Goal: Task Accomplishment & Management: Manage account settings

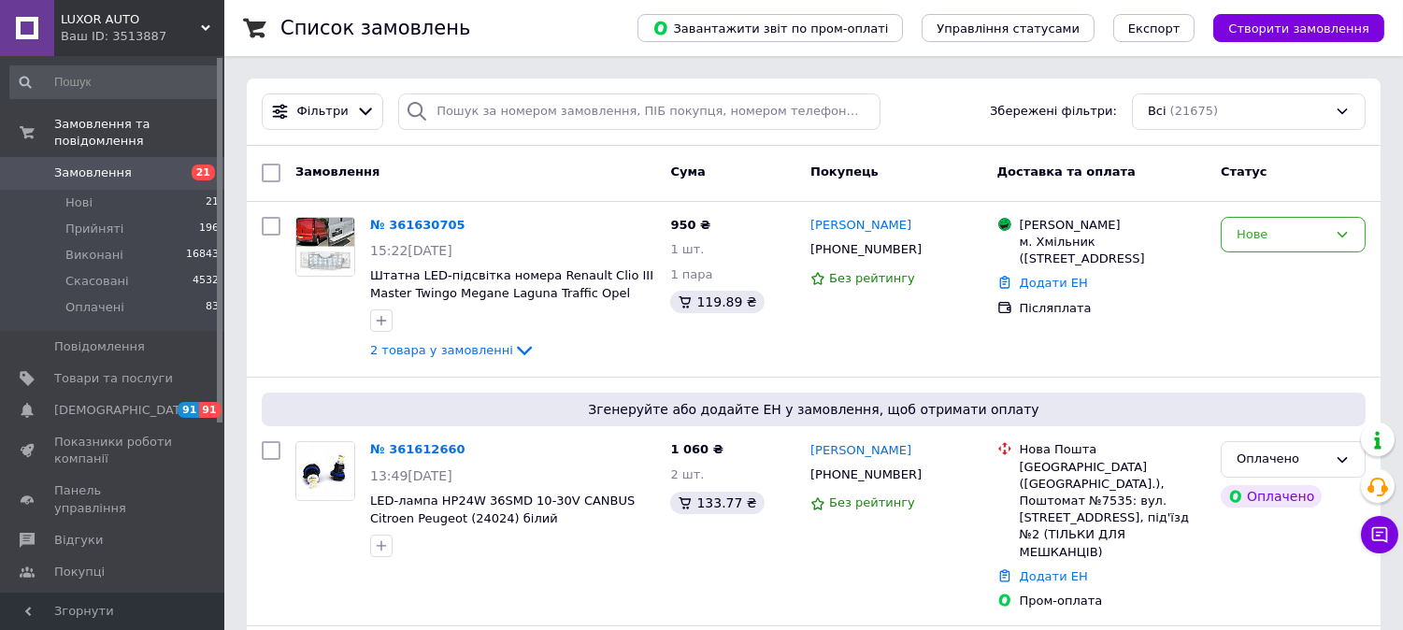
click at [99, 165] on span "Замовлення" at bounding box center [93, 173] width 78 height 17
click at [441, 351] on span "2 товара у замовленні" at bounding box center [441, 350] width 143 height 14
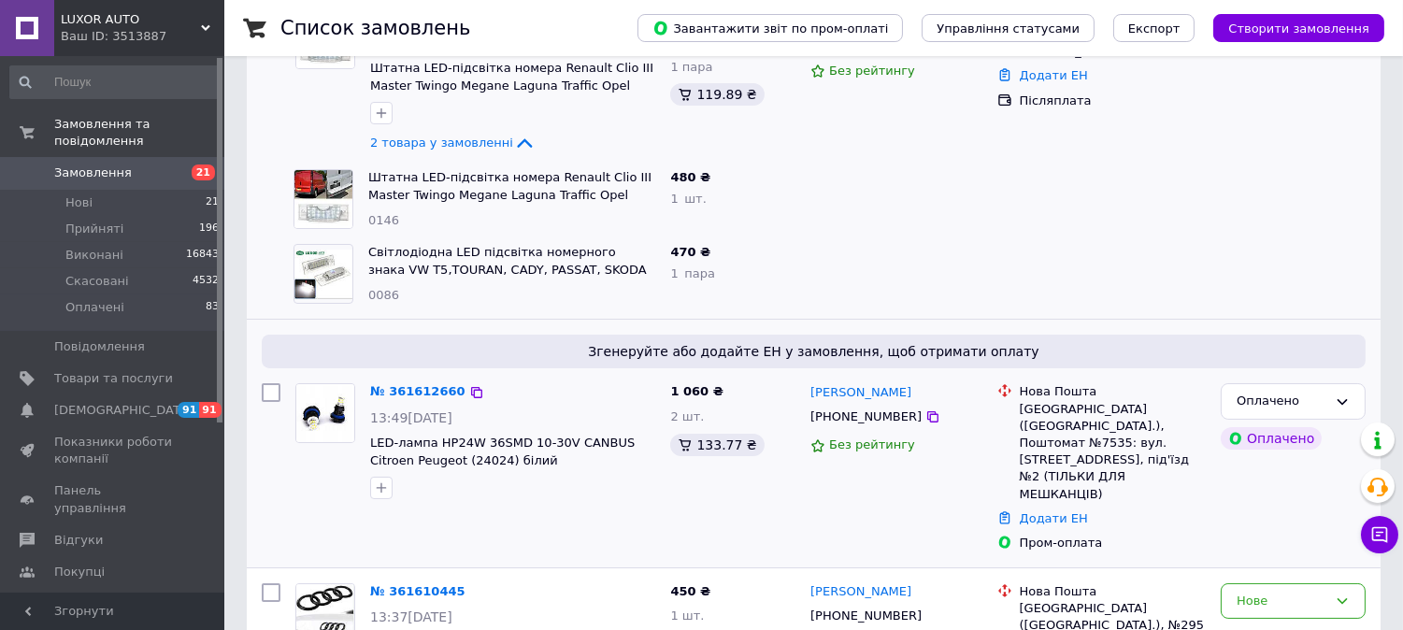
scroll to position [415, 0]
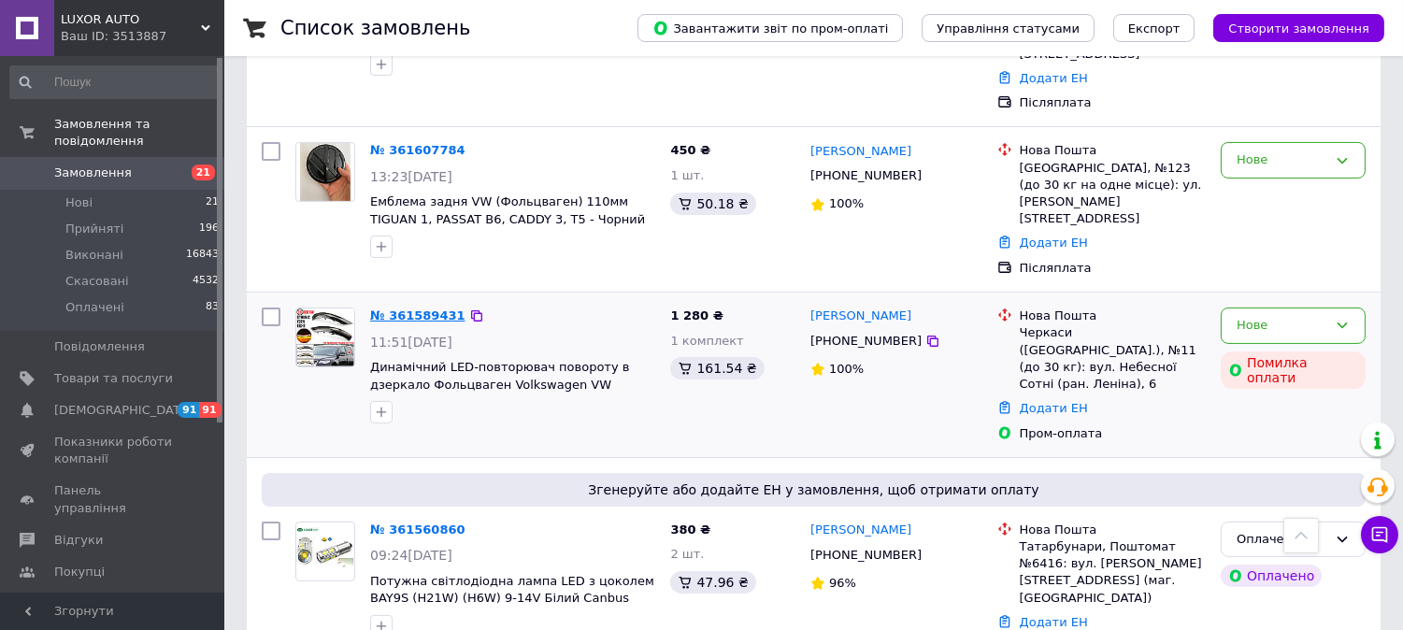
drag, startPoint x: 406, startPoint y: 249, endPoint x: 405, endPoint y: 234, distance: 15.0
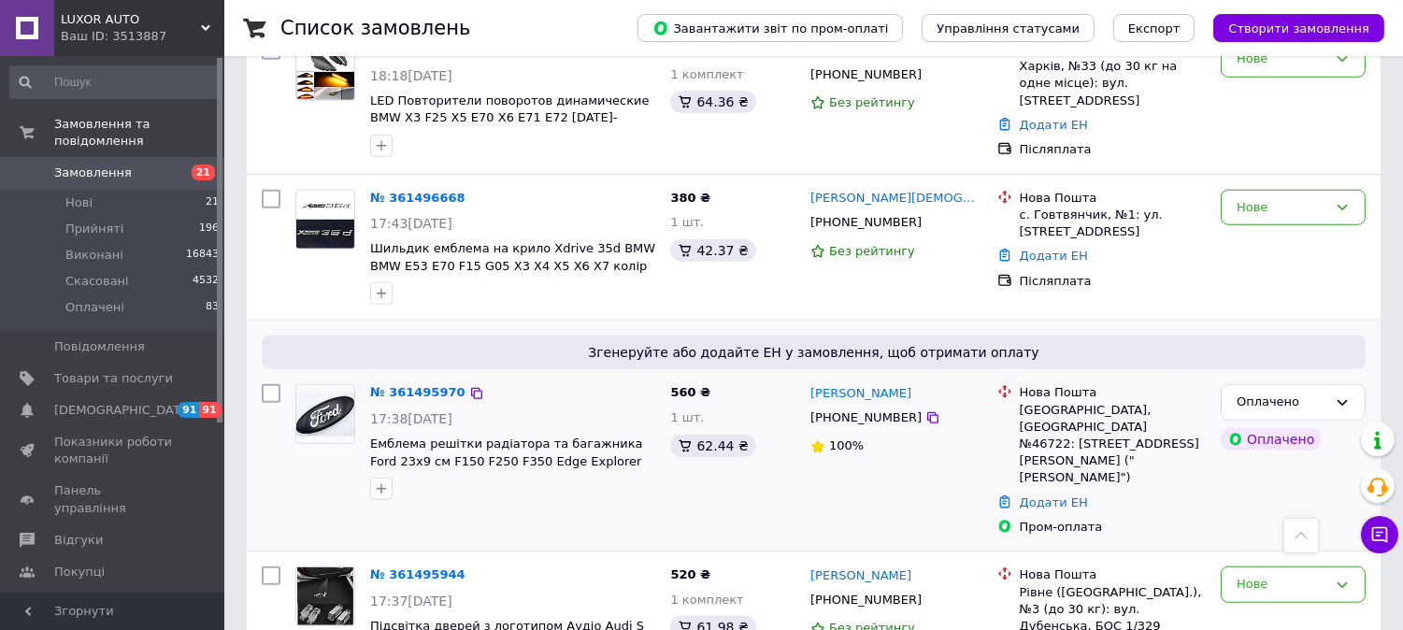
scroll to position [3217, 0]
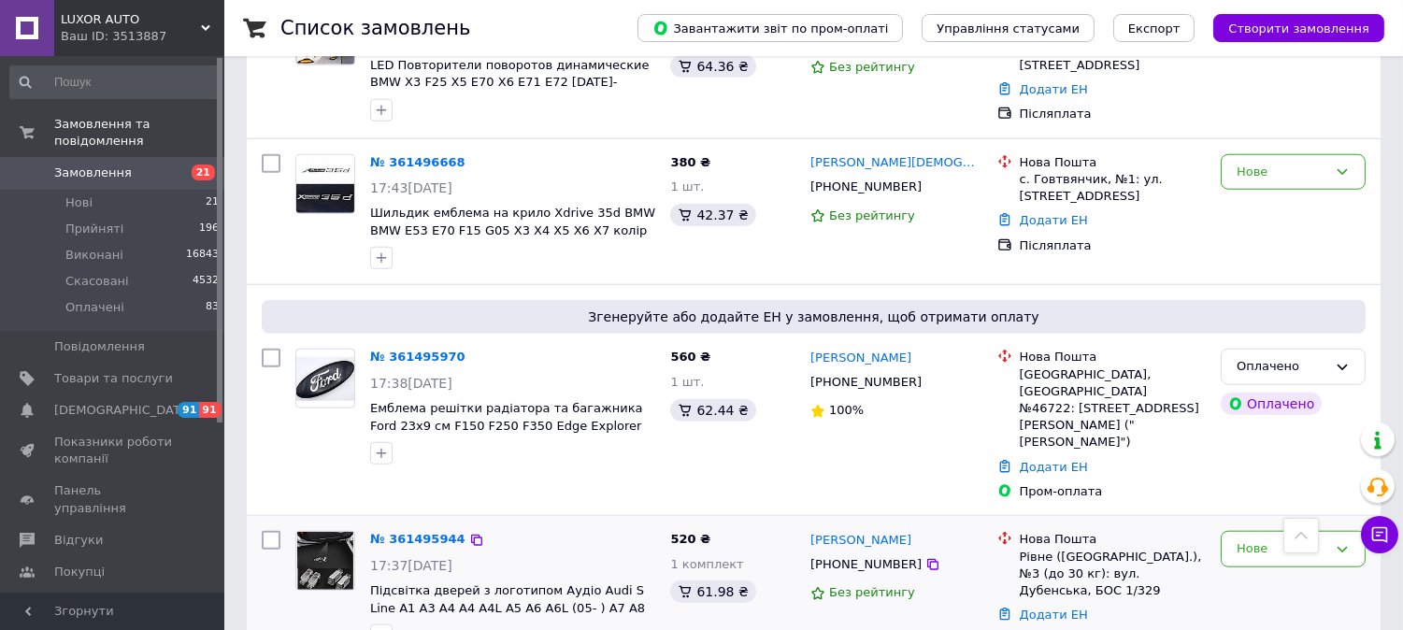
drag, startPoint x: 406, startPoint y: 276, endPoint x: 409, endPoint y: 265, distance: 11.8
click at [611, 523] on div "№ 361495944 17:37, 11.09.2025 Підсвітка дверей з логотипом Аудіо Audi S Line A1…" at bounding box center [513, 588] width 300 height 131
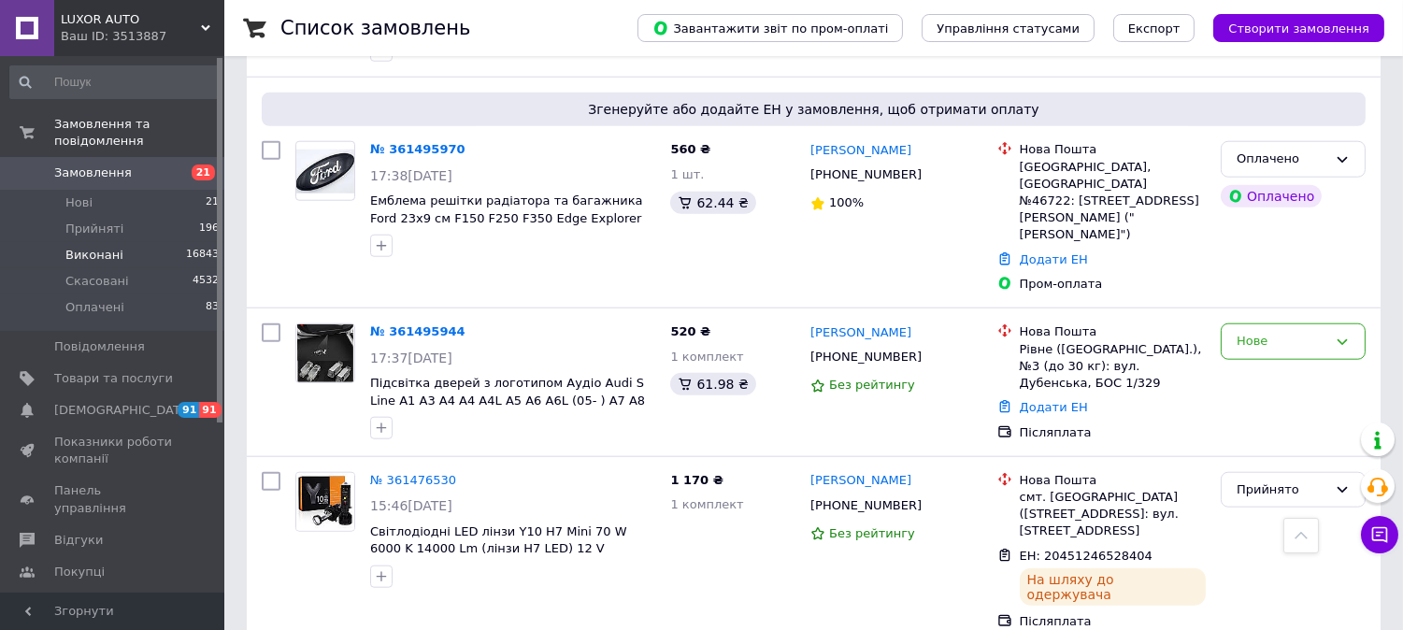
scroll to position [3736, 0]
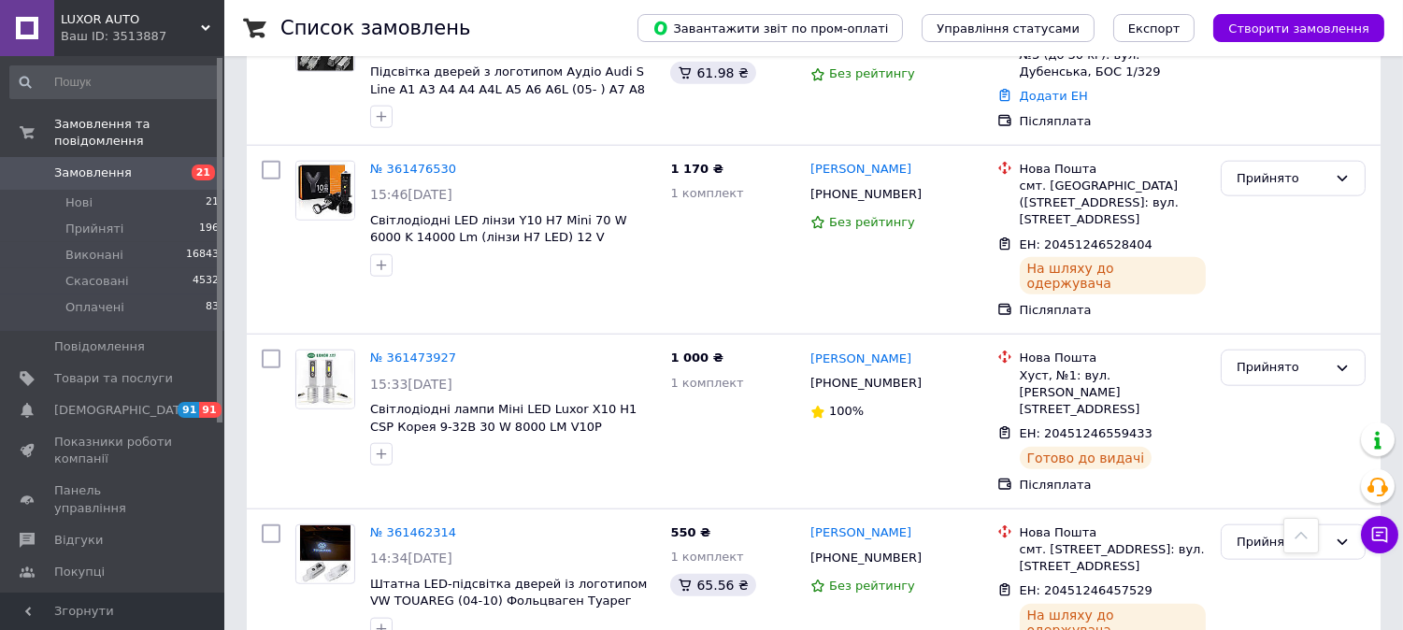
click at [96, 157] on link "Замовлення 21" at bounding box center [115, 173] width 230 height 32
click at [144, 331] on link "Повідомлення 0" at bounding box center [115, 347] width 230 height 32
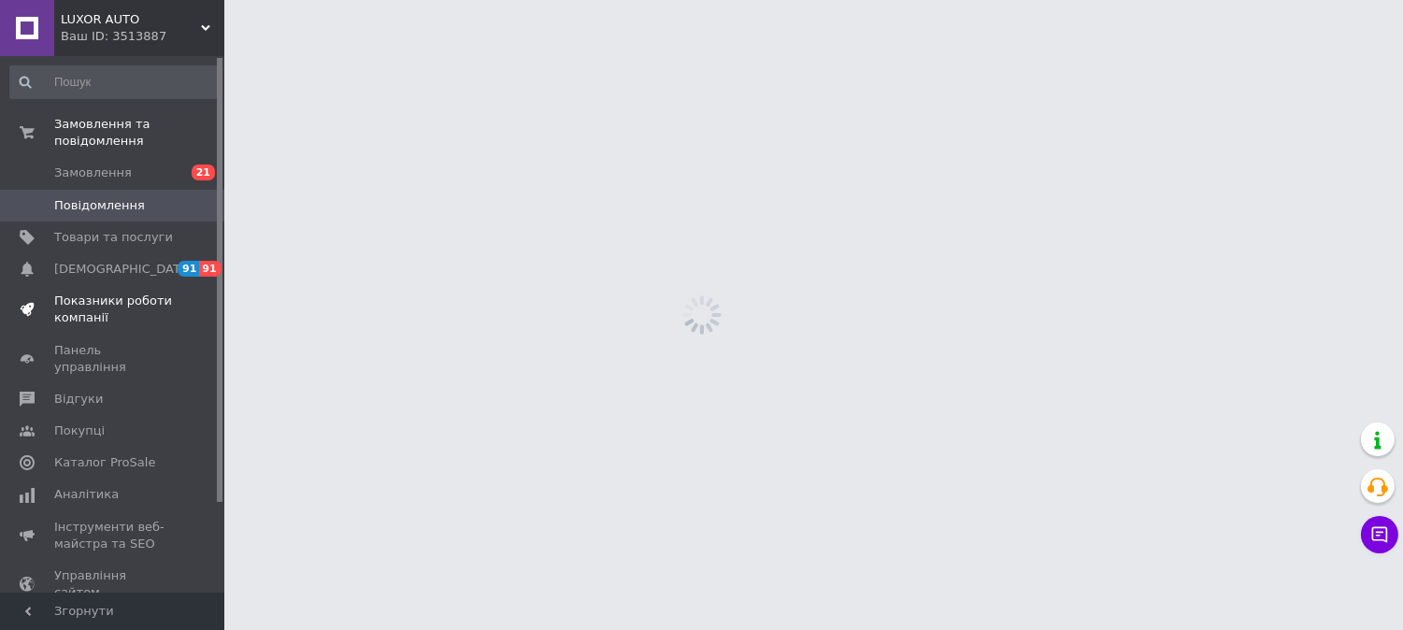
click at [144, 302] on span "Показники роботи компанії" at bounding box center [113, 310] width 119 height 34
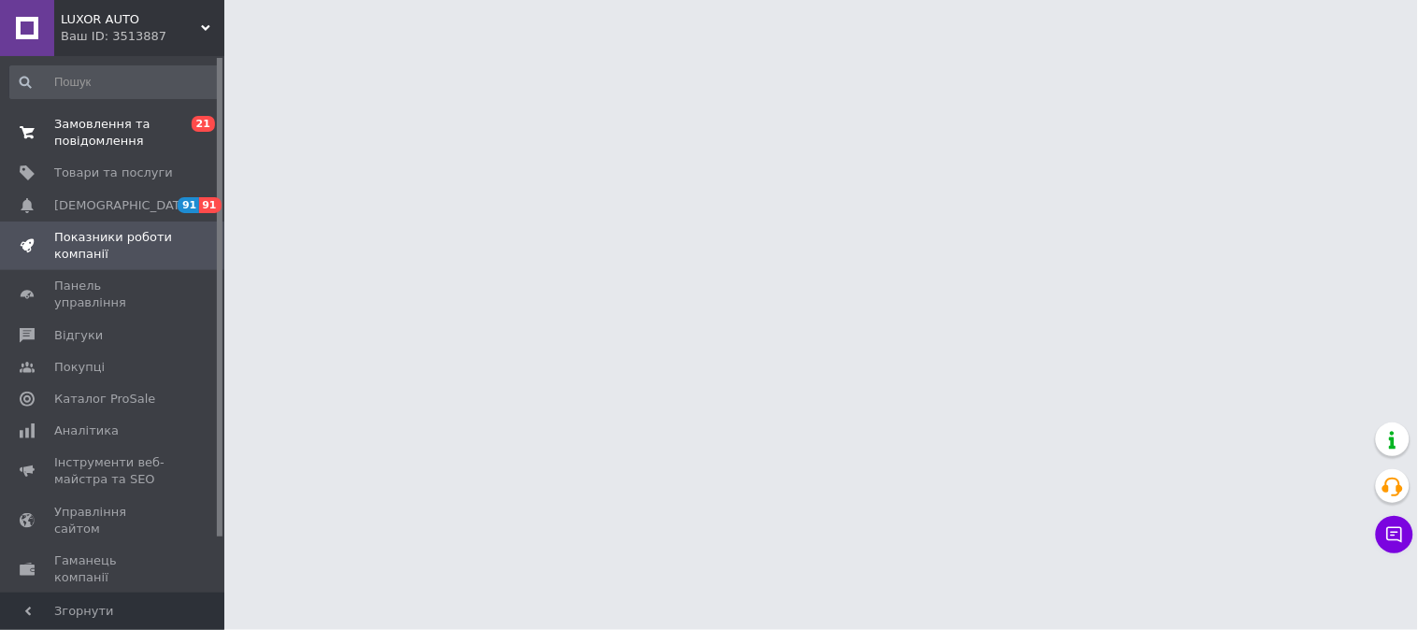
click at [91, 140] on span "Замовлення та повідомлення" at bounding box center [113, 133] width 119 height 34
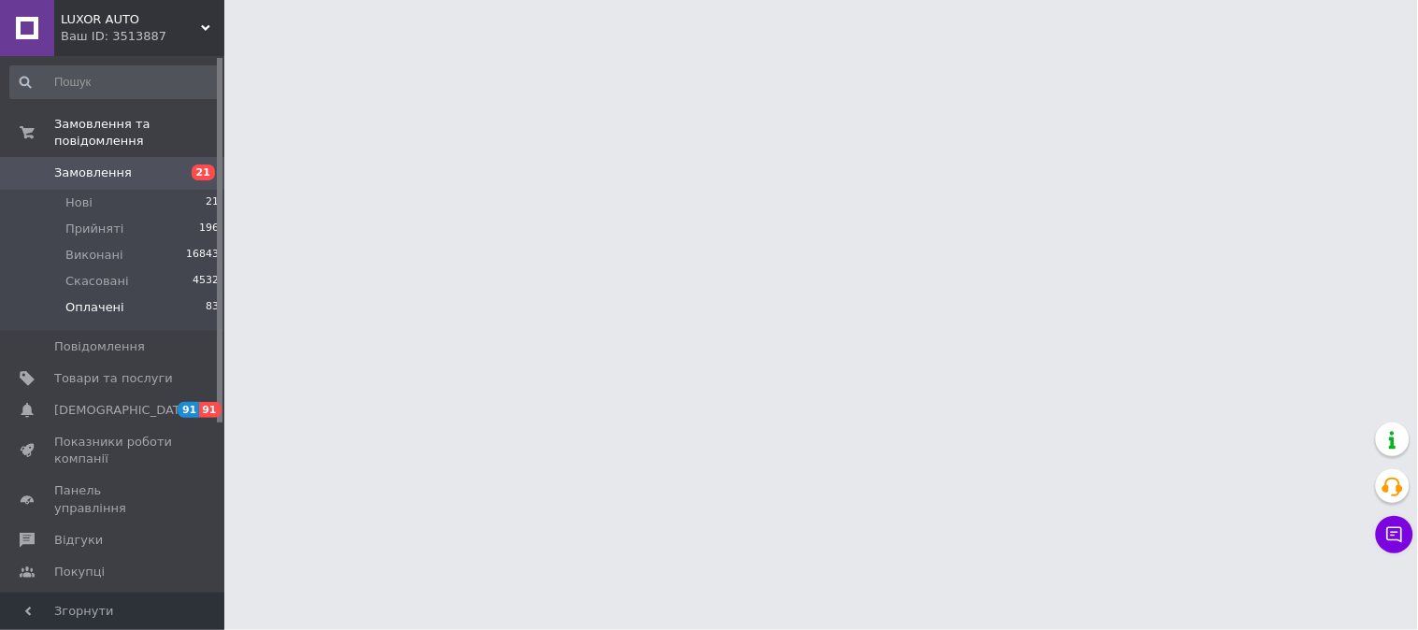
click at [71, 299] on span "Оплачені" at bounding box center [94, 307] width 59 height 17
click at [107, 299] on span "Оплачені" at bounding box center [94, 307] width 59 height 17
click at [106, 303] on li "Оплачені 83" at bounding box center [115, 312] width 230 height 36
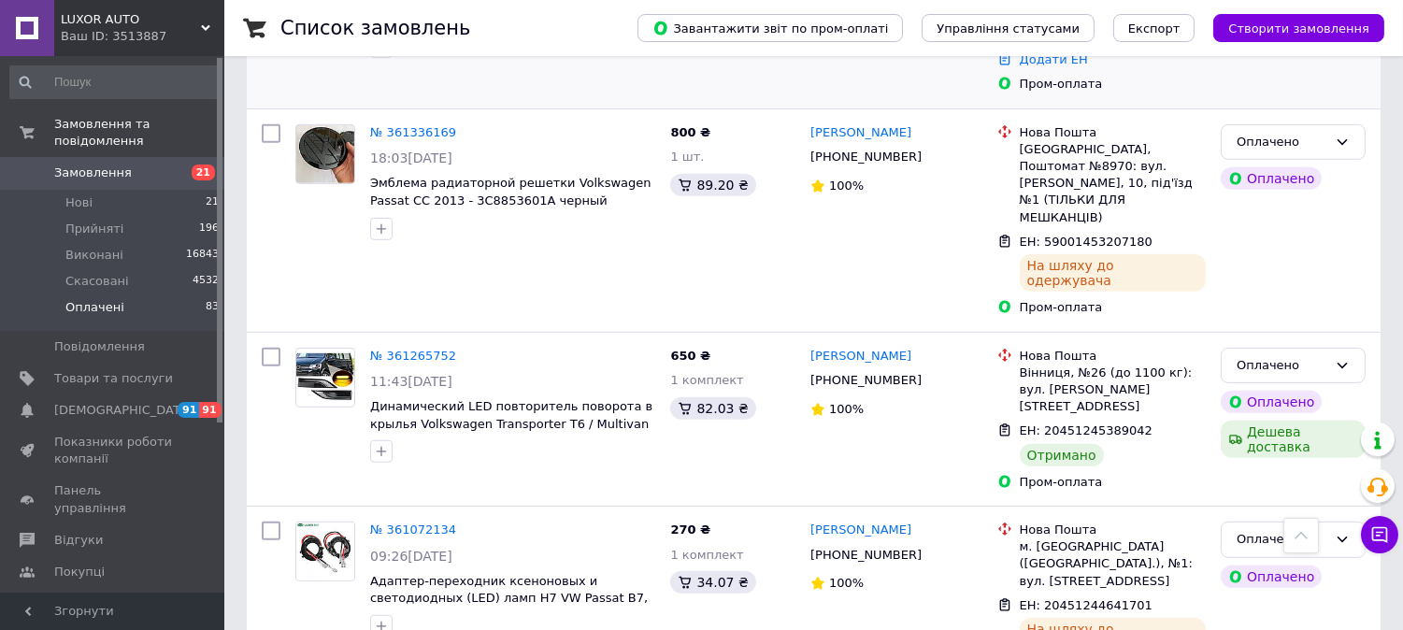
scroll to position [1765, 0]
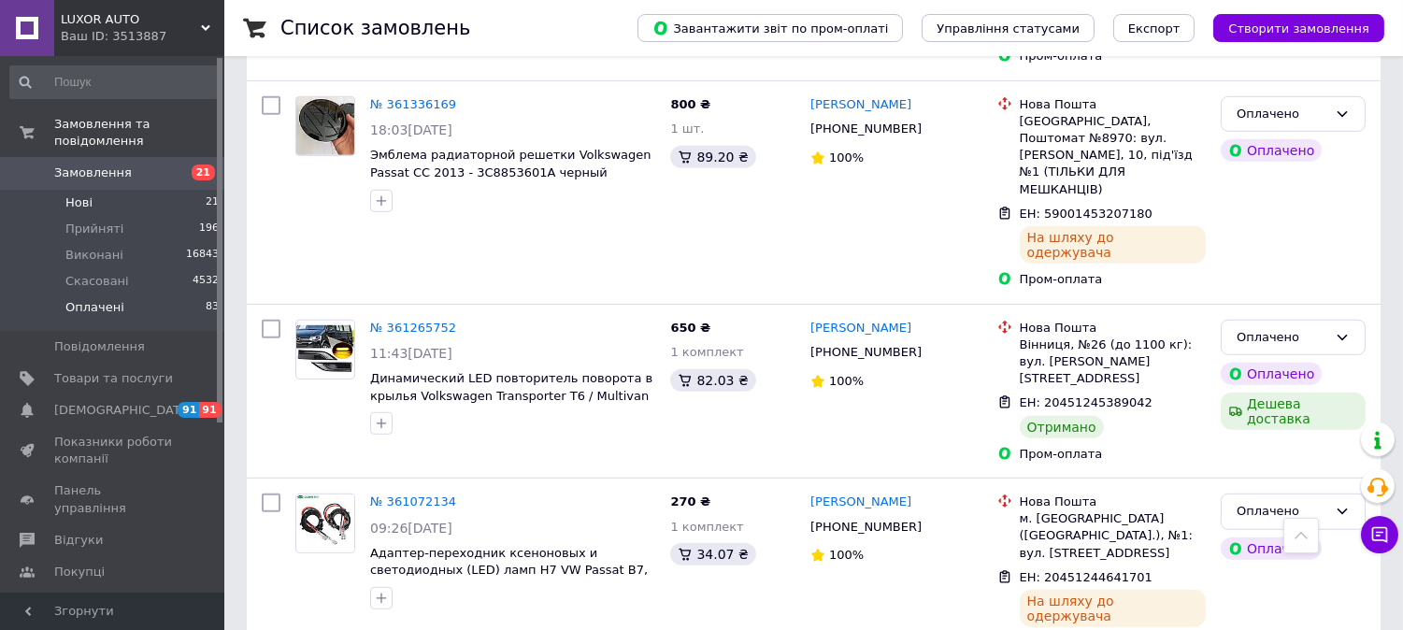
click at [110, 190] on li "Нові 21" at bounding box center [115, 203] width 230 height 26
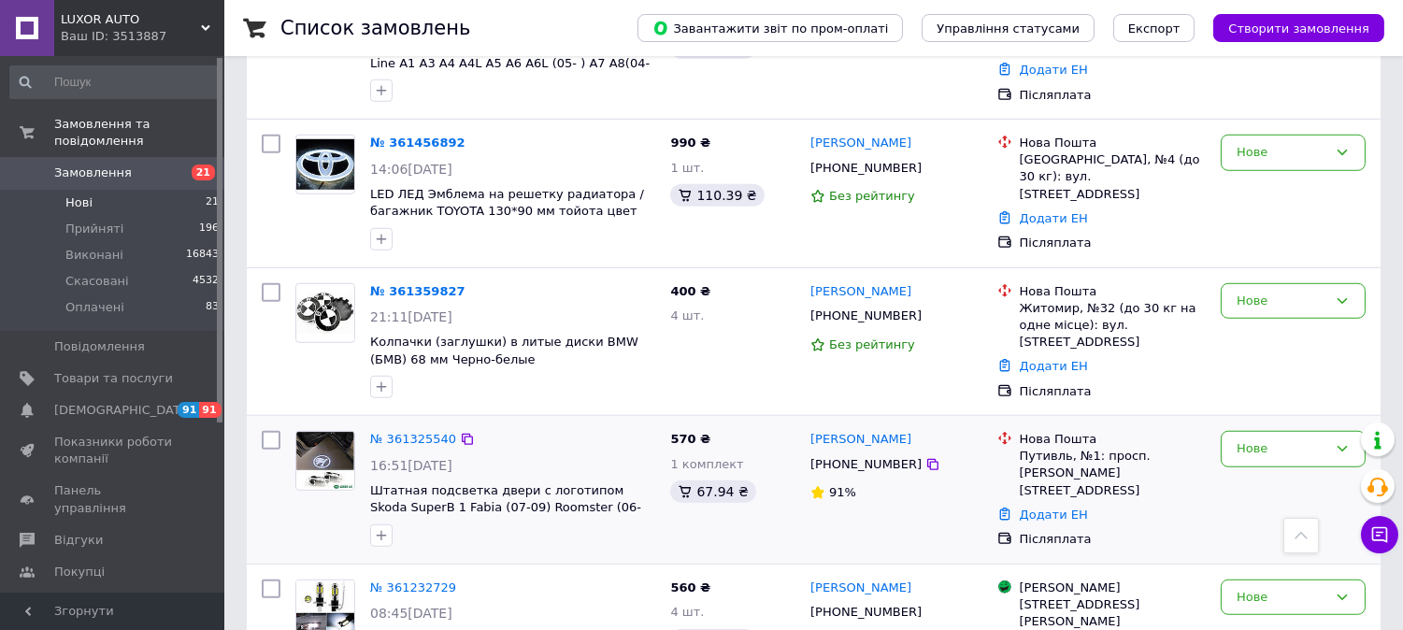
scroll to position [2700, 0]
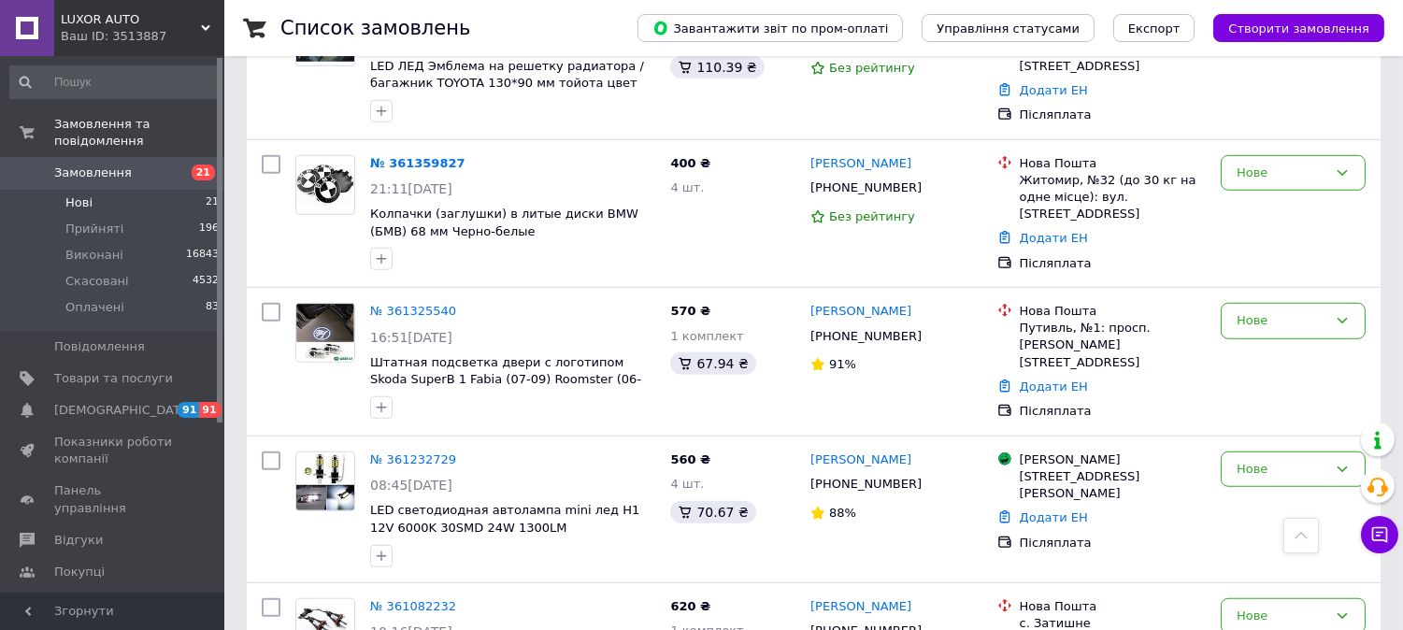
click at [147, 165] on link "Замовлення 21" at bounding box center [115, 173] width 230 height 32
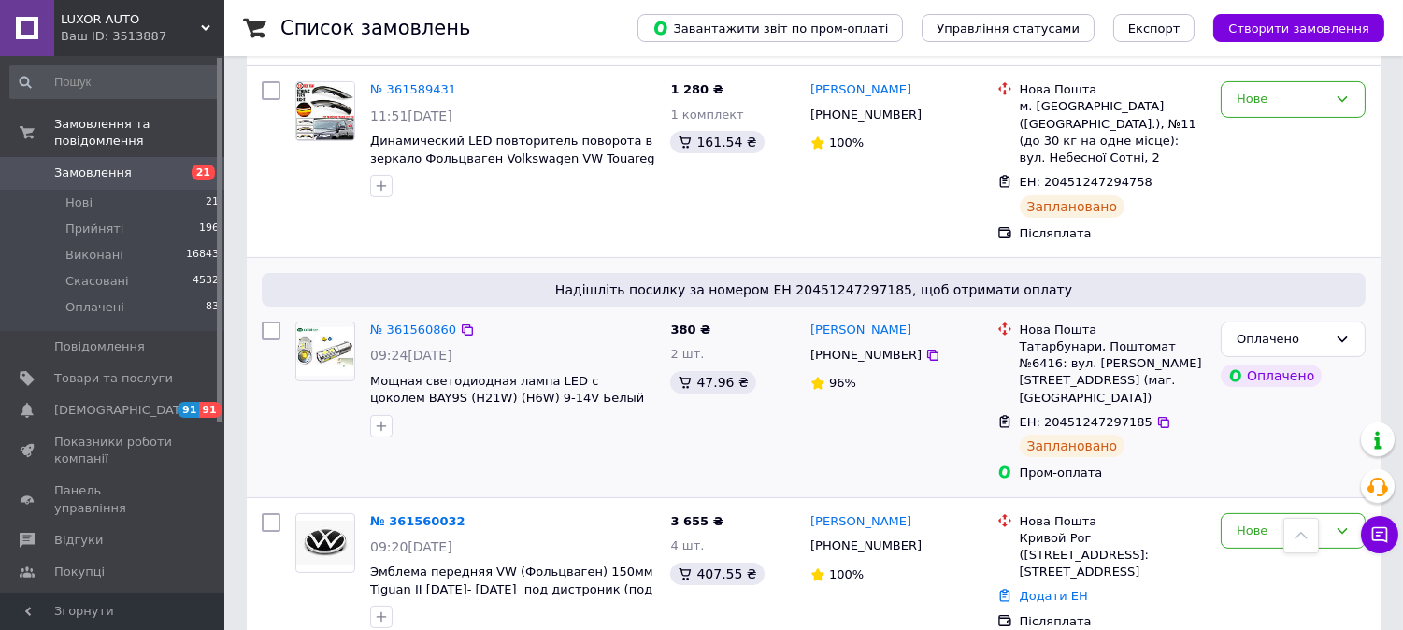
scroll to position [935, 0]
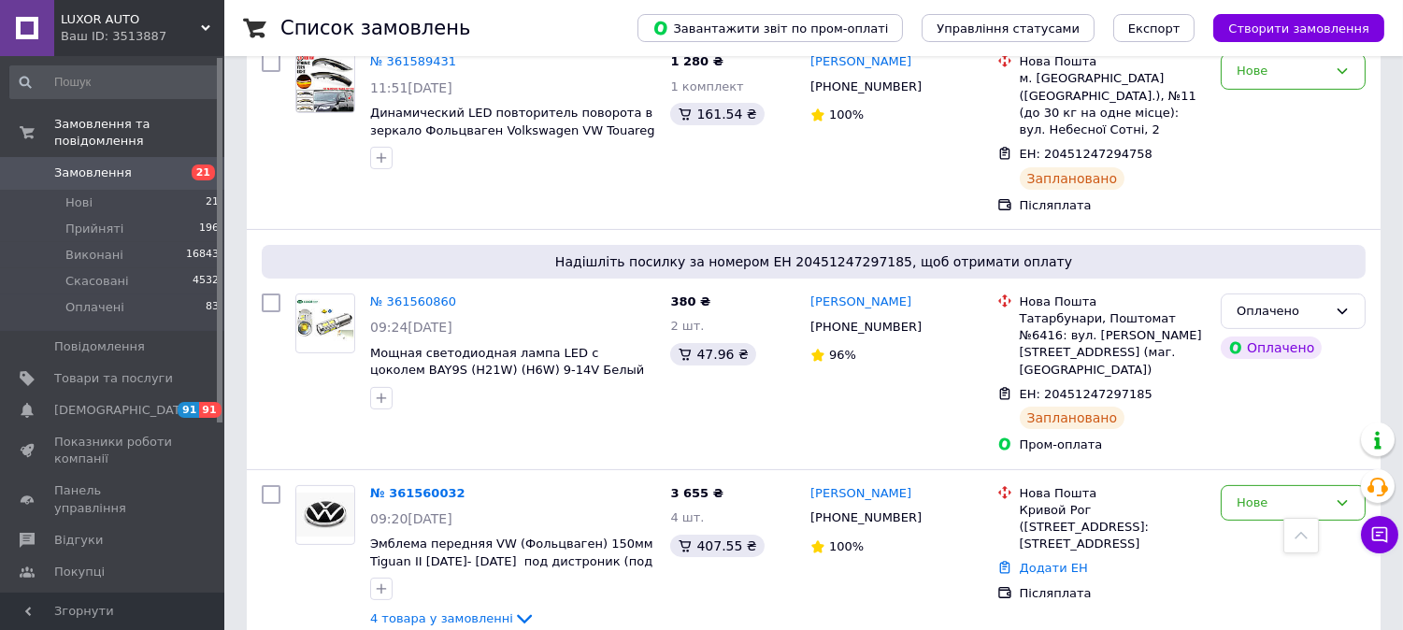
click at [129, 165] on span "Замовлення" at bounding box center [113, 173] width 119 height 17
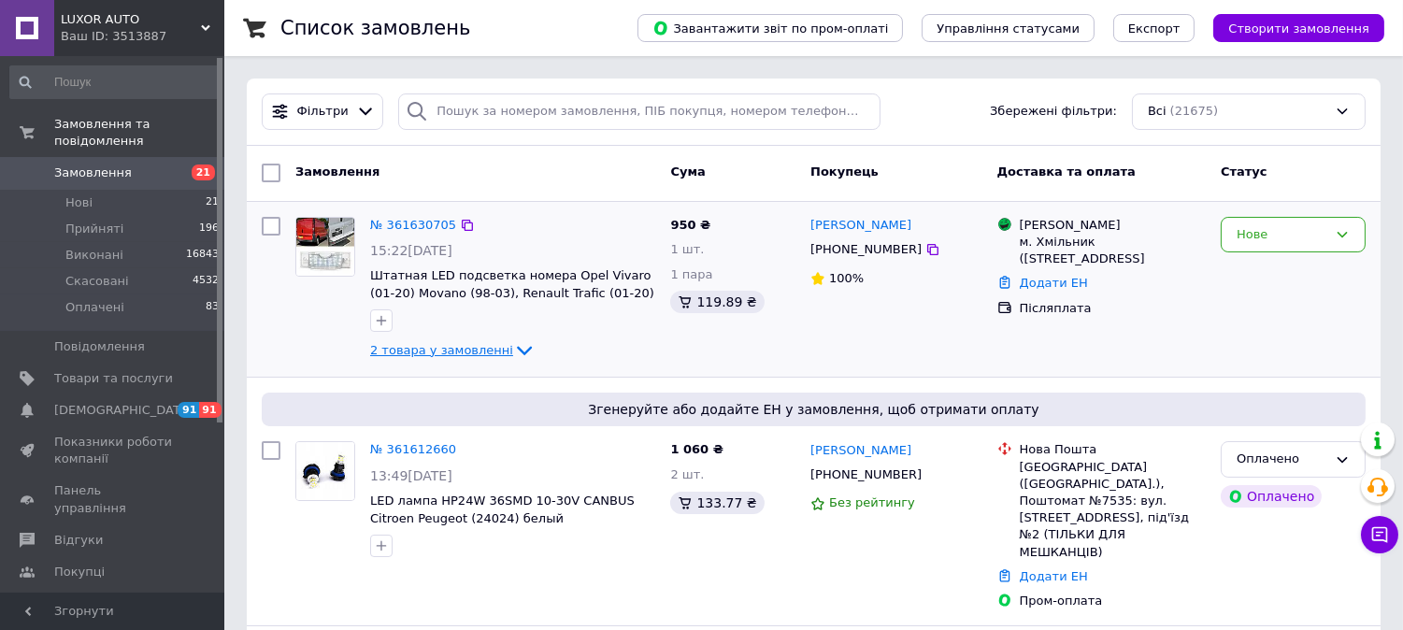
click at [459, 352] on span "2 товара у замовленні" at bounding box center [441, 350] width 143 height 14
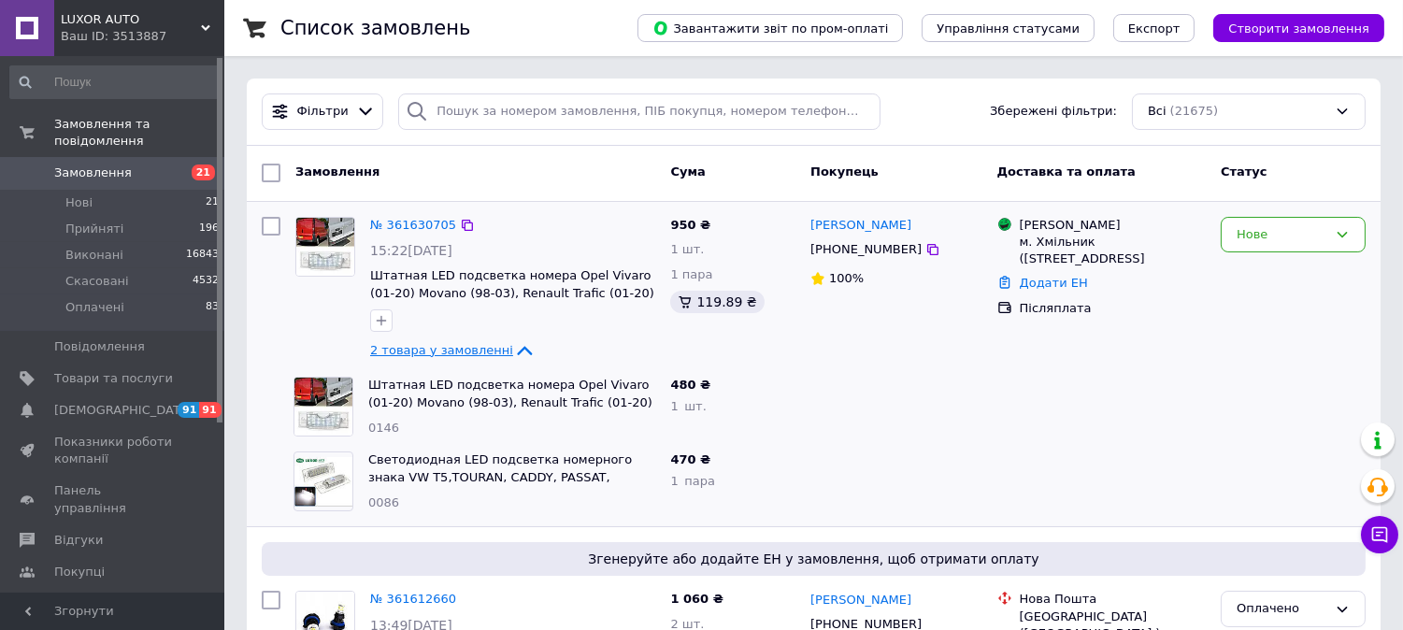
click at [458, 347] on span "2 товара у замовленні" at bounding box center [441, 350] width 143 height 14
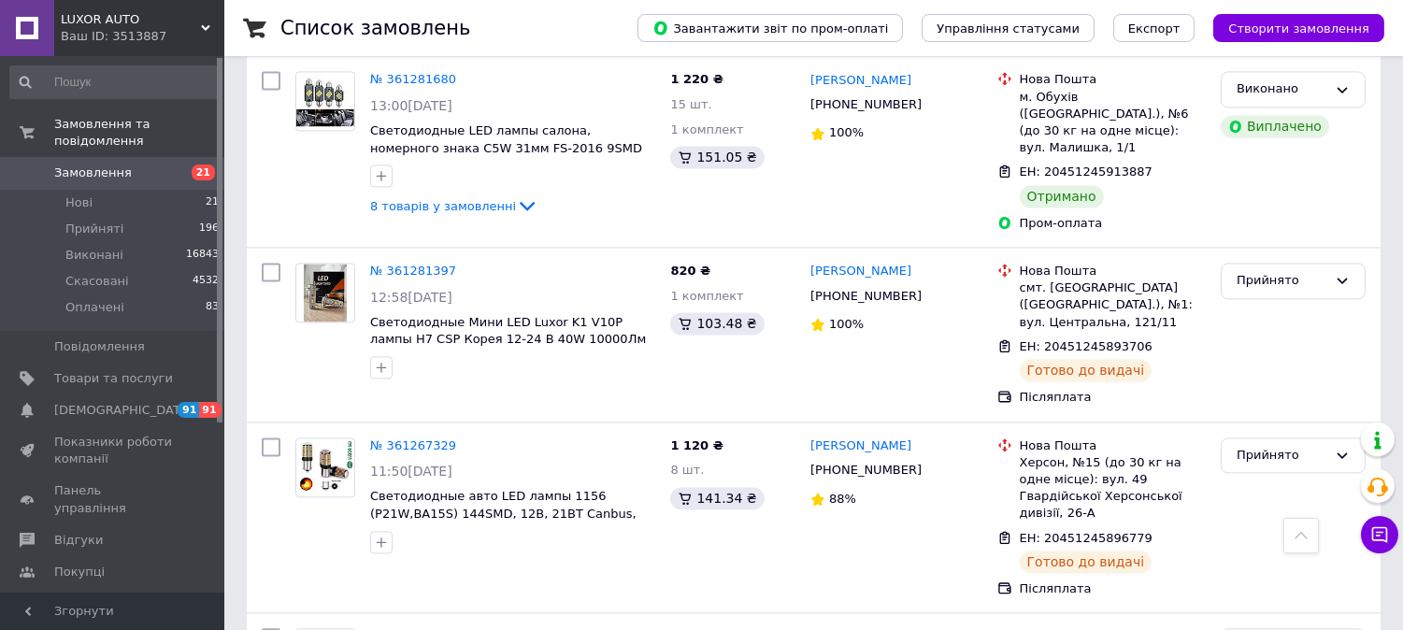
scroll to position [7429, 0]
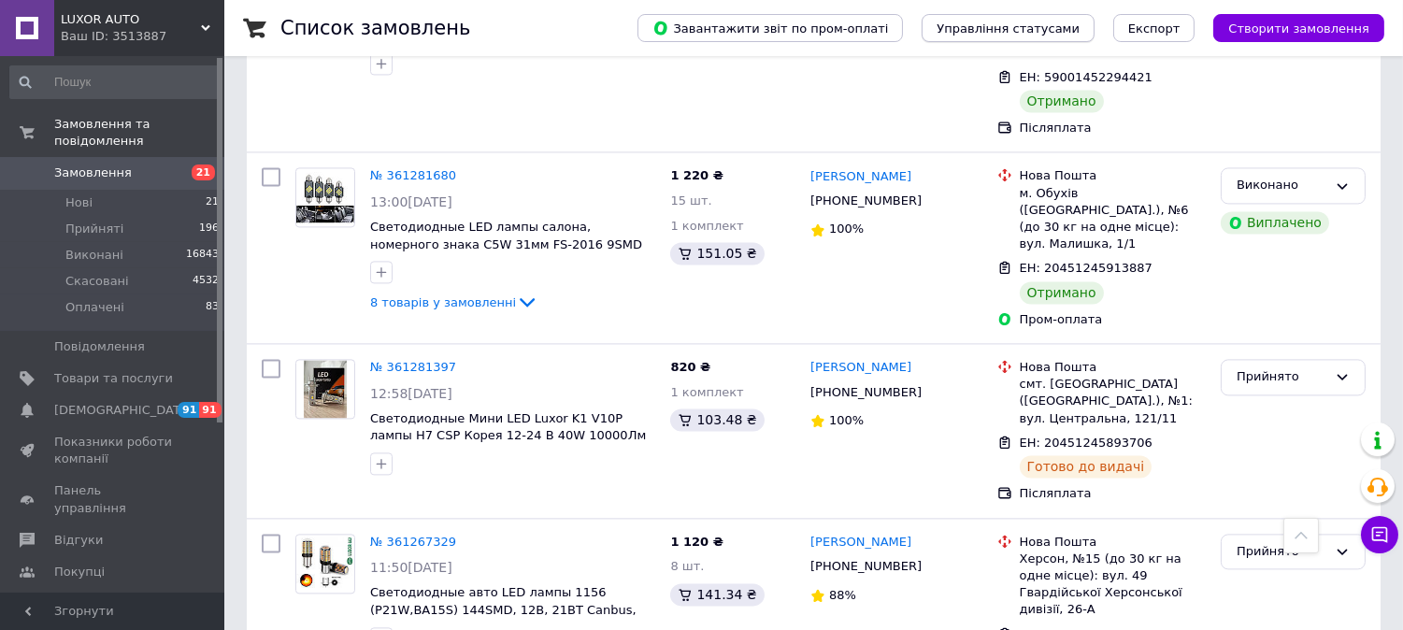
scroll to position [0, 0]
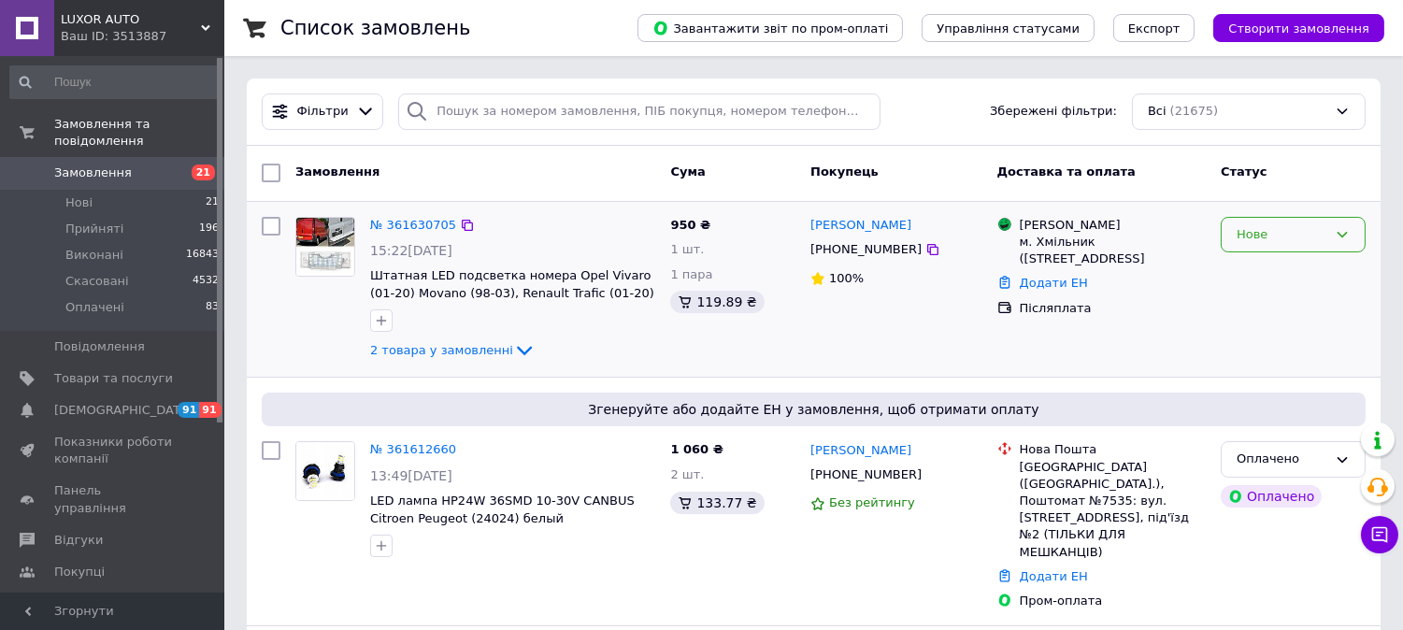
click at [1320, 234] on div "Нове" at bounding box center [1282, 235] width 91 height 20
click at [1264, 275] on li "Прийнято" at bounding box center [1293, 273] width 143 height 35
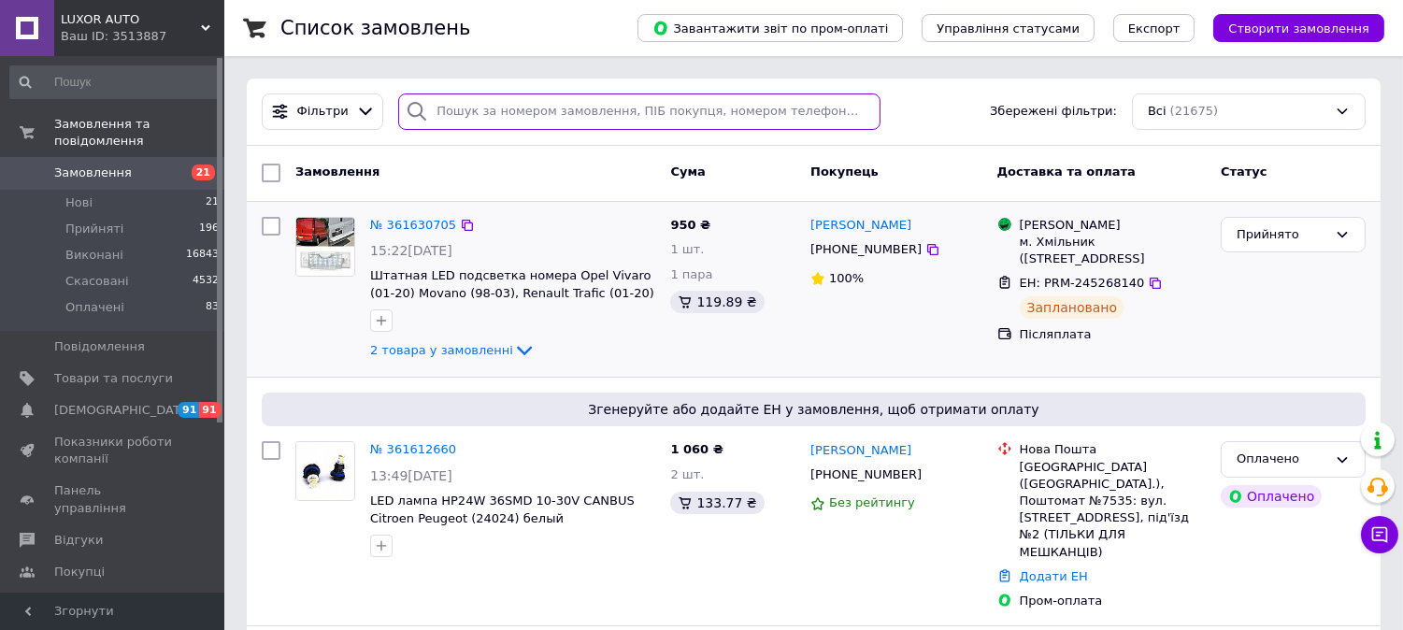
click at [506, 114] on input "search" at bounding box center [639, 111] width 482 height 36
paste input "380667090198"
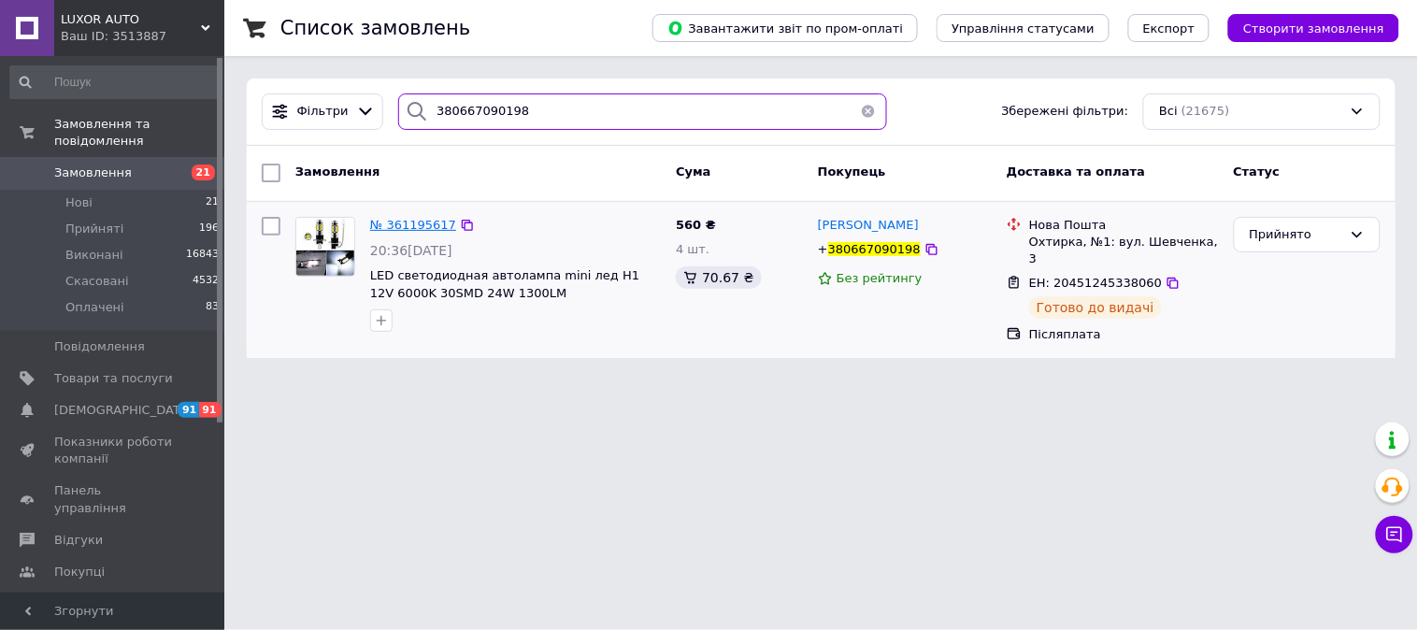
type input "380667090198"
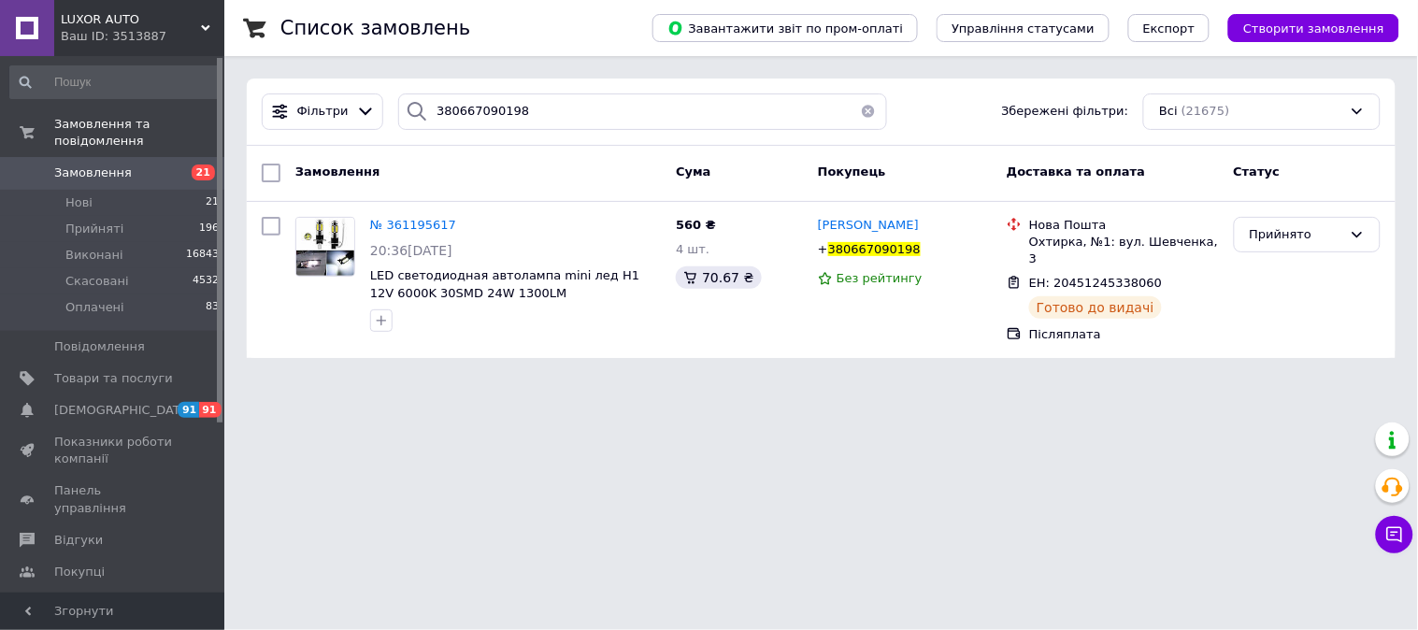
click at [96, 165] on span "Замовлення" at bounding box center [93, 173] width 78 height 17
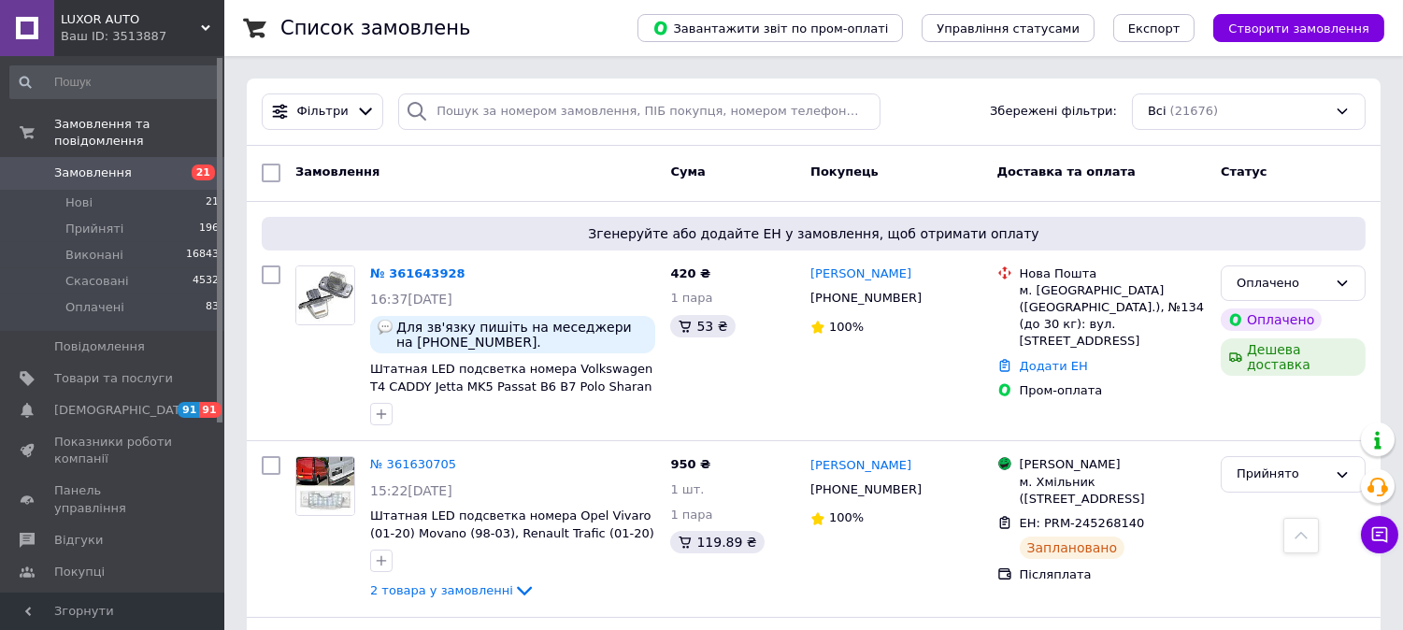
scroll to position [2597, 0]
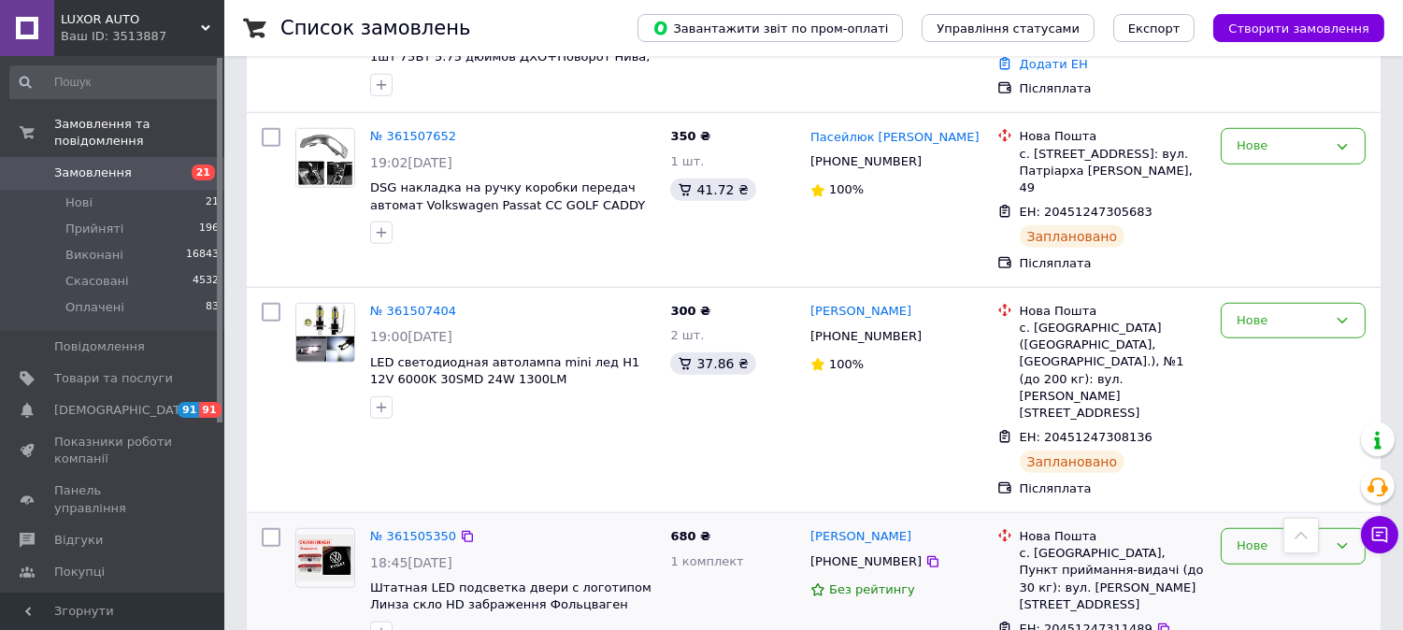
click at [1279, 537] on div "Нове" at bounding box center [1282, 547] width 91 height 20
click at [1293, 568] on li "Прийнято" at bounding box center [1293, 585] width 143 height 35
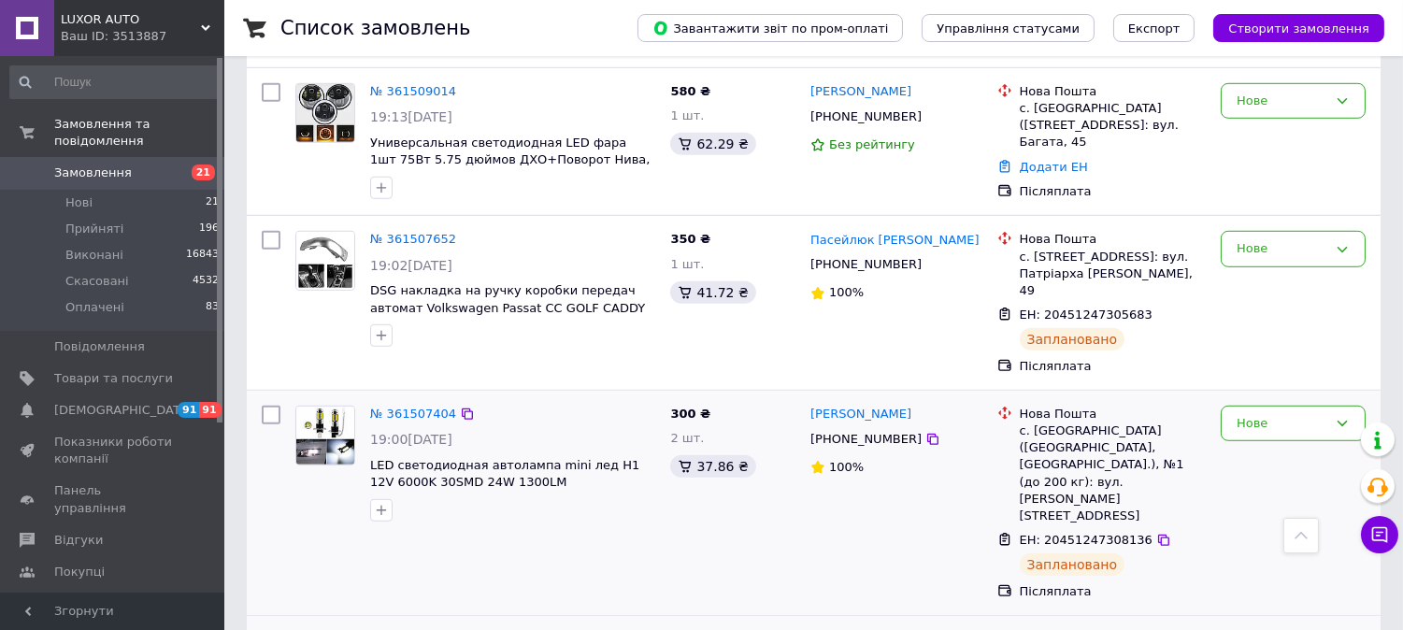
scroll to position [2493, 0]
click at [1259, 415] on div "Нове" at bounding box center [1282, 425] width 91 height 20
click at [1244, 446] on li "Прийнято" at bounding box center [1293, 463] width 143 height 35
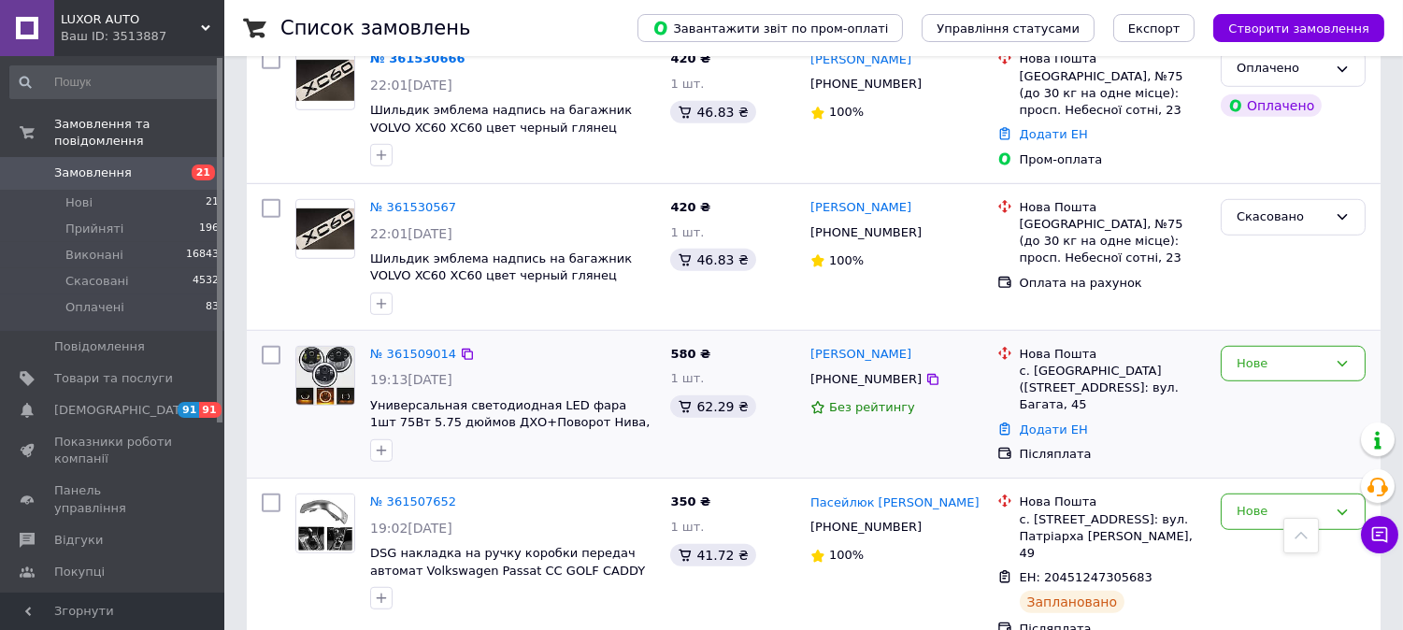
scroll to position [2182, 0]
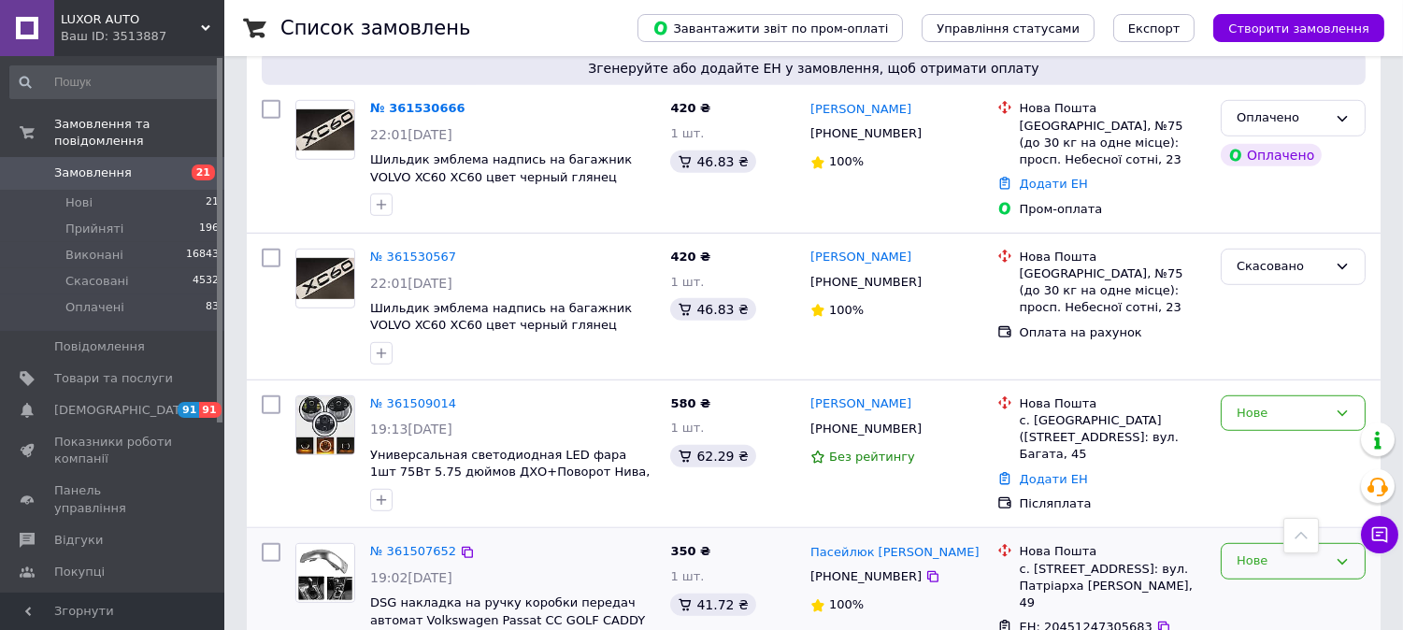
click at [1278, 552] on div "Нове" at bounding box center [1282, 562] width 91 height 20
click at [1275, 583] on li "Прийнято" at bounding box center [1293, 600] width 143 height 35
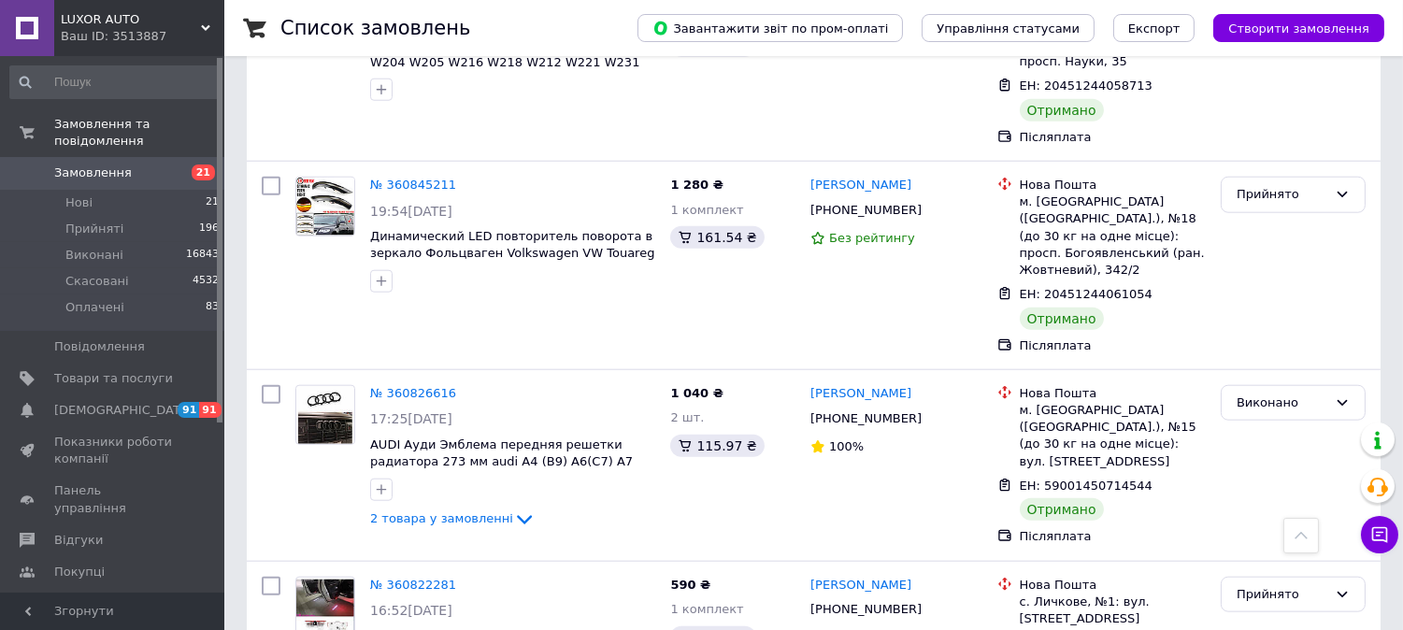
scroll to position [1618, 0]
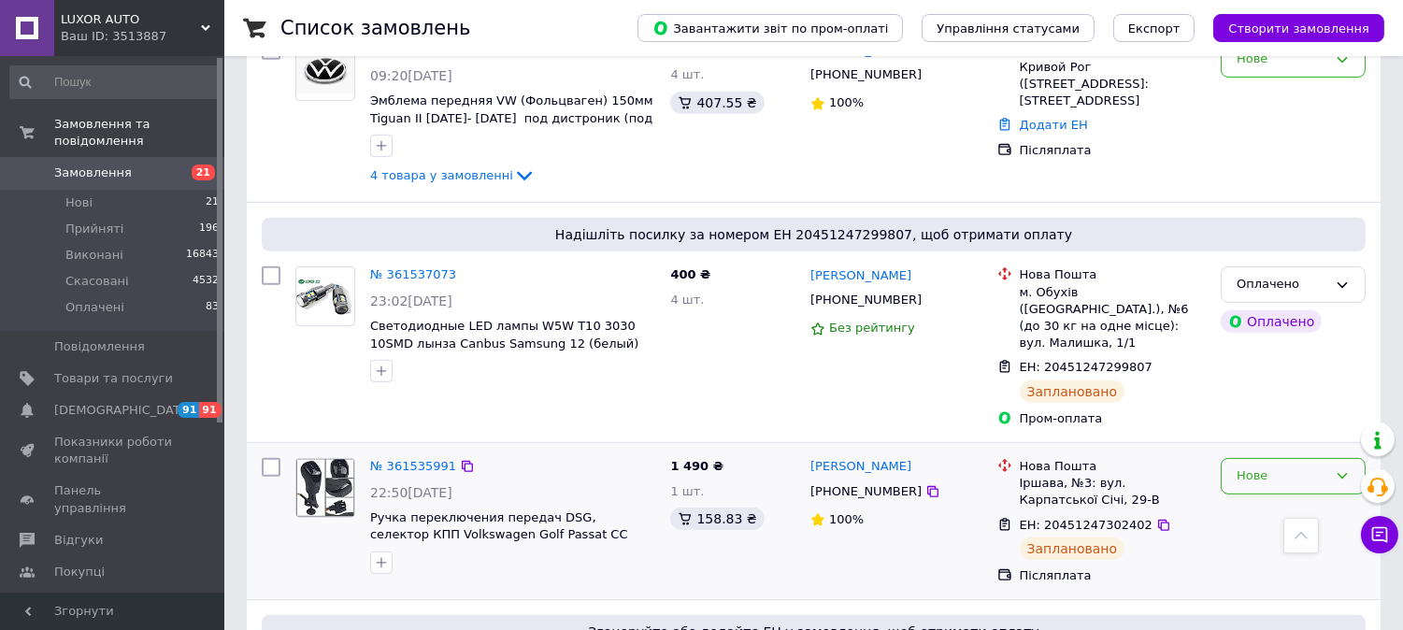
click at [1284, 466] on div "Нове" at bounding box center [1282, 476] width 91 height 20
click at [1311, 498] on li "Прийнято" at bounding box center [1293, 515] width 143 height 35
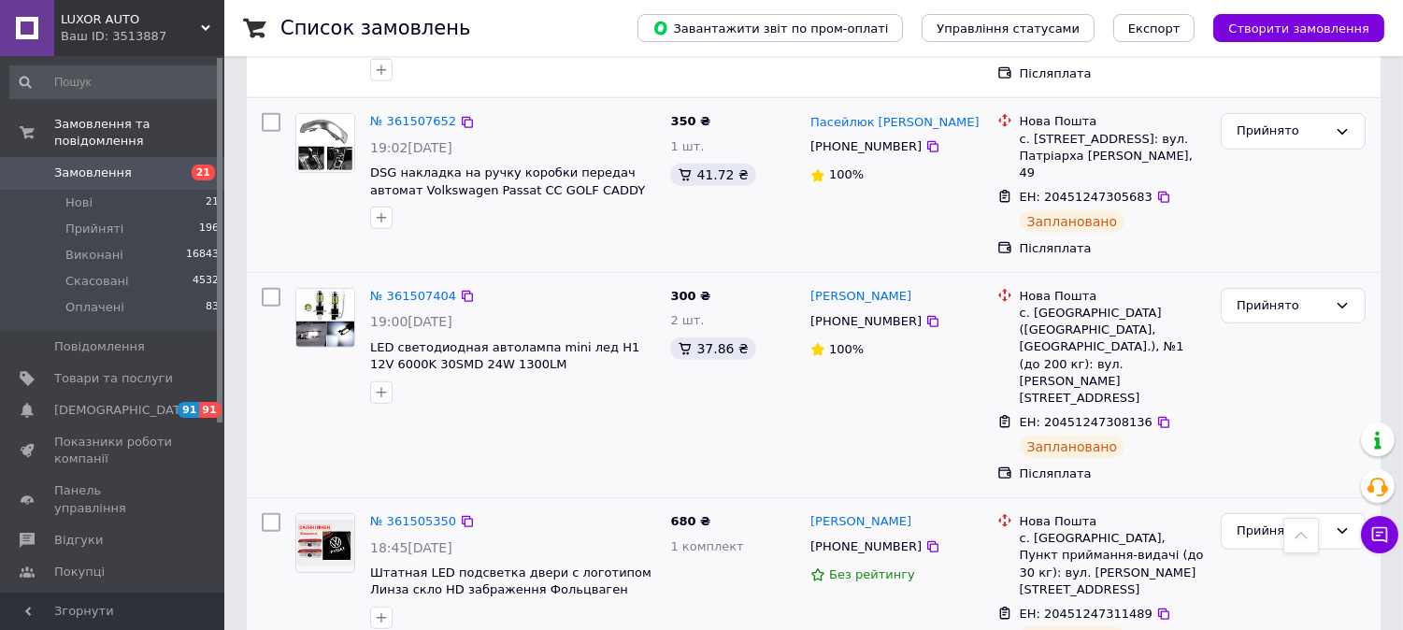
scroll to position [838, 0]
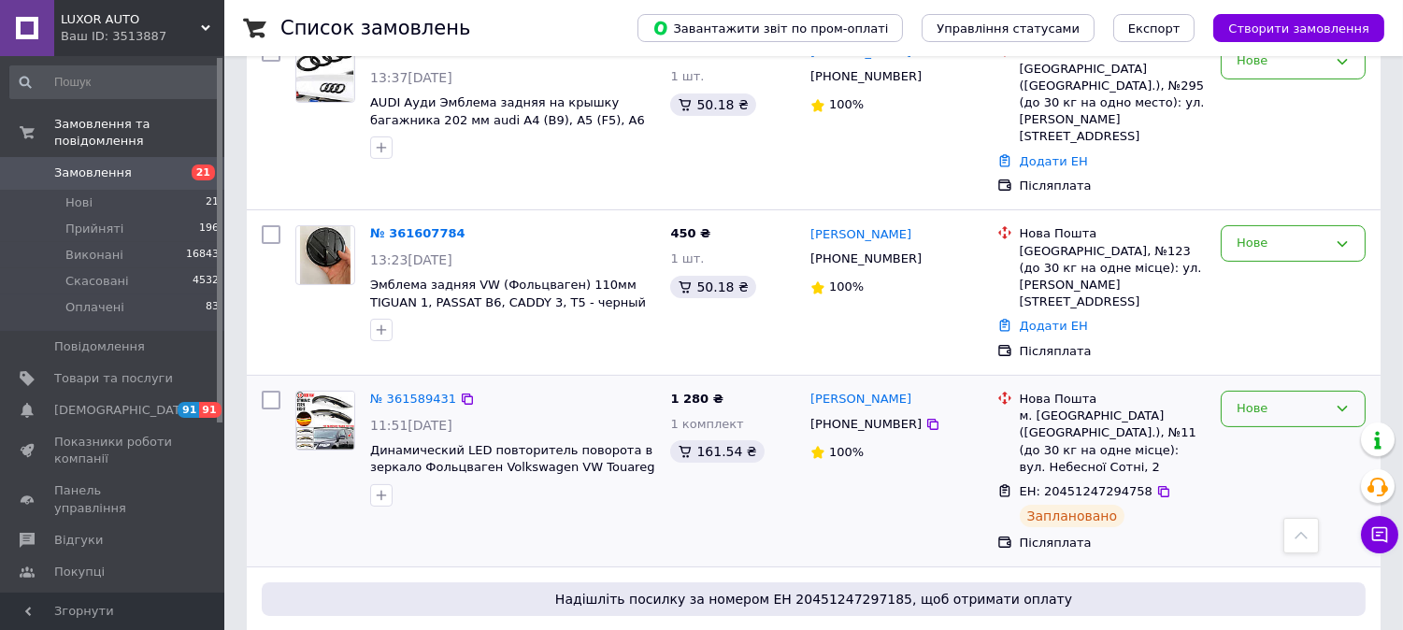
click at [1321, 399] on div "Нове" at bounding box center [1282, 409] width 91 height 20
click at [1285, 431] on li "Прийнято" at bounding box center [1293, 448] width 143 height 35
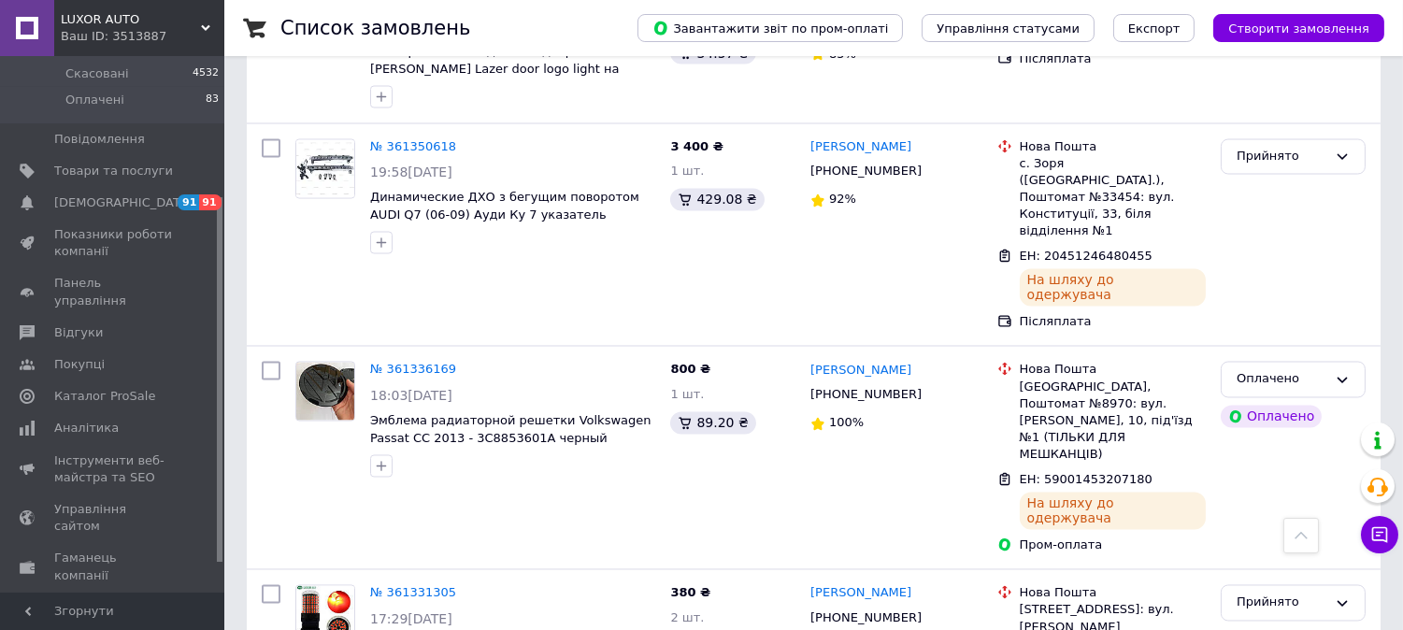
scroll to position [0, 0]
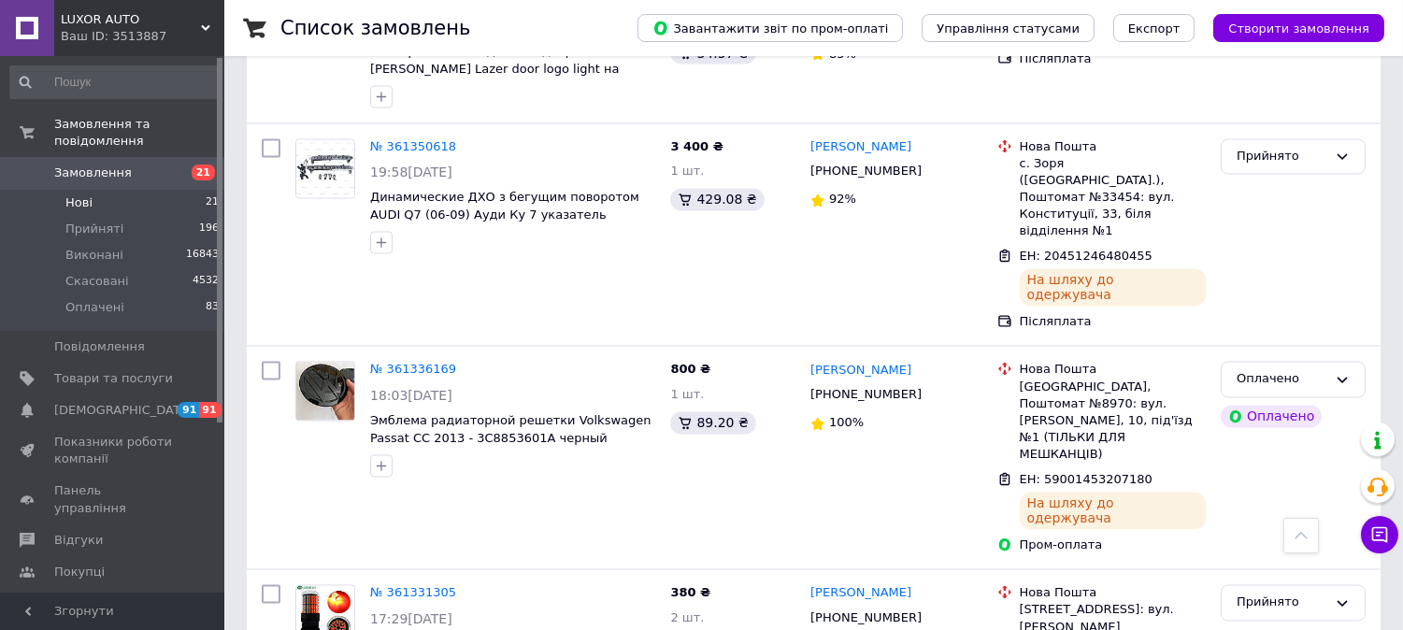
click at [87, 194] on span "Нові" at bounding box center [78, 202] width 27 height 17
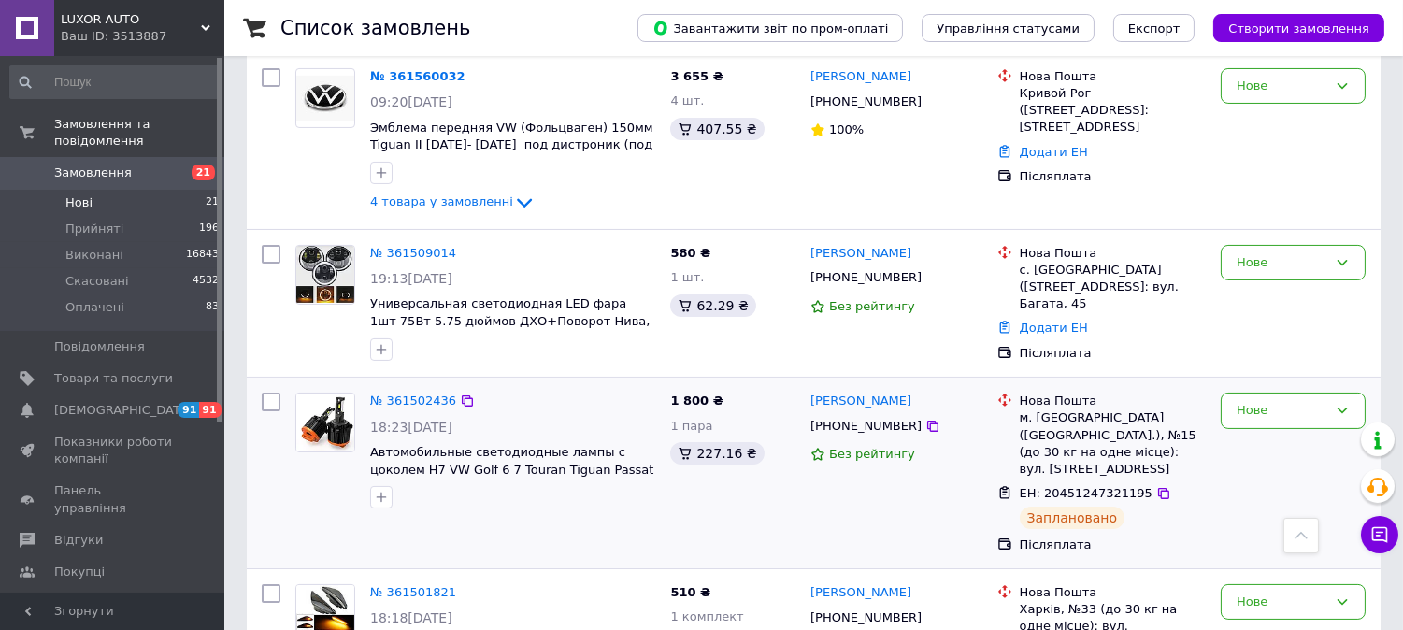
scroll to position [726, 0]
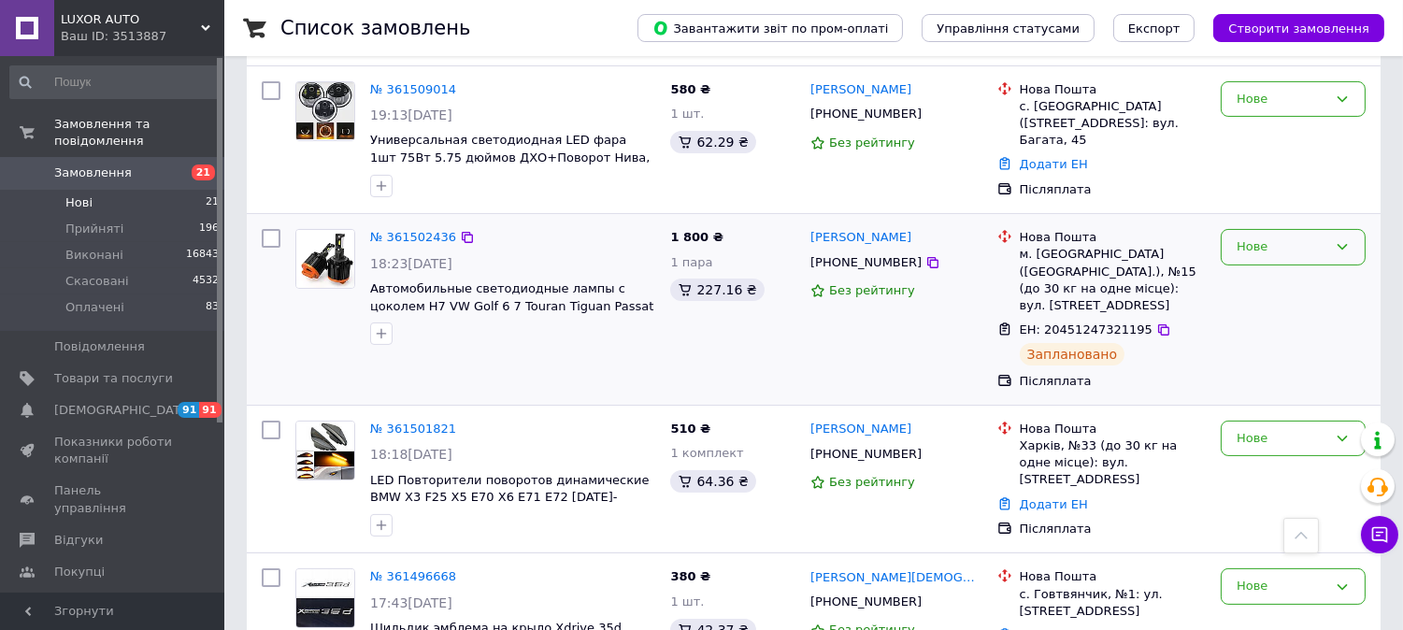
click at [1305, 237] on div "Нове" at bounding box center [1282, 247] width 91 height 20
click at [1282, 269] on li "Прийнято" at bounding box center [1293, 286] width 143 height 35
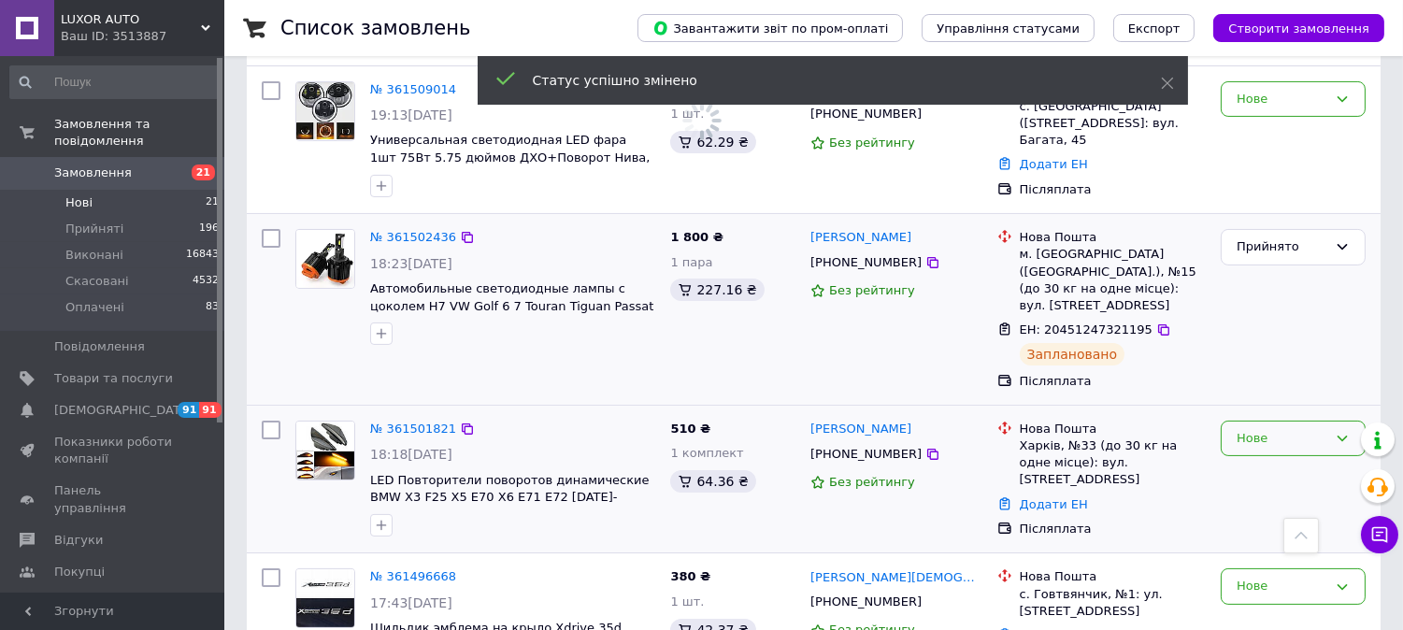
click at [1244, 429] on div "Нове" at bounding box center [1282, 439] width 91 height 20
click at [1263, 529] on li "Скасовано" at bounding box center [1293, 546] width 143 height 35
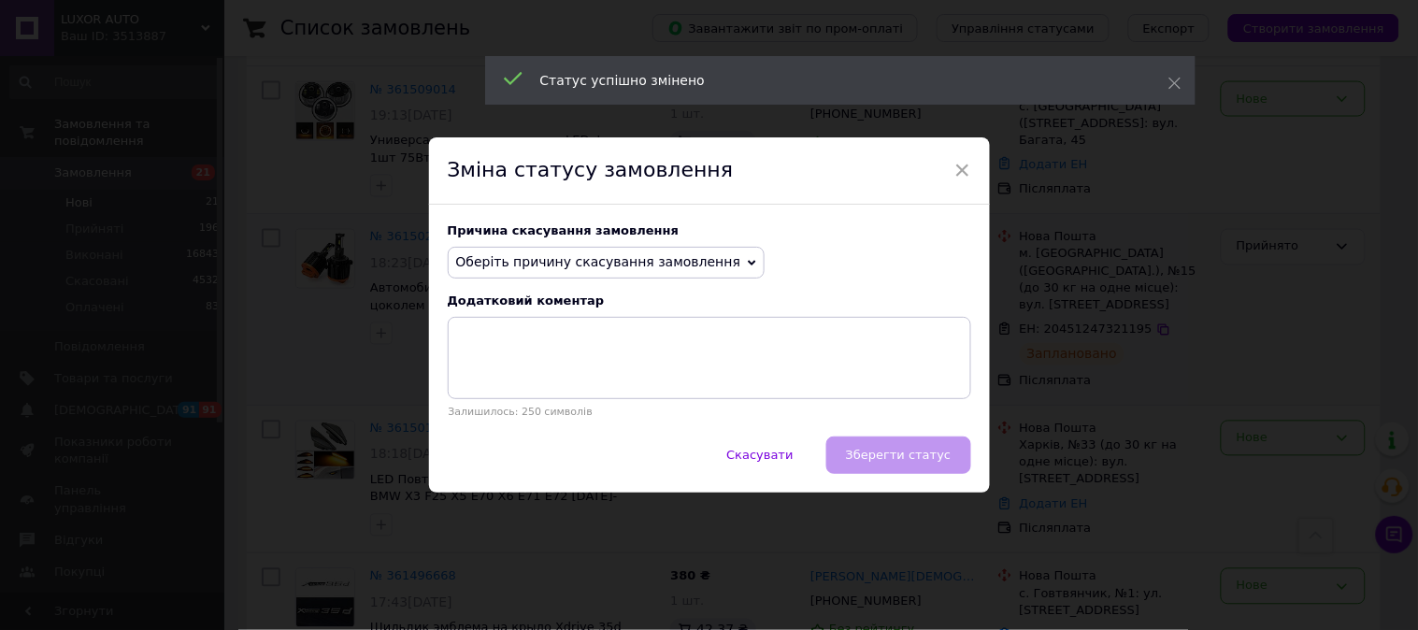
click at [584, 267] on span "Оберіть причину скасування замовлення" at bounding box center [598, 261] width 285 height 15
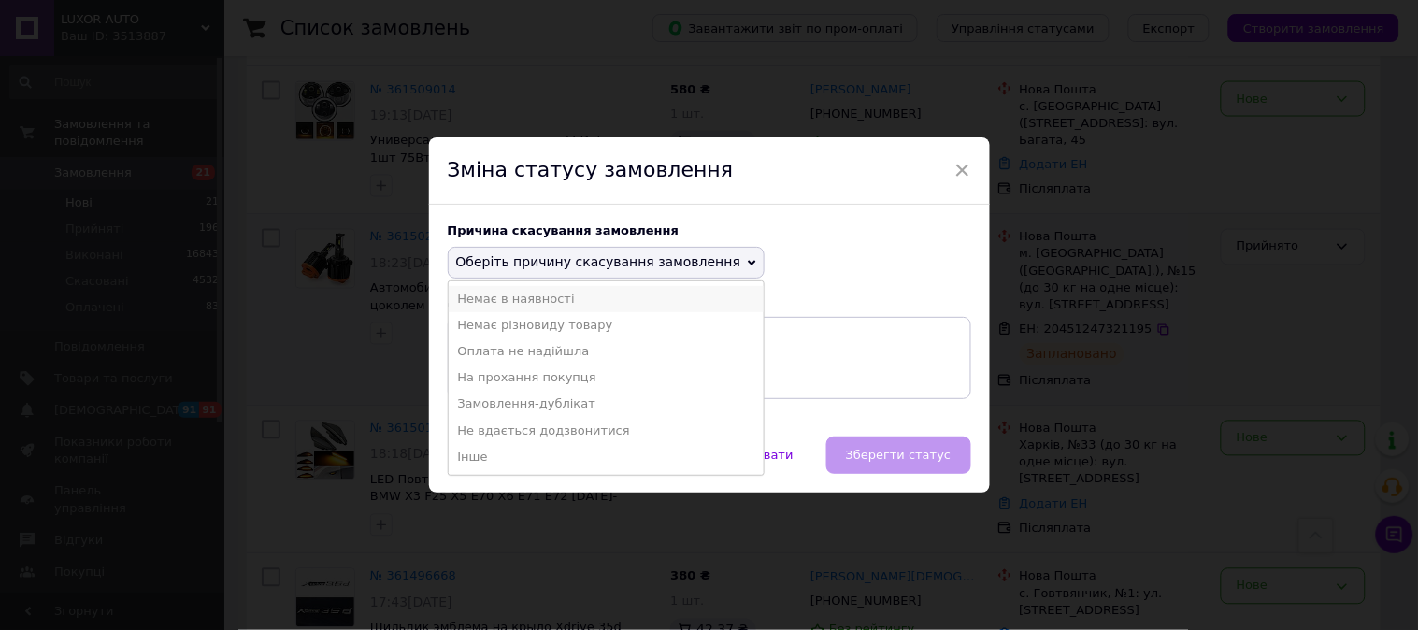
click at [547, 306] on li "Немає в наявності" at bounding box center [607, 299] width 316 height 26
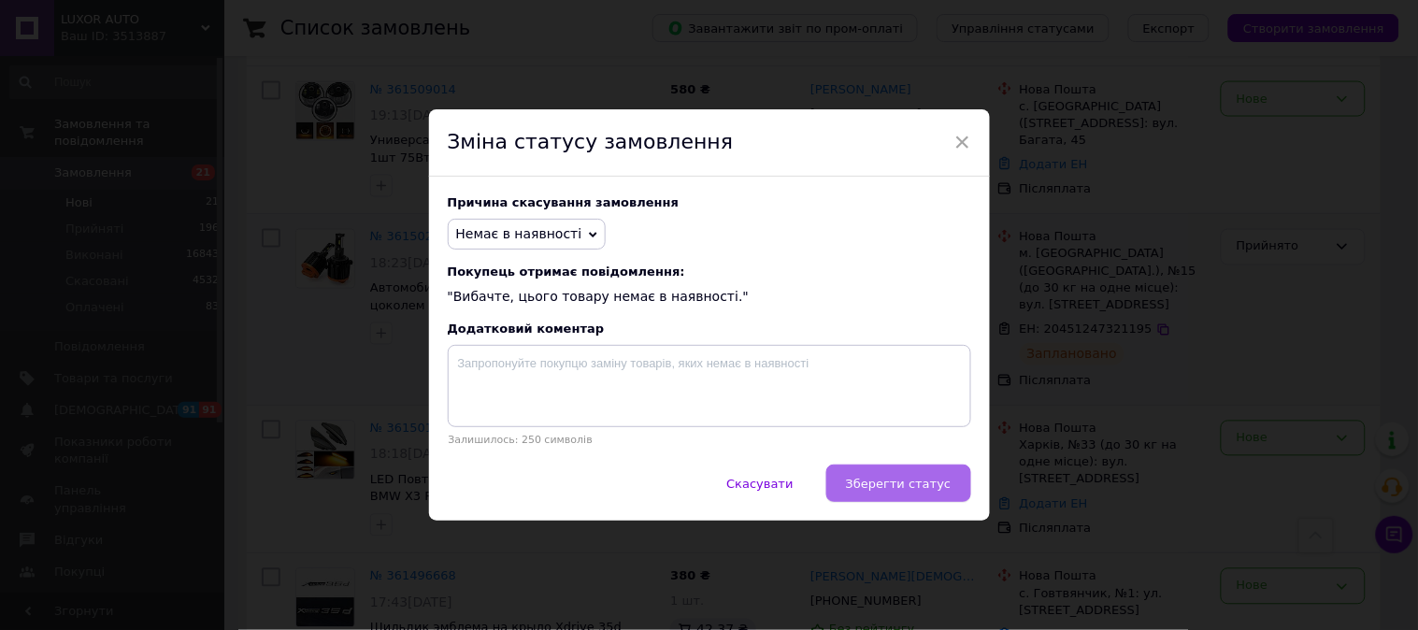
click at [849, 474] on button "Зберегти статус" at bounding box center [898, 483] width 145 height 37
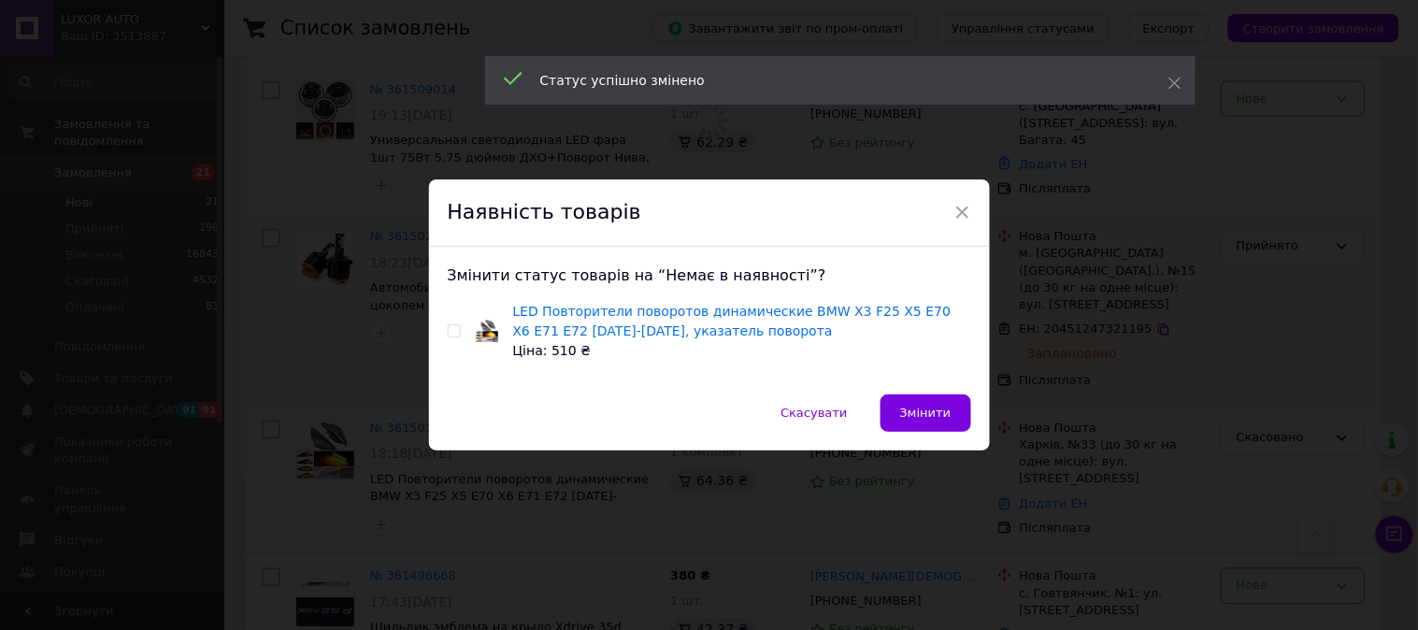
click at [450, 324] on span at bounding box center [454, 330] width 13 height 13
click at [450, 325] on input "checkbox" at bounding box center [454, 331] width 12 height 12
checkbox input "true"
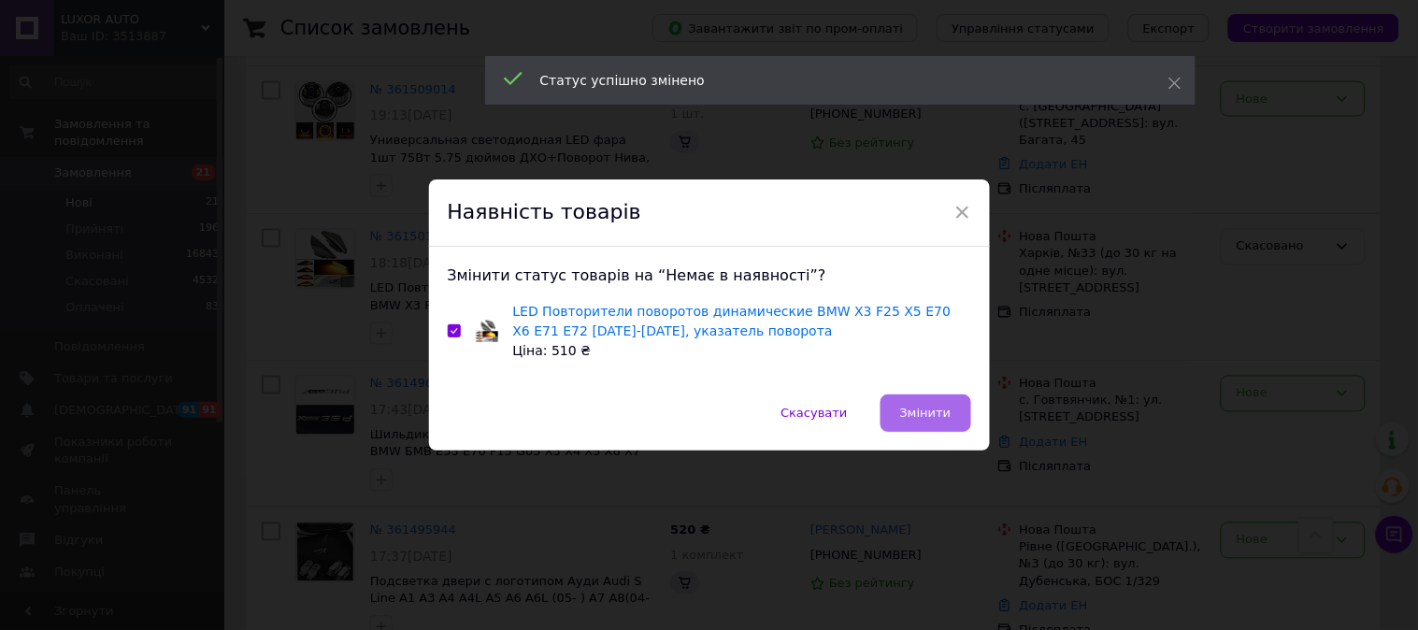
click at [911, 406] on span "Змінити" at bounding box center [925, 413] width 51 height 14
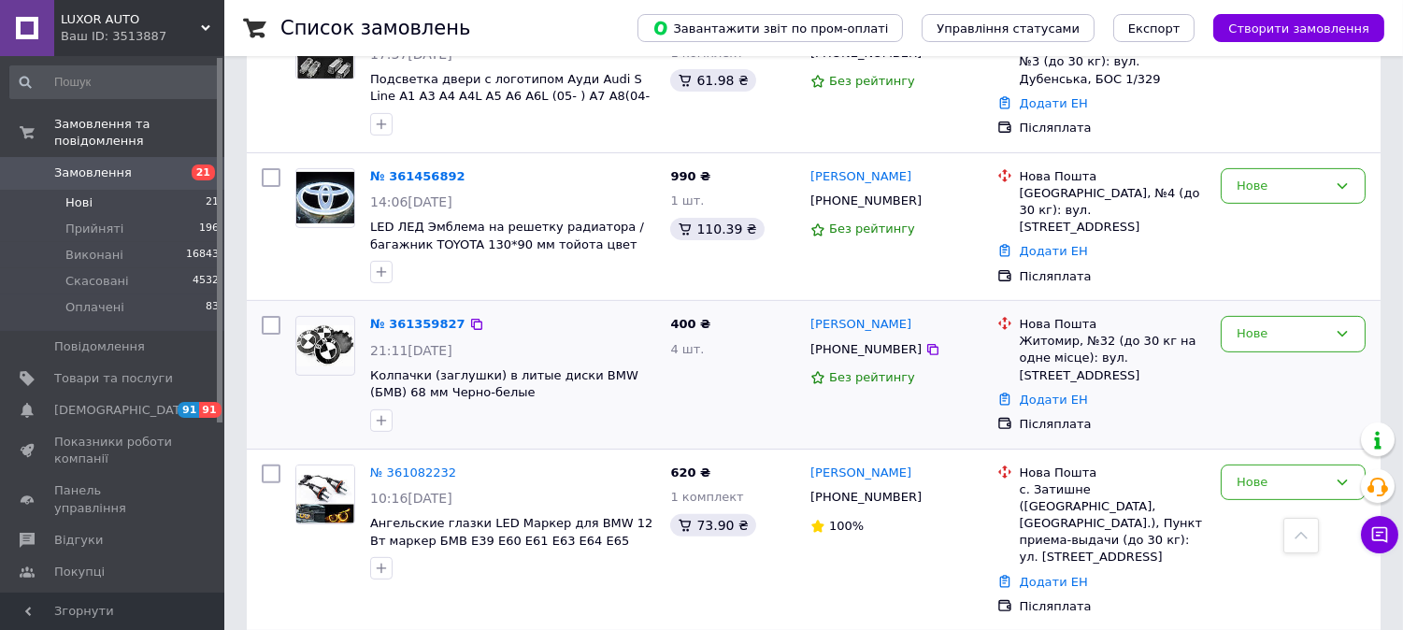
scroll to position [1246, 0]
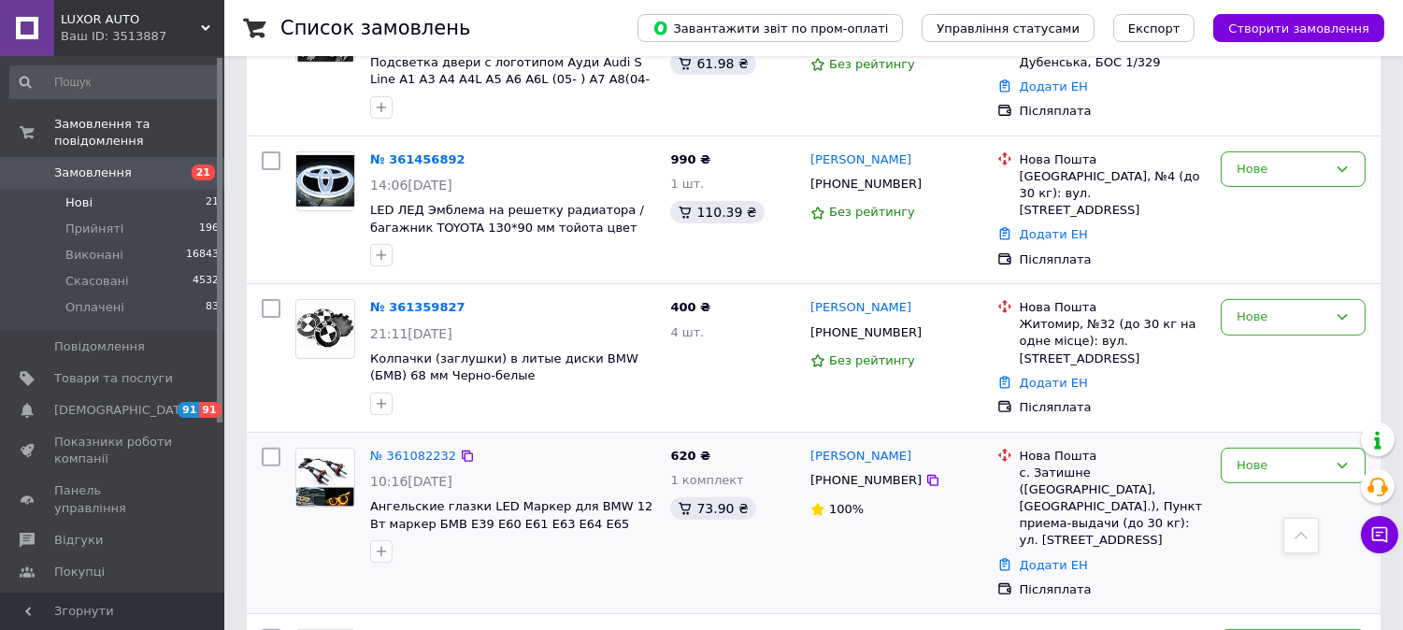
click at [1290, 440] on div "Нове" at bounding box center [1293, 523] width 160 height 166
click at [1286, 456] on div "Нове" at bounding box center [1282, 466] width 91 height 20
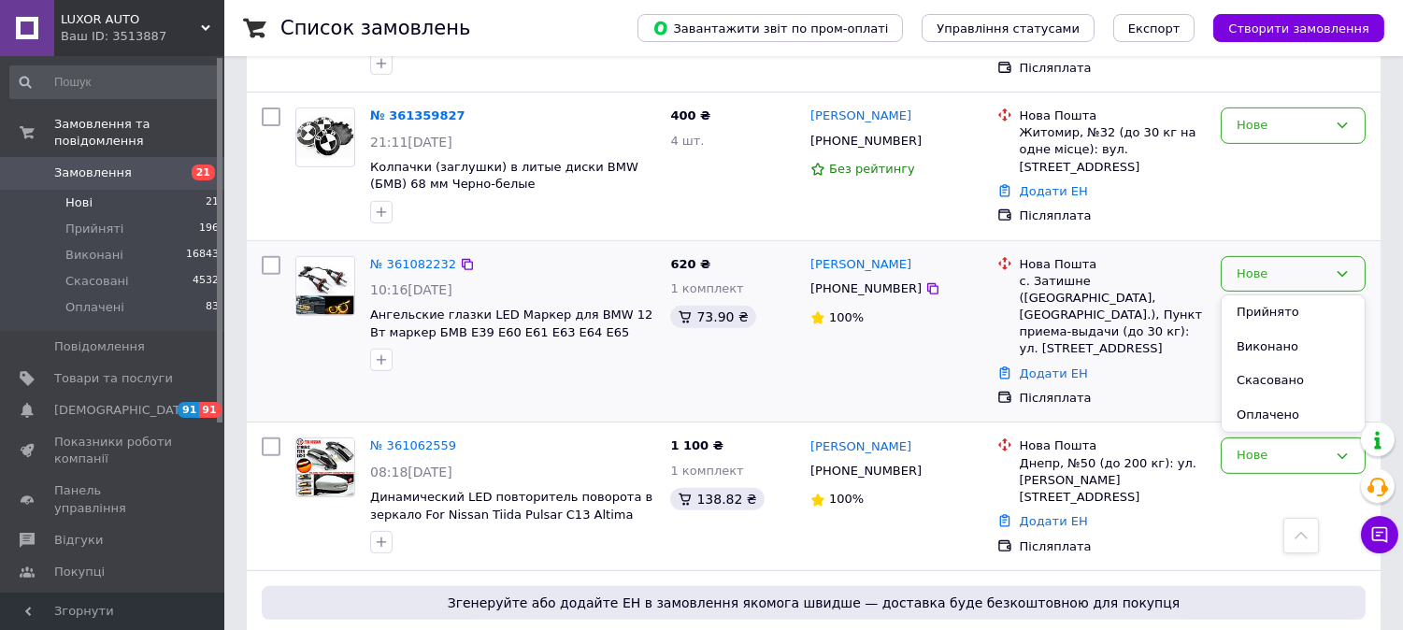
scroll to position [1522, 0]
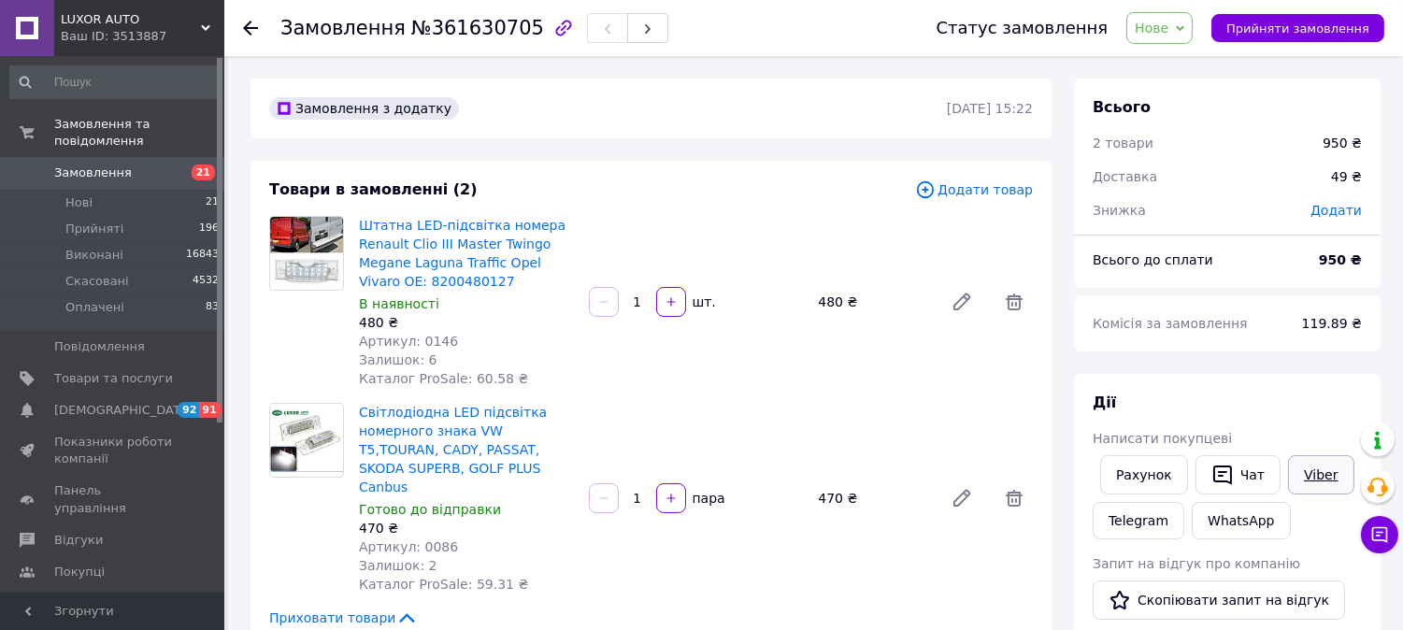
click at [1328, 481] on link "Viber" at bounding box center [1320, 474] width 65 height 39
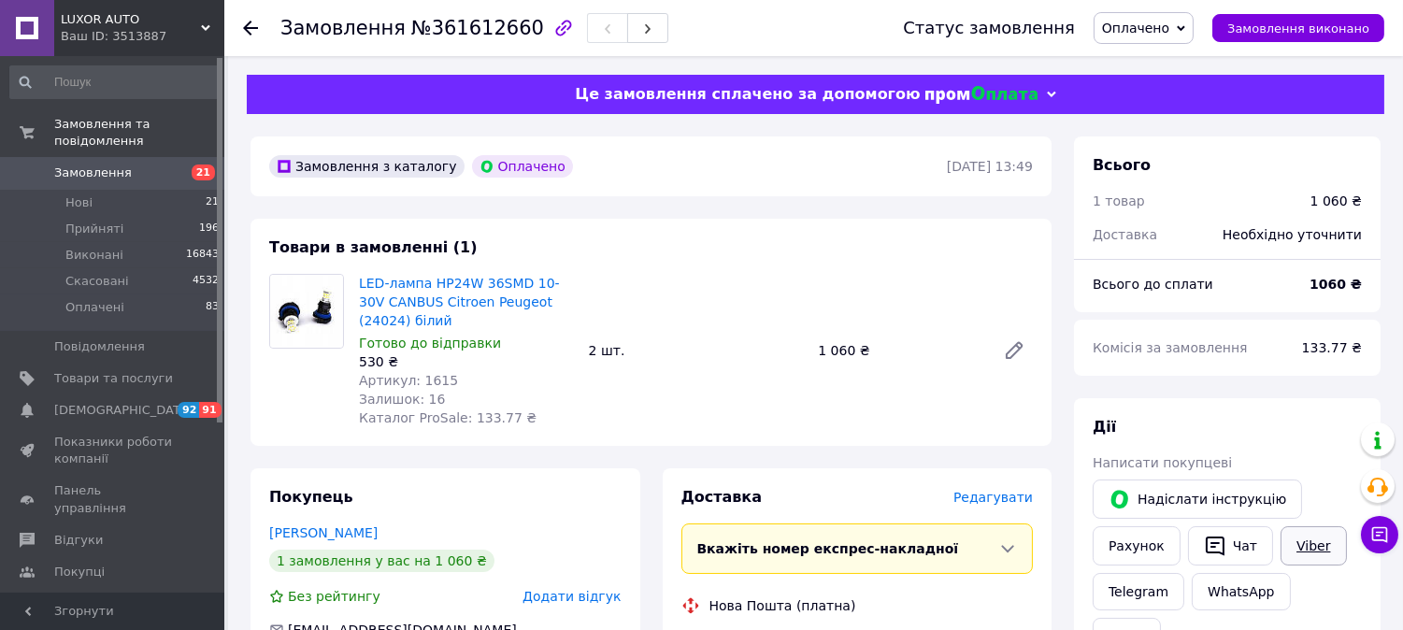
click at [1314, 534] on link "Viber" at bounding box center [1313, 545] width 65 height 39
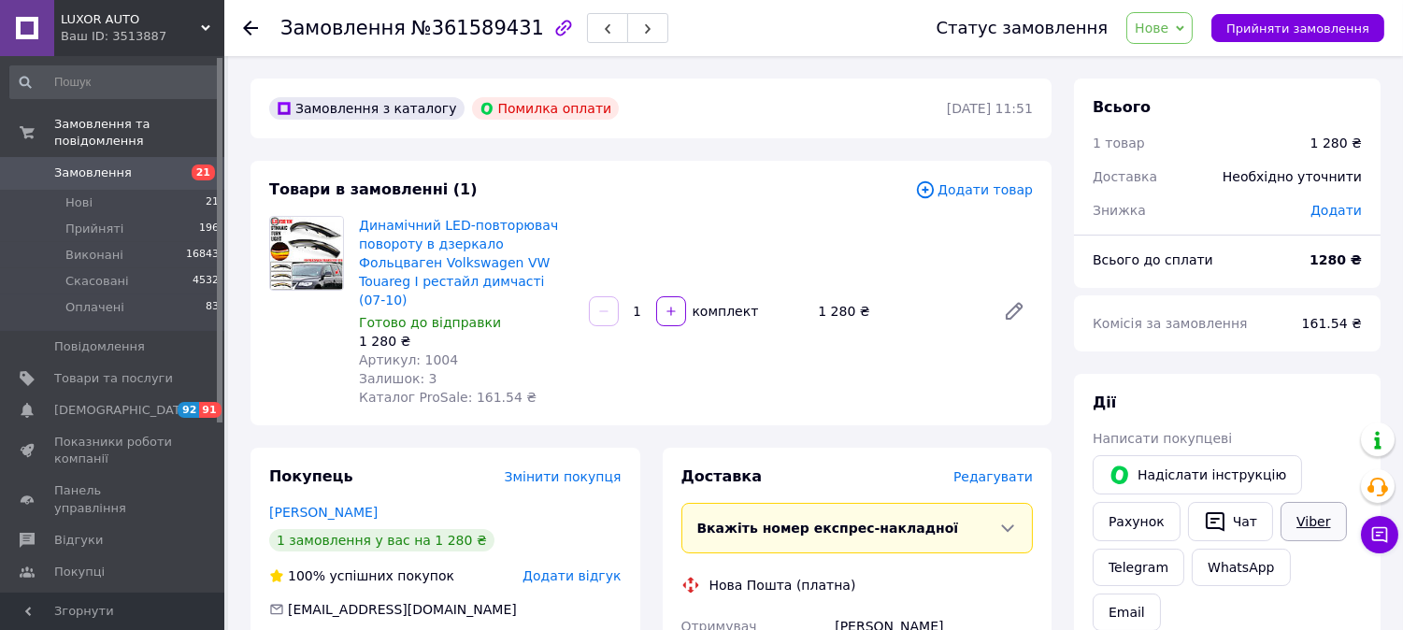
click at [1313, 522] on link "Viber" at bounding box center [1313, 521] width 65 height 39
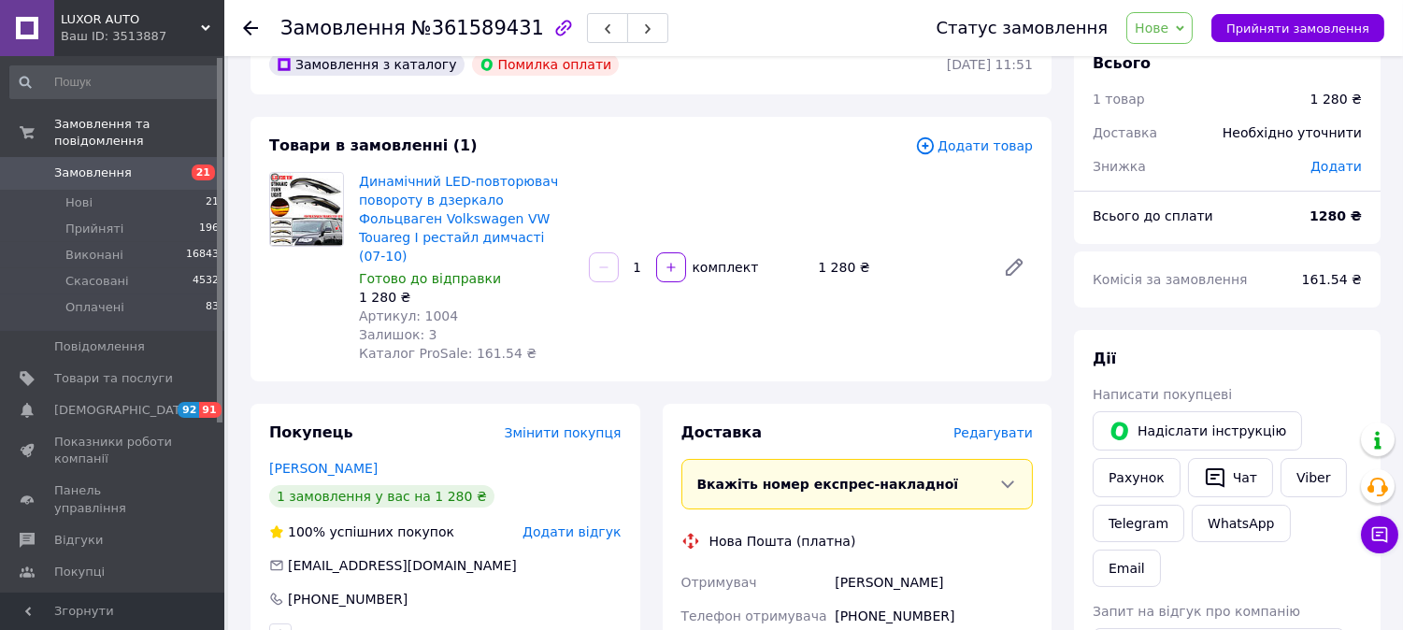
scroll to position [519, 0]
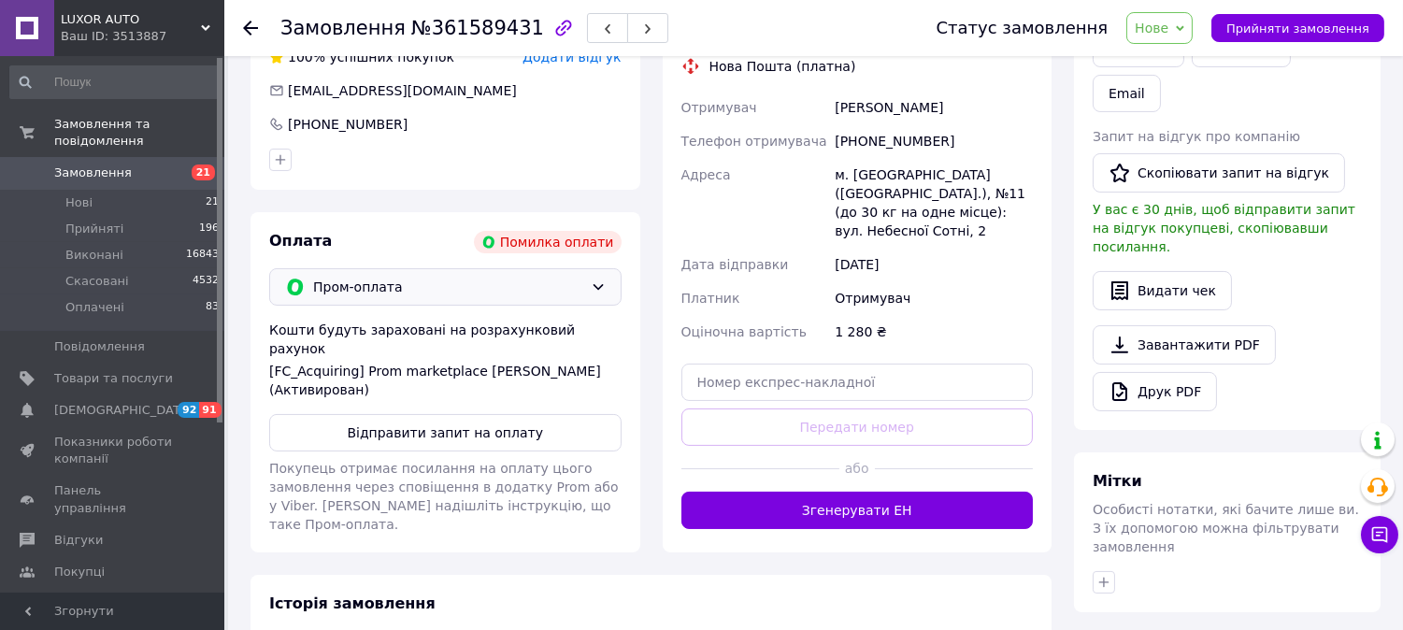
click at [418, 277] on span "Пром-оплата" at bounding box center [448, 287] width 270 height 21
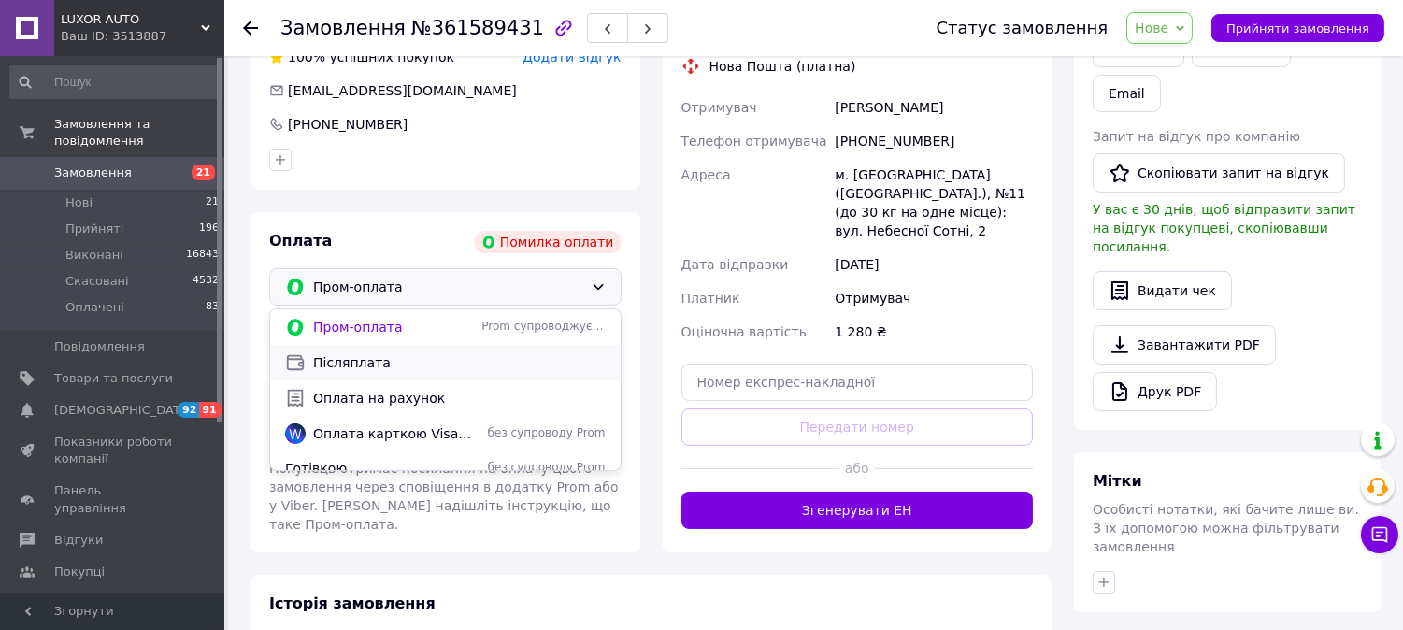
click at [418, 345] on div "Післяплата" at bounding box center [445, 363] width 351 height 36
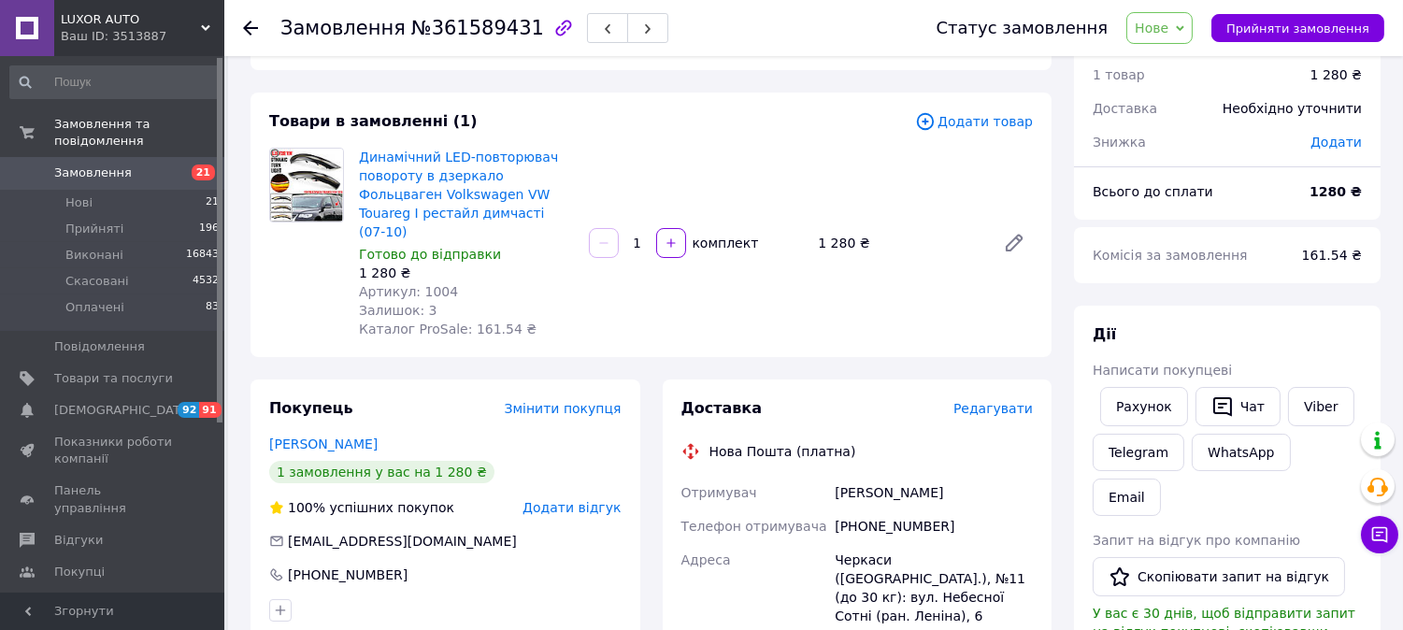
scroll to position [104, 0]
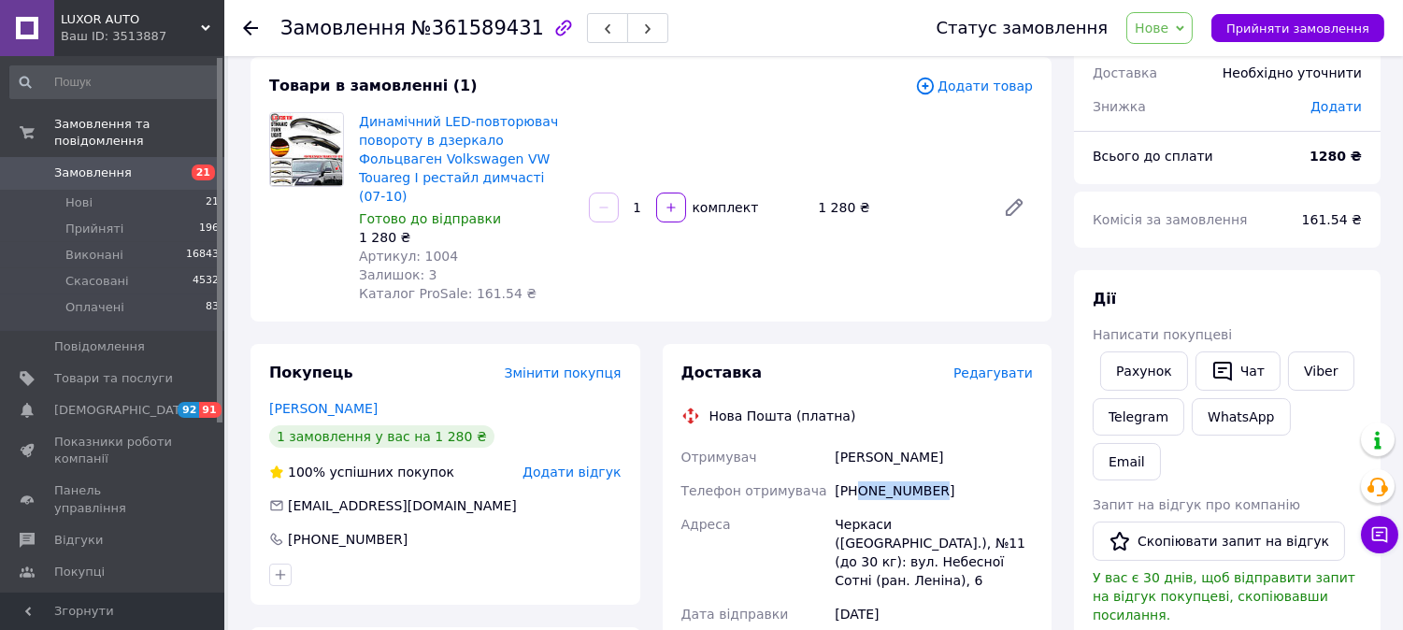
copy div "0675128280"
drag, startPoint x: 866, startPoint y: 469, endPoint x: 991, endPoint y: 470, distance: 125.3
click at [991, 474] on div "+380675128280" at bounding box center [934, 491] width 206 height 34
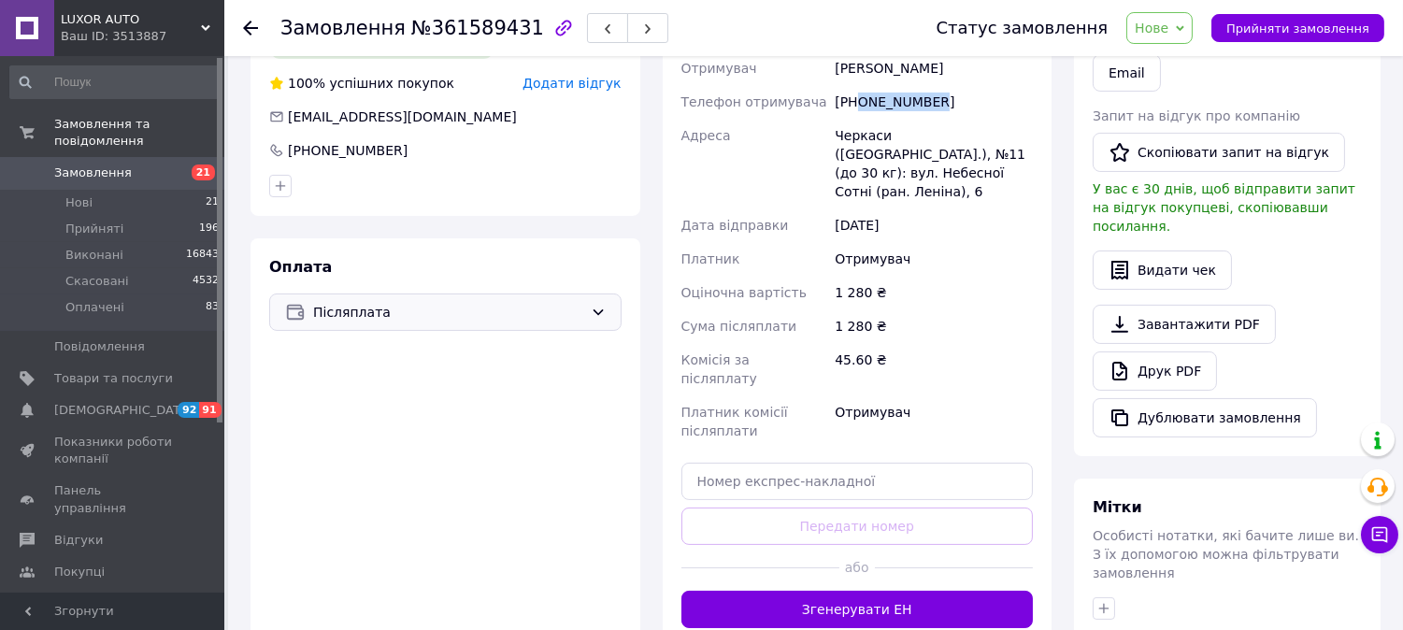
scroll to position [519, 0]
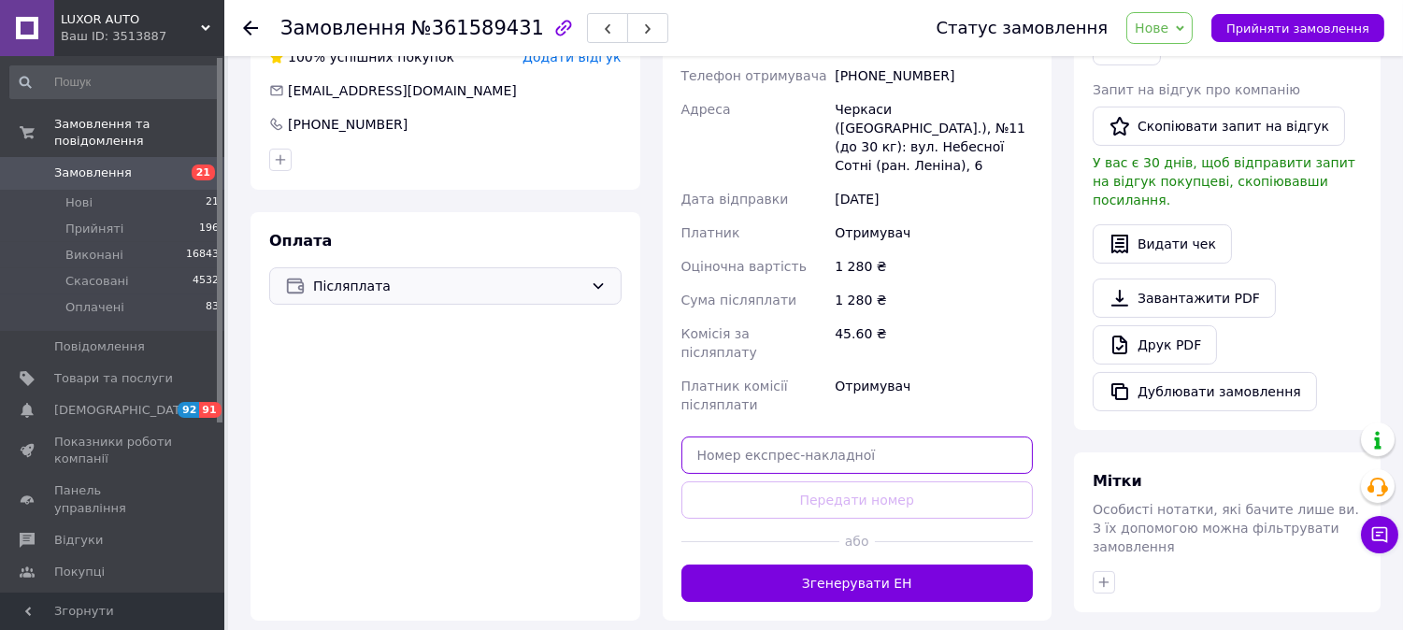
click at [786, 437] on input "text" at bounding box center [857, 455] width 352 height 37
paste input "20451247294758"
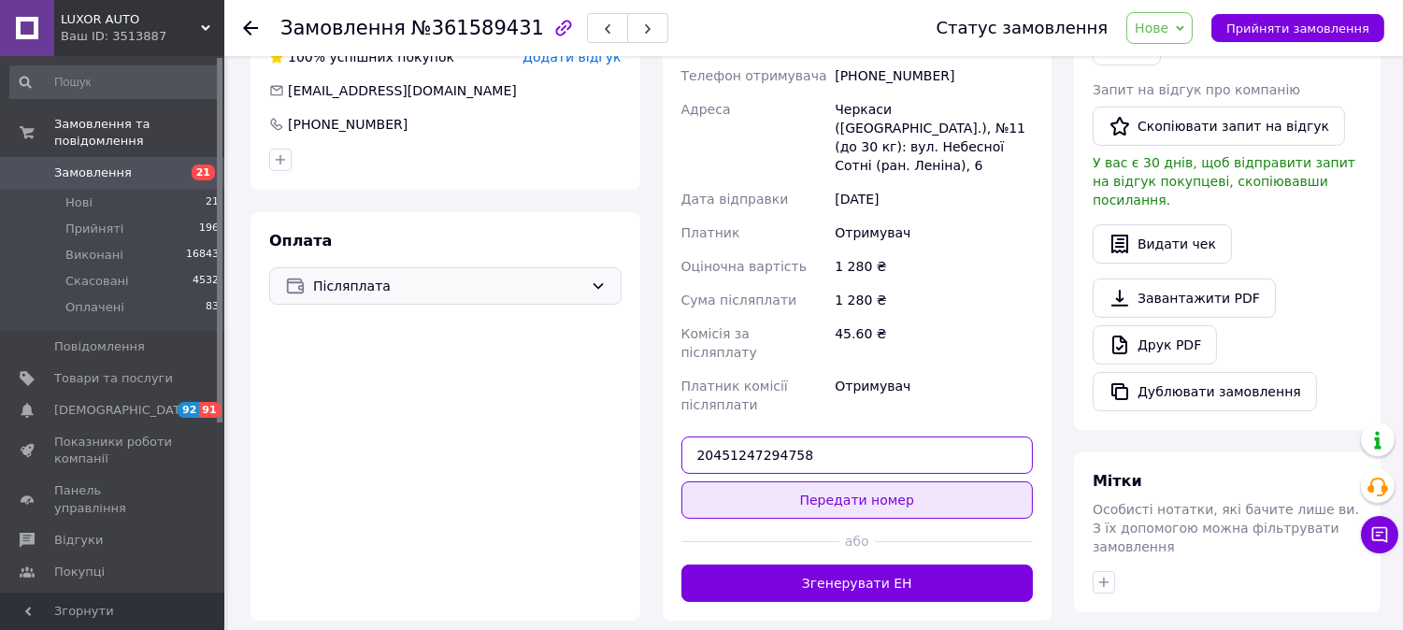
type input "20451247294758"
click at [790, 481] on button "Передати номер" at bounding box center [857, 499] width 352 height 37
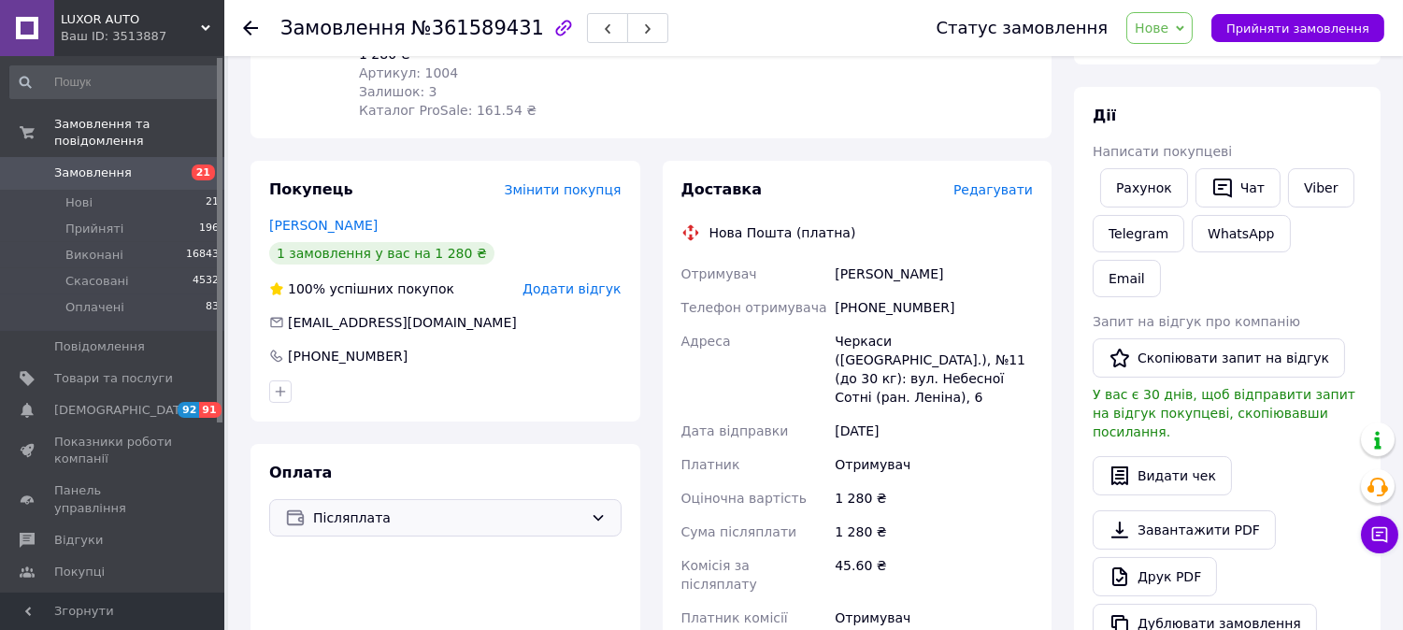
scroll to position [0, 0]
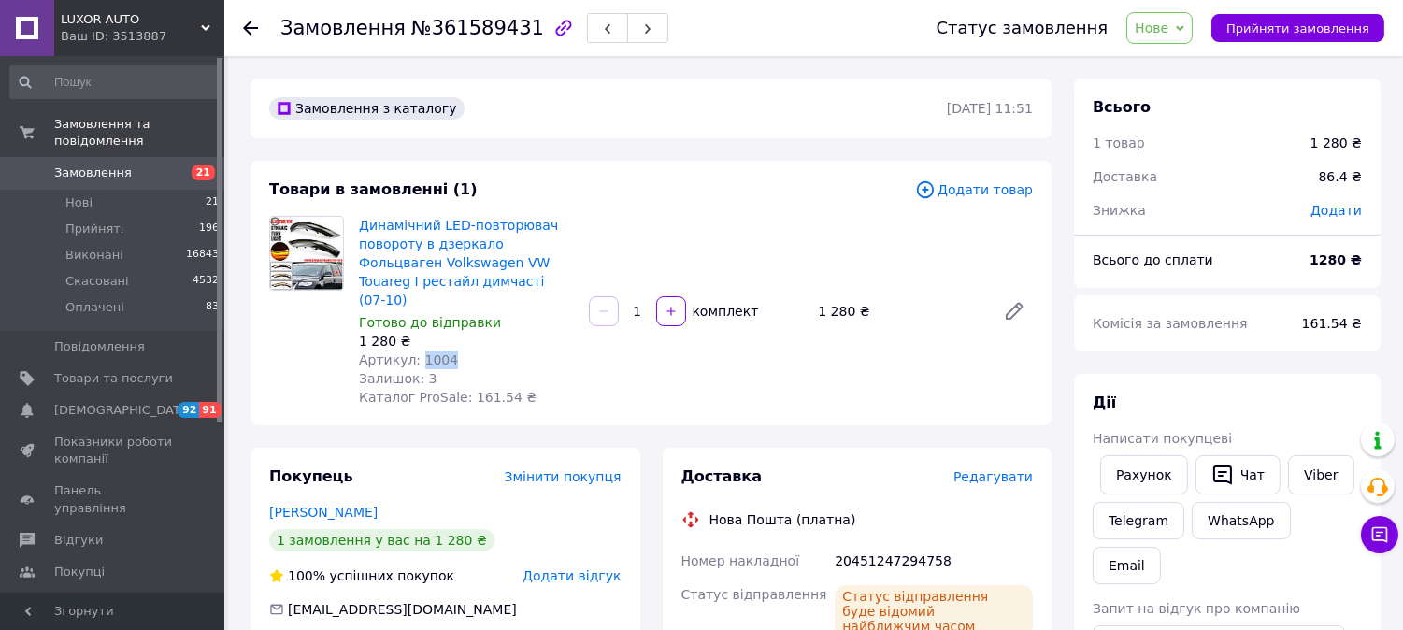
copy span "1004"
drag, startPoint x: 416, startPoint y: 337, endPoint x: 472, endPoint y: 335, distance: 56.1
click at [453, 351] on div "Артикул: 1004" at bounding box center [466, 360] width 215 height 19
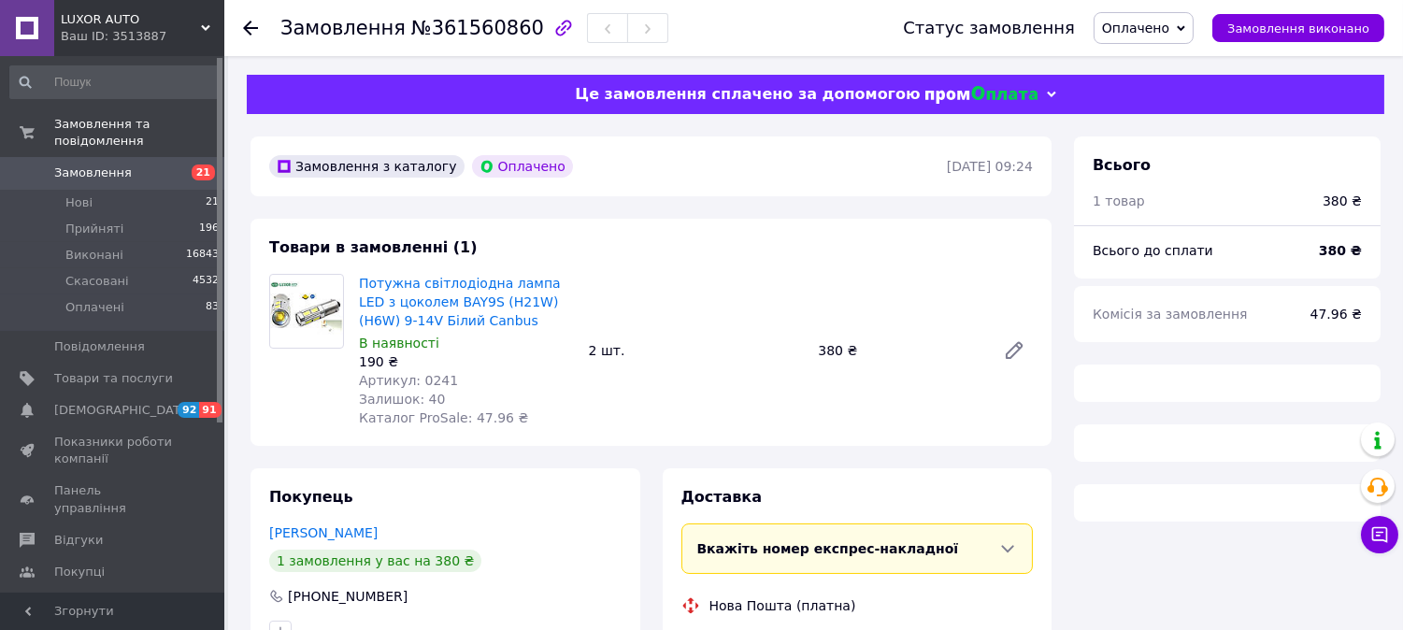
scroll to position [208, 0]
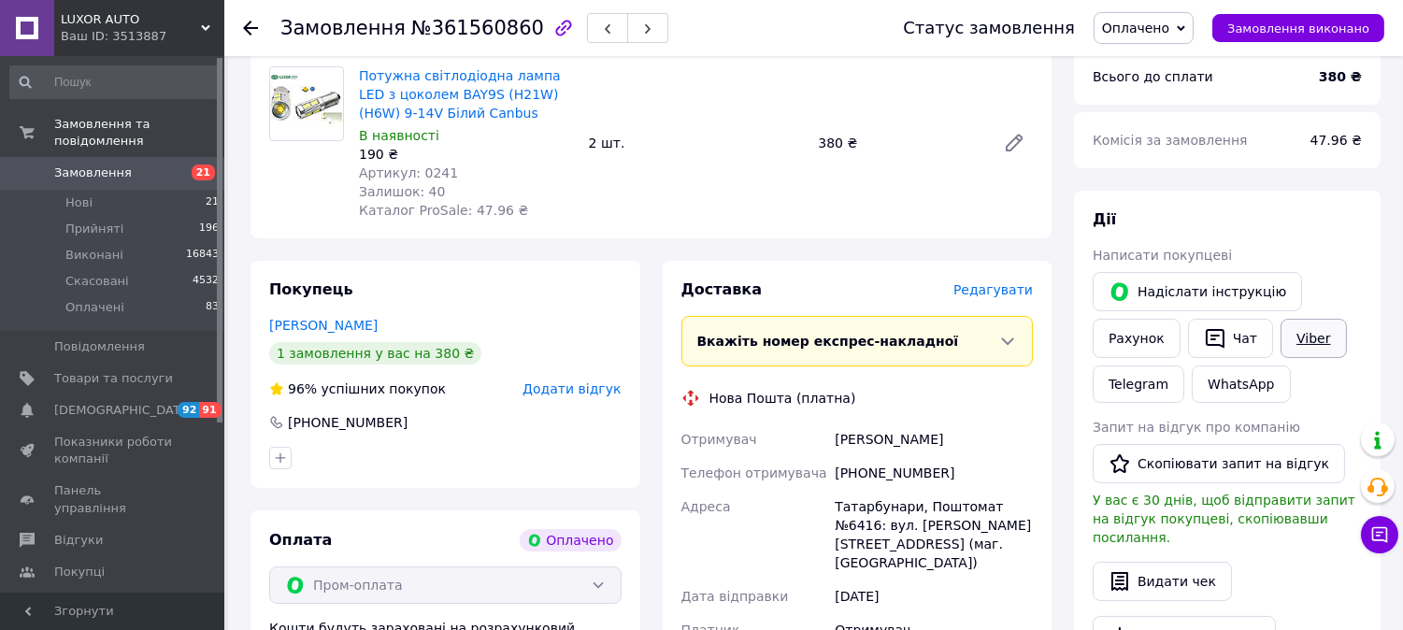
click at [1311, 332] on link "Viber" at bounding box center [1313, 338] width 65 height 39
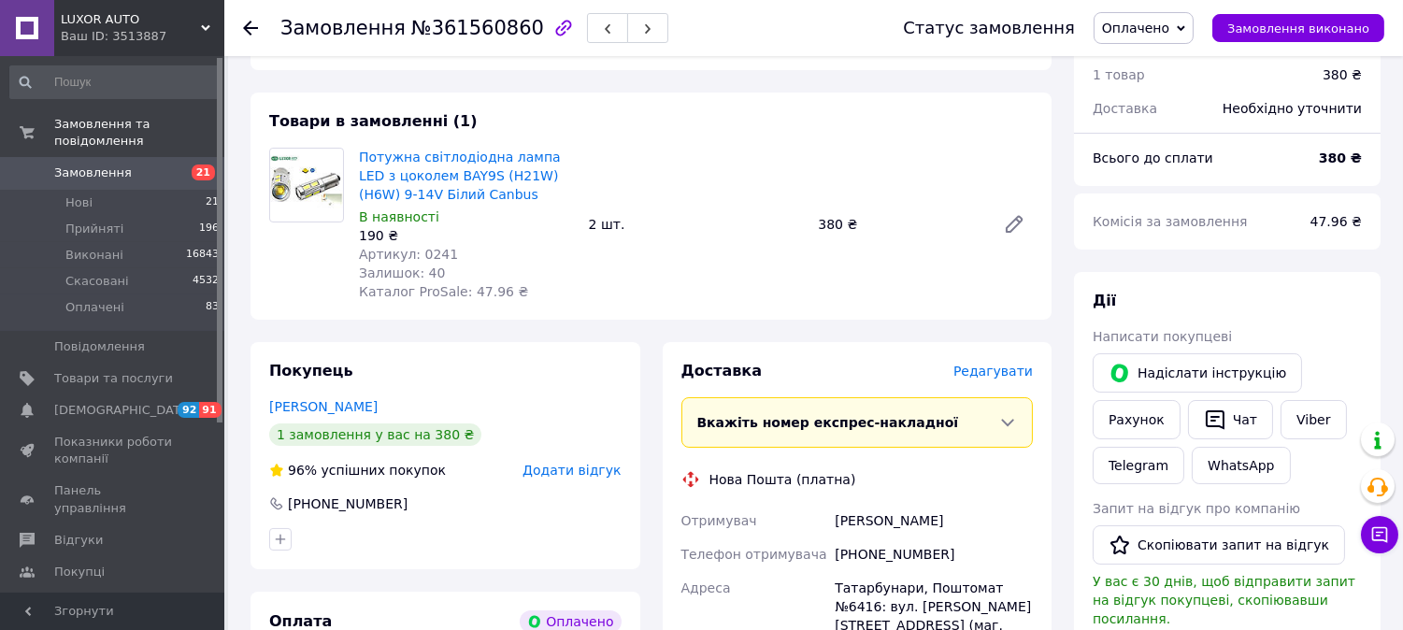
scroll to position [311, 0]
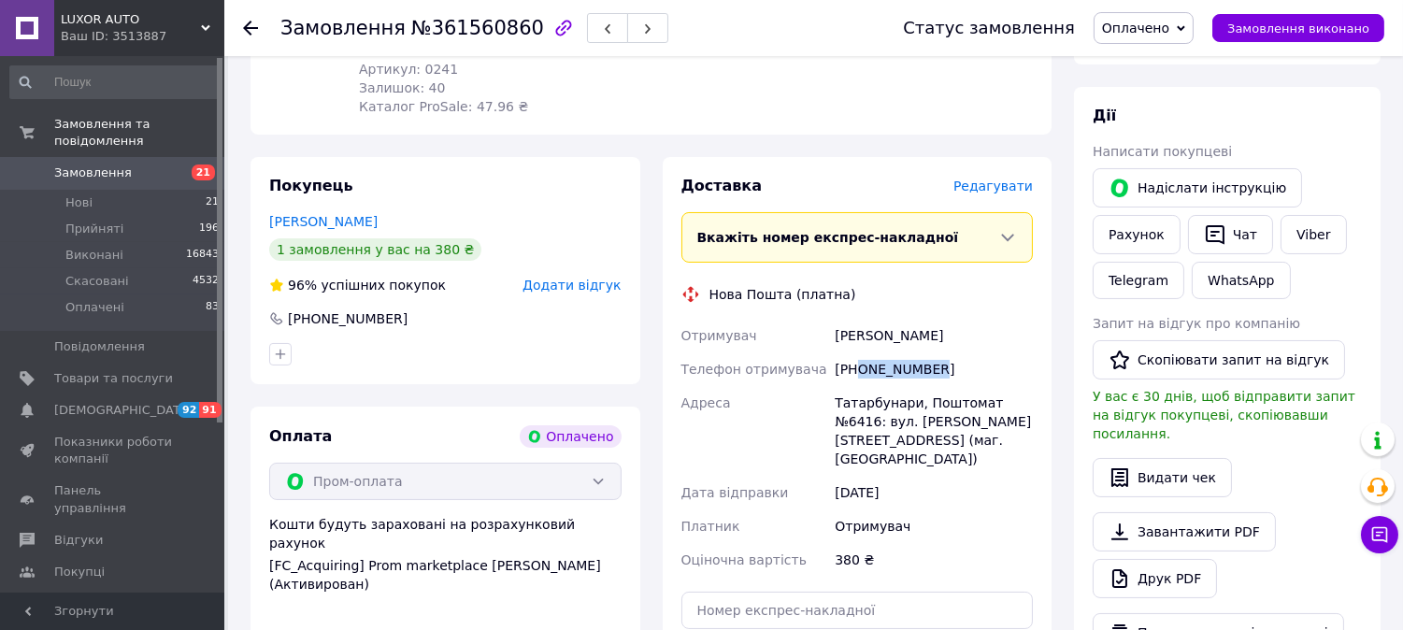
drag, startPoint x: 855, startPoint y: 374, endPoint x: 982, endPoint y: 362, distance: 127.7
click at [978, 363] on div "+380962539636" at bounding box center [934, 369] width 206 height 34
copy div "0962539636"
drag, startPoint x: 998, startPoint y: 398, endPoint x: 1024, endPoint y: 404, distance: 25.9
click at [1024, 404] on div "Татарбунари, Поштомат №6416: вул. Василя Тура, 13г (маг. АТБ)" at bounding box center [934, 431] width 206 height 90
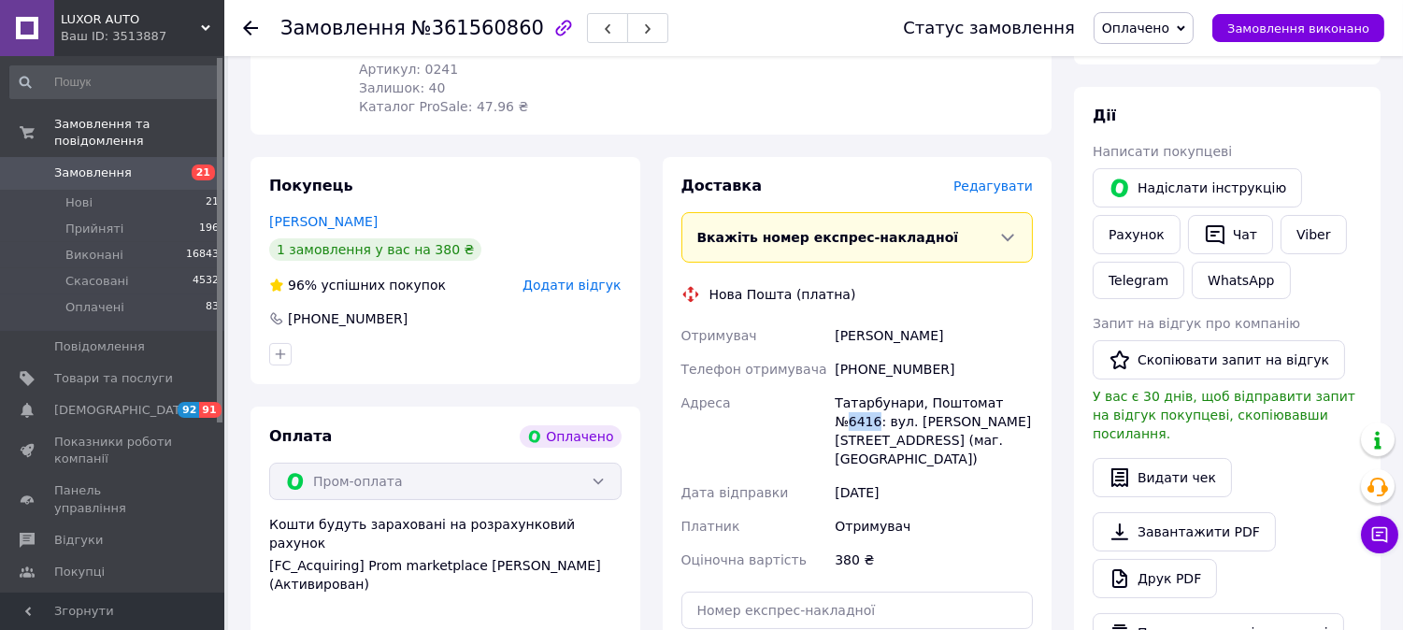
copy div "6416"
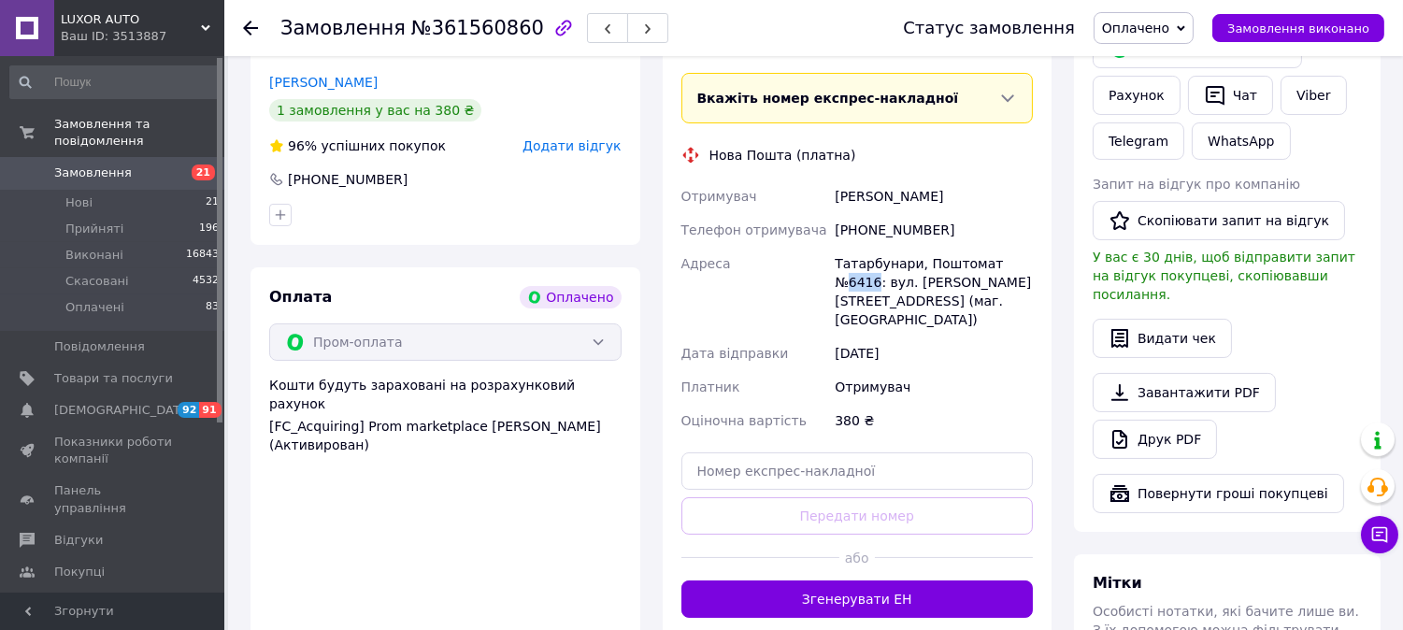
scroll to position [623, 0]
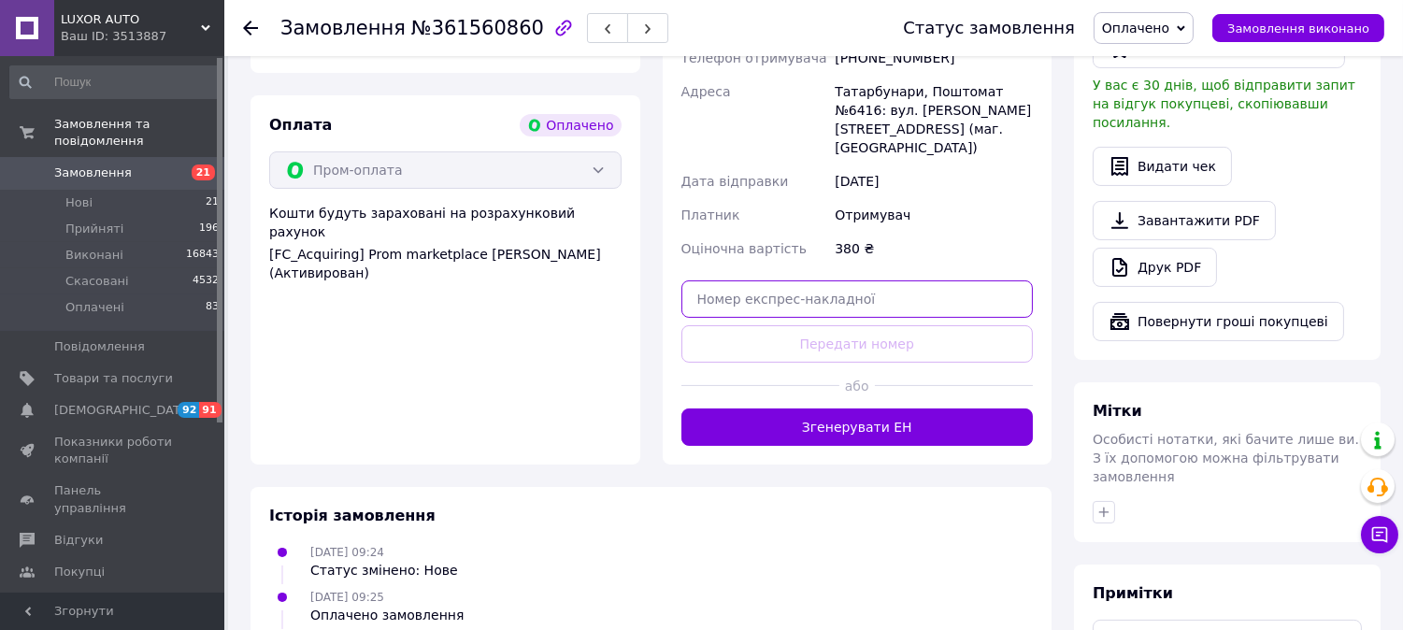
click at [789, 280] on input "text" at bounding box center [857, 298] width 352 height 37
paste input "20451247297185"
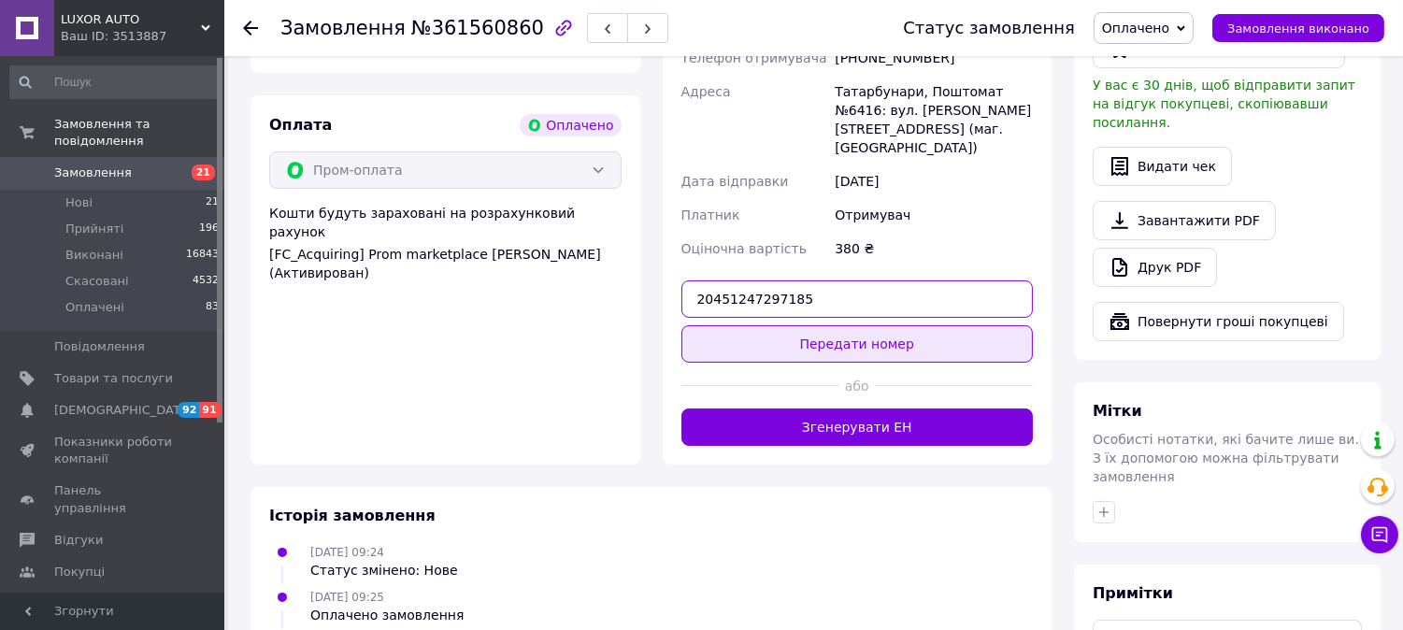
type input "20451247297185"
click at [788, 325] on button "Передати номер" at bounding box center [857, 343] width 352 height 37
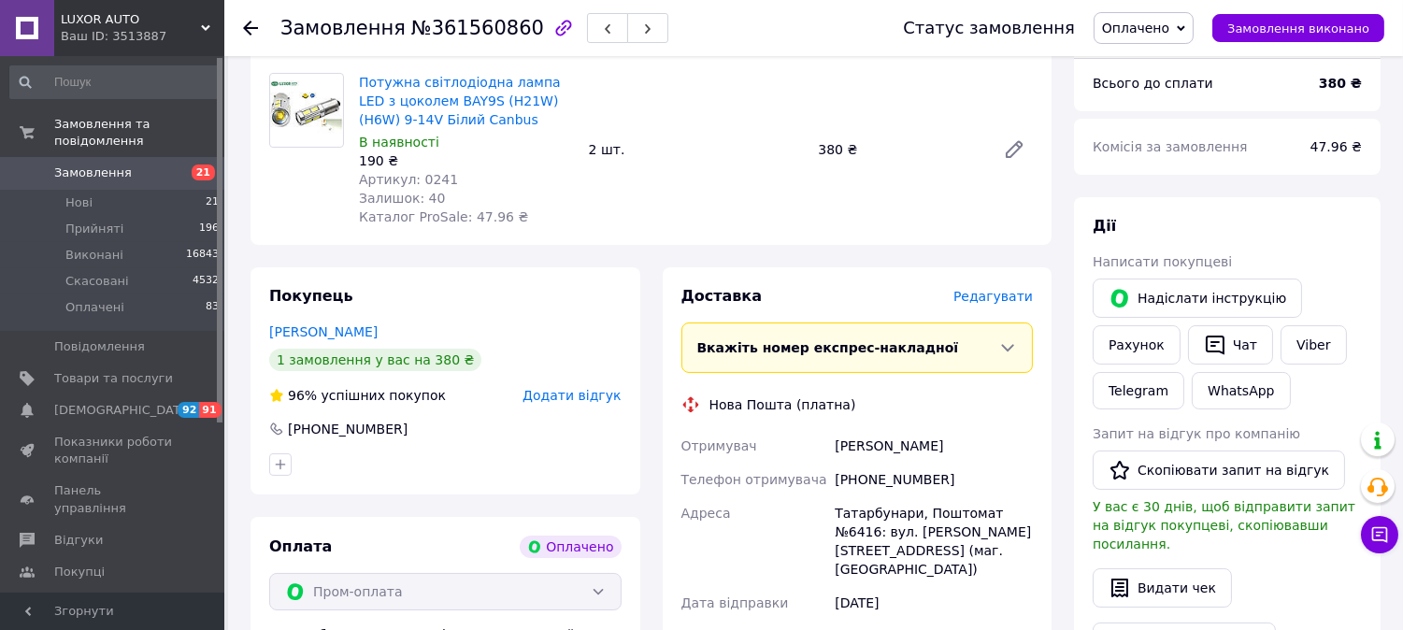
scroll to position [0, 0]
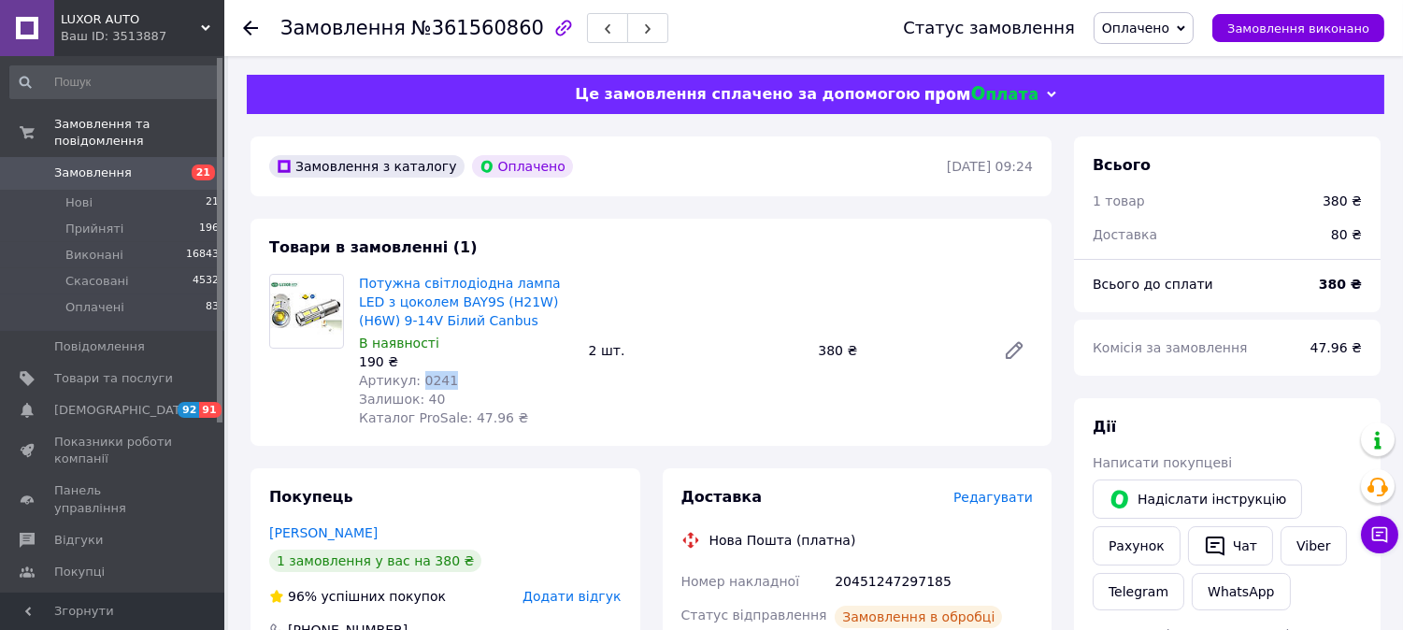
copy span "0241"
drag, startPoint x: 415, startPoint y: 380, endPoint x: 465, endPoint y: 368, distance: 51.0
click at [461, 369] on div "Потужна світлодіодна лампа LED з цоколем BAY9S (H21W) (H6W) 9-14V Білий Canbus …" at bounding box center [466, 350] width 230 height 161
copy div "190 ₴ Артикул:"
click at [421, 384] on span "Артикул: 0241" at bounding box center [408, 380] width 99 height 15
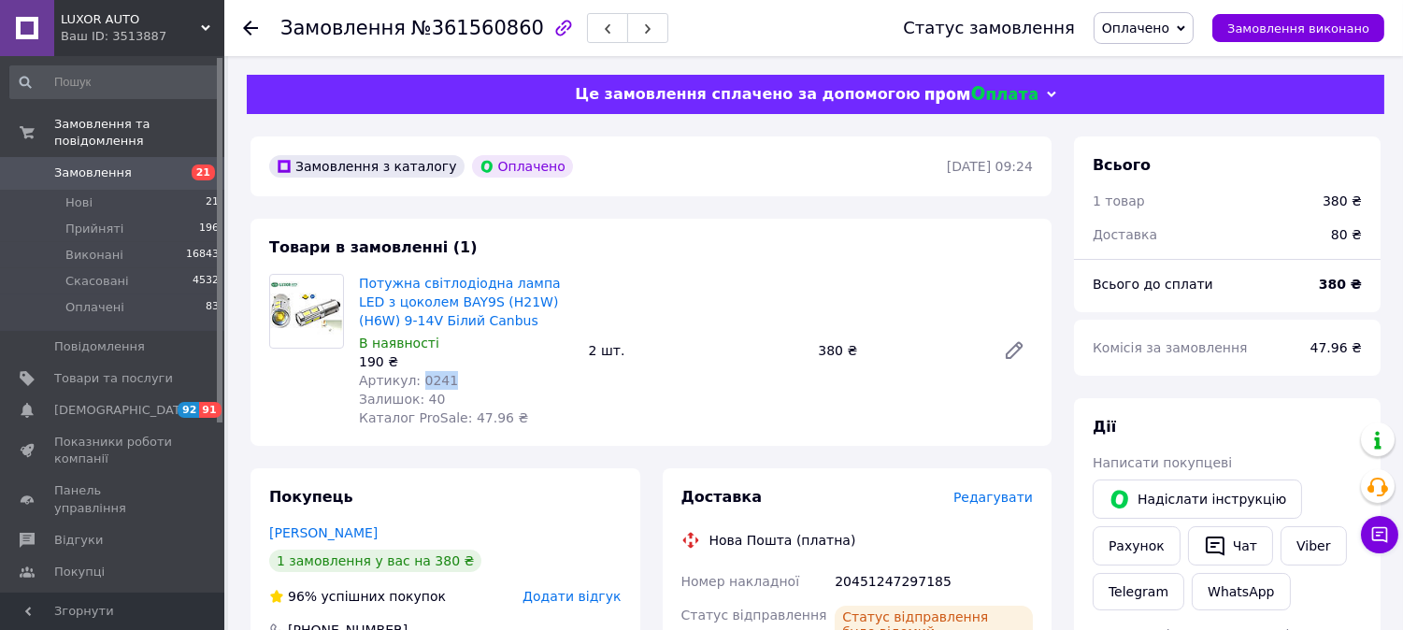
drag, startPoint x: 414, startPoint y: 381, endPoint x: 472, endPoint y: 376, distance: 58.2
click at [470, 378] on div "Артикул: 0241" at bounding box center [466, 380] width 215 height 19
copy span "0241"
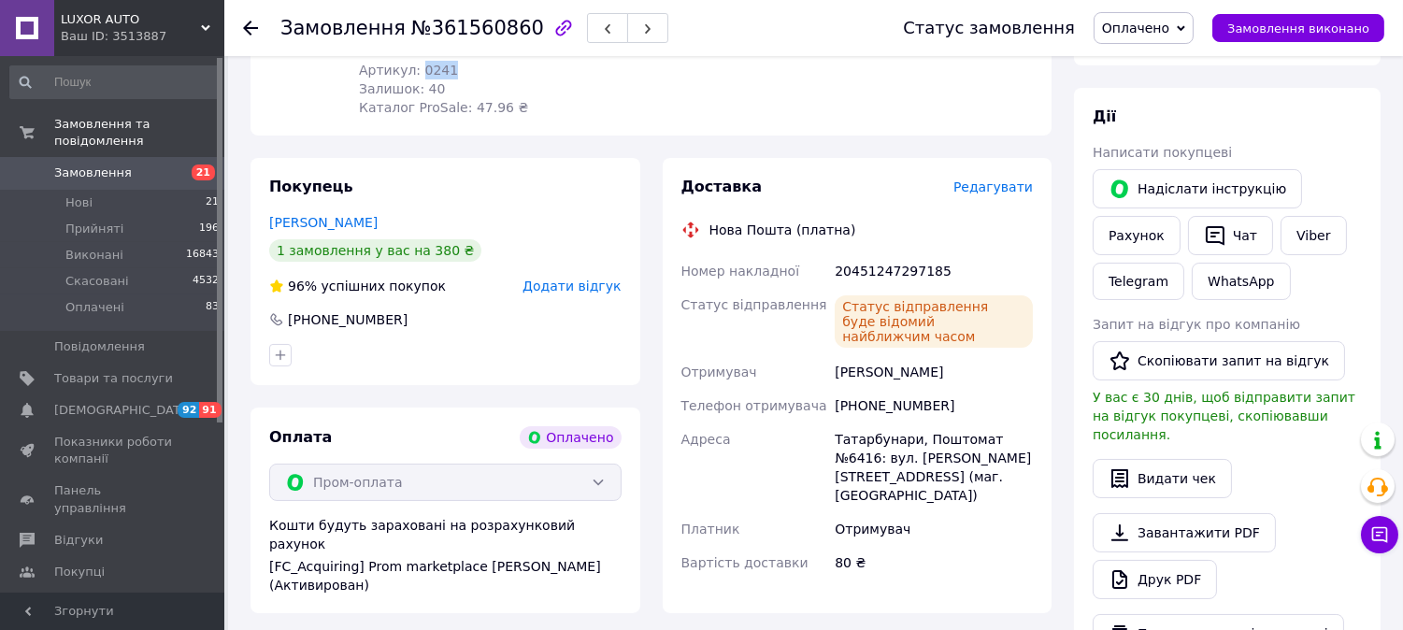
scroll to position [311, 0]
click at [1239, 229] on button "Чат" at bounding box center [1230, 234] width 85 height 39
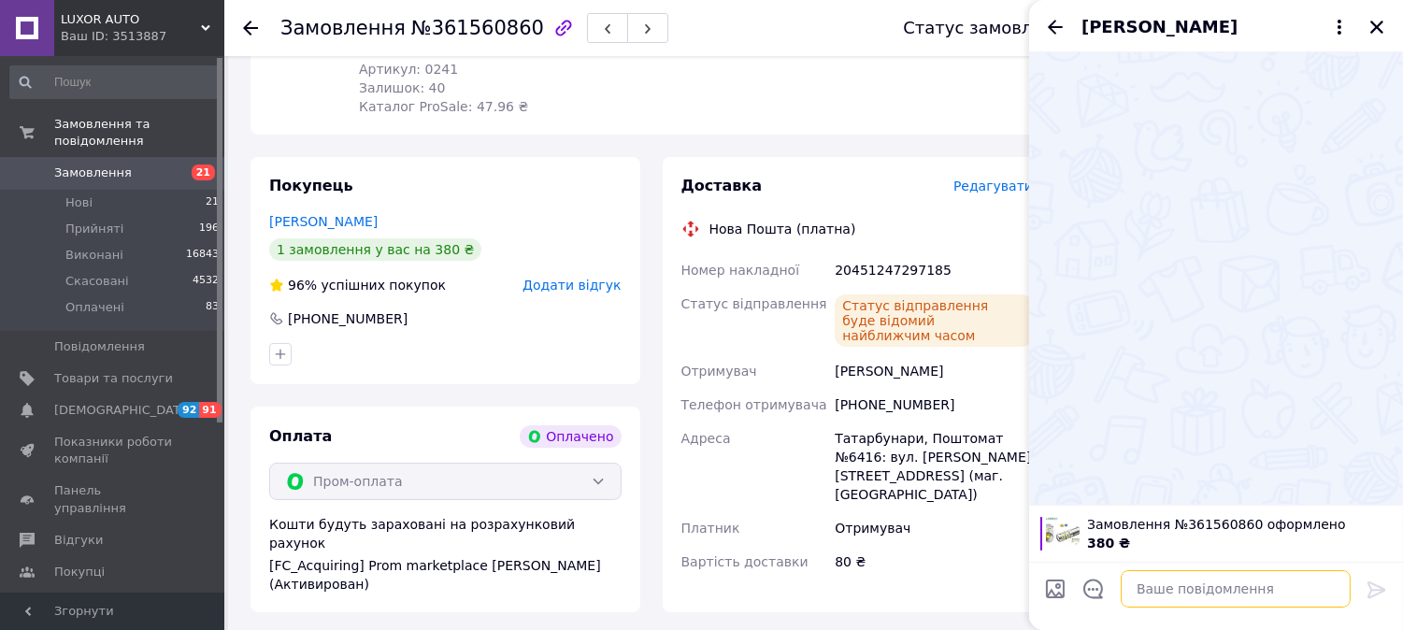
click at [1153, 586] on textarea at bounding box center [1236, 588] width 230 height 37
paste textarea "https://check.checkbox.ua/31df1bb2-0789-4890-a750-ebf9e440a772"
type textarea "https://check.checkbox.ua/31df1bb2-0789-4890-a750-ebf9e440a772"
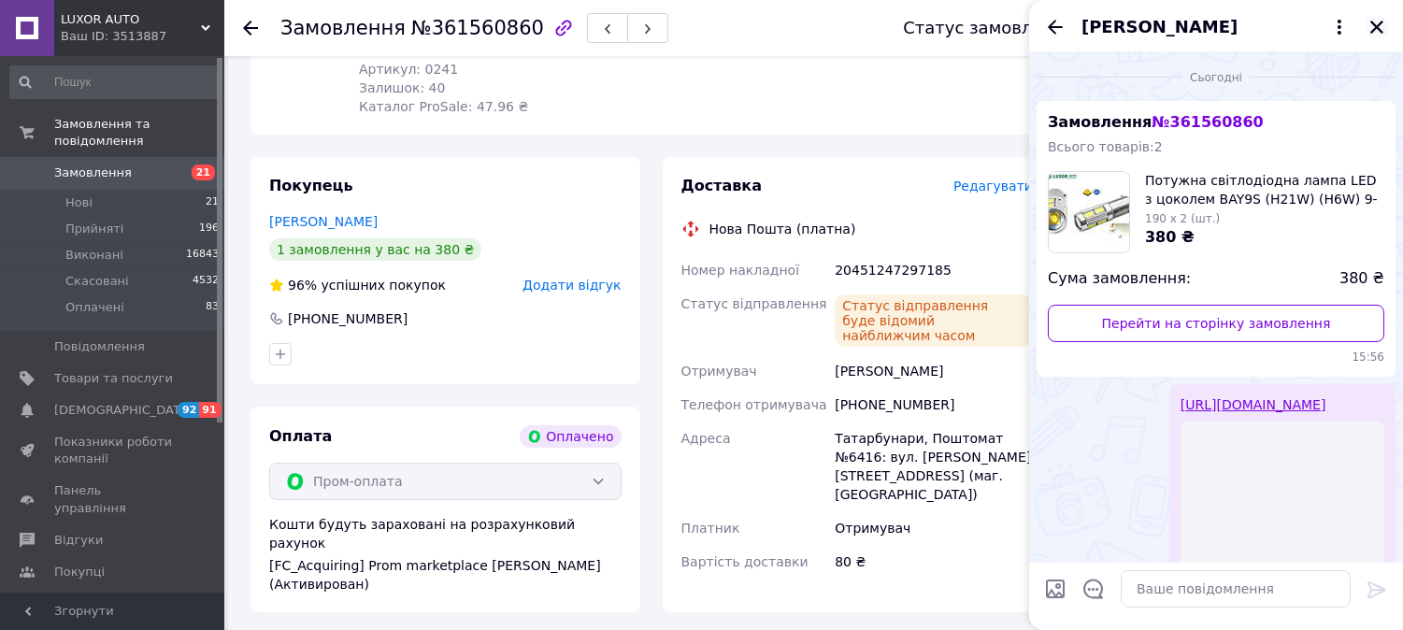
click at [1377, 37] on button "Закрити" at bounding box center [1377, 27] width 22 height 22
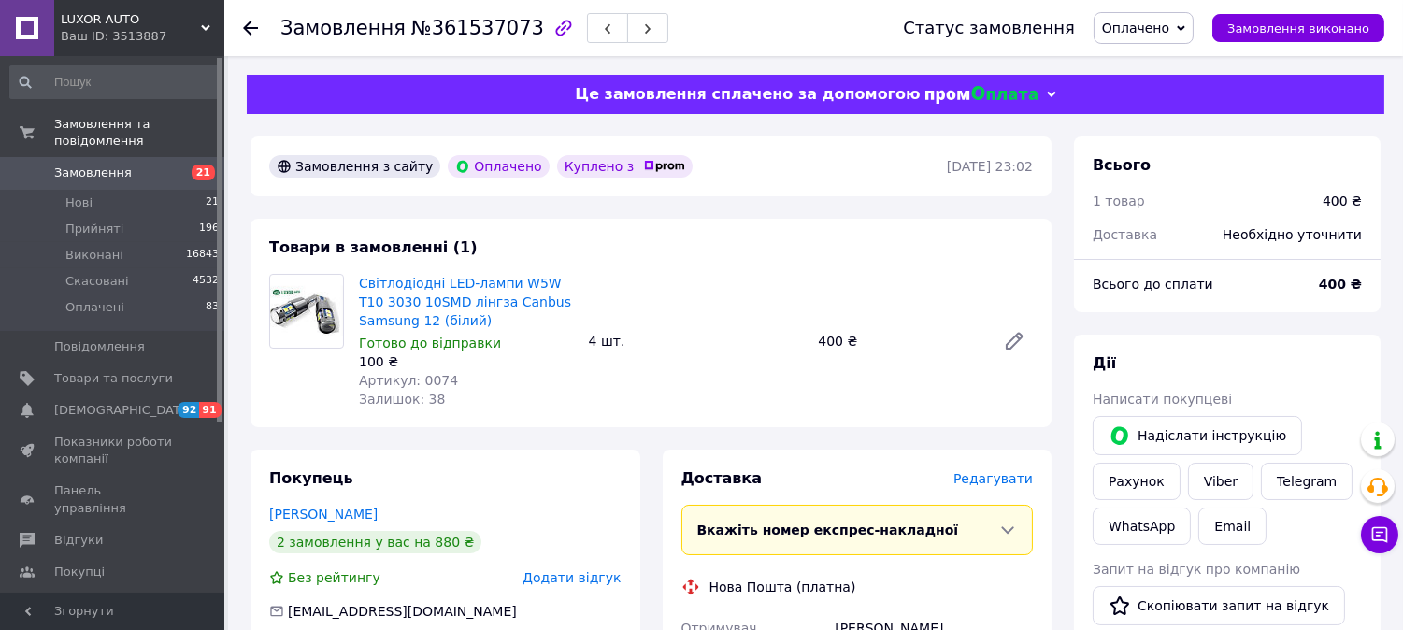
drag, startPoint x: 1200, startPoint y: 482, endPoint x: 1174, endPoint y: 503, distance: 33.3
click at [1201, 482] on link "Viber" at bounding box center [1220, 481] width 65 height 37
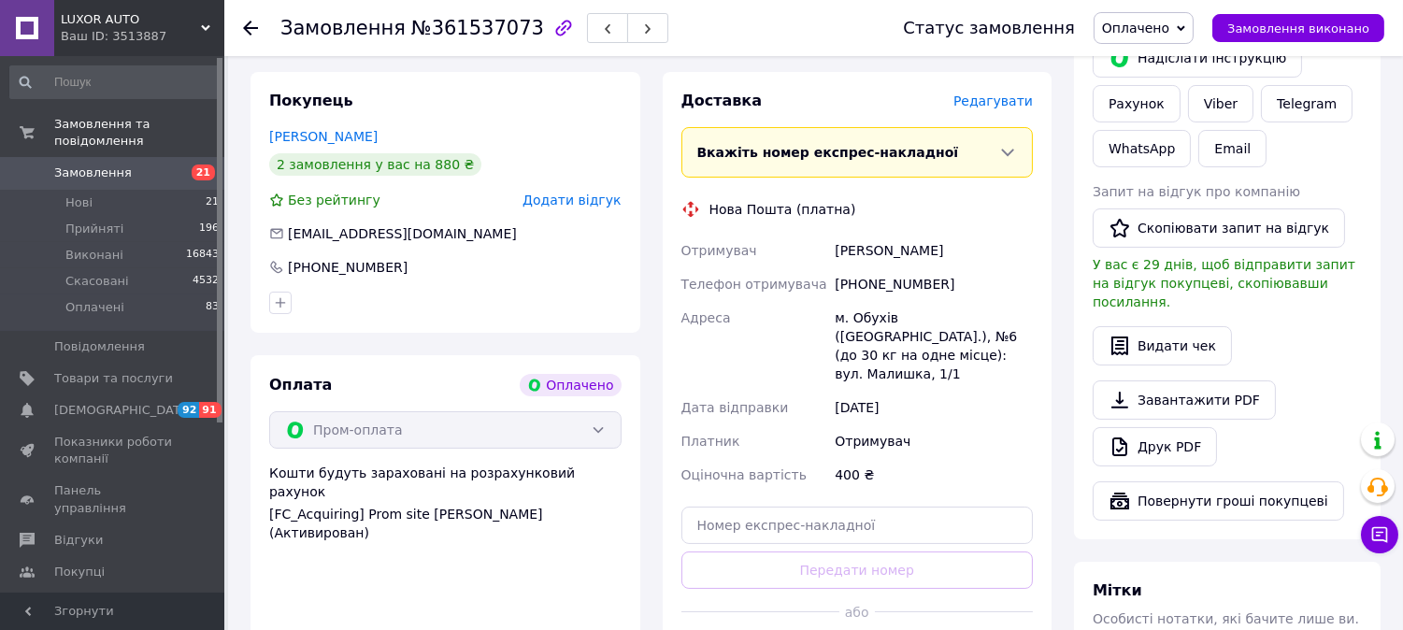
scroll to position [415, 0]
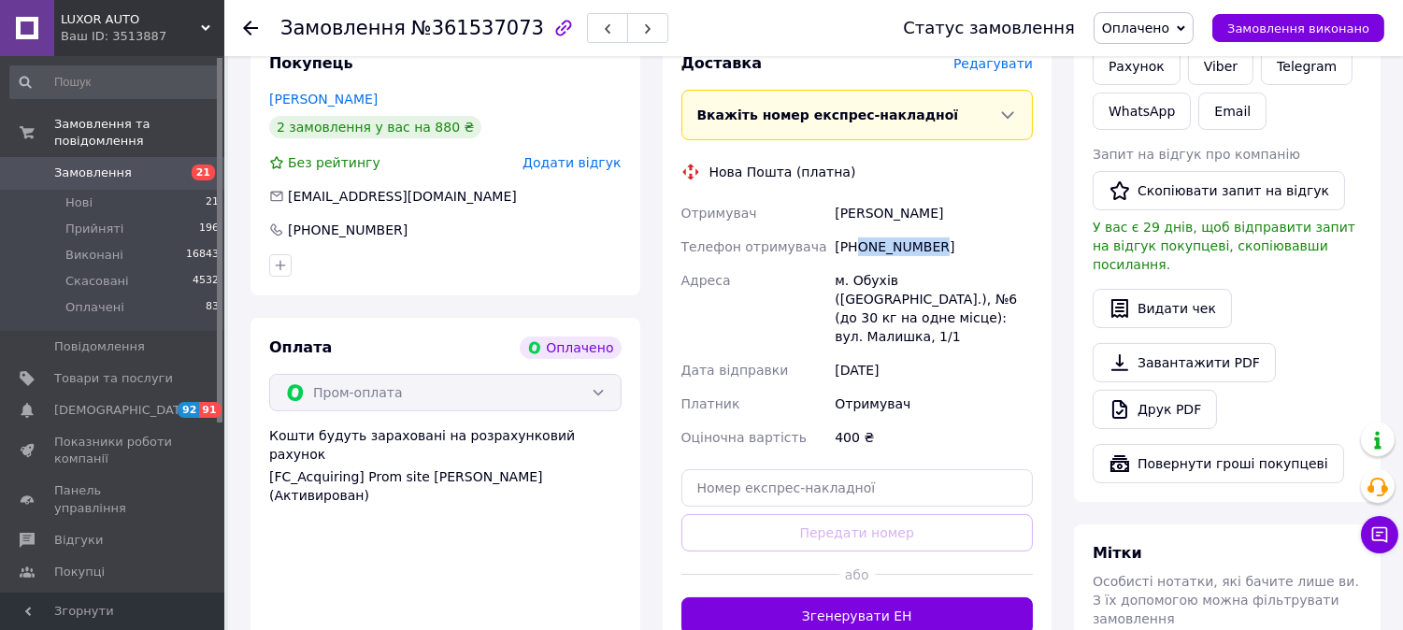
drag, startPoint x: 856, startPoint y: 250, endPoint x: 976, endPoint y: 245, distance: 119.7
click at [976, 245] on div "[PHONE_NUMBER]" at bounding box center [934, 247] width 206 height 34
copy div "0679377060"
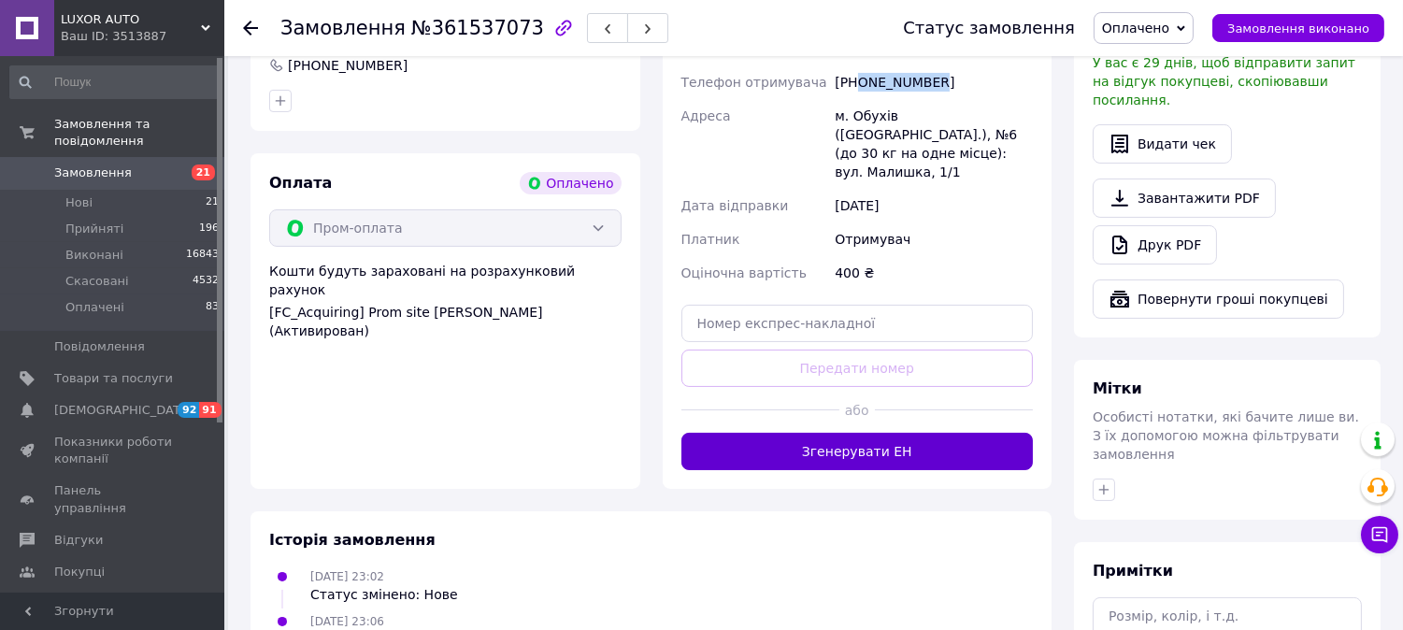
scroll to position [725, 0]
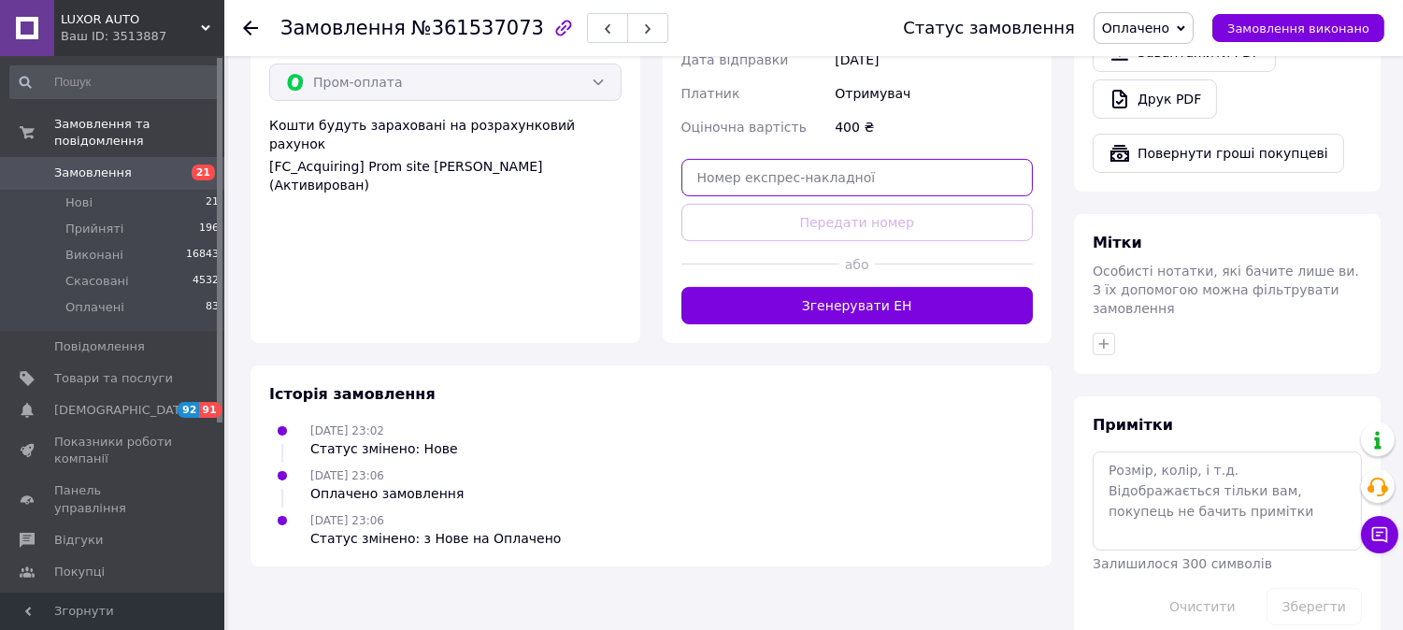
click at [818, 161] on input "text" at bounding box center [857, 177] width 352 height 37
paste input "20451247299807"
type input "20451247299807"
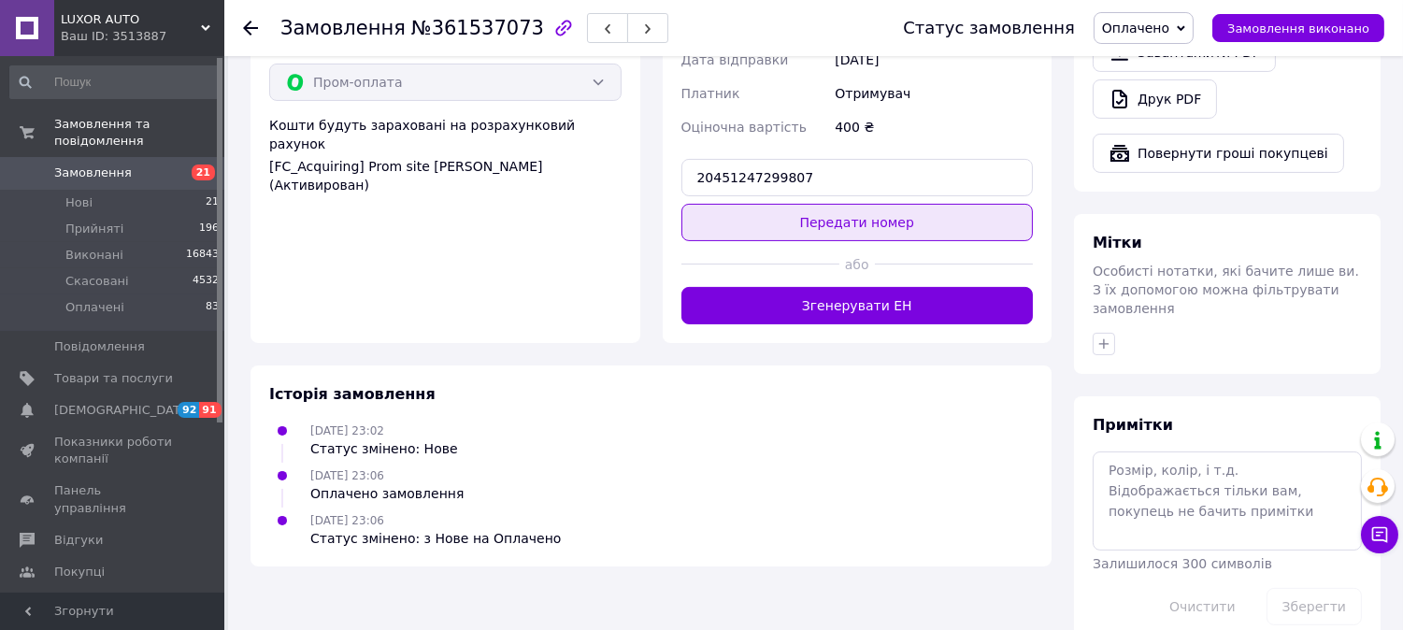
click at [814, 204] on button "Передати номер" at bounding box center [857, 222] width 352 height 37
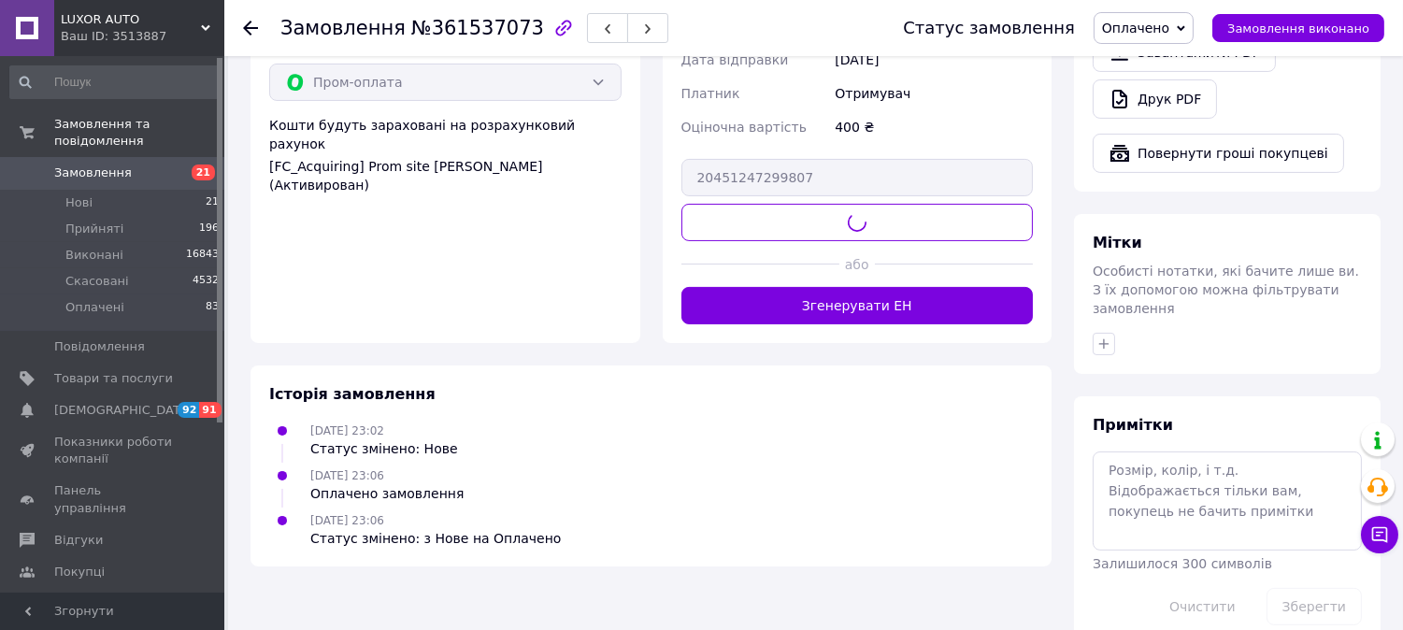
scroll to position [0, 0]
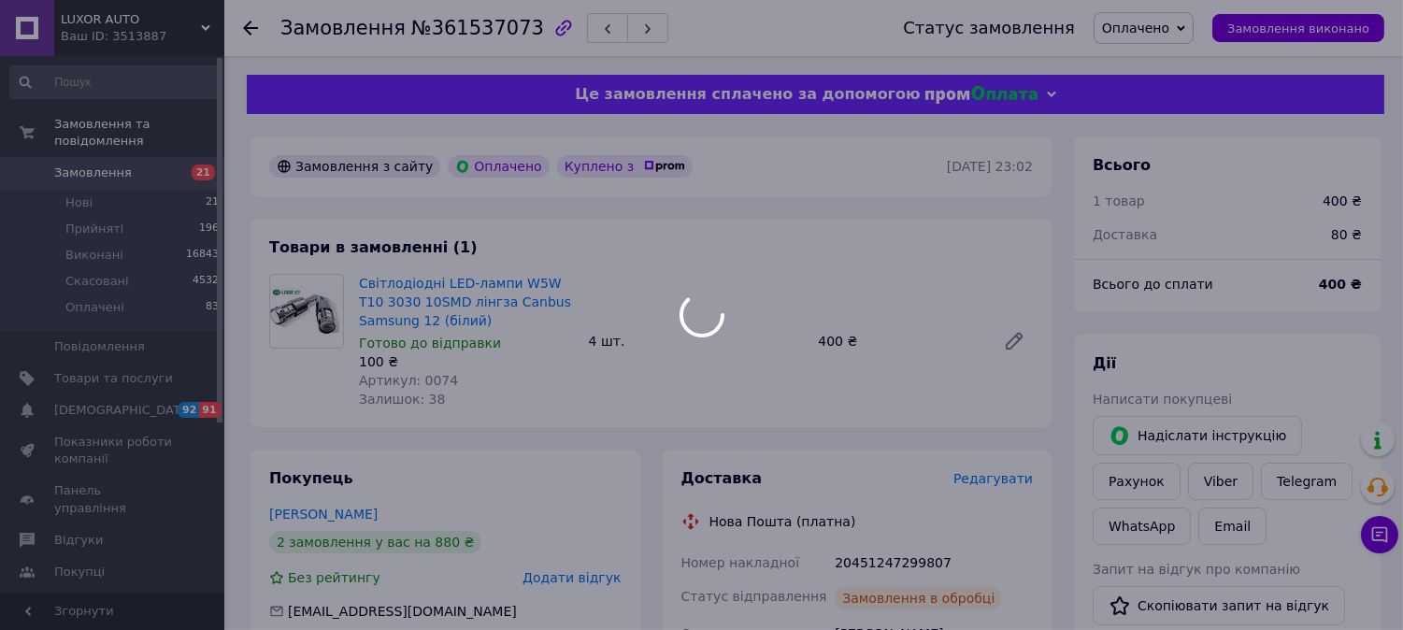
click at [416, 378] on div at bounding box center [701, 315] width 1403 height 630
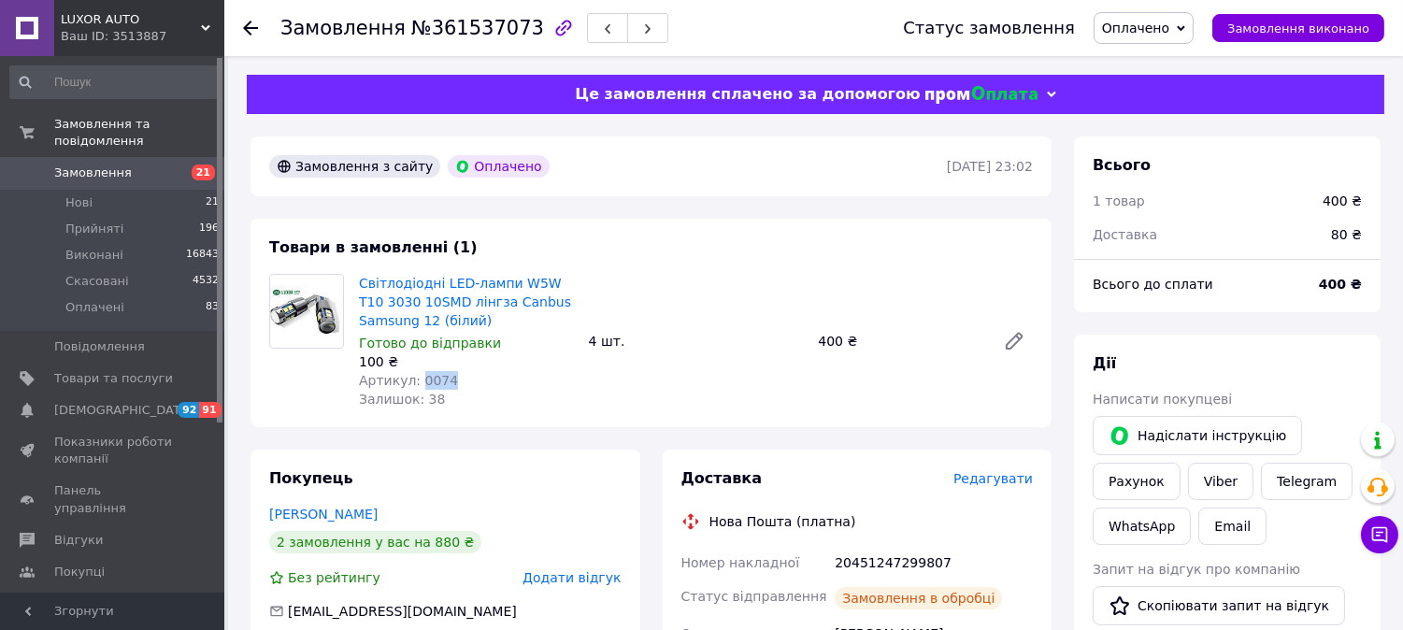
drag, startPoint x: 416, startPoint y: 381, endPoint x: 462, endPoint y: 377, distance: 46.0
click at [461, 380] on div "Артикул: 0074" at bounding box center [466, 380] width 215 height 19
copy span "0074"
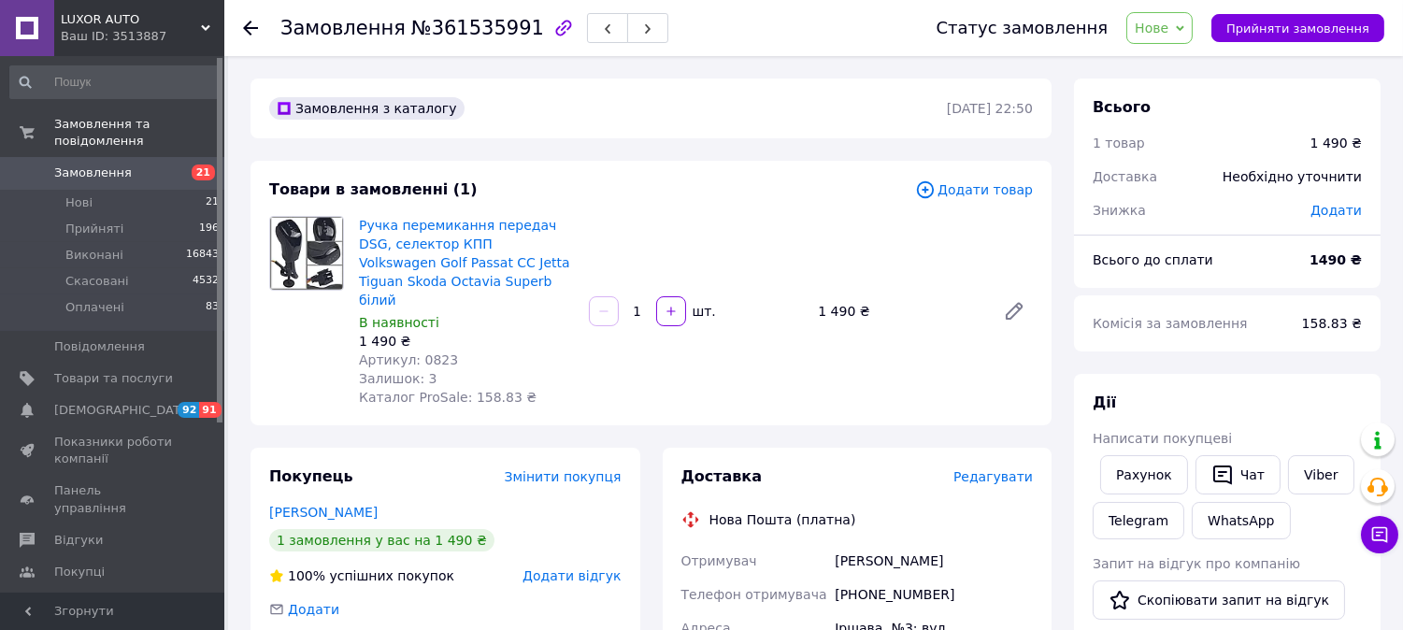
drag, startPoint x: 1301, startPoint y: 483, endPoint x: 1115, endPoint y: 543, distance: 195.4
click at [1300, 484] on link "Viber" at bounding box center [1320, 474] width 65 height 39
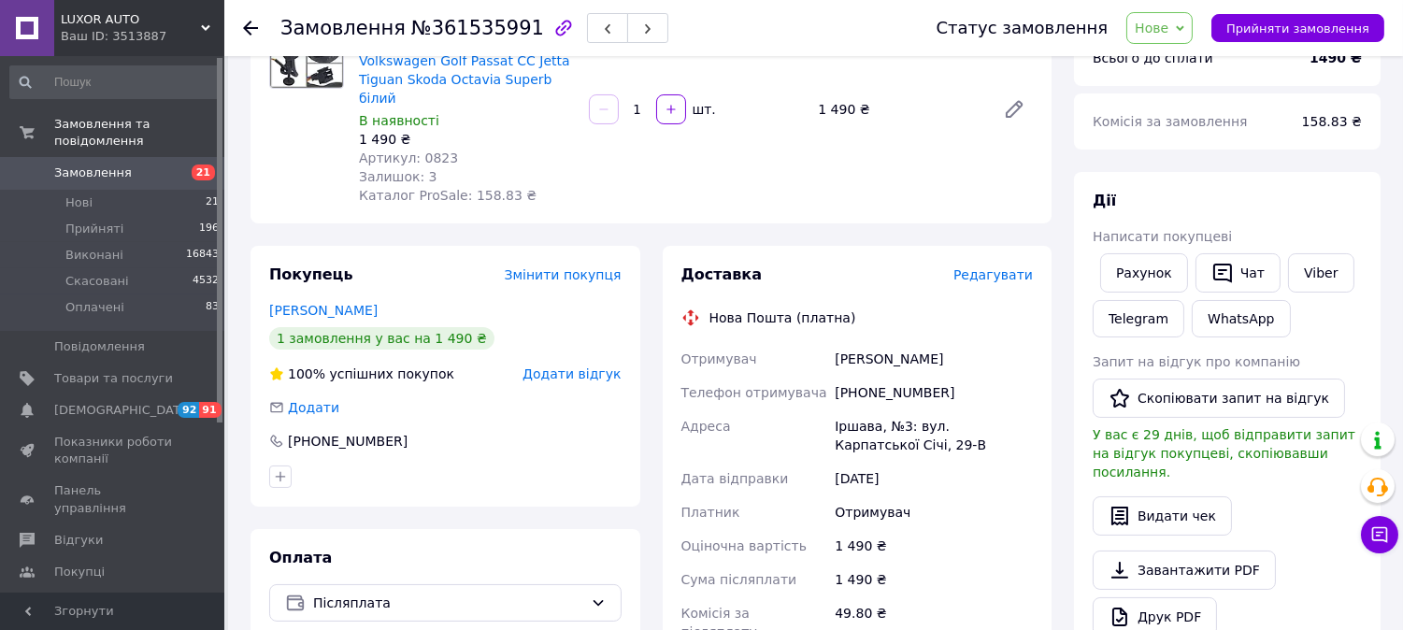
scroll to position [208, 0]
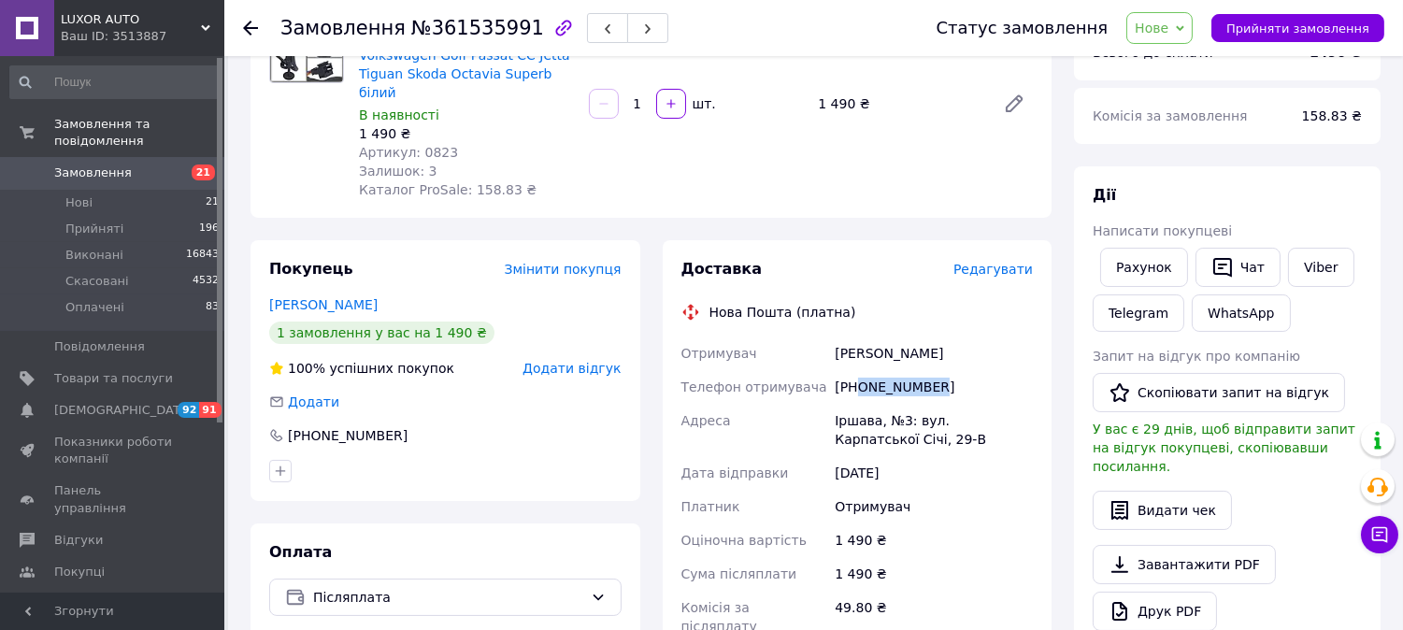
copy div "0965023469"
drag, startPoint x: 860, startPoint y: 367, endPoint x: 952, endPoint y: 362, distance: 91.8
click at [954, 370] on div "+380965023469" at bounding box center [934, 387] width 206 height 34
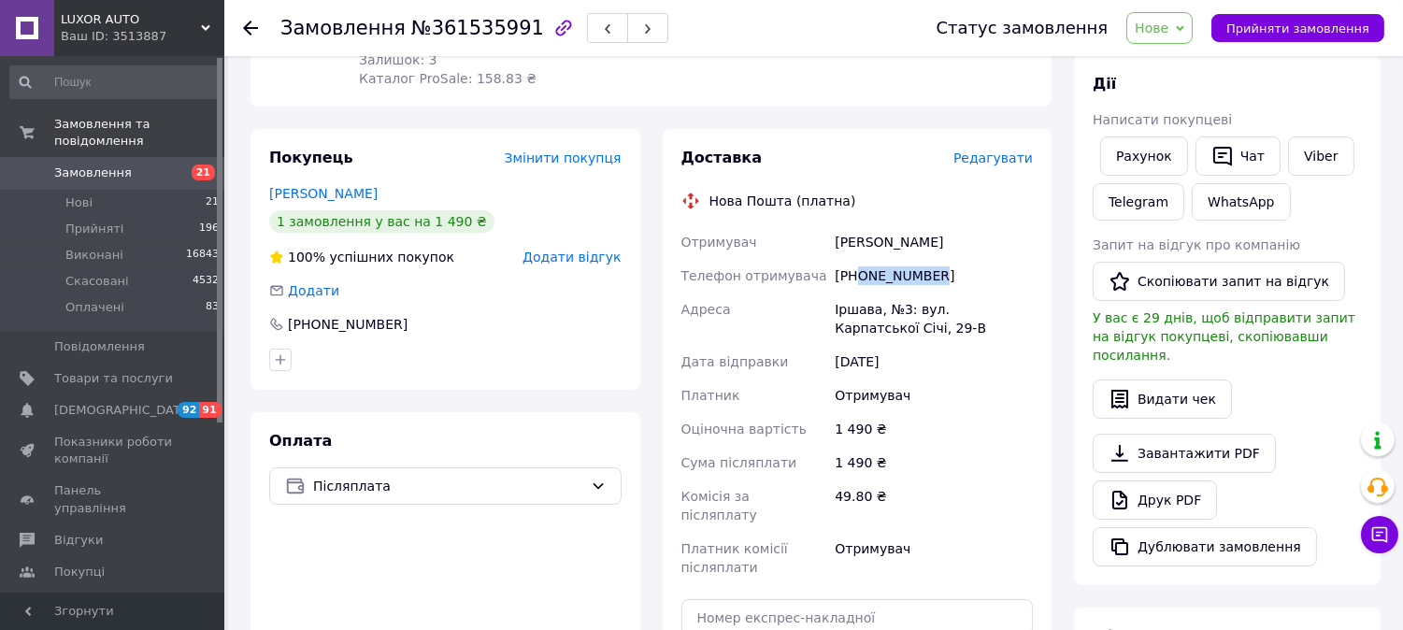
scroll to position [415, 0]
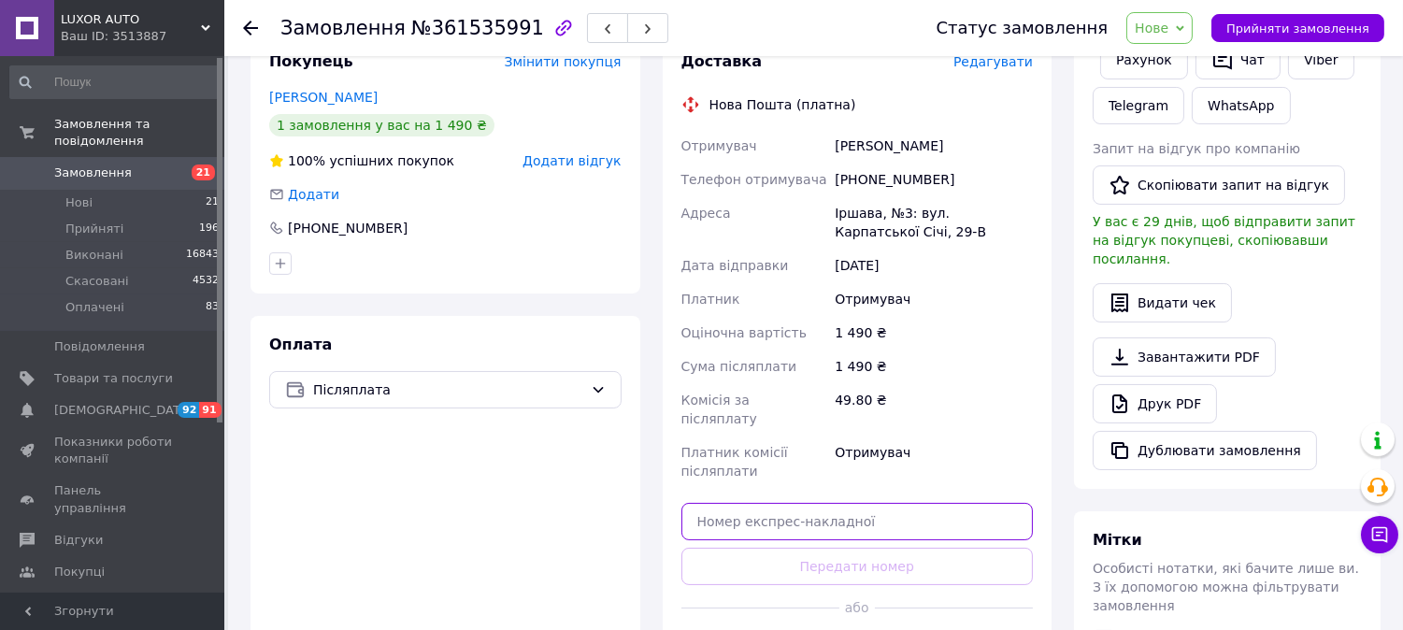
click at [767, 503] on input "text" at bounding box center [857, 521] width 352 height 37
paste input "20451247302402"
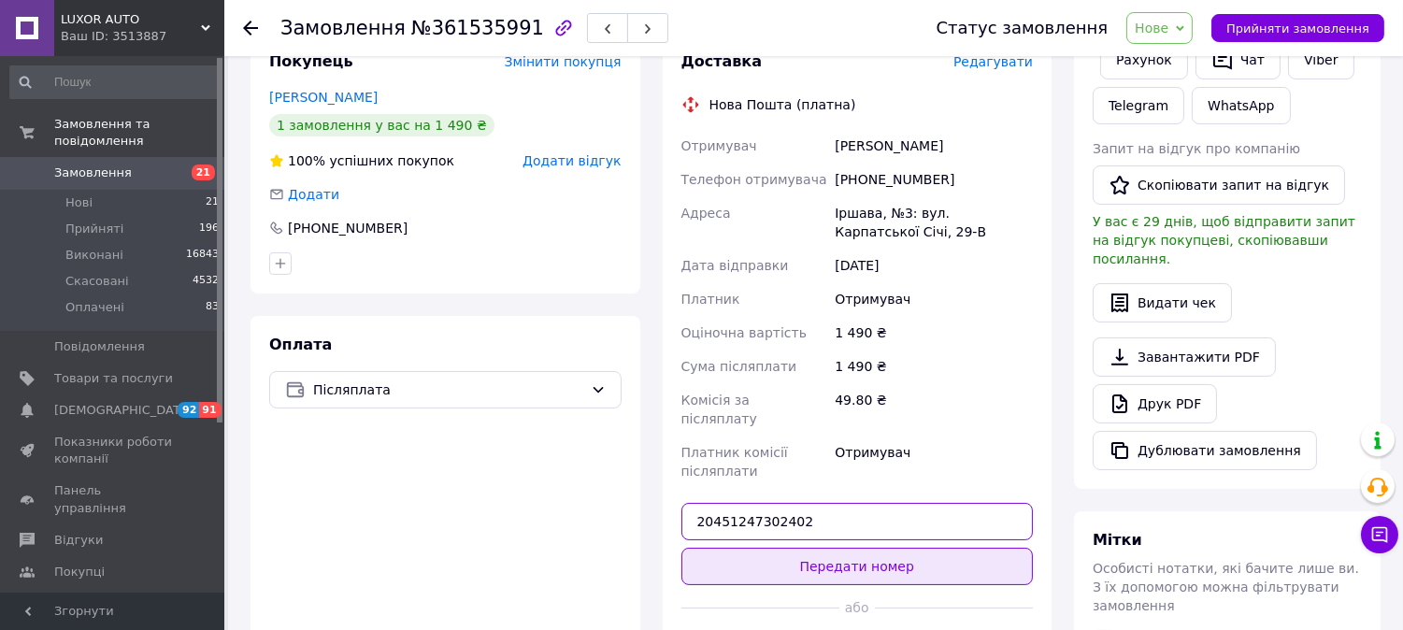
type input "20451247302402"
click at [811, 548] on button "Передати номер" at bounding box center [857, 566] width 352 height 37
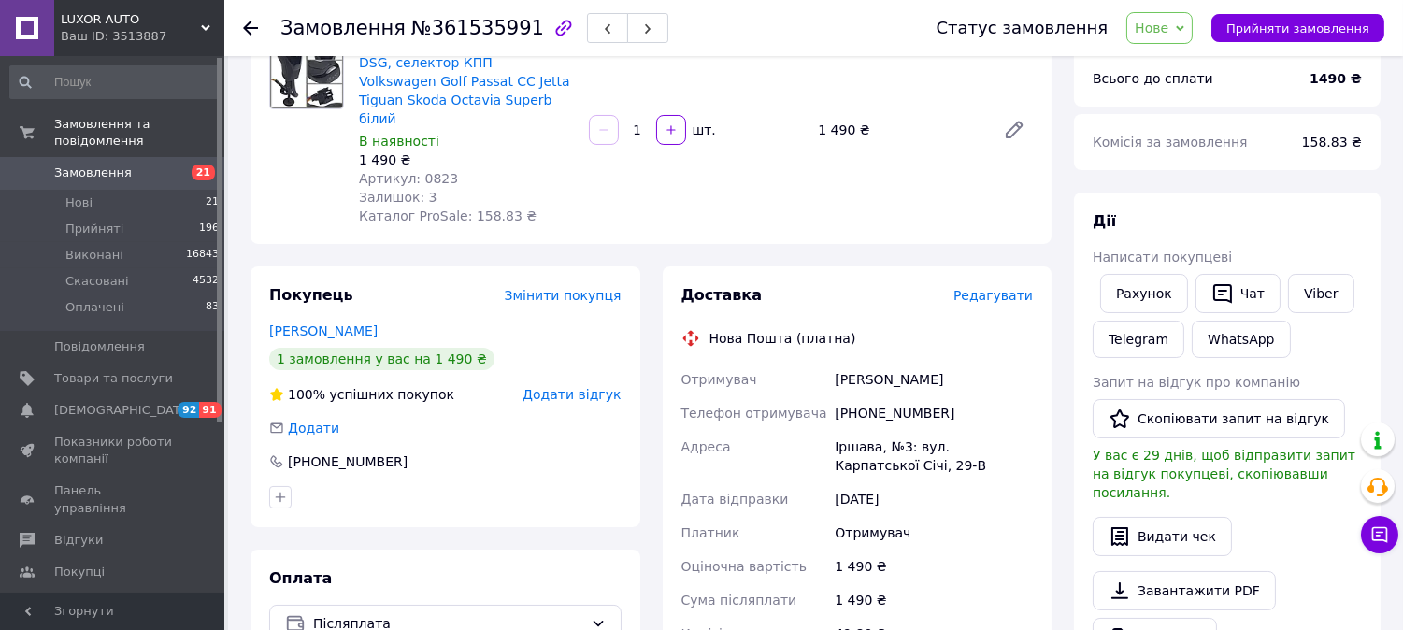
scroll to position [0, 0]
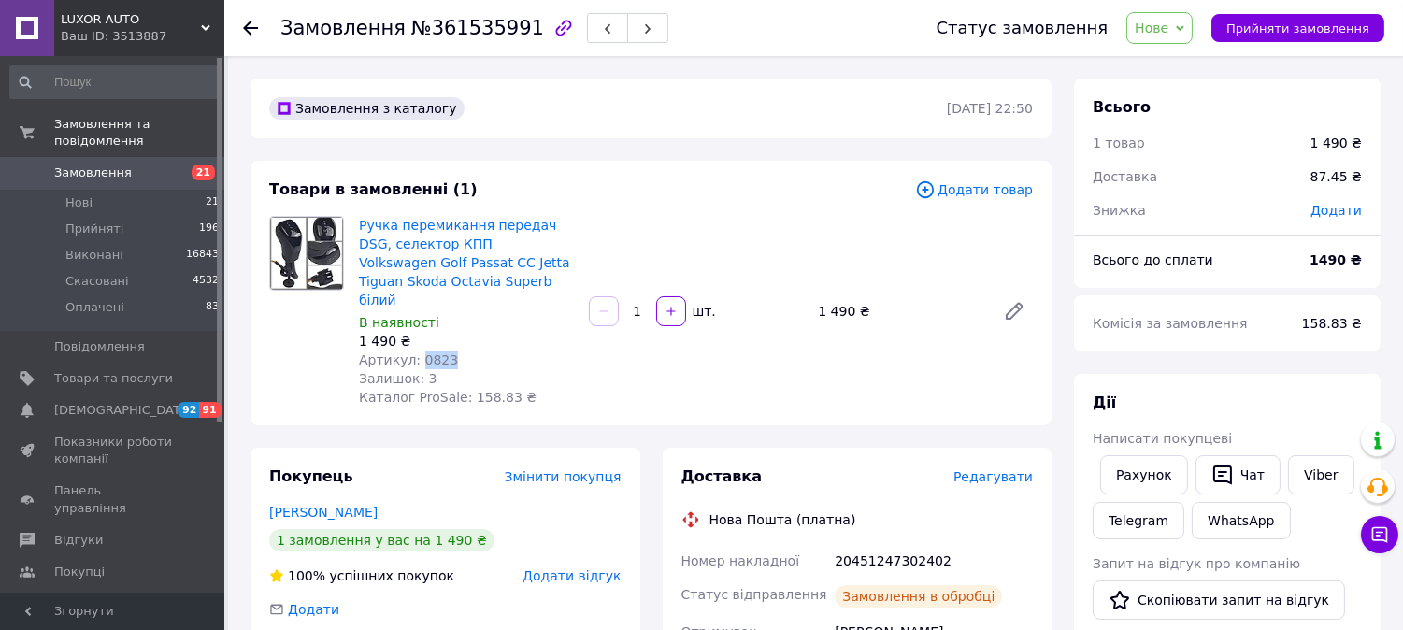
copy span "0823"
drag, startPoint x: 416, startPoint y: 335, endPoint x: 462, endPoint y: 344, distance: 46.7
click at [462, 351] on div "Артикул: 0823" at bounding box center [466, 360] width 215 height 19
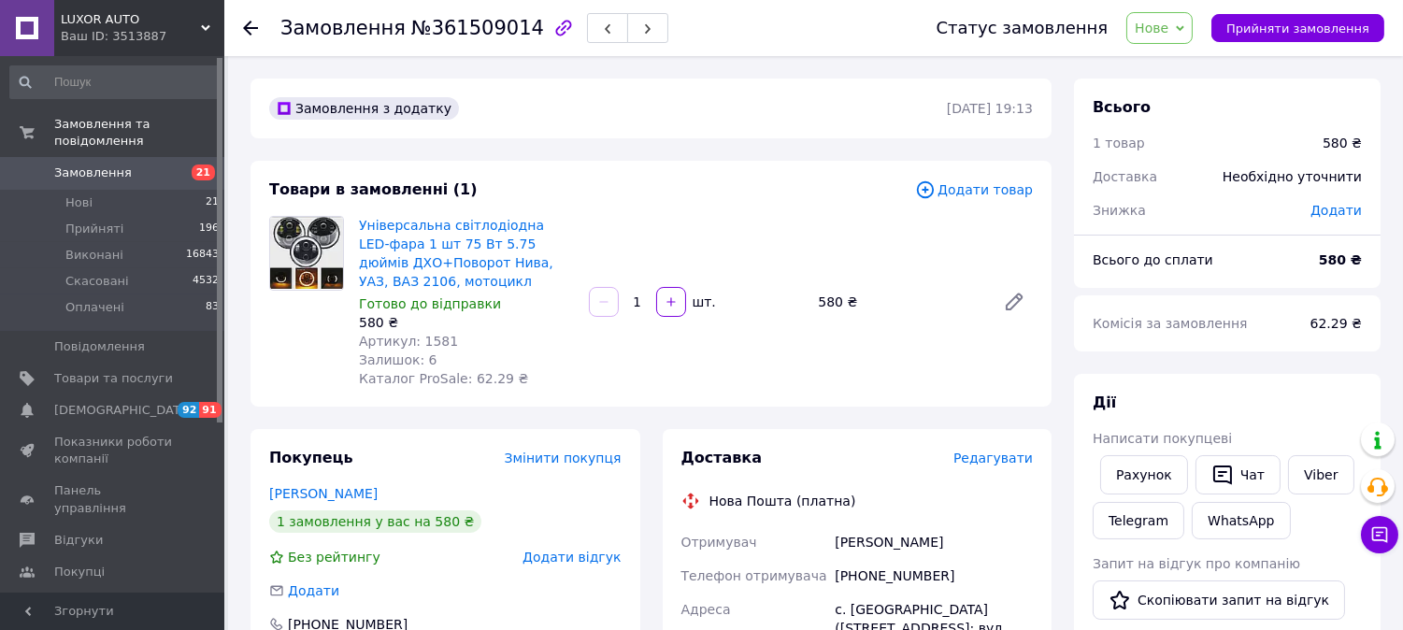
drag, startPoint x: 1288, startPoint y: 473, endPoint x: 1003, endPoint y: 613, distance: 317.7
click at [1288, 473] on link "Viber" at bounding box center [1320, 474] width 65 height 39
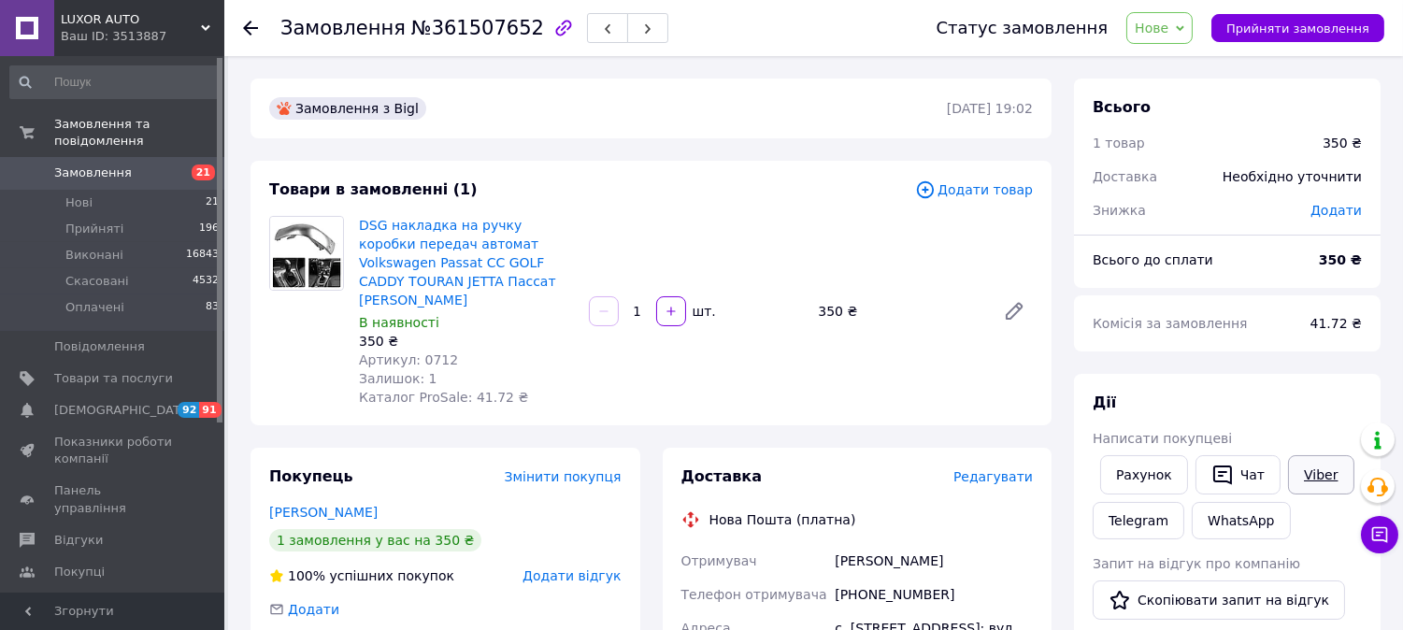
click at [1309, 491] on link "Viber" at bounding box center [1320, 474] width 65 height 39
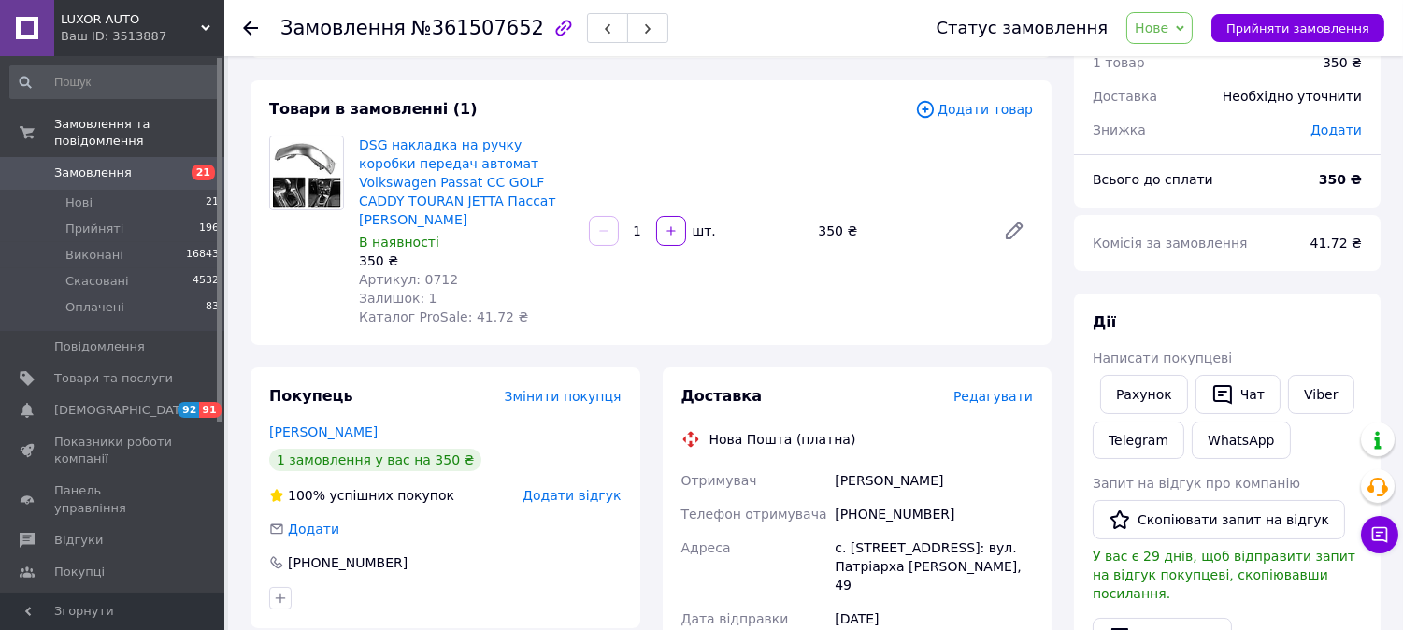
scroll to position [208, 0]
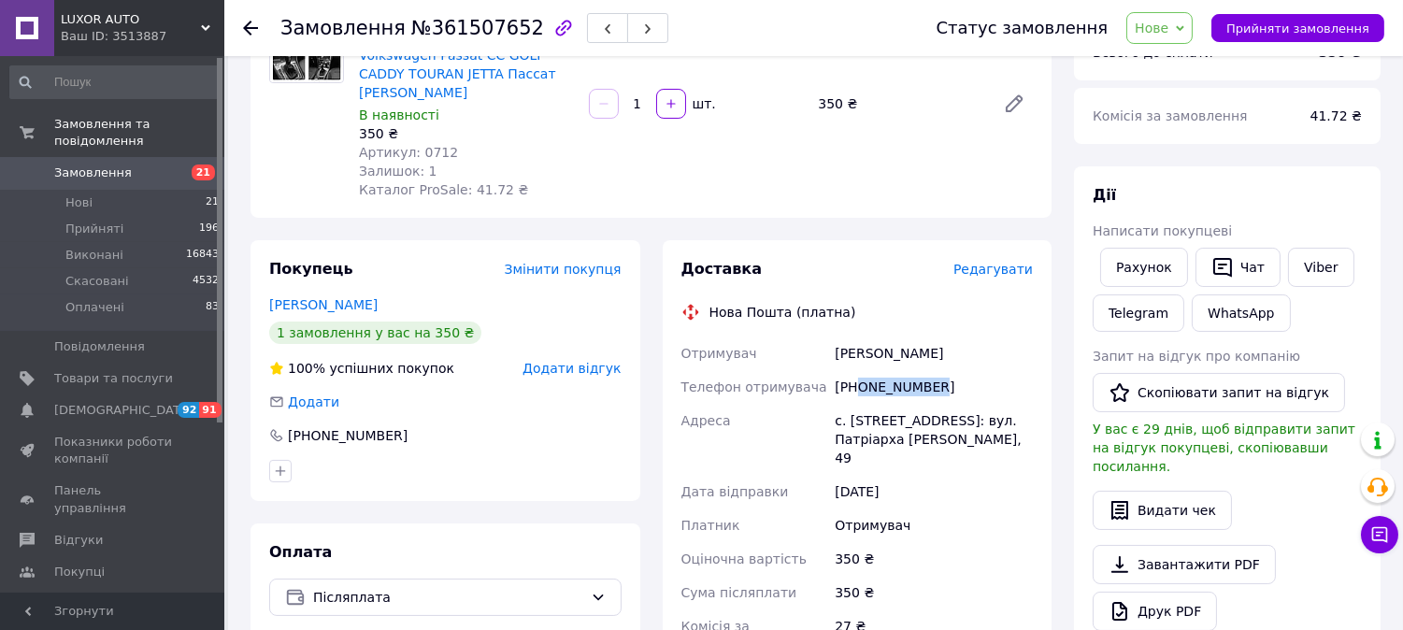
drag, startPoint x: 865, startPoint y: 367, endPoint x: 956, endPoint y: 368, distance: 91.6
click at [970, 370] on div "[PHONE_NUMBER]" at bounding box center [934, 387] width 206 height 34
copy div "0989267999"
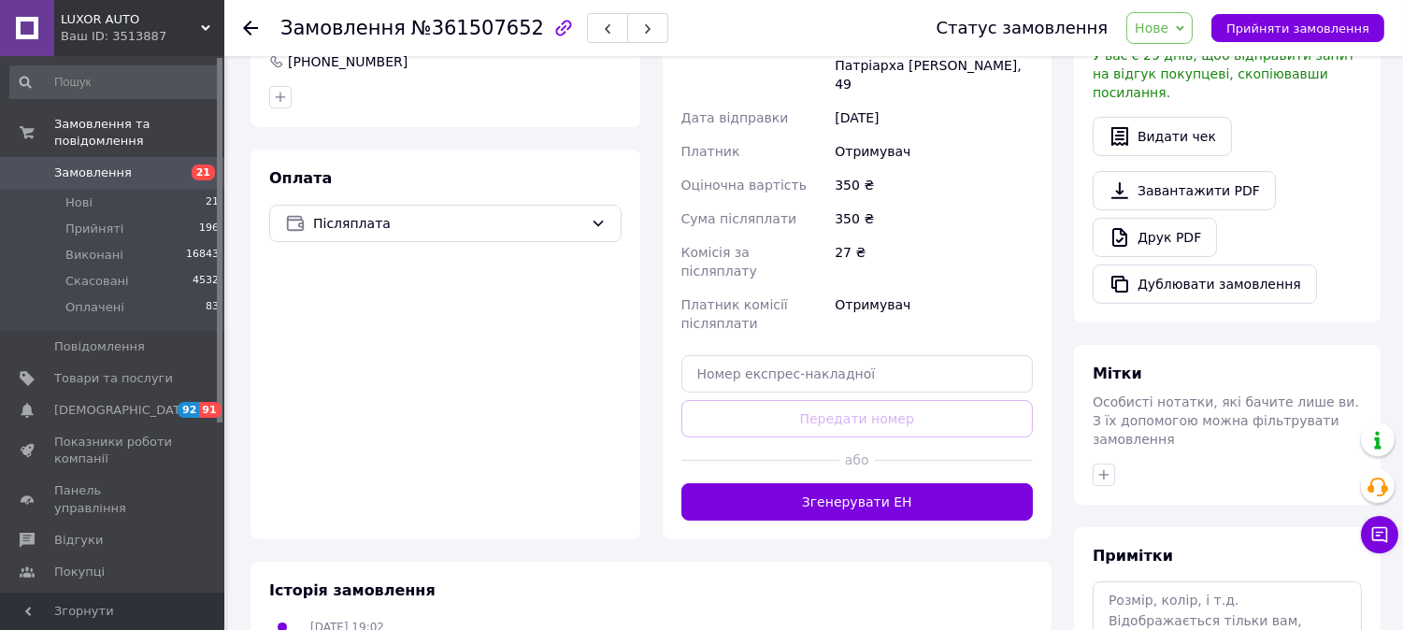
scroll to position [623, 0]
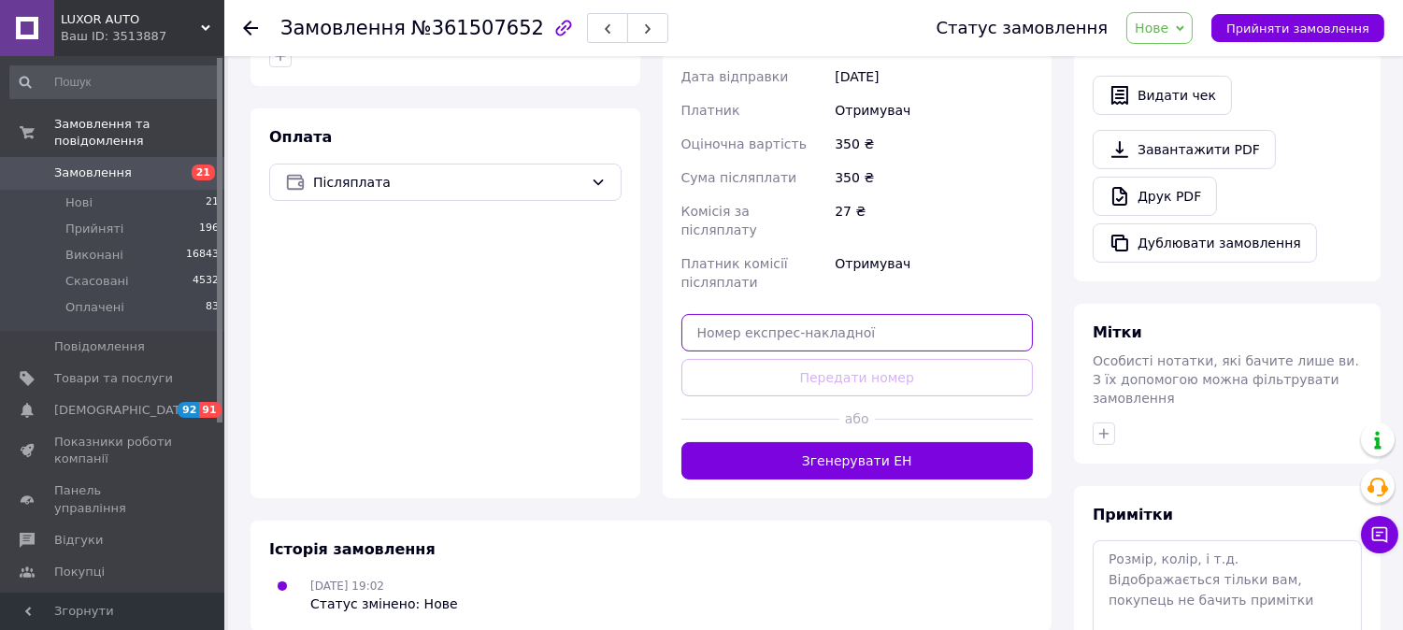
click at [788, 314] on input "text" at bounding box center [857, 332] width 352 height 37
paste input "20451247305683"
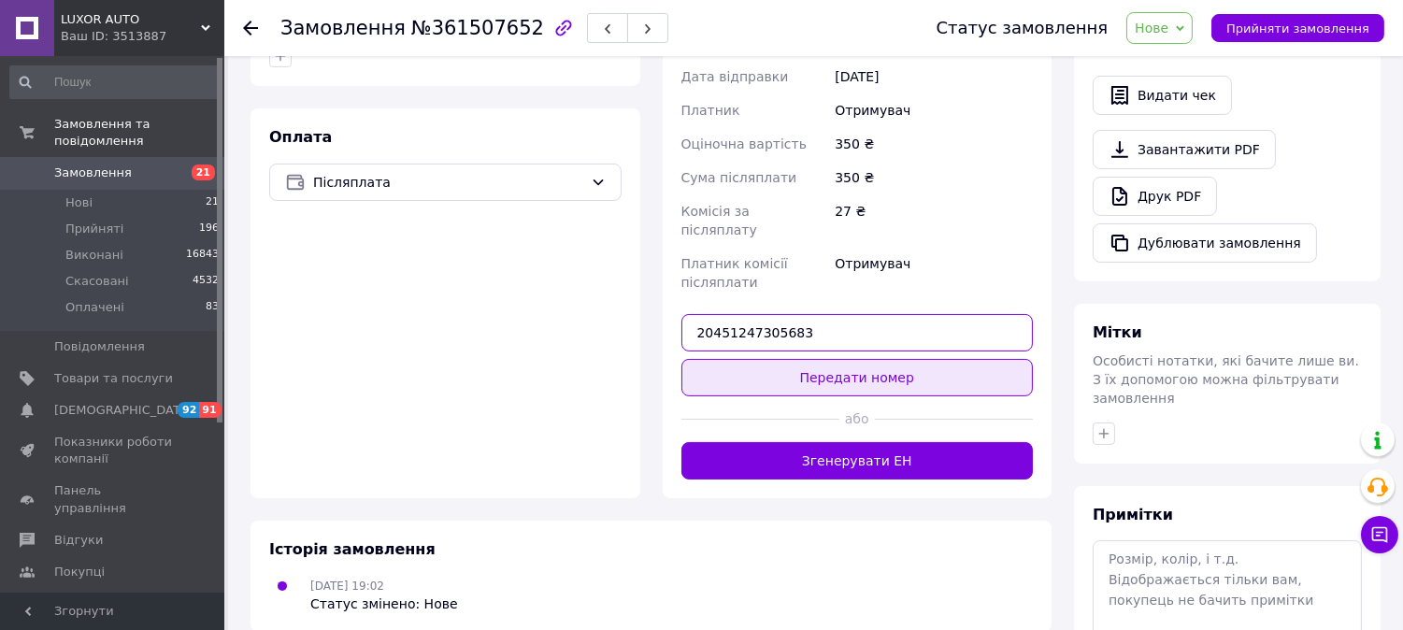
type input "20451247305683"
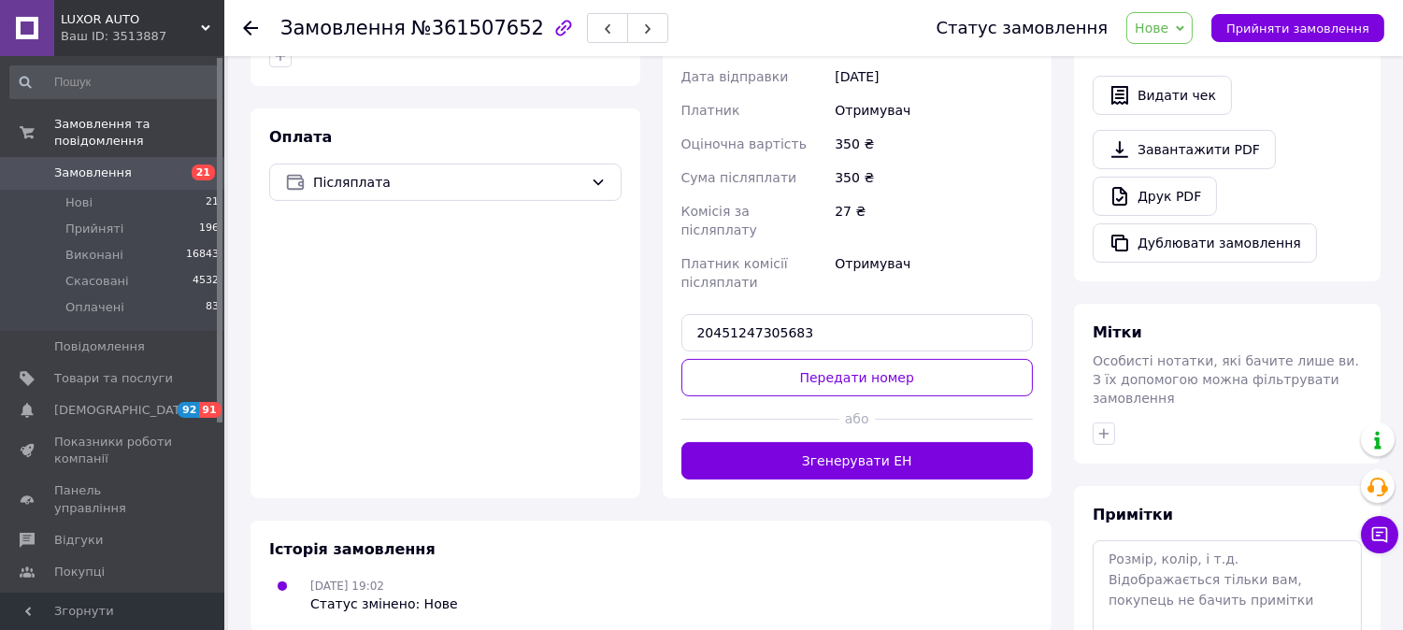
drag, startPoint x: 791, startPoint y: 306, endPoint x: 777, endPoint y: 303, distance: 14.3
click at [791, 359] on button "Передати номер" at bounding box center [857, 377] width 352 height 37
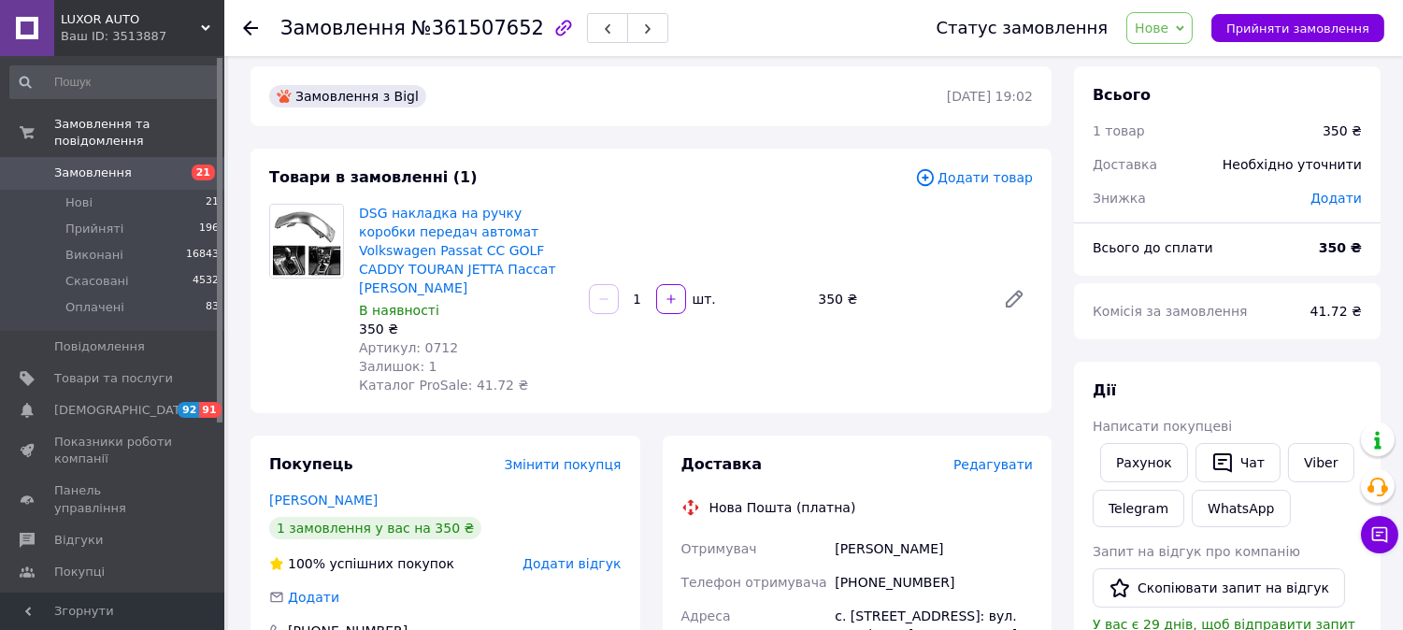
scroll to position [0, 0]
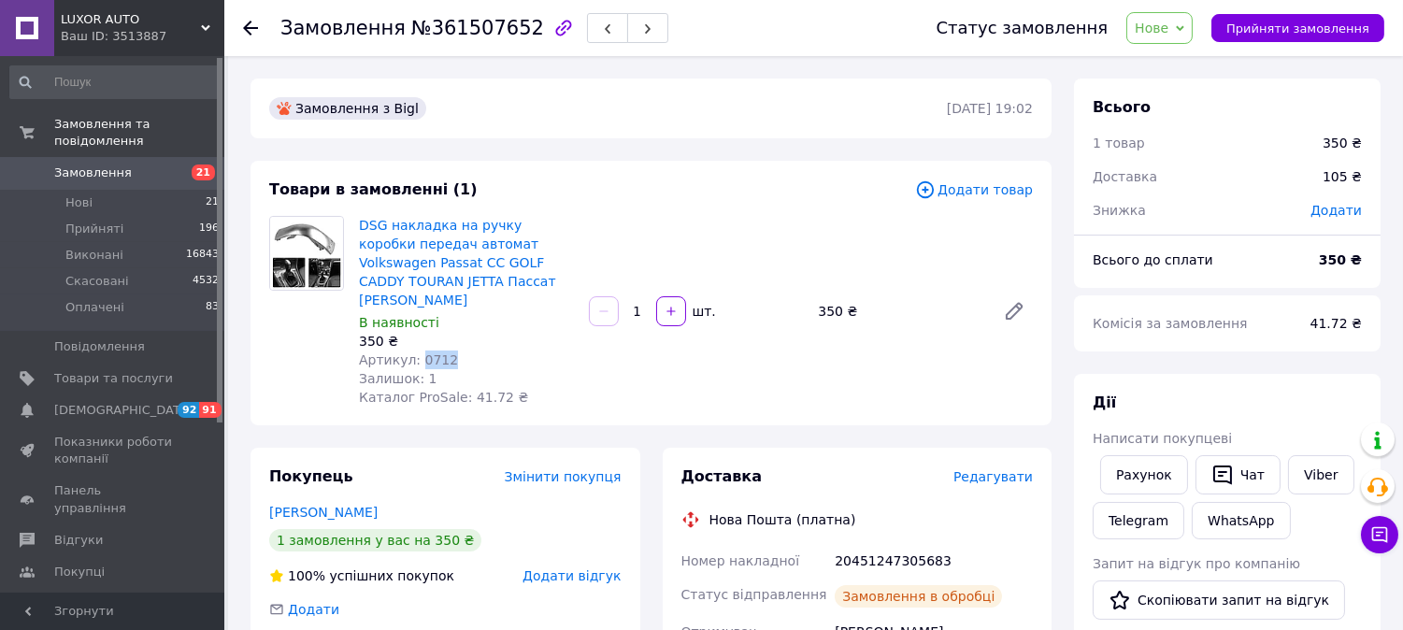
copy span "0712"
drag, startPoint x: 415, startPoint y: 337, endPoint x: 456, endPoint y: 338, distance: 41.1
click at [456, 351] on div "Артикул: 0712" at bounding box center [466, 360] width 215 height 19
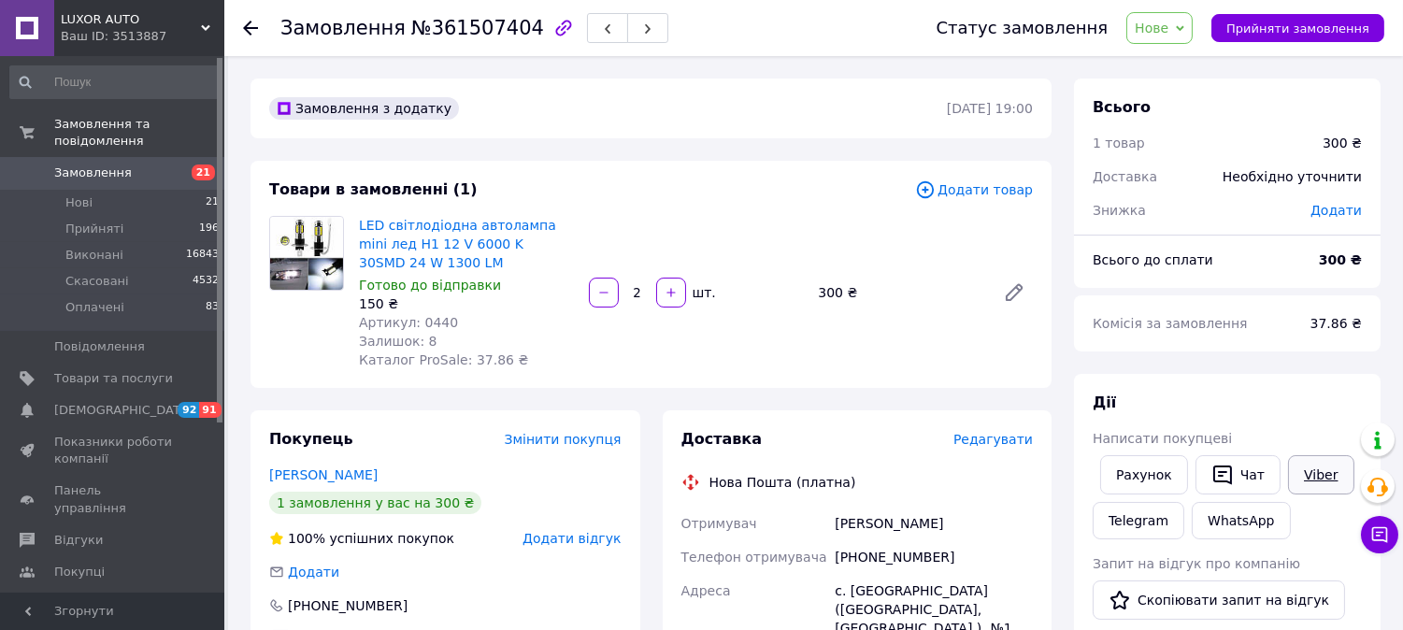
click at [1292, 477] on link "Viber" at bounding box center [1320, 474] width 65 height 39
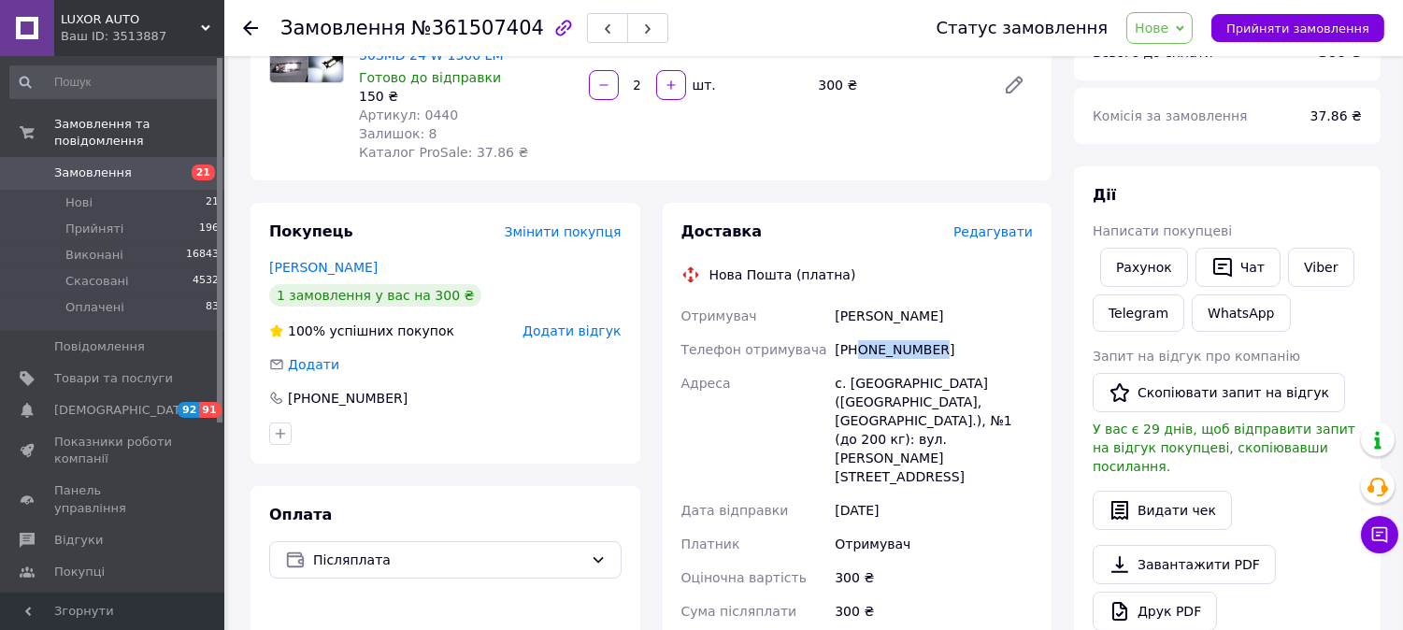
copy div "0681205091"
drag, startPoint x: 855, startPoint y: 353, endPoint x: 951, endPoint y: 365, distance: 96.1
click at [958, 351] on div "+380681205091" at bounding box center [934, 350] width 206 height 34
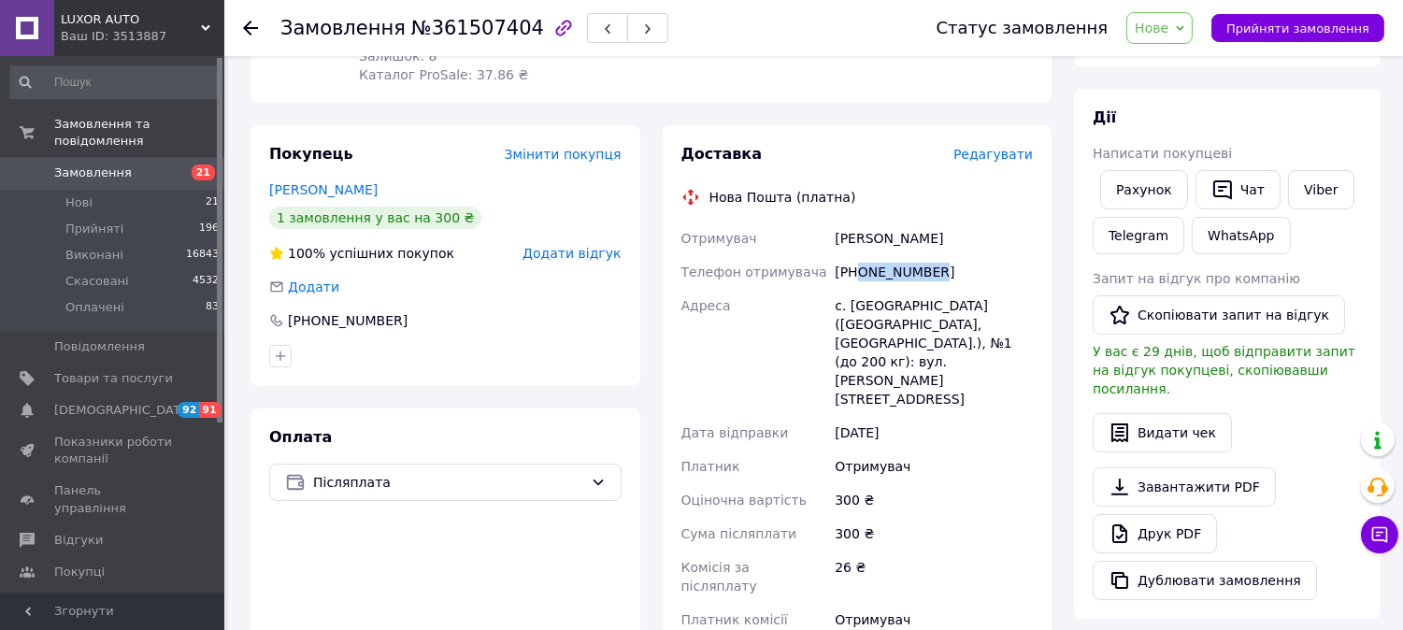
scroll to position [519, 0]
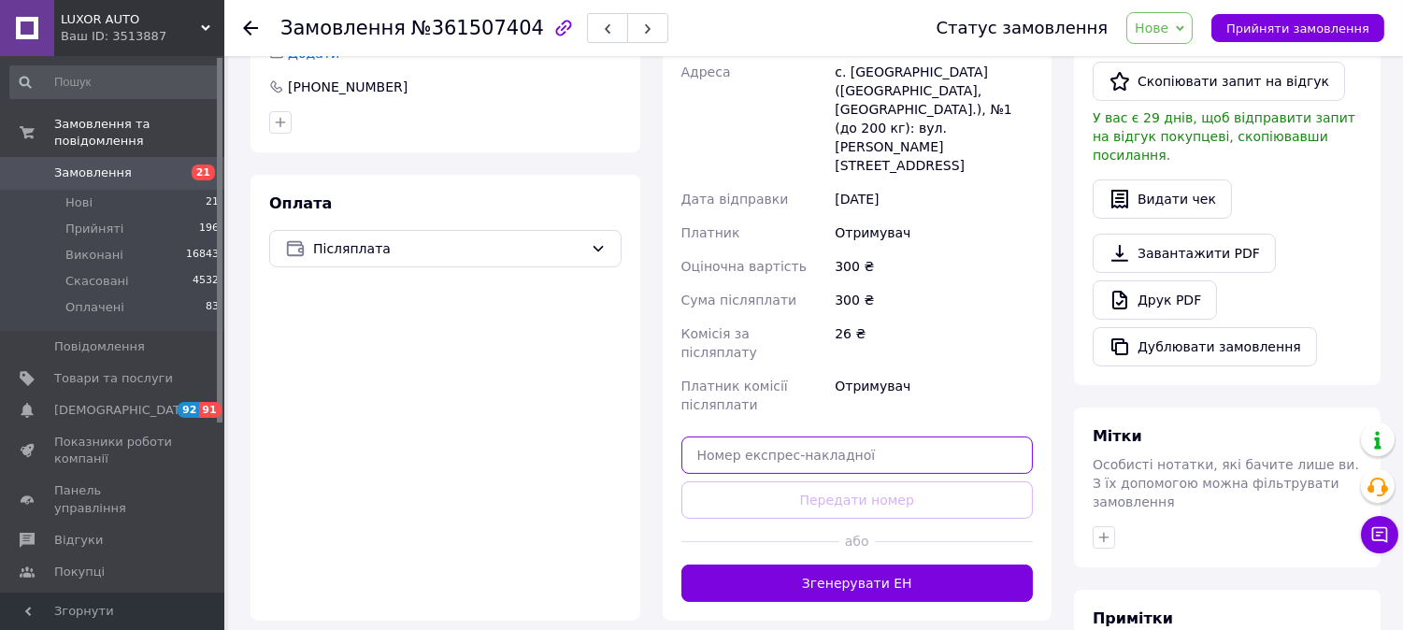
click at [772, 437] on input "text" at bounding box center [857, 455] width 352 height 37
paste input "20451247308136"
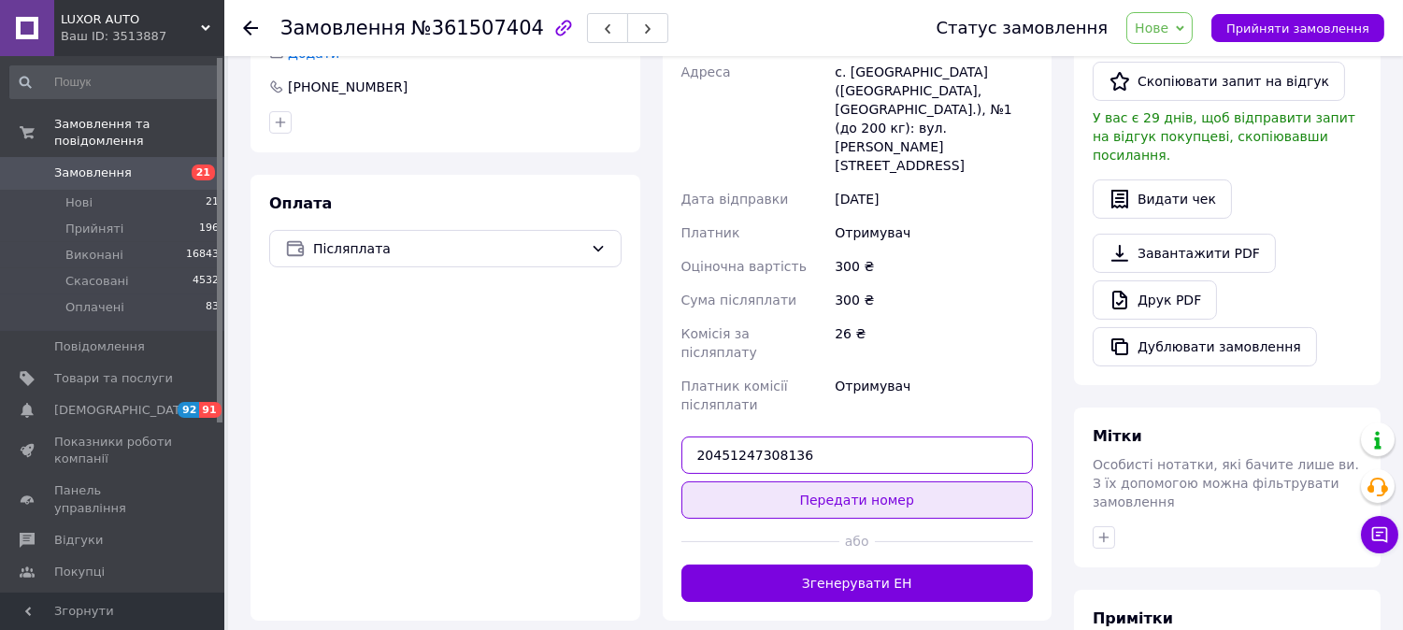
type input "20451247308136"
click at [768, 481] on button "Передати номер" at bounding box center [857, 499] width 352 height 37
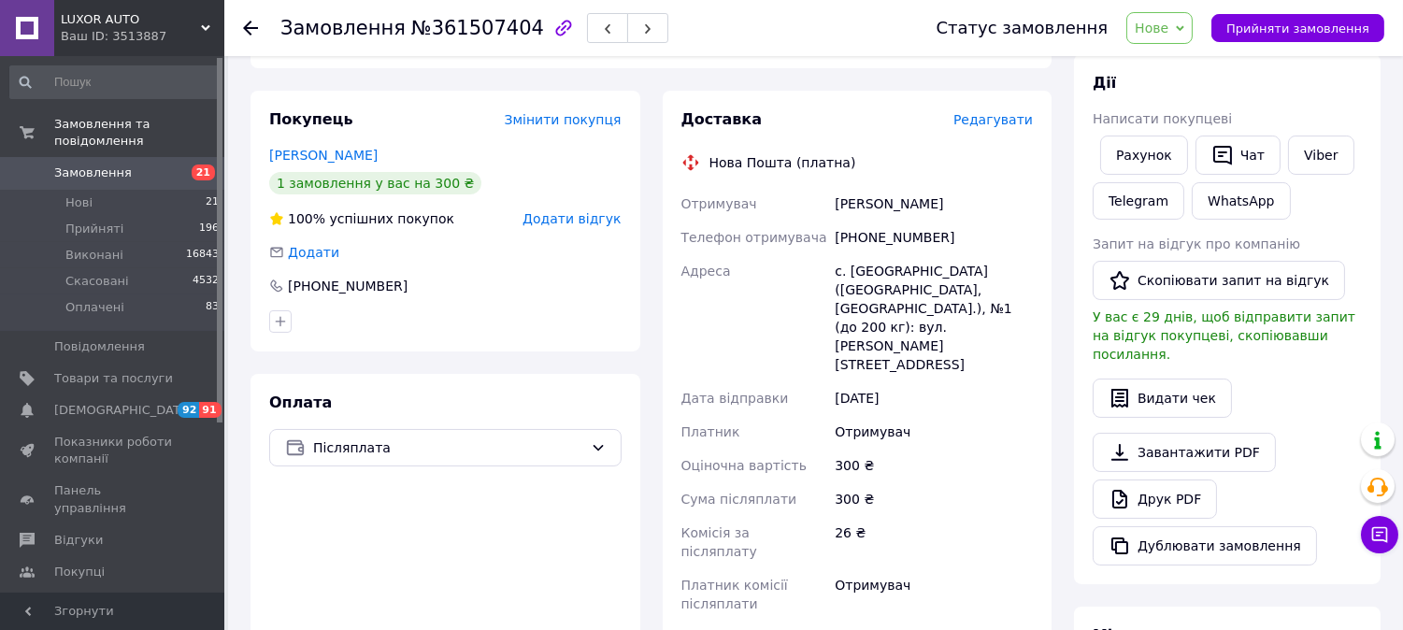
scroll to position [0, 0]
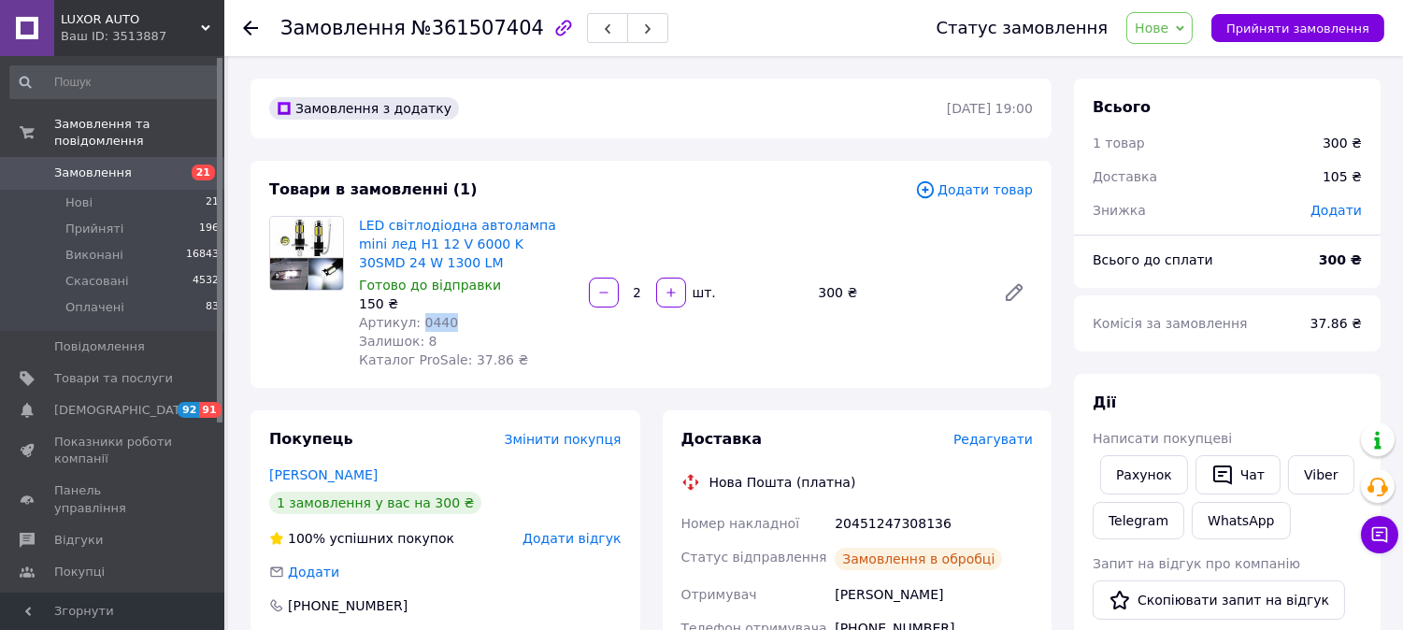
drag, startPoint x: 415, startPoint y: 322, endPoint x: 468, endPoint y: 315, distance: 53.8
click at [468, 315] on div "Артикул: 0440" at bounding box center [466, 322] width 215 height 19
copy span "0440"
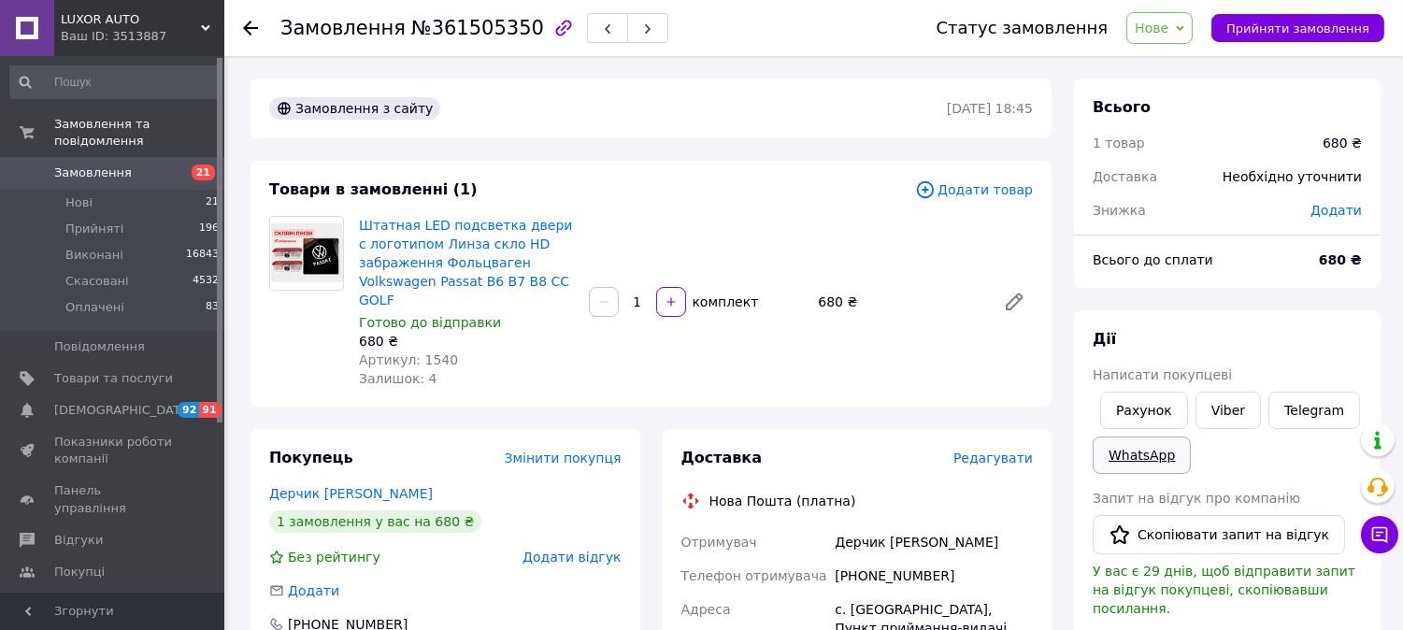
click at [1160, 439] on link "WhatsApp" at bounding box center [1142, 455] width 98 height 37
drag, startPoint x: 1221, startPoint y: 413, endPoint x: 1222, endPoint y: 427, distance: 14.1
click at [1222, 413] on link "Viber" at bounding box center [1228, 410] width 65 height 37
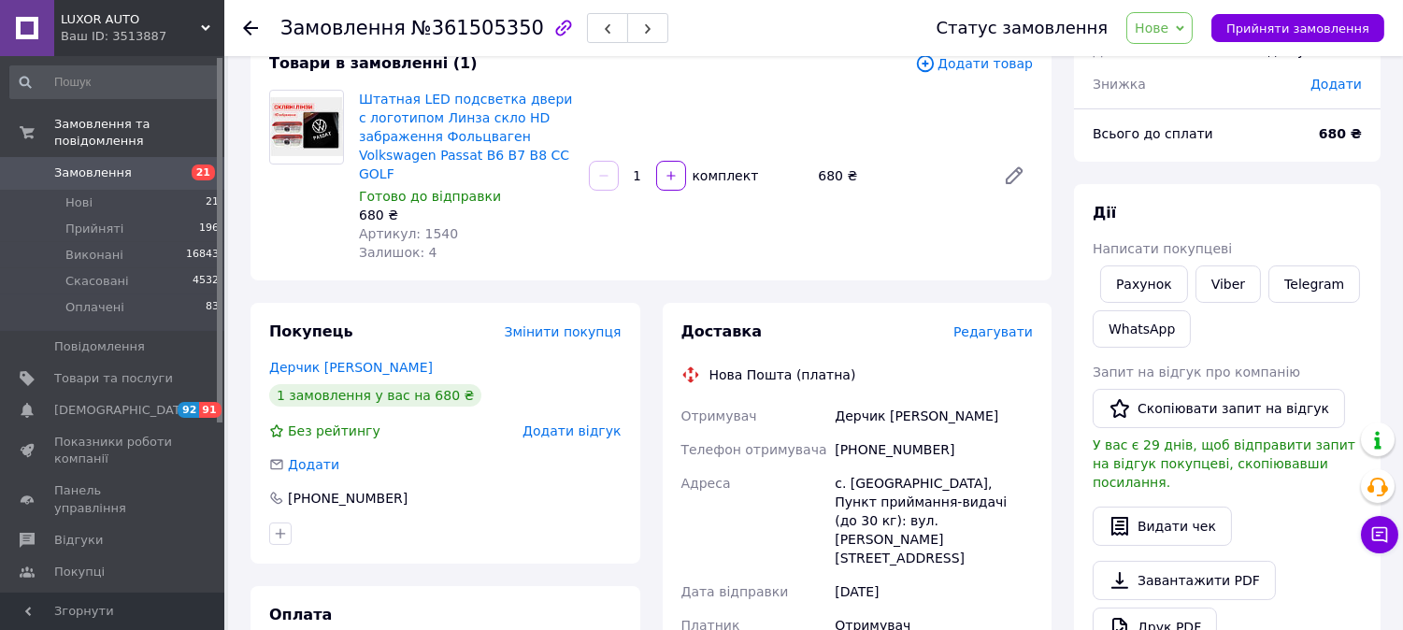
scroll to position [311, 0]
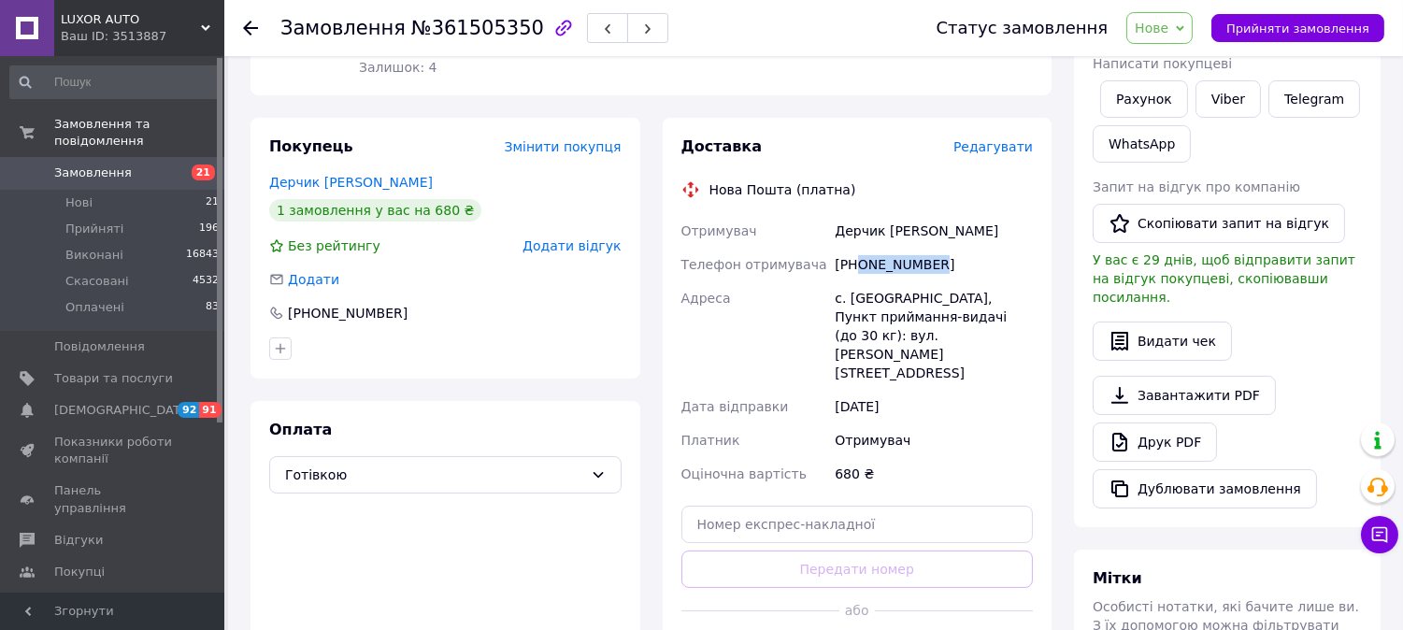
drag, startPoint x: 860, startPoint y: 264, endPoint x: 982, endPoint y: 254, distance: 122.8
click at [982, 254] on div "[PHONE_NUMBER]" at bounding box center [934, 265] width 206 height 34
copy div "0978635302"
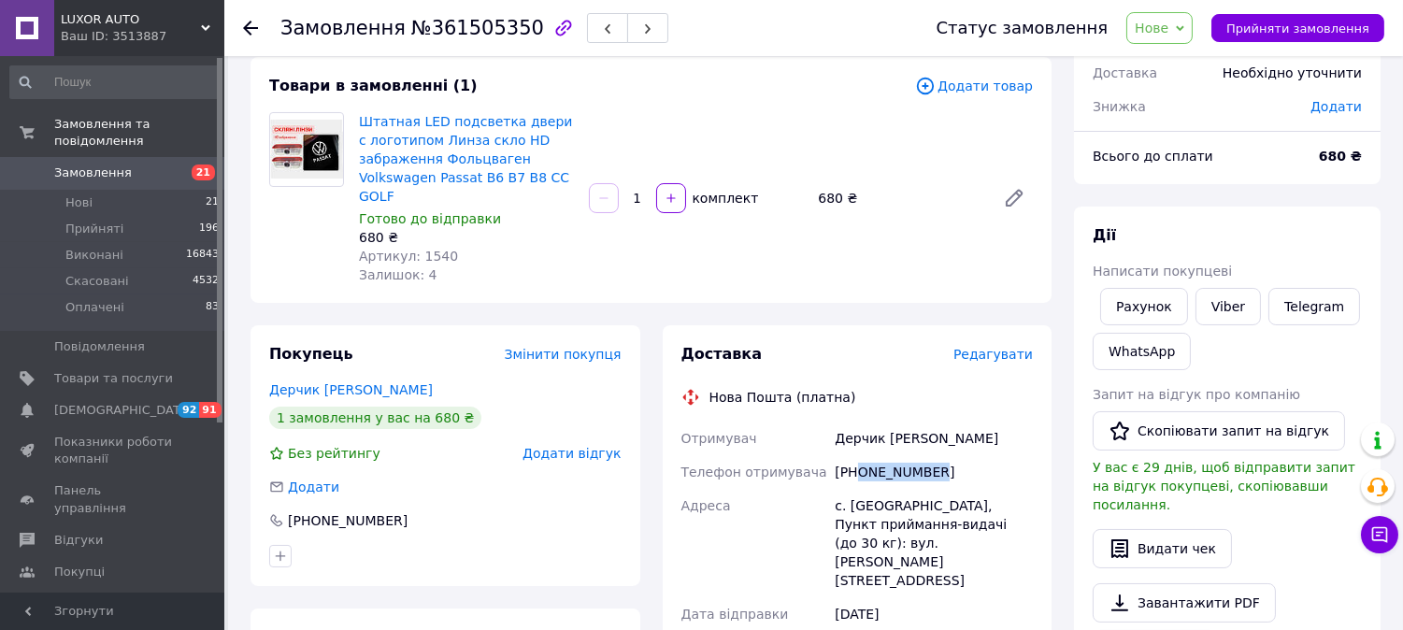
scroll to position [415, 0]
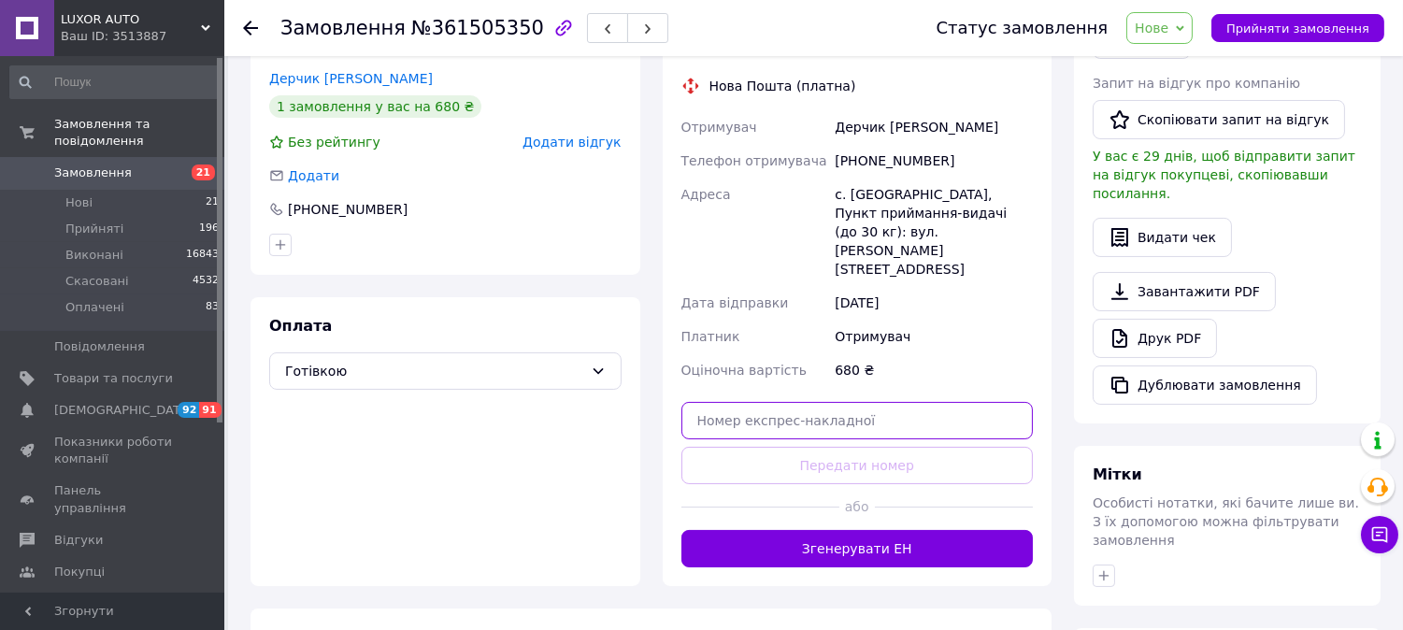
click at [847, 402] on input "text" at bounding box center [857, 420] width 352 height 37
paste input "20451247311489"
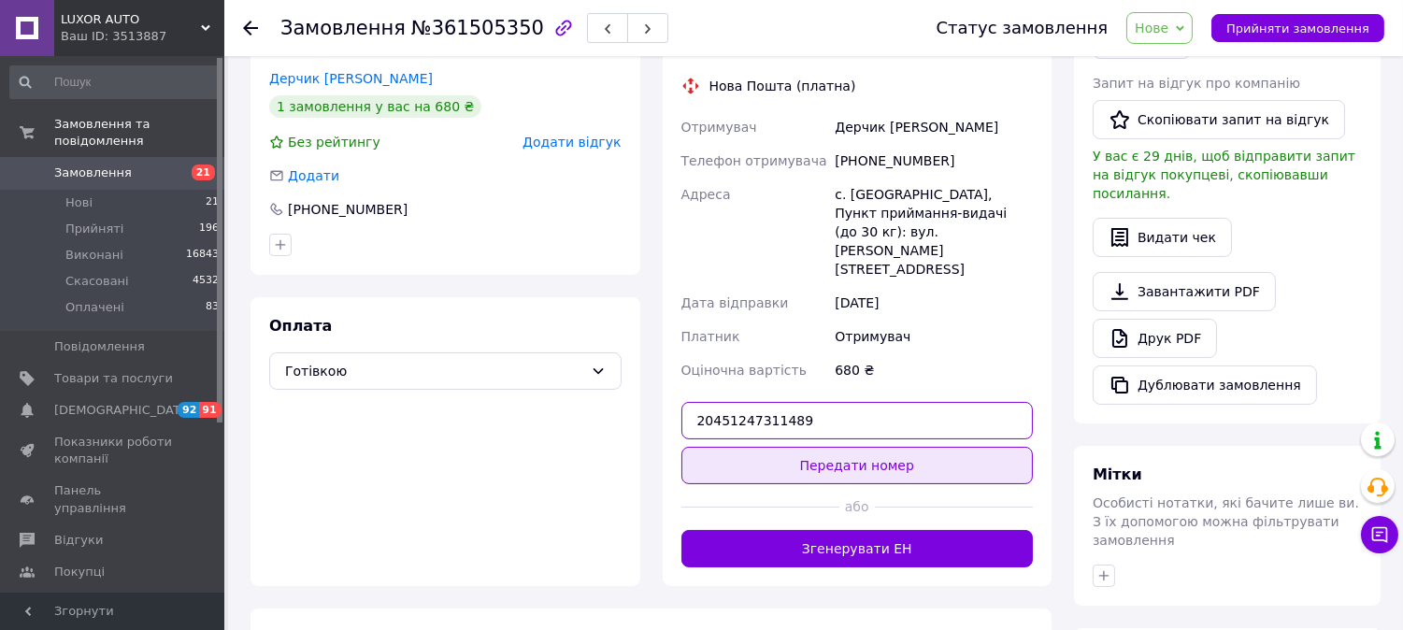
type input "20451247311489"
click at [847, 447] on button "Передати номер" at bounding box center [857, 465] width 352 height 37
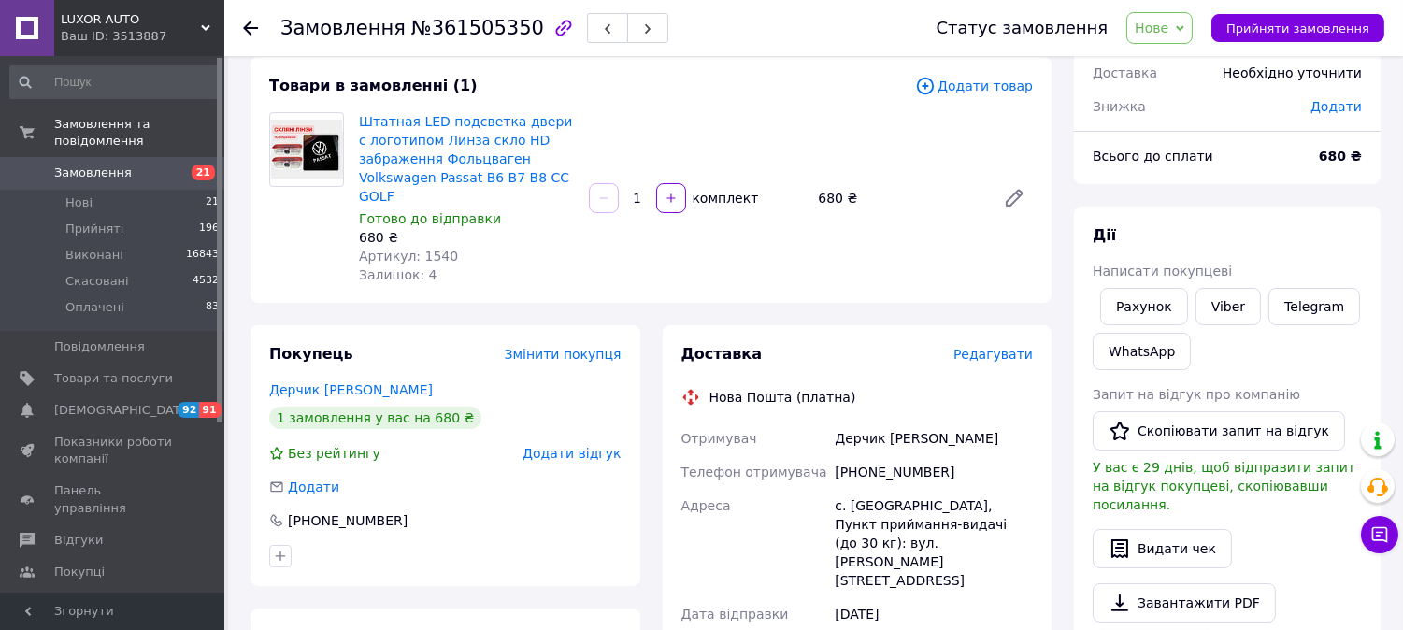
scroll to position [0, 0]
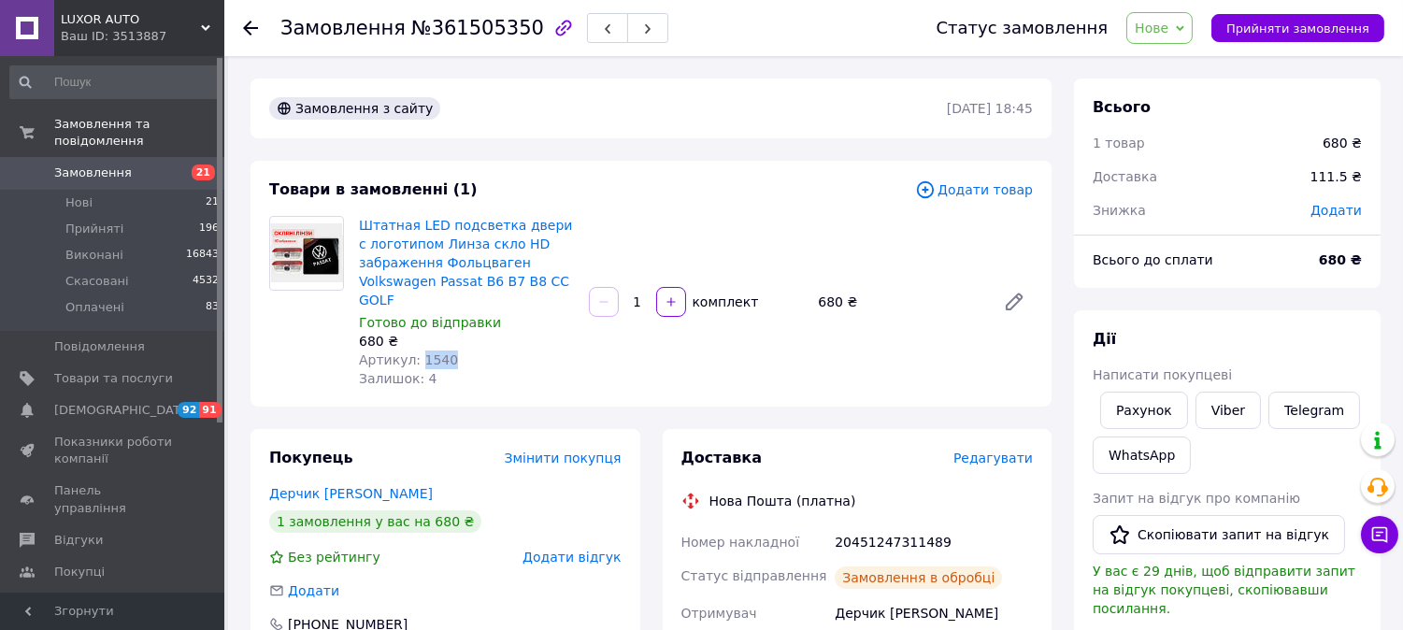
drag, startPoint x: 416, startPoint y: 358, endPoint x: 453, endPoint y: 357, distance: 37.4
copy span "1540"
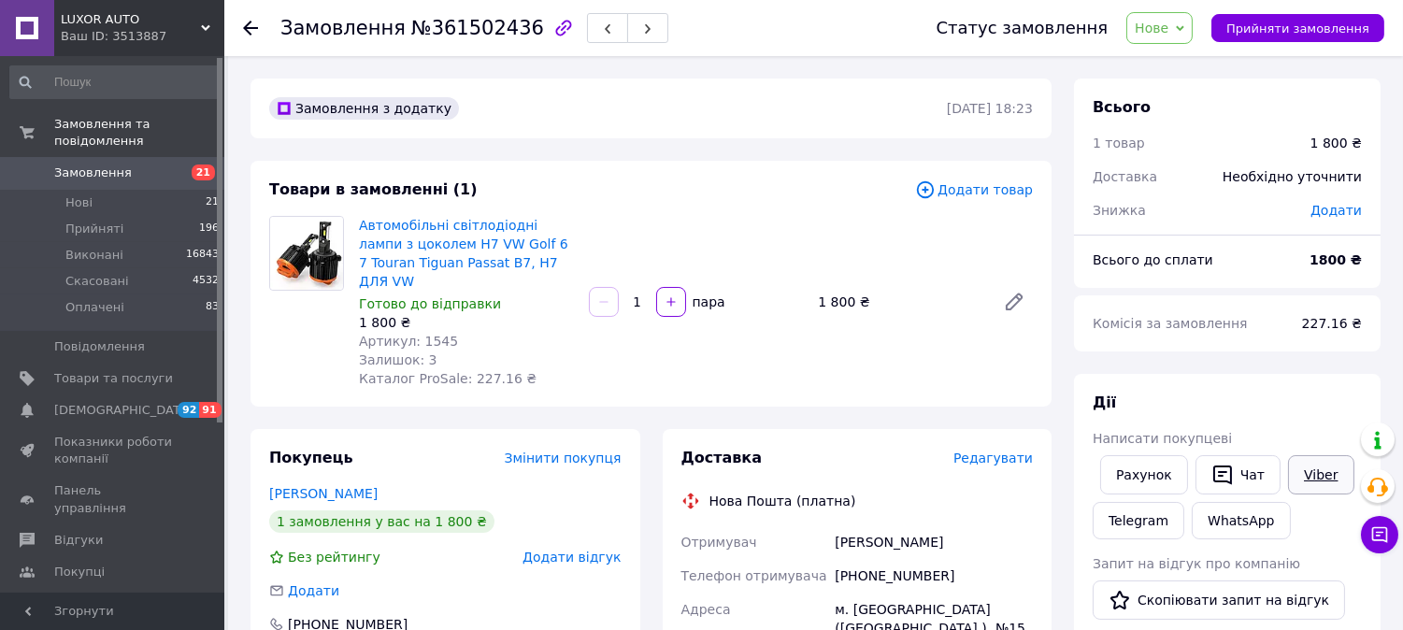
click at [1309, 488] on link "Viber" at bounding box center [1320, 474] width 65 height 39
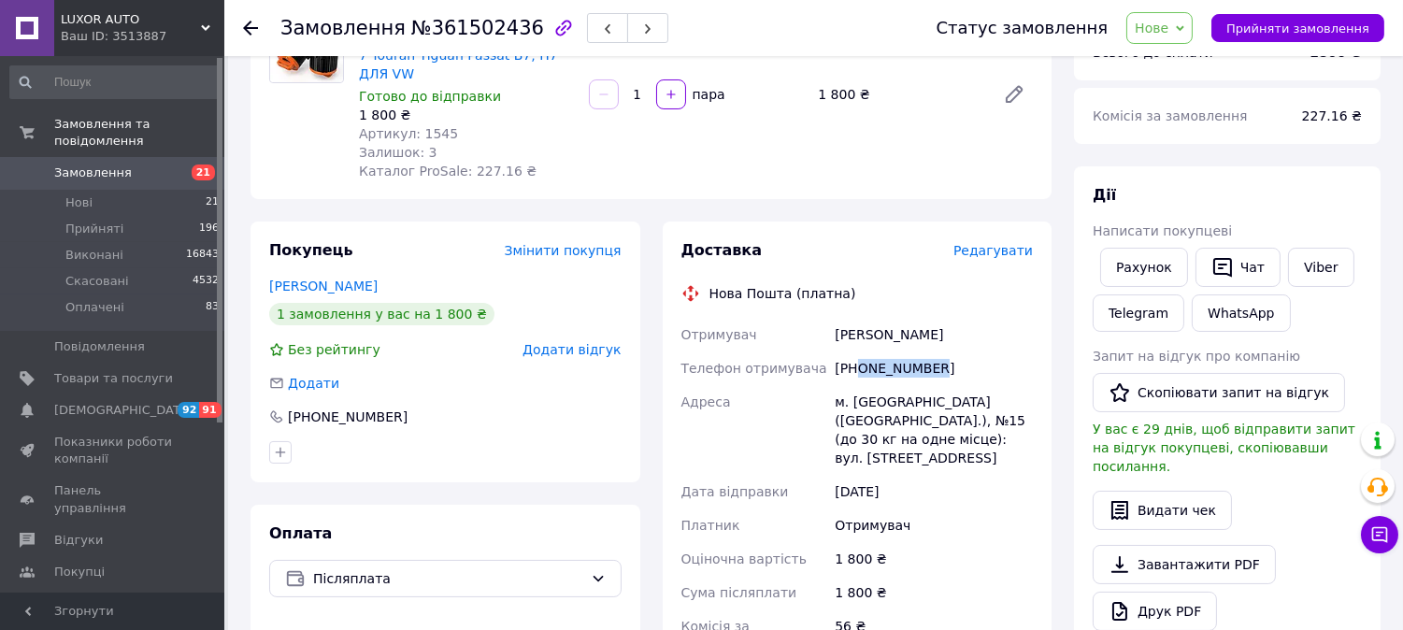
copy div "0962464922"
drag, startPoint x: 855, startPoint y: 349, endPoint x: 992, endPoint y: 340, distance: 136.7
click at [996, 351] on div "[PHONE_NUMBER]" at bounding box center [934, 368] width 206 height 34
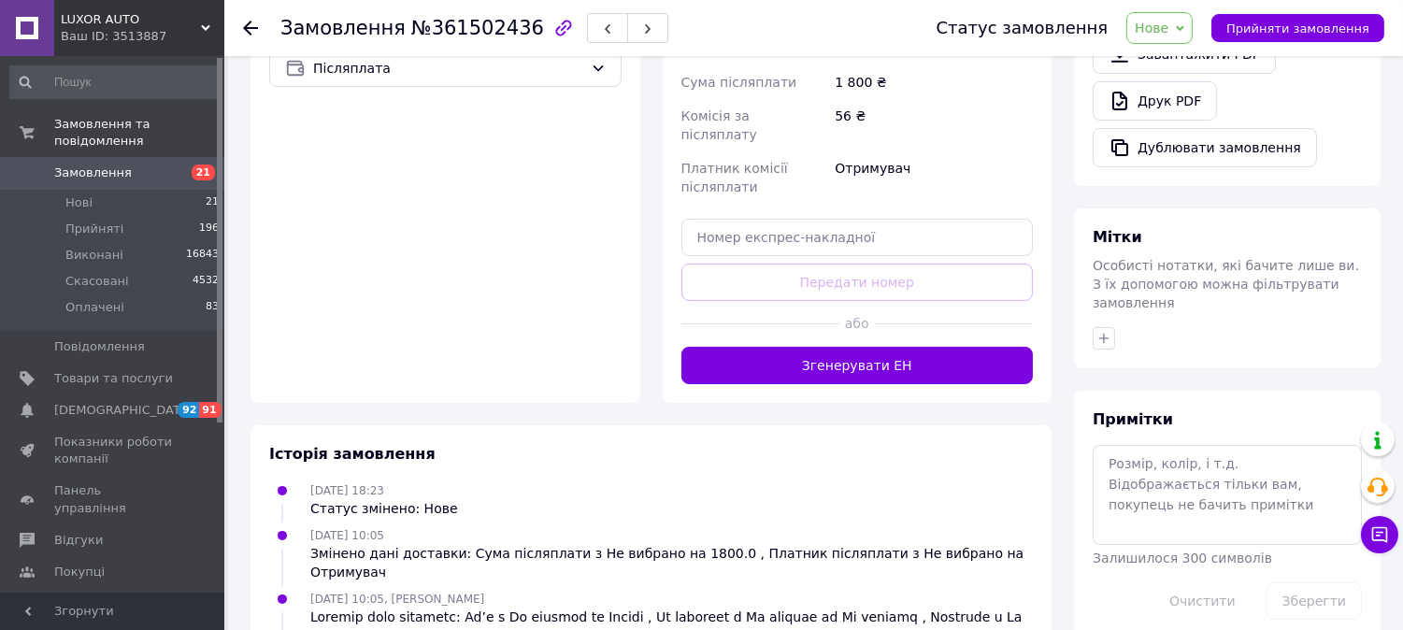
scroll to position [726, 0]
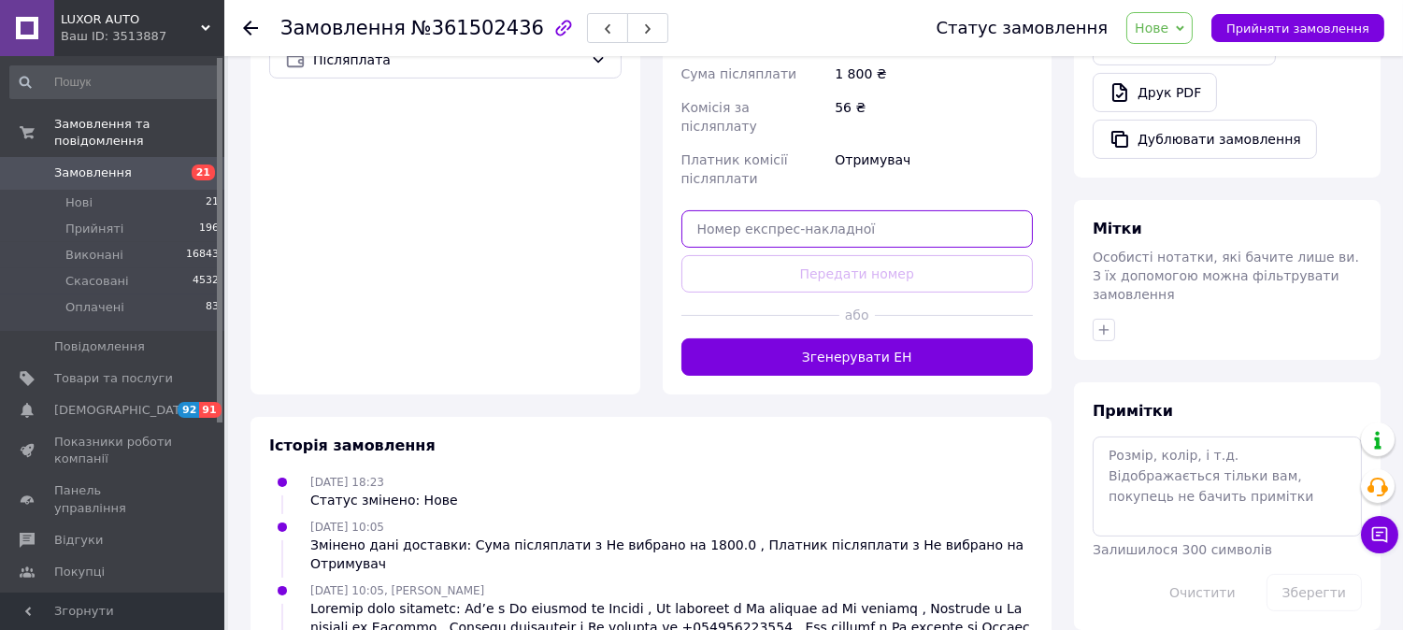
click at [771, 210] on input "text" at bounding box center [857, 228] width 352 height 37
paste input "20451247321195"
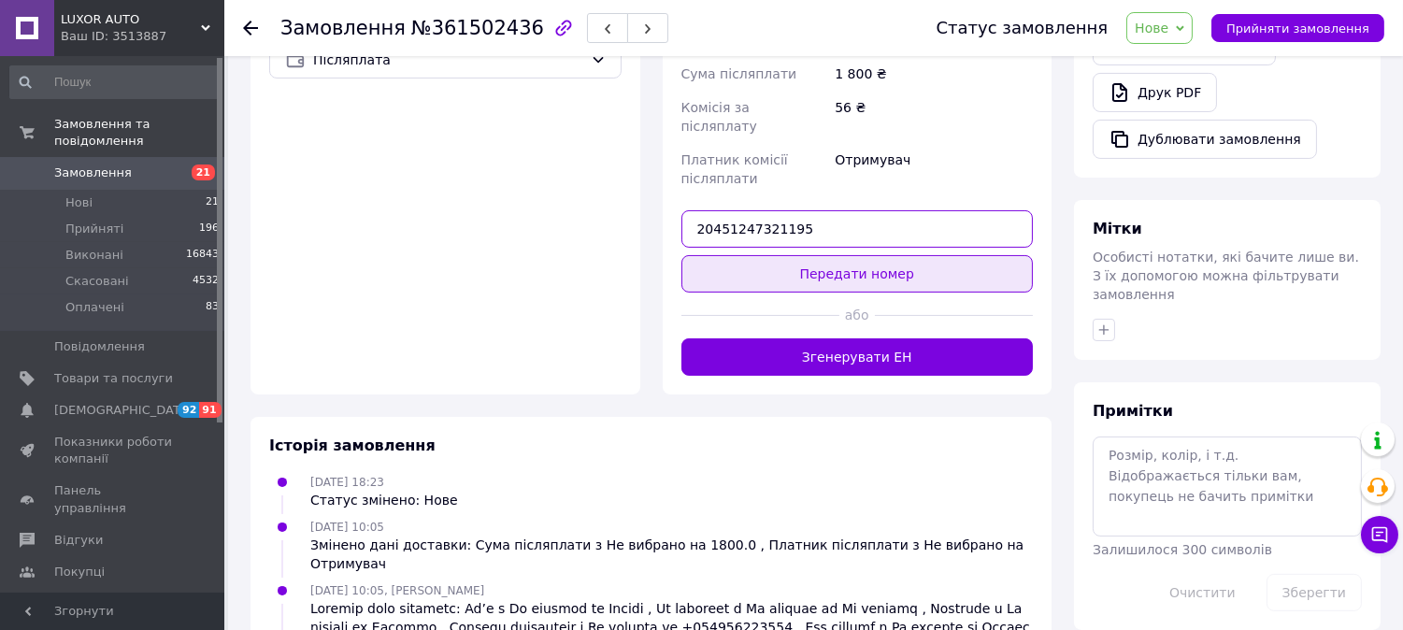
type input "20451247321195"
click at [772, 255] on button "Передати номер" at bounding box center [857, 273] width 352 height 37
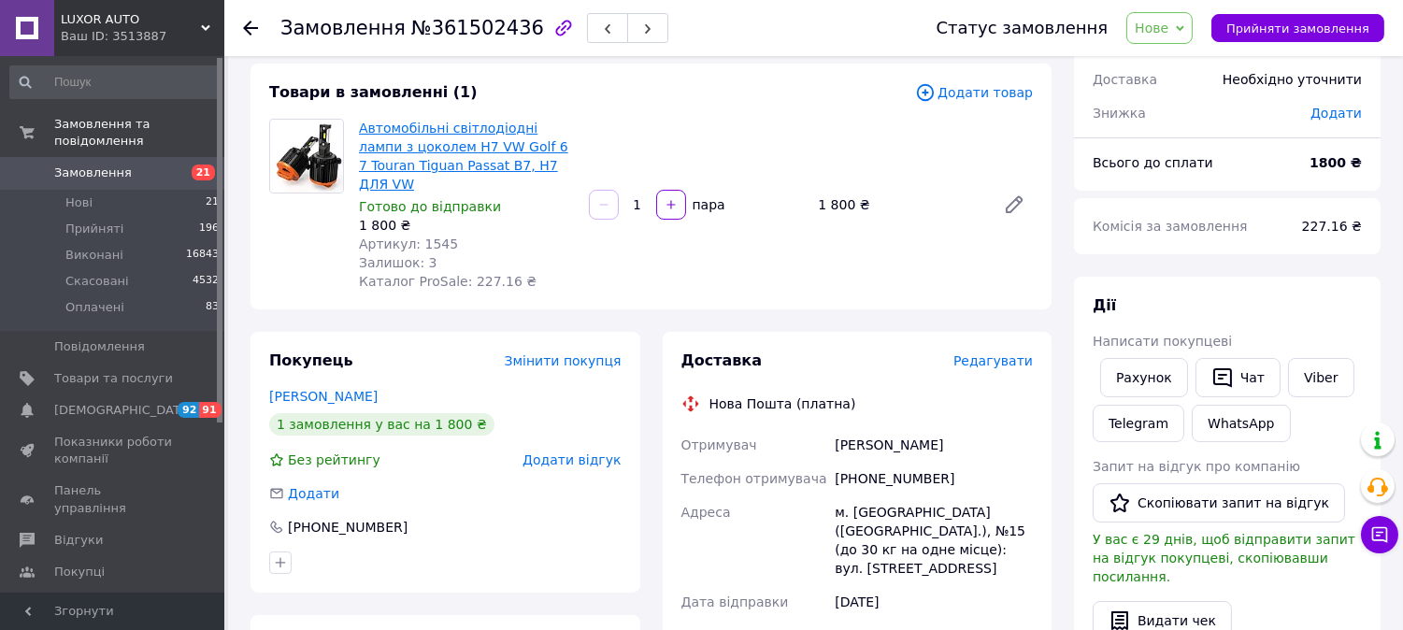
scroll to position [0, 0]
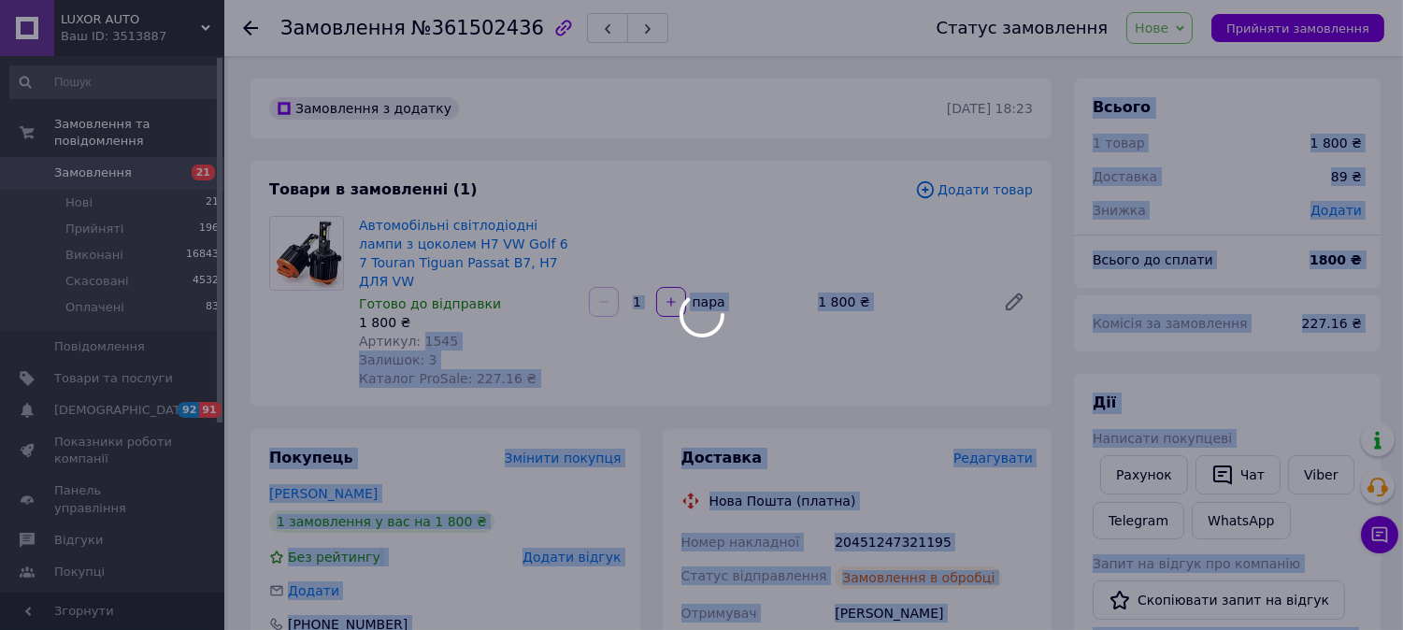
drag, startPoint x: 416, startPoint y: 319, endPoint x: 453, endPoint y: 318, distance: 37.4
drag, startPoint x: 450, startPoint y: 322, endPoint x: 434, endPoint y: 322, distance: 15.9
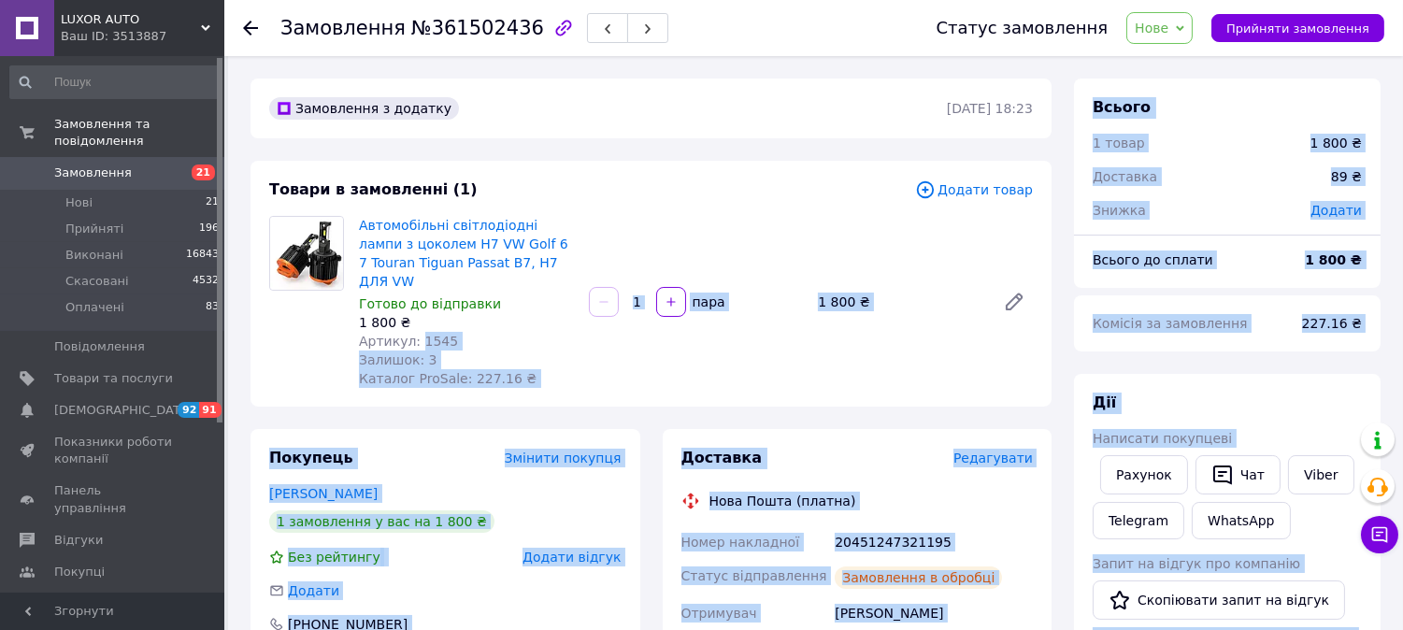
click at [426, 334] on span "Артикул: 1545" at bounding box center [408, 341] width 99 height 15
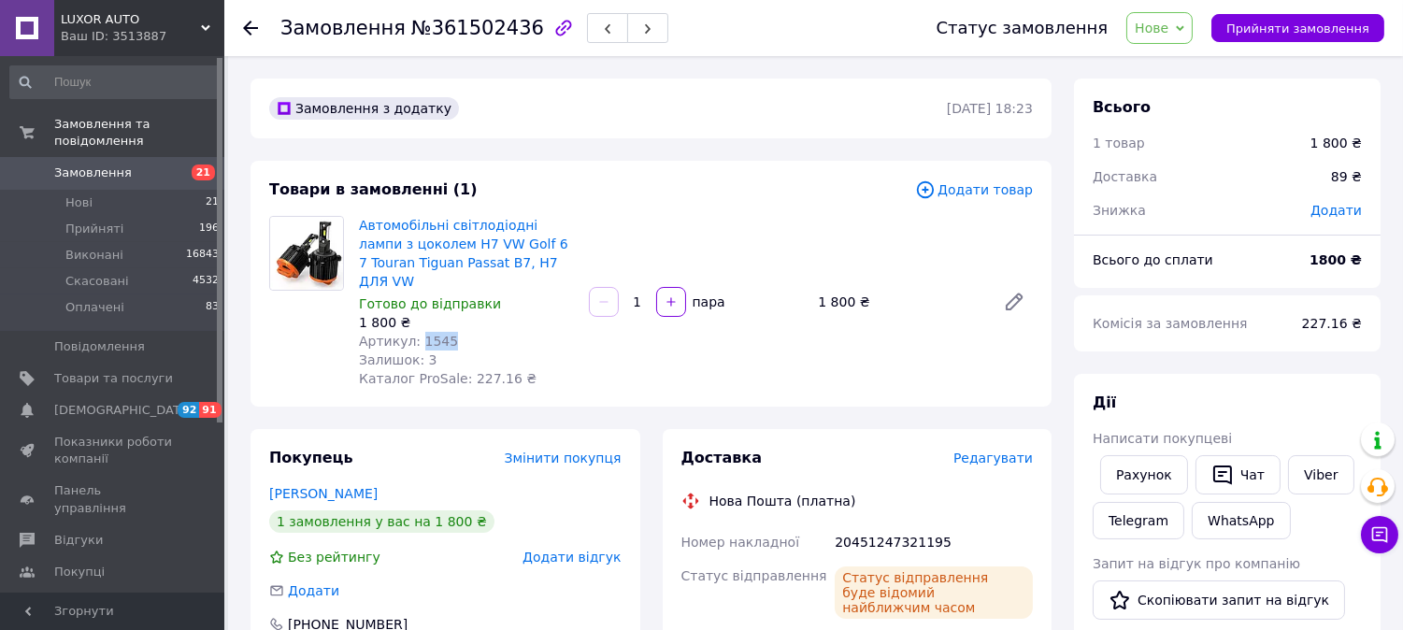
copy span "1545"
drag, startPoint x: 415, startPoint y: 321, endPoint x: 454, endPoint y: 321, distance: 39.3
click at [454, 332] on div "Артикул: 1545" at bounding box center [466, 341] width 215 height 19
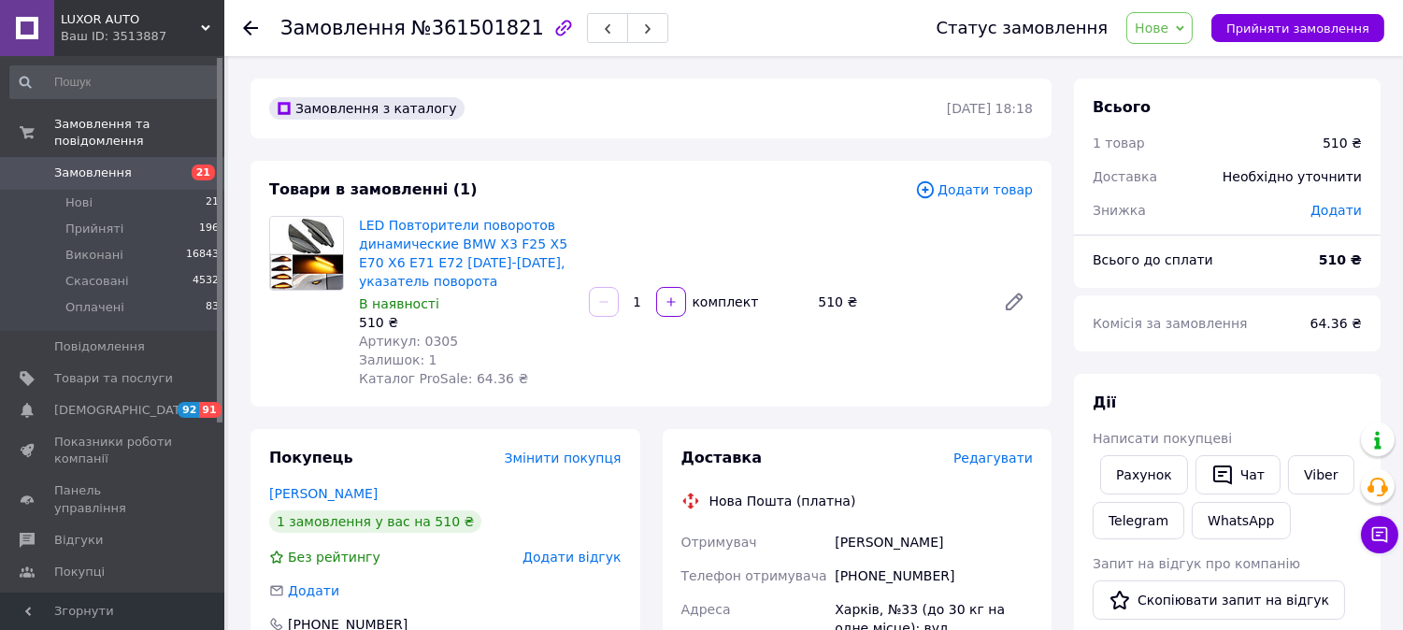
click at [1300, 436] on div "Написати покупцеві" at bounding box center [1227, 438] width 269 height 19
click at [1304, 461] on link "Viber" at bounding box center [1320, 474] width 65 height 39
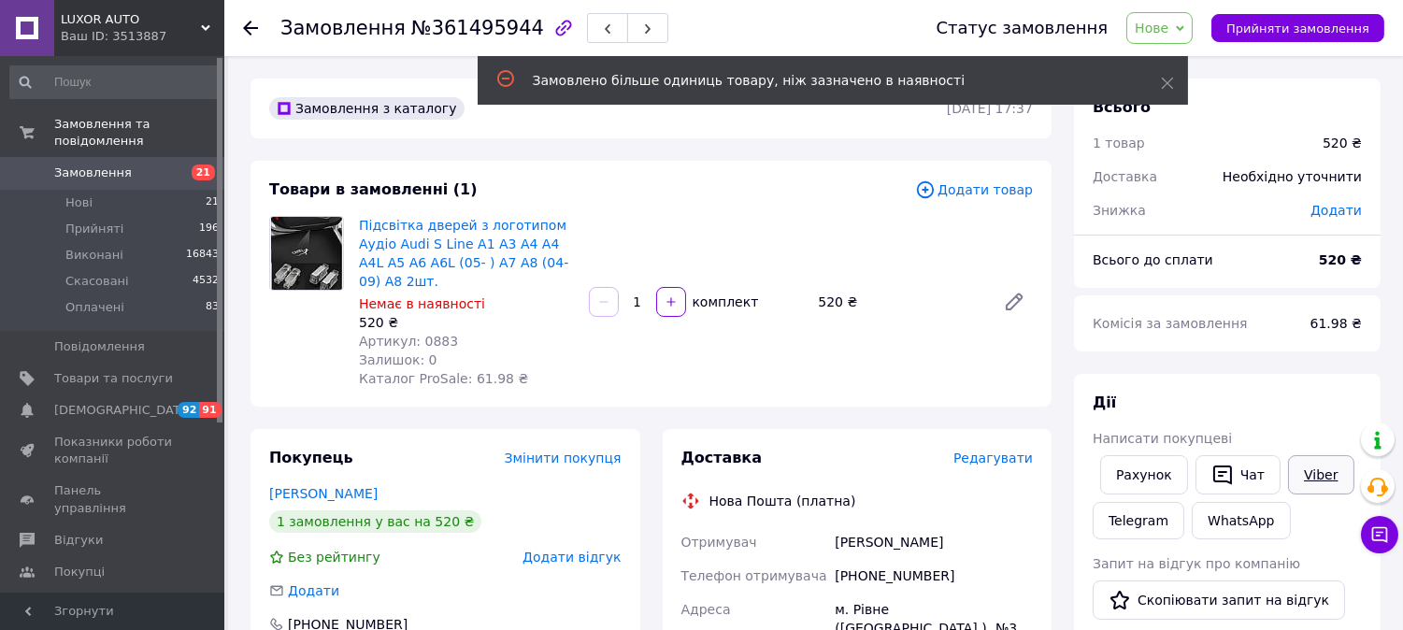
click at [1299, 490] on link "Viber" at bounding box center [1320, 474] width 65 height 39
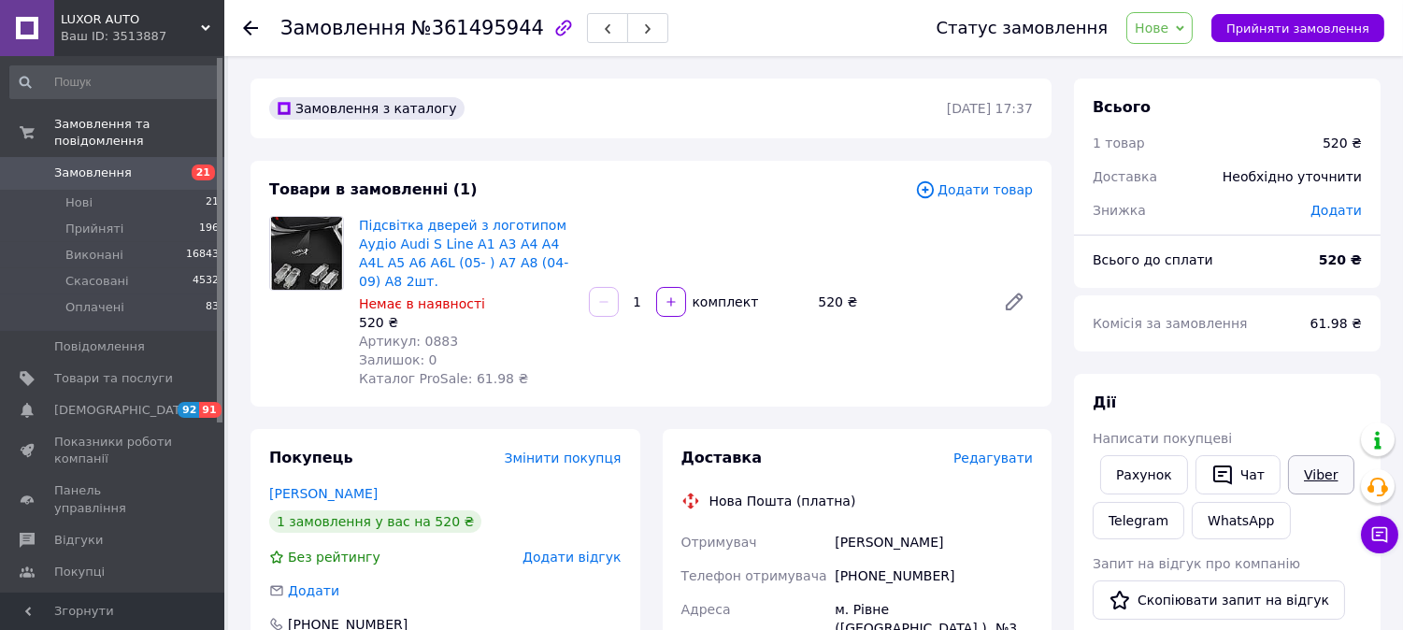
click at [1299, 465] on link "Viber" at bounding box center [1320, 474] width 65 height 39
click at [1327, 481] on link "Viber" at bounding box center [1320, 474] width 65 height 39
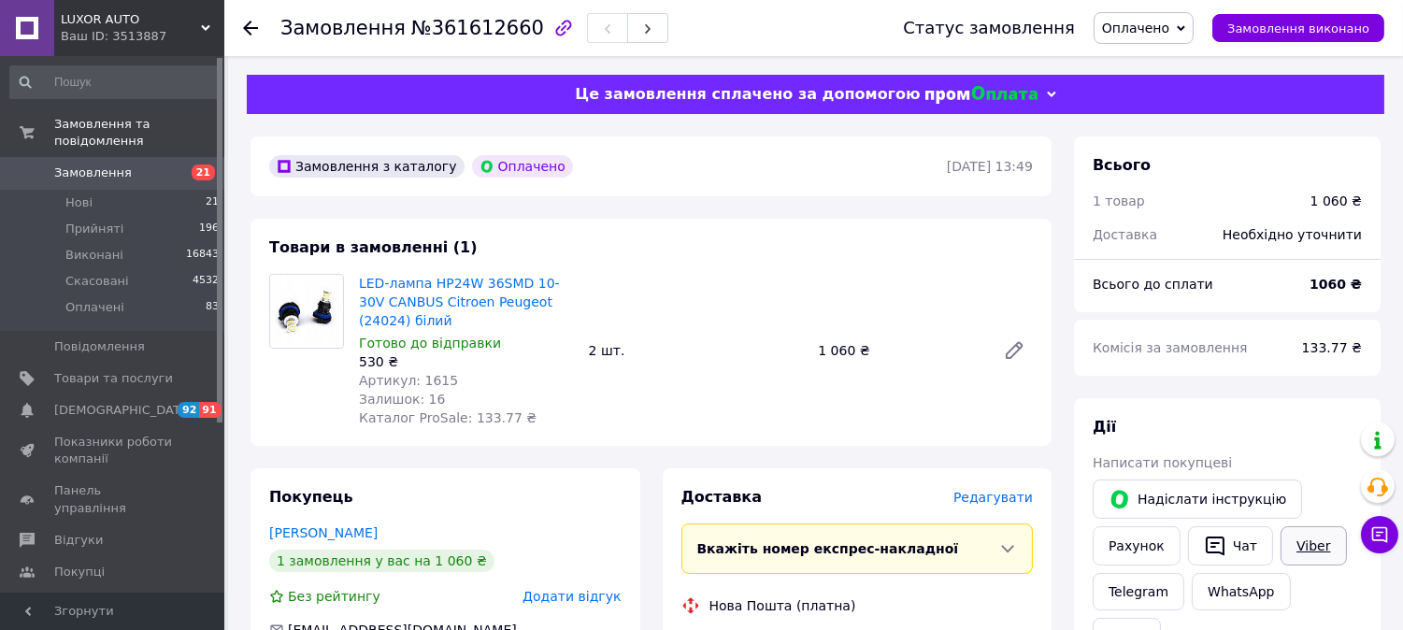
click at [1290, 542] on link "Viber" at bounding box center [1313, 545] width 65 height 39
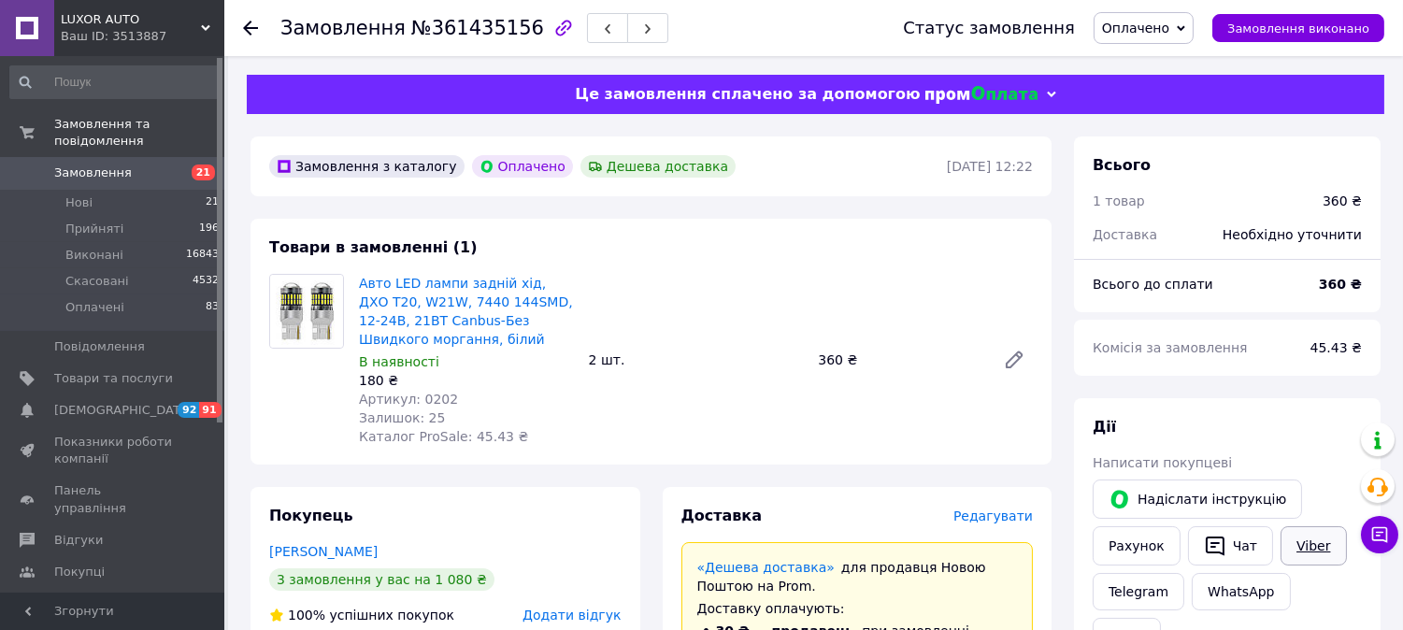
click at [1318, 549] on link "Viber" at bounding box center [1313, 545] width 65 height 39
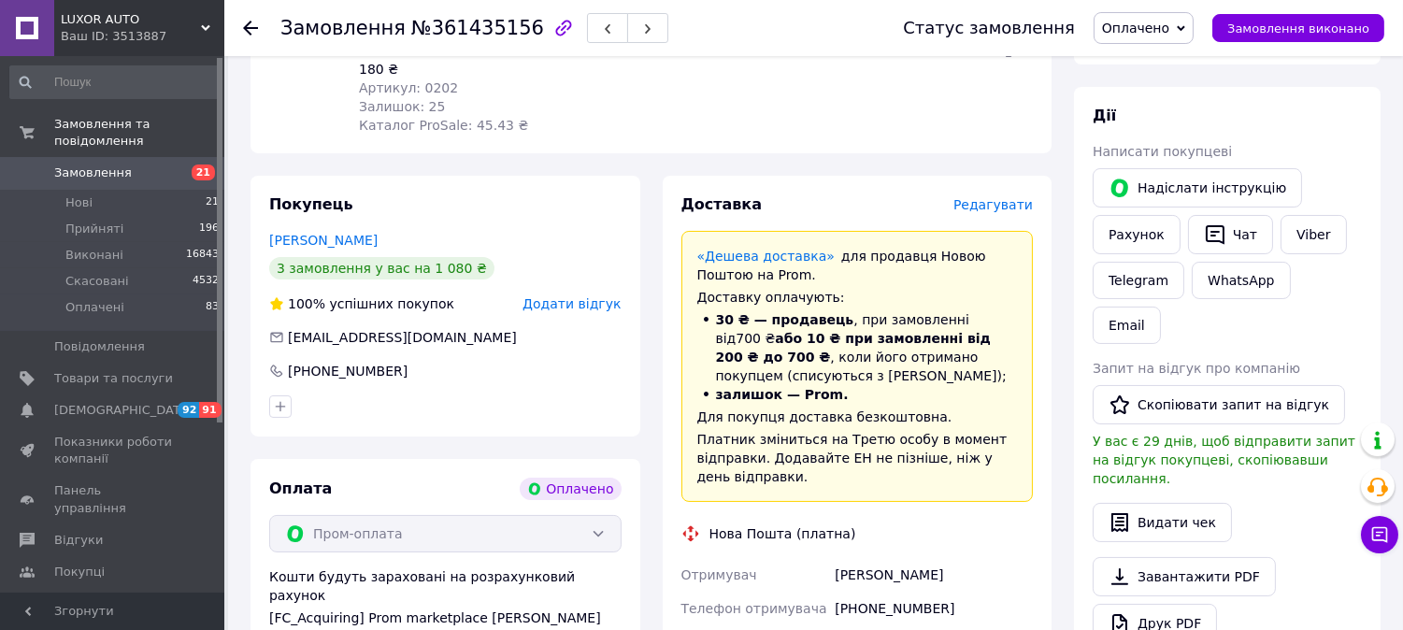
scroll to position [623, 0]
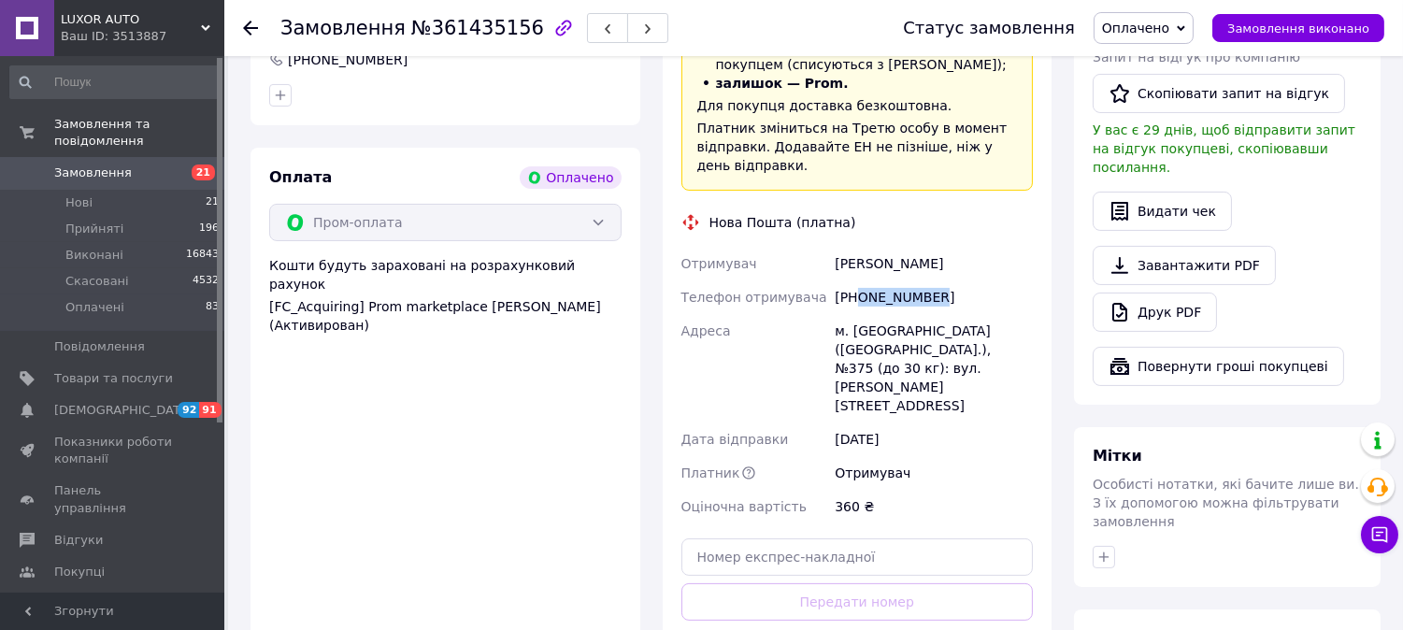
copy div "0503865231"
drag, startPoint x: 858, startPoint y: 276, endPoint x: 968, endPoint y: 268, distance: 110.6
click at [968, 280] on div "+380503865231" at bounding box center [934, 297] width 206 height 34
click at [795, 538] on input "text" at bounding box center [857, 556] width 352 height 37
paste input "20451247327293"
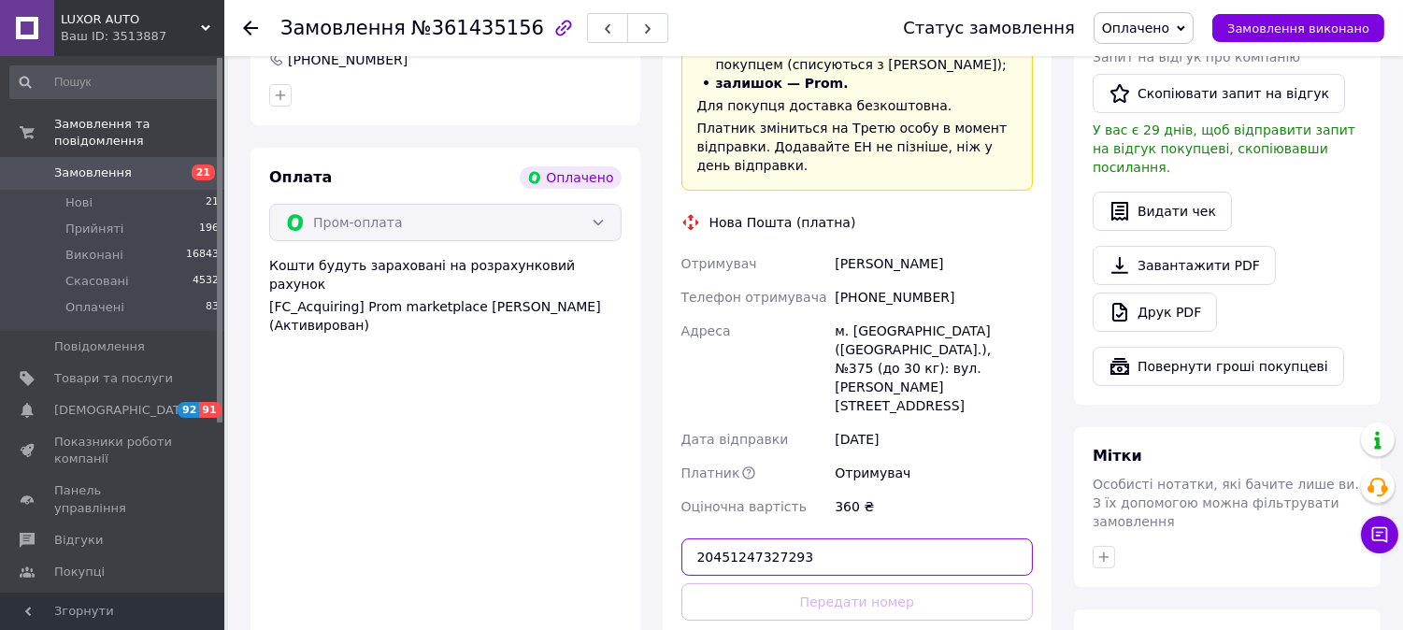
type input "20451247327293"
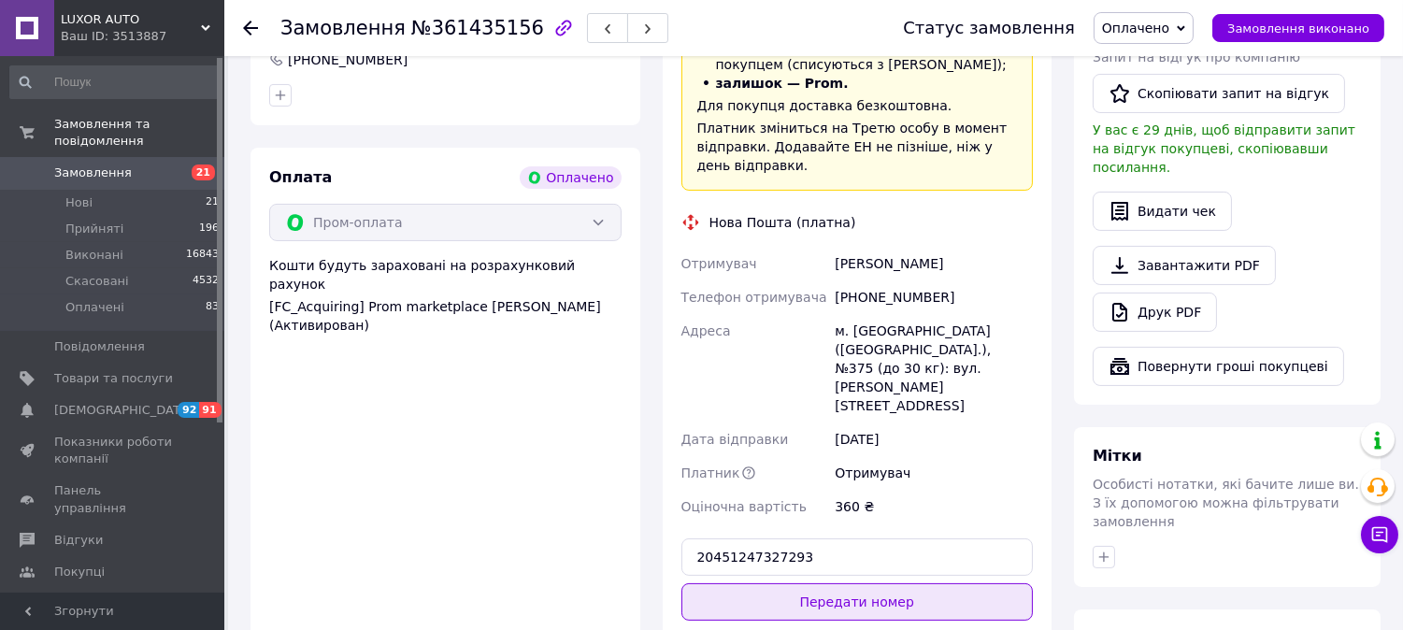
click at [783, 583] on button "Передати номер" at bounding box center [857, 601] width 352 height 37
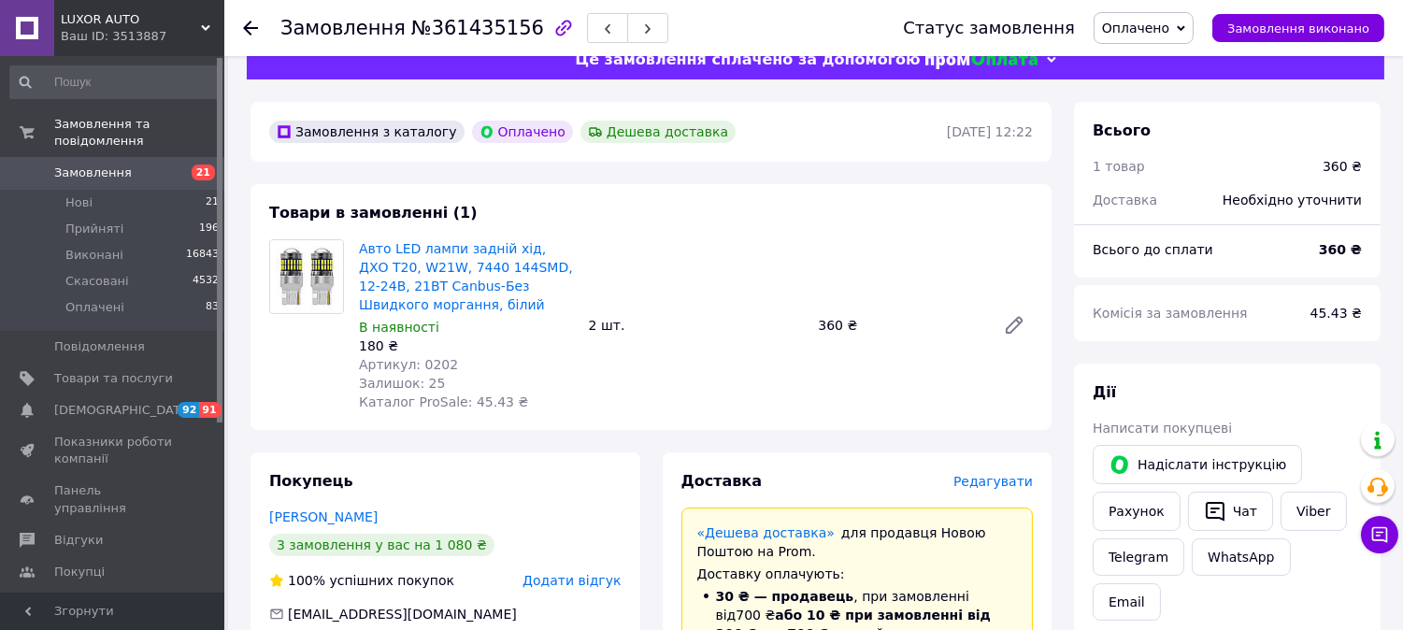
scroll to position [0, 0]
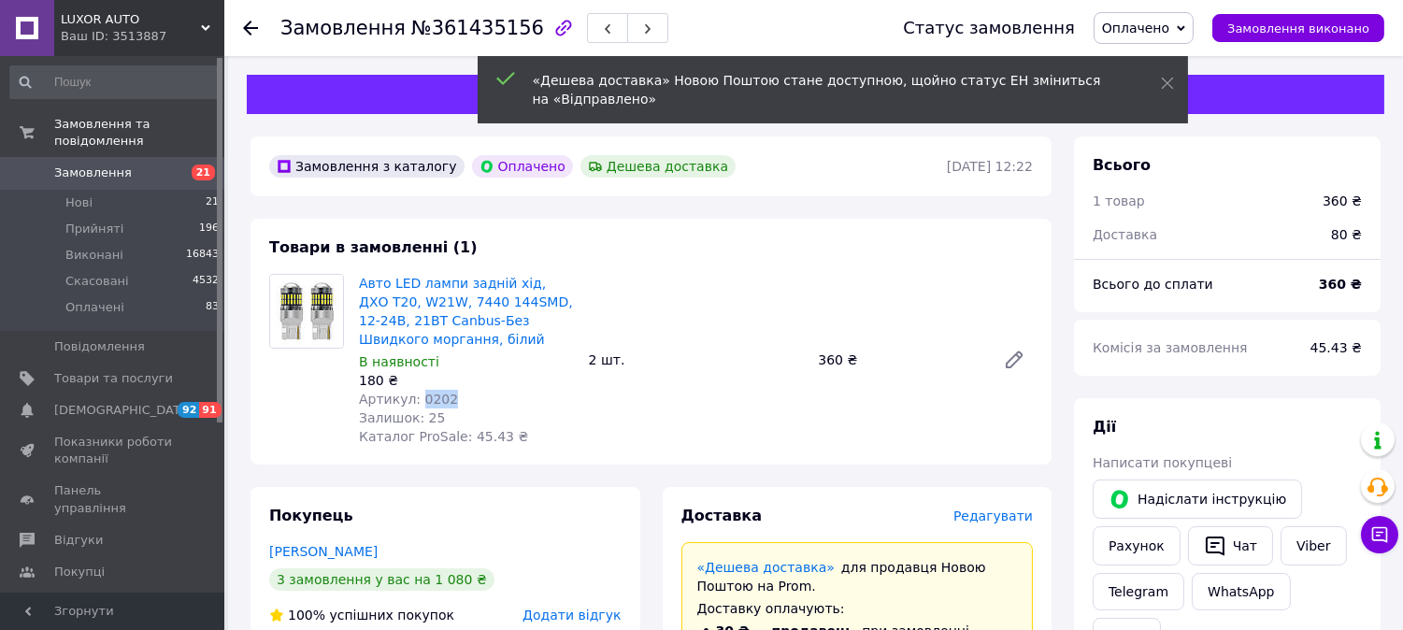
drag, startPoint x: 414, startPoint y: 396, endPoint x: 495, endPoint y: 407, distance: 82.0
click at [495, 407] on div "Артикул: 0202" at bounding box center [466, 399] width 215 height 19
copy span "0202"
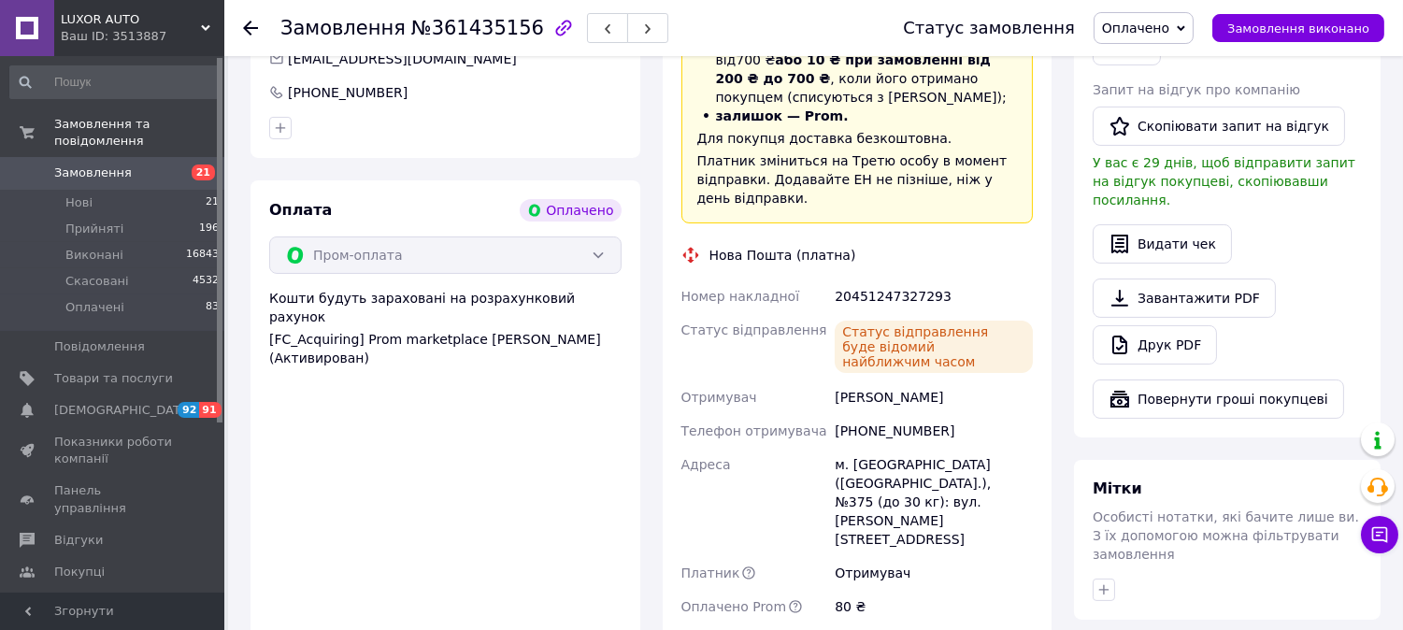
scroll to position [519, 0]
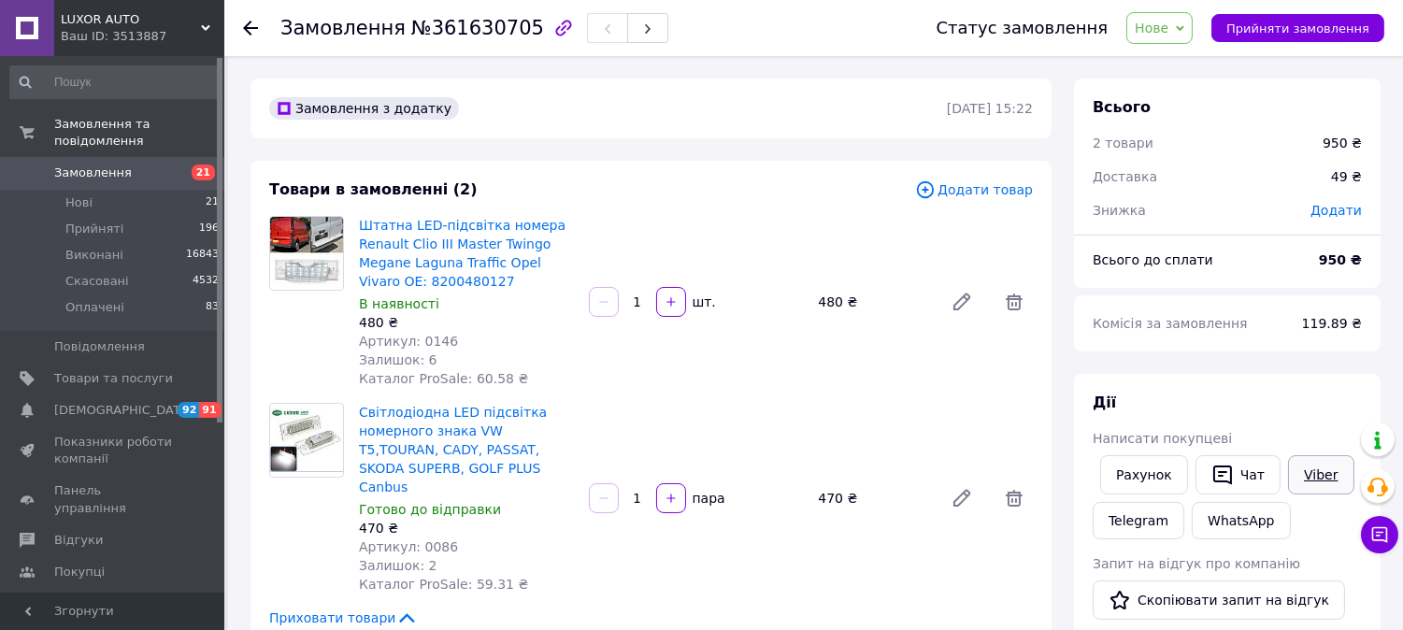
click at [1325, 489] on link "Viber" at bounding box center [1320, 474] width 65 height 39
click at [1359, 473] on div "Рахунок   Чат Viber Telegram WhatsApp" at bounding box center [1227, 497] width 277 height 92
click at [1337, 471] on link "Viber" at bounding box center [1320, 474] width 65 height 39
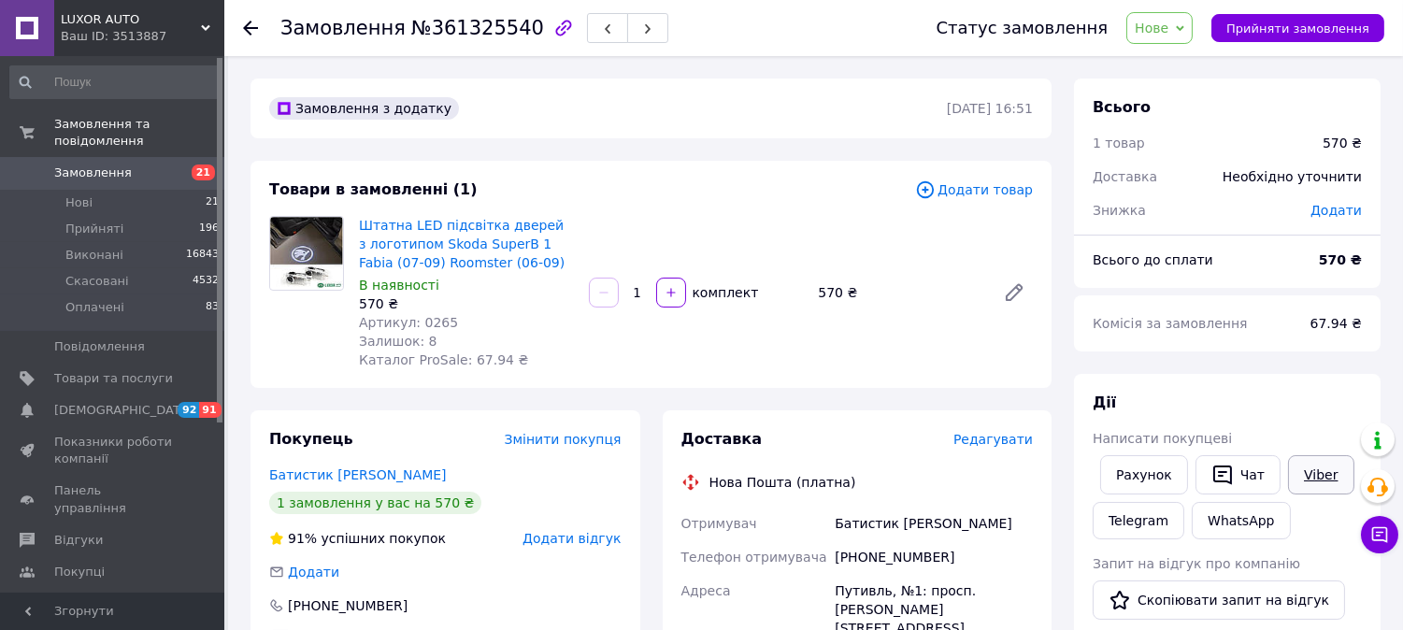
click at [1338, 484] on link "Viber" at bounding box center [1320, 474] width 65 height 39
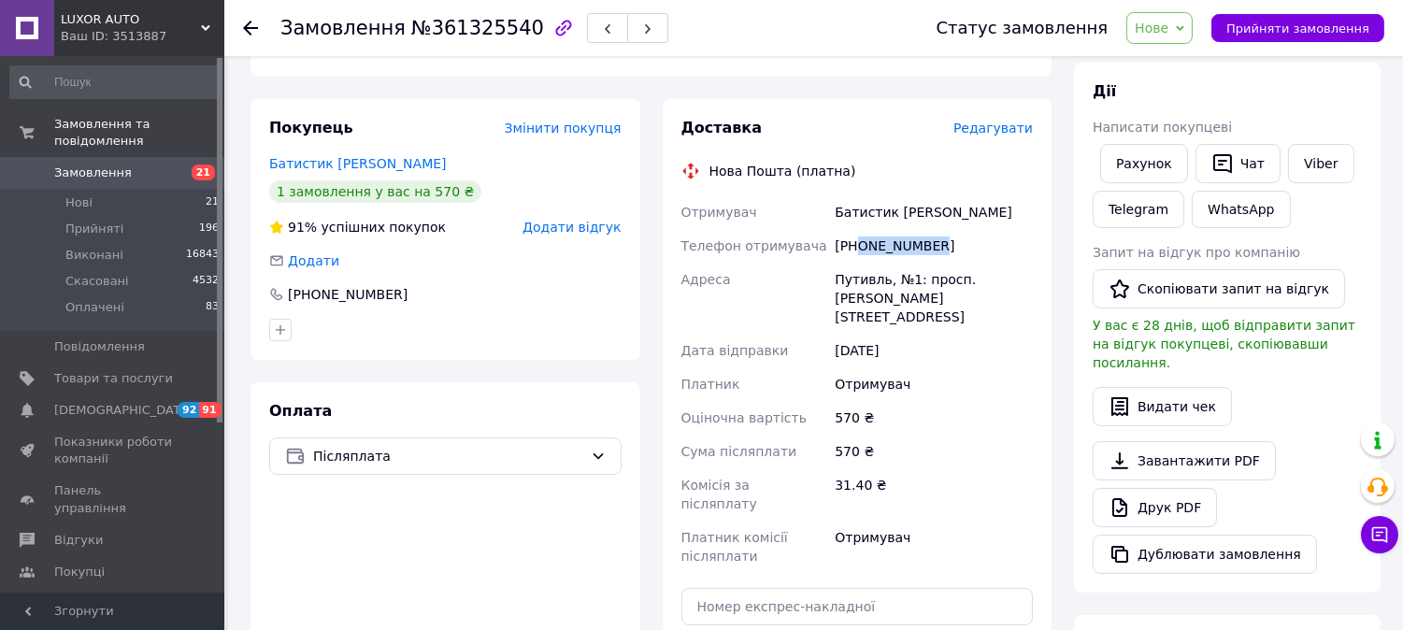
drag, startPoint x: 862, startPoint y: 247, endPoint x: 958, endPoint y: 247, distance: 96.3
click at [958, 247] on div "[PHONE_NUMBER]" at bounding box center [934, 246] width 206 height 34
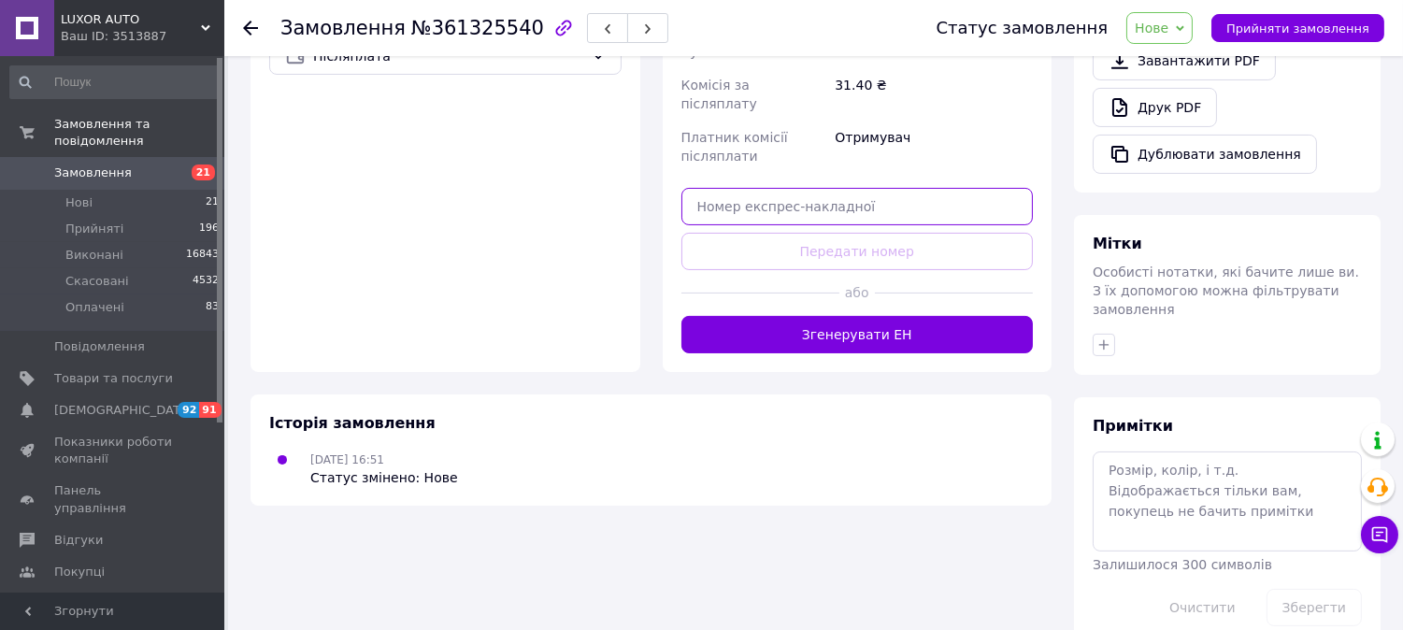
drag, startPoint x: 776, startPoint y: 165, endPoint x: 798, endPoint y: 202, distance: 42.8
click at [776, 188] on input "text" at bounding box center [857, 206] width 352 height 37
paste input "20451247331295"
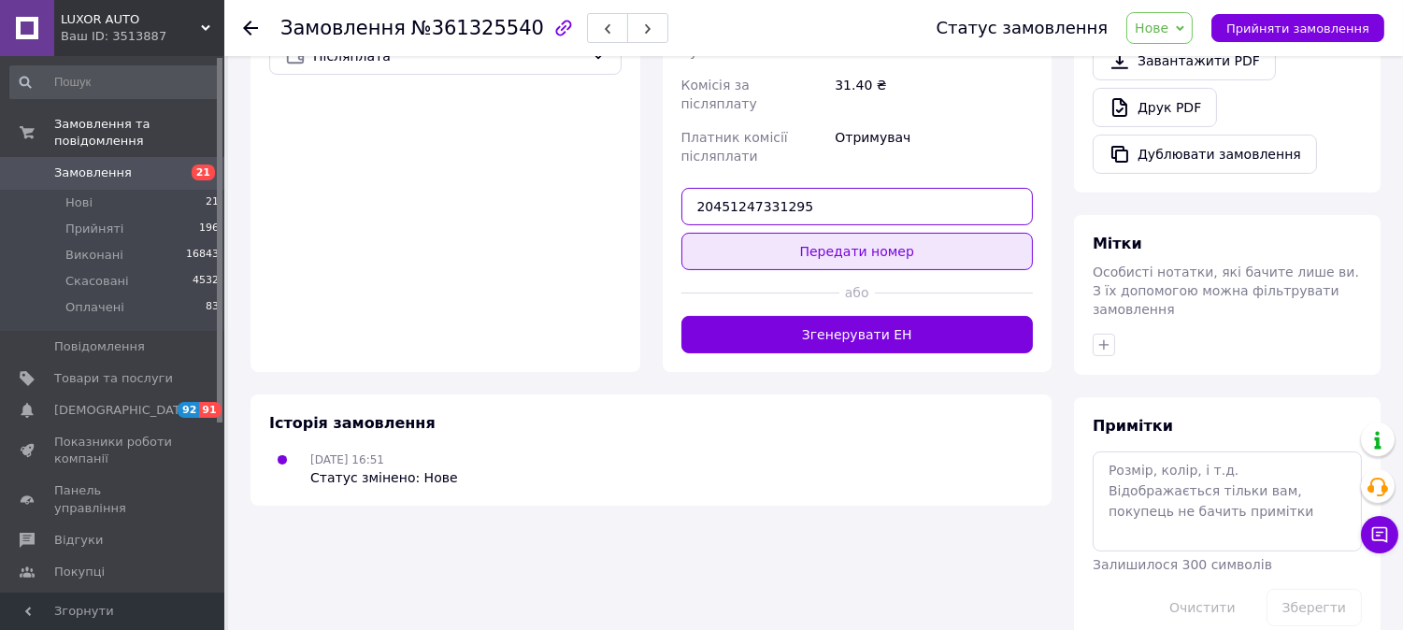
type input "20451247331295"
click at [798, 233] on button "Передати номер" at bounding box center [857, 251] width 352 height 37
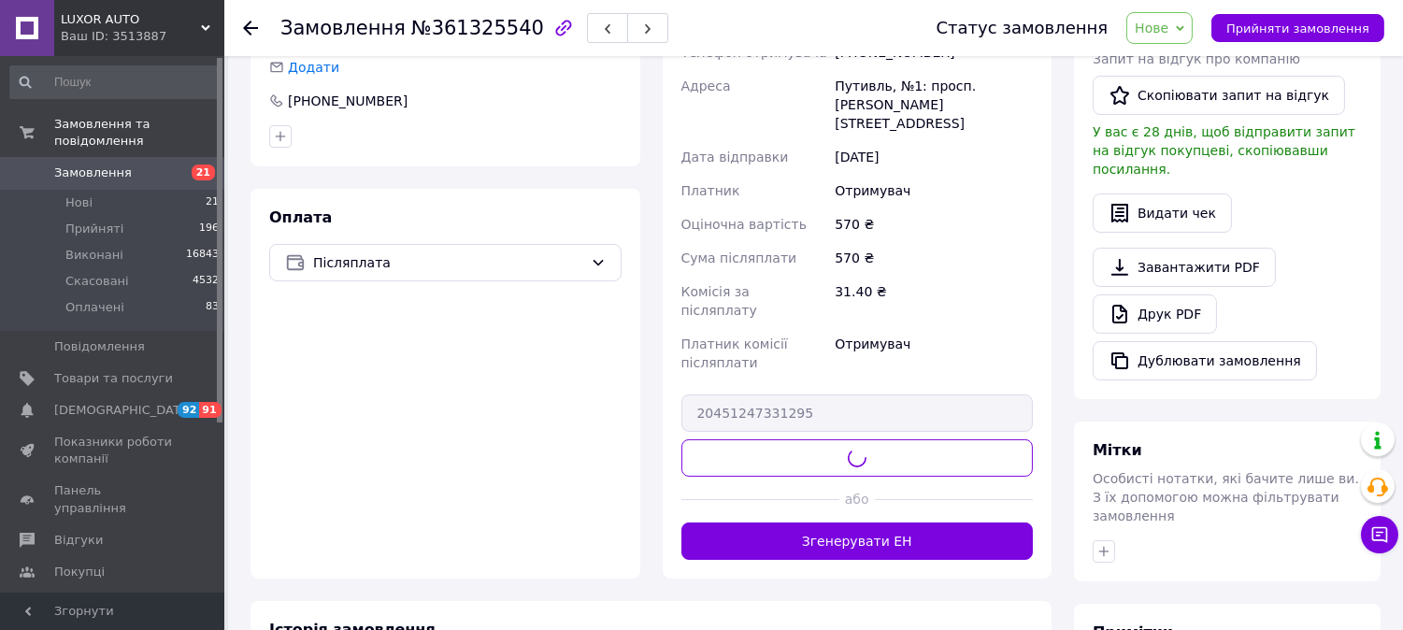
scroll to position [88, 0]
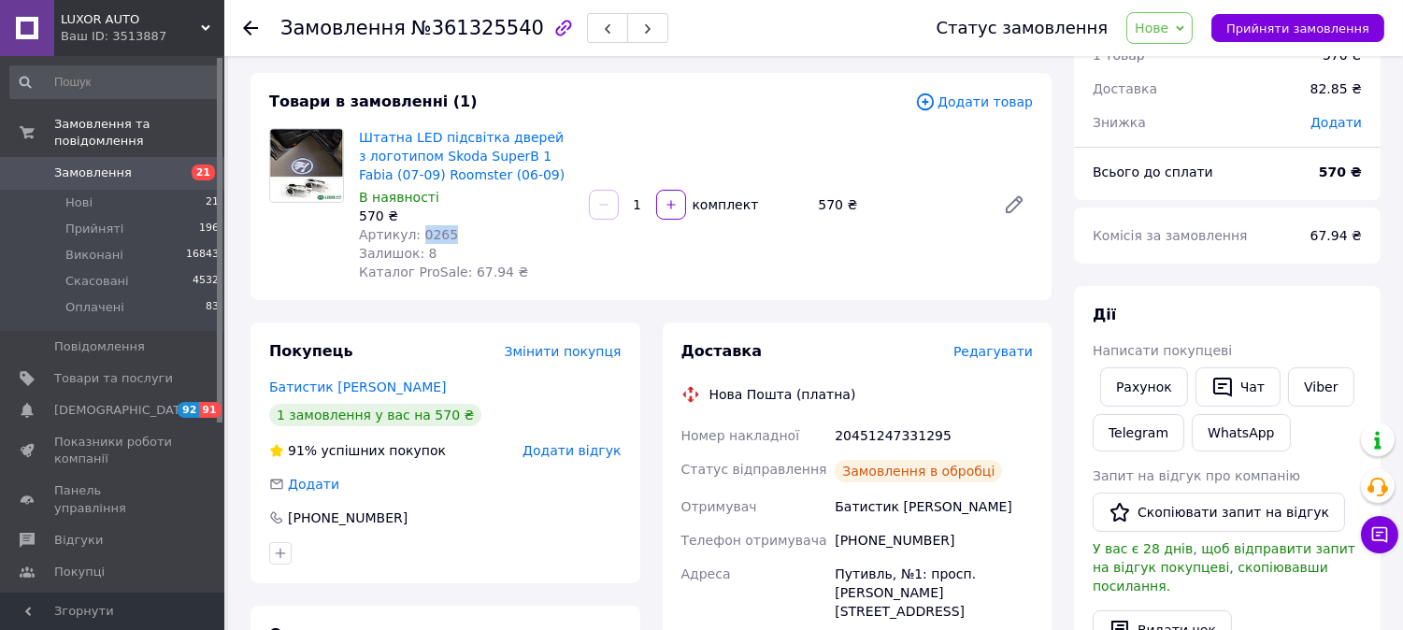
drag, startPoint x: 415, startPoint y: 231, endPoint x: 459, endPoint y: 224, distance: 44.4
click at [459, 225] on div "Артикул: 0265" at bounding box center [466, 234] width 215 height 19
copy span "0265"
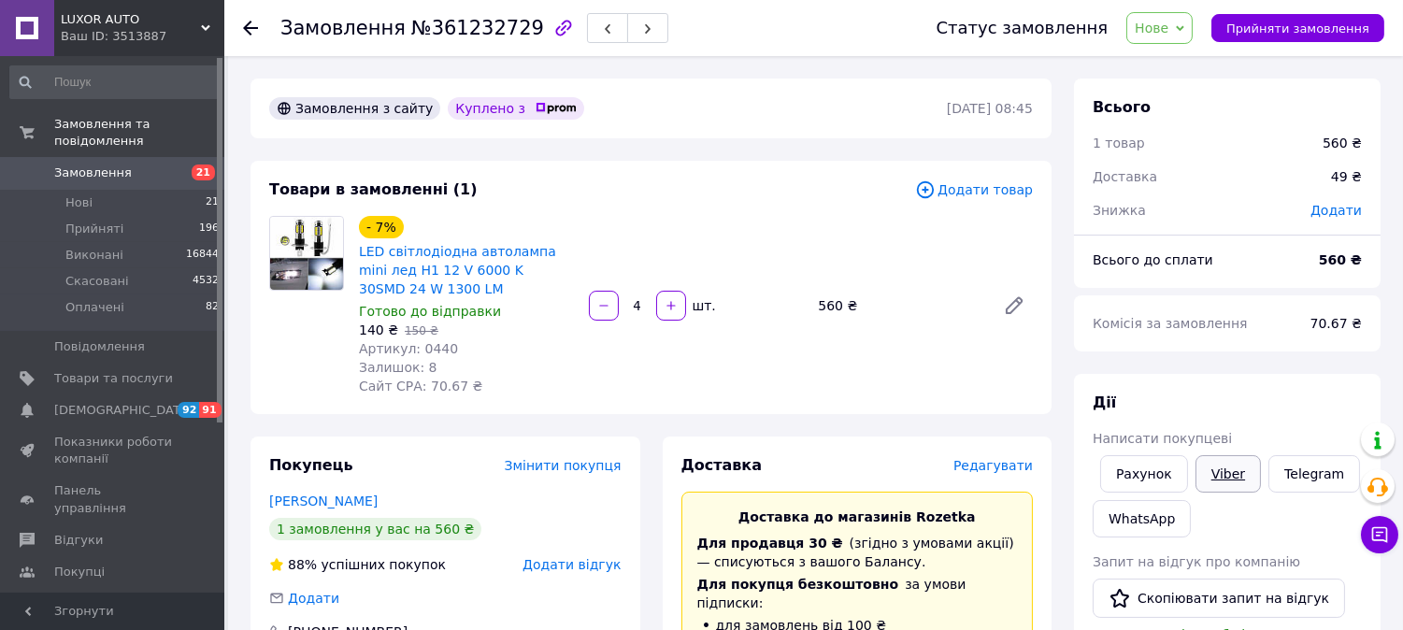
click at [1218, 469] on link "Viber" at bounding box center [1228, 473] width 65 height 37
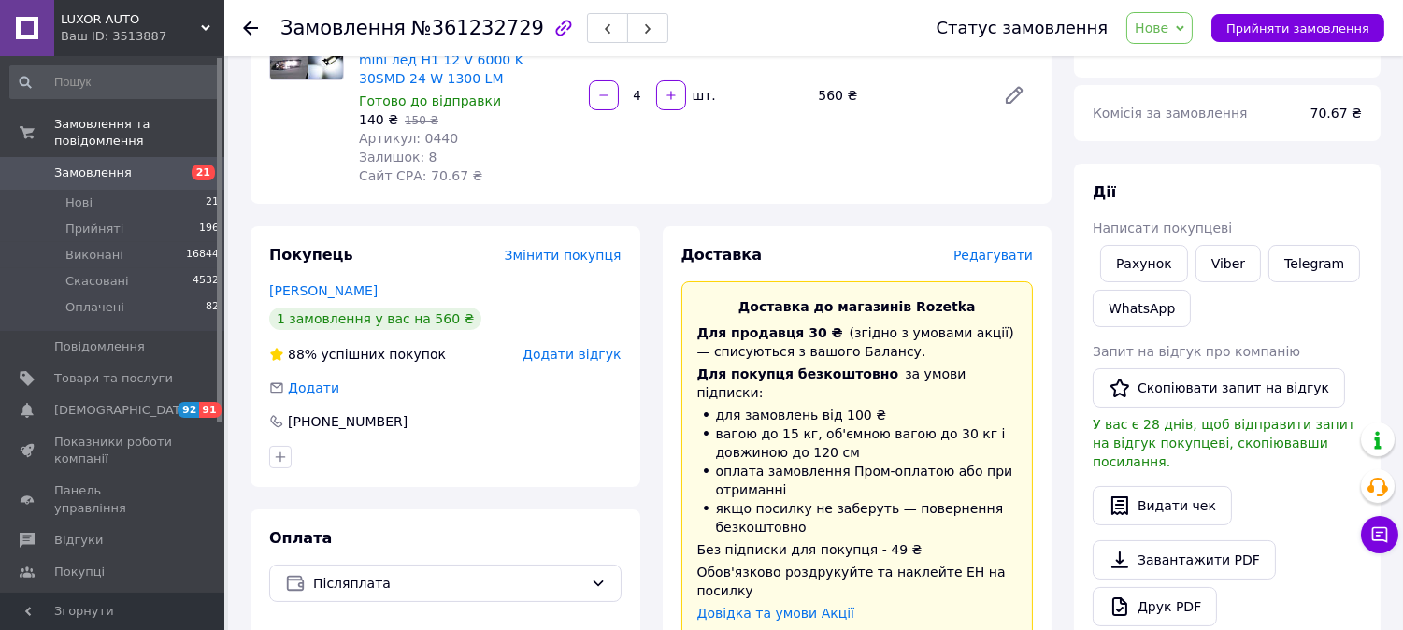
scroll to position [519, 0]
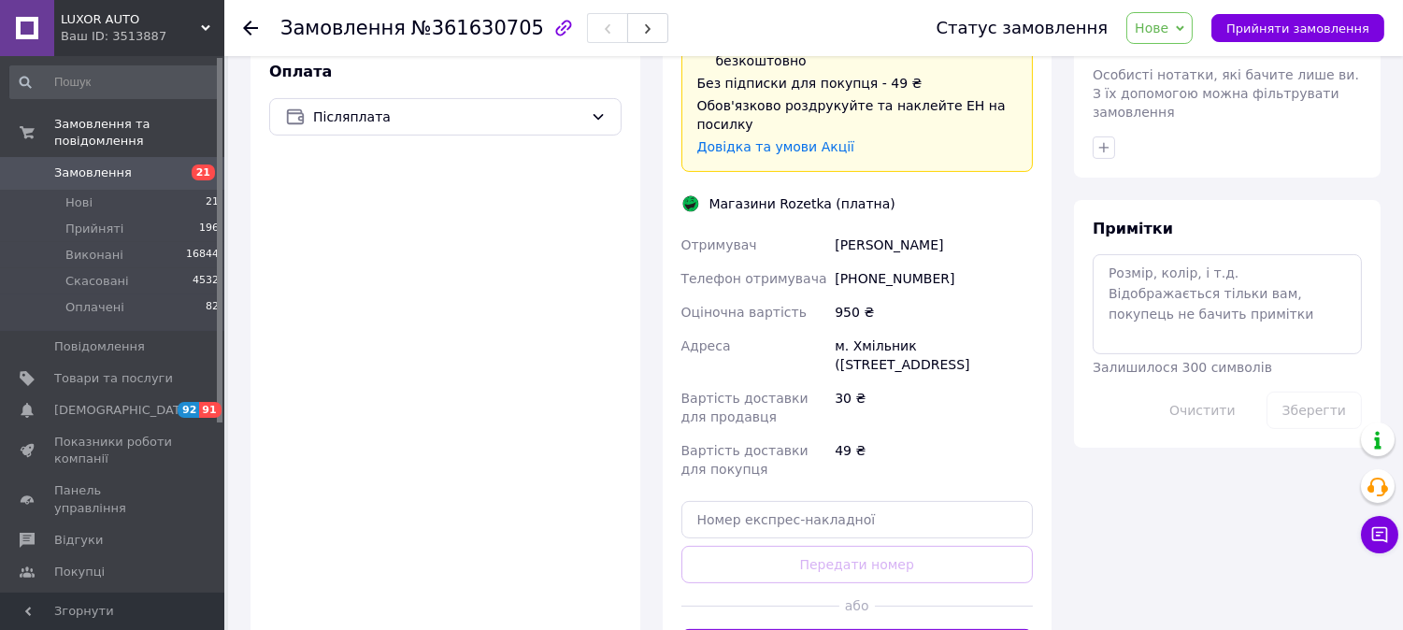
scroll to position [1039, 0]
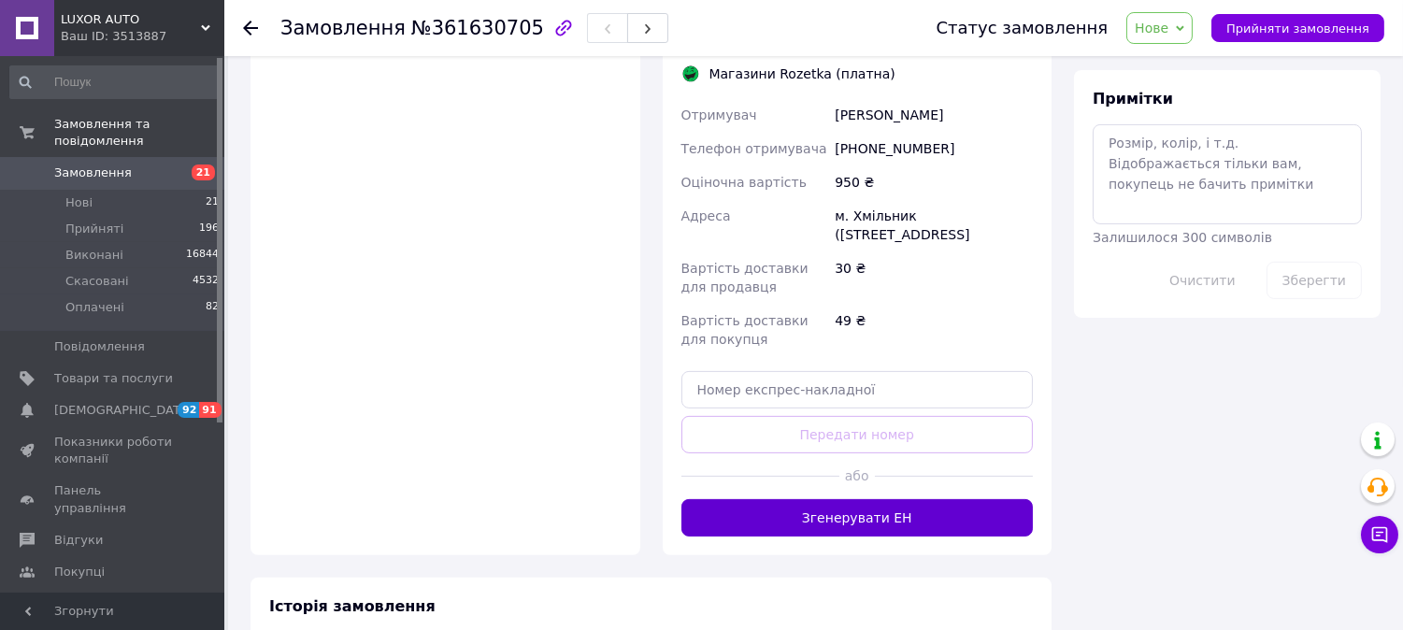
click at [857, 499] on button "Згенерувати ЕН" at bounding box center [857, 517] width 352 height 37
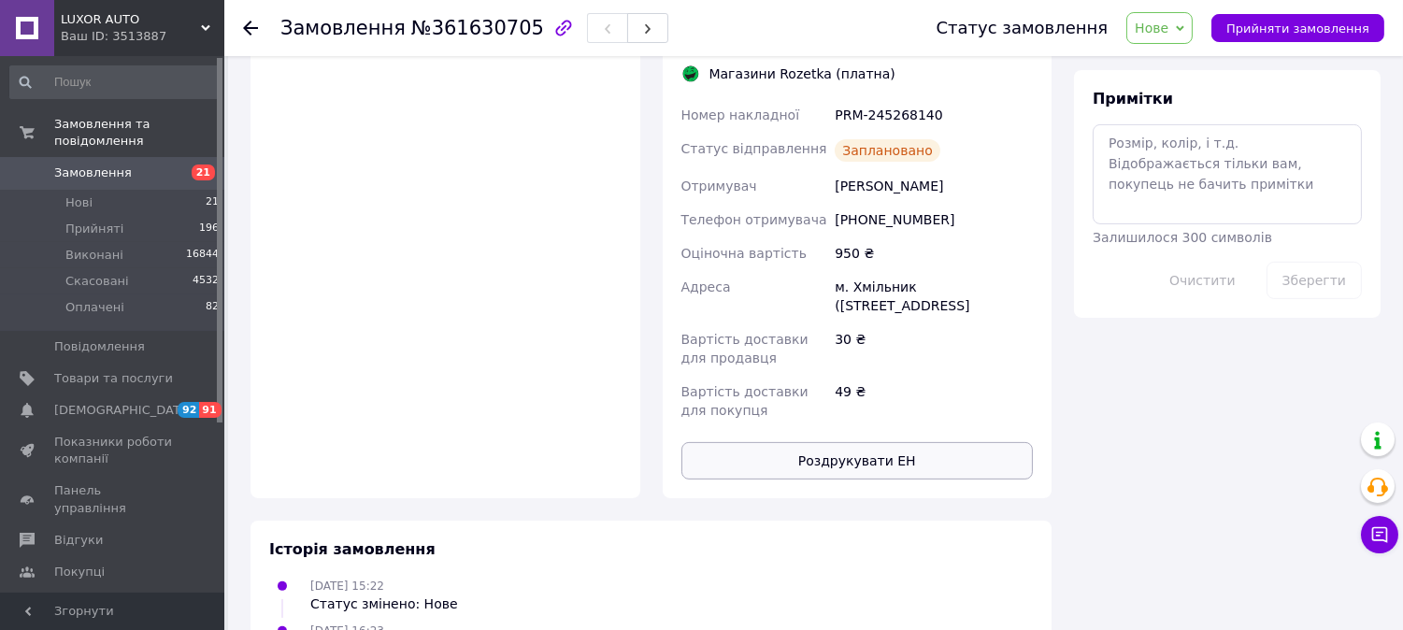
click at [870, 442] on button "Роздрукувати ЕН" at bounding box center [857, 460] width 352 height 37
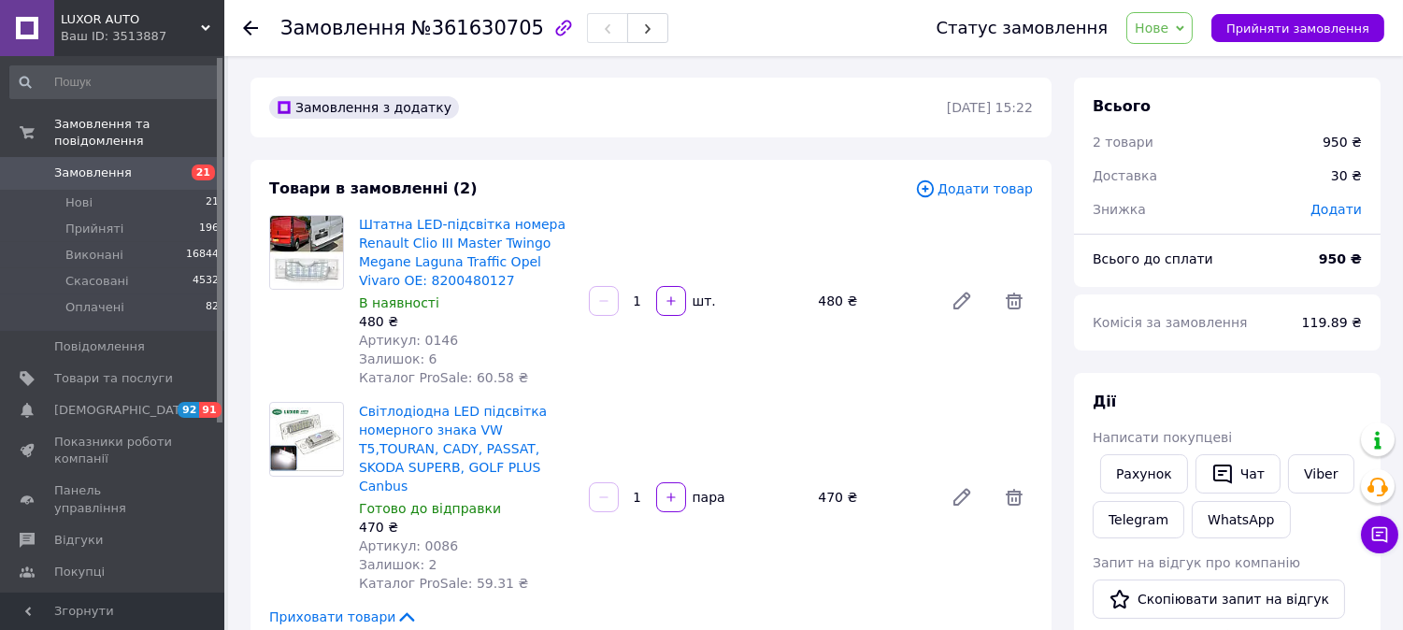
scroll to position [0, 0]
copy span "0146"
drag, startPoint x: 415, startPoint y: 341, endPoint x: 463, endPoint y: 335, distance: 48.1
click at [462, 337] on div "Артикул: 0146" at bounding box center [466, 341] width 215 height 19
copy span "0086"
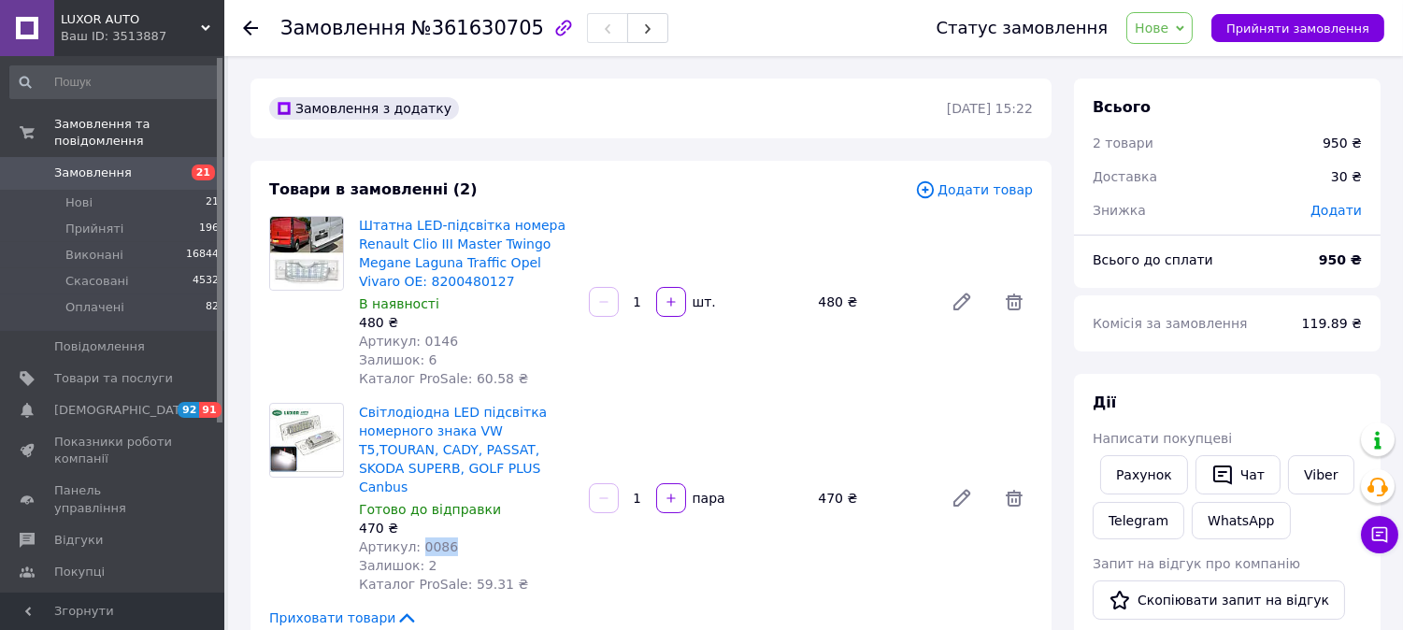
drag, startPoint x: 414, startPoint y: 526, endPoint x: 460, endPoint y: 527, distance: 45.8
click at [460, 537] on div "Артикул: 0086" at bounding box center [466, 546] width 215 height 19
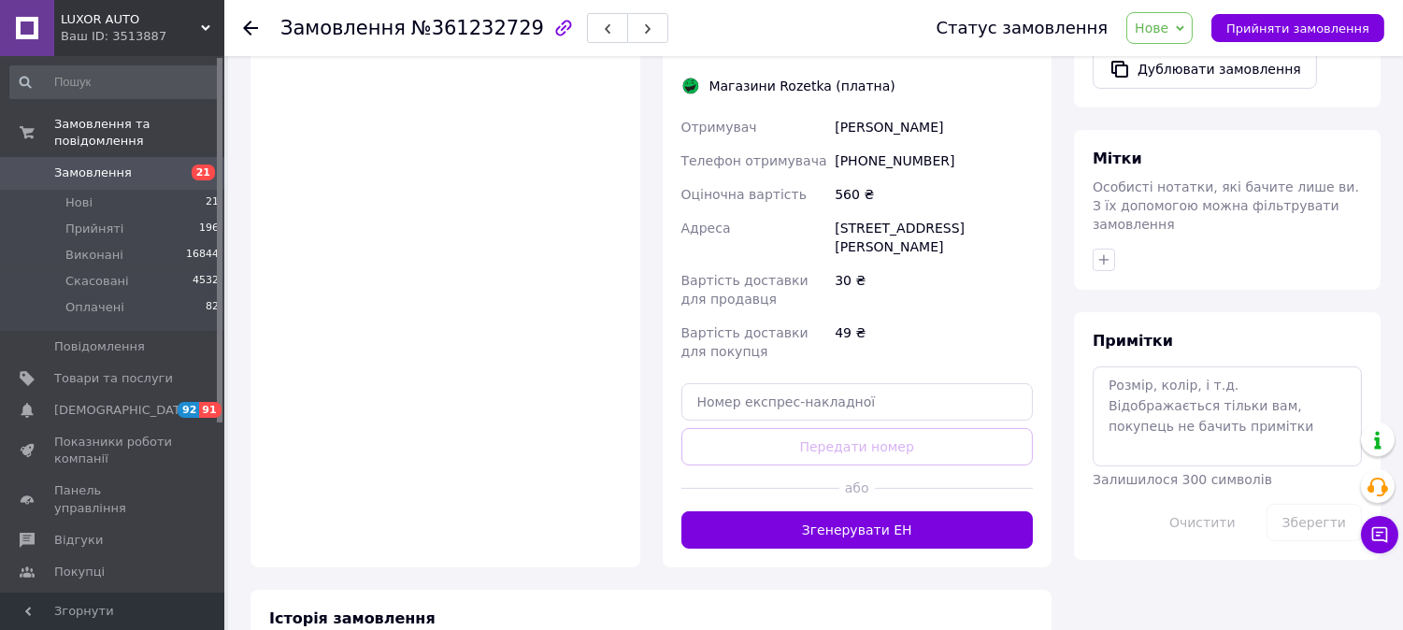
scroll to position [830, 0]
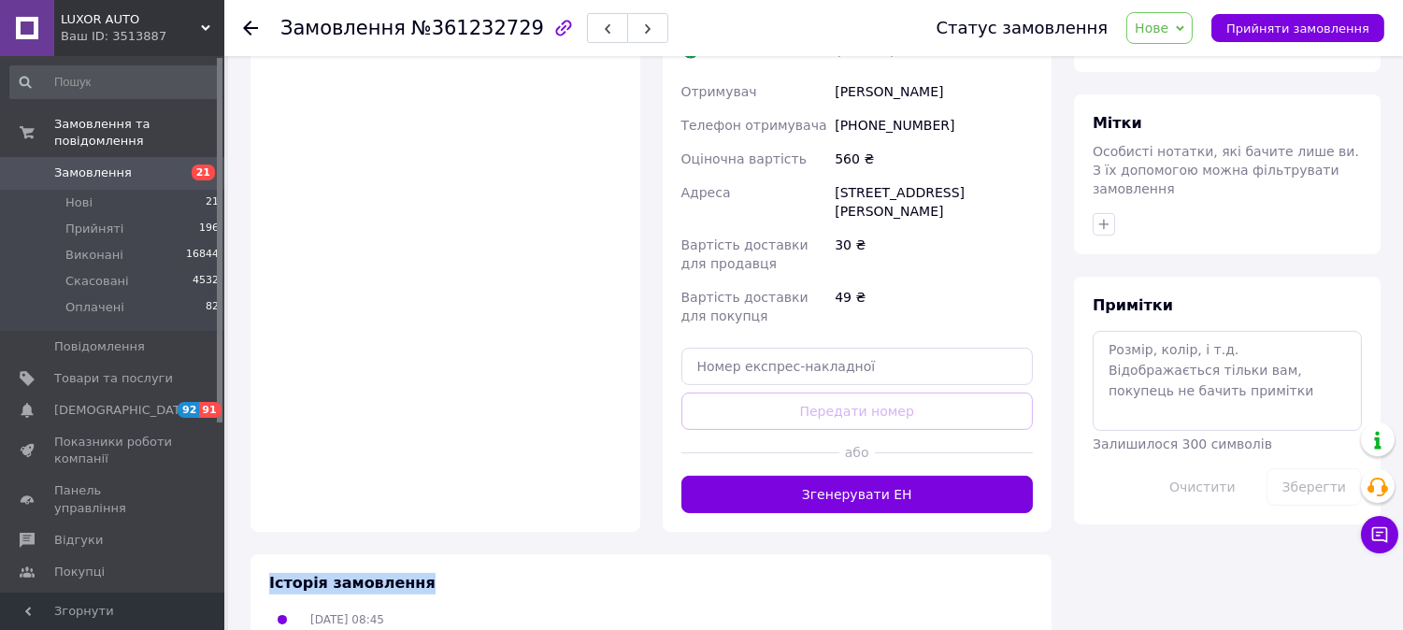
drag, startPoint x: 758, startPoint y: 456, endPoint x: 745, endPoint y: 491, distance: 37.0
click at [834, 554] on div "Історія замовлення [DATE] 08:45 Статус змінено: Нове" at bounding box center [651, 609] width 801 height 111
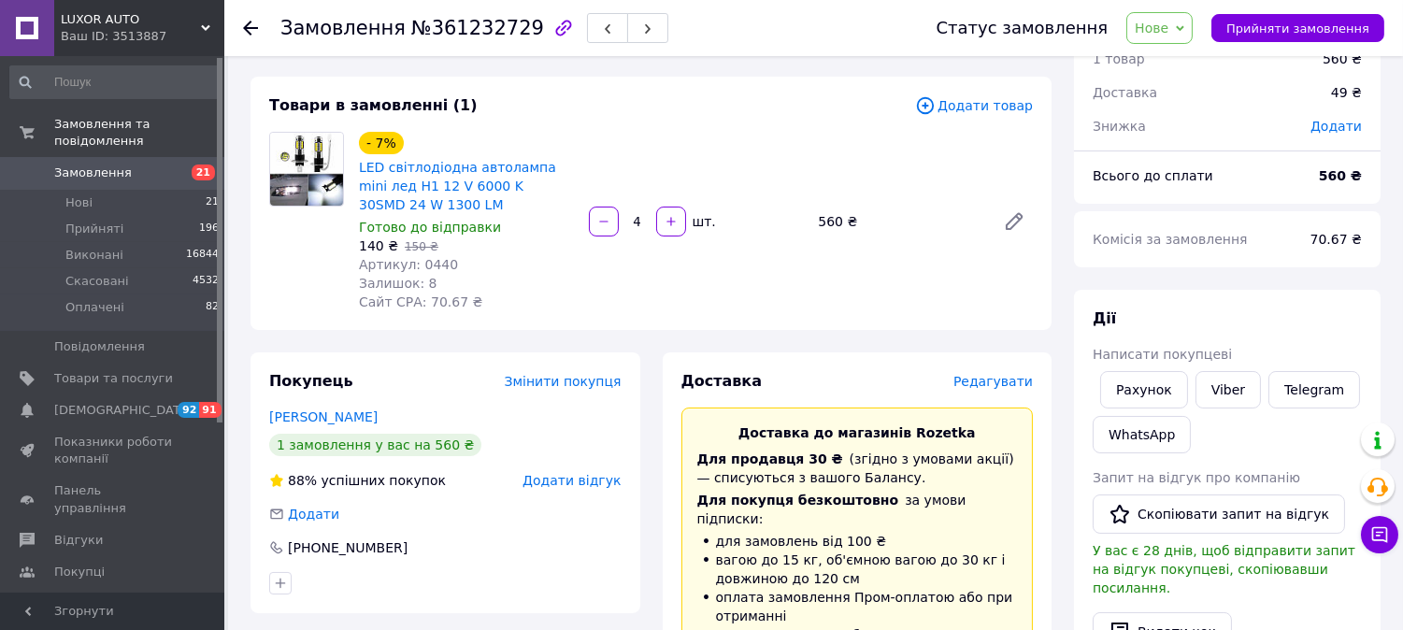
scroll to position [0, 0]
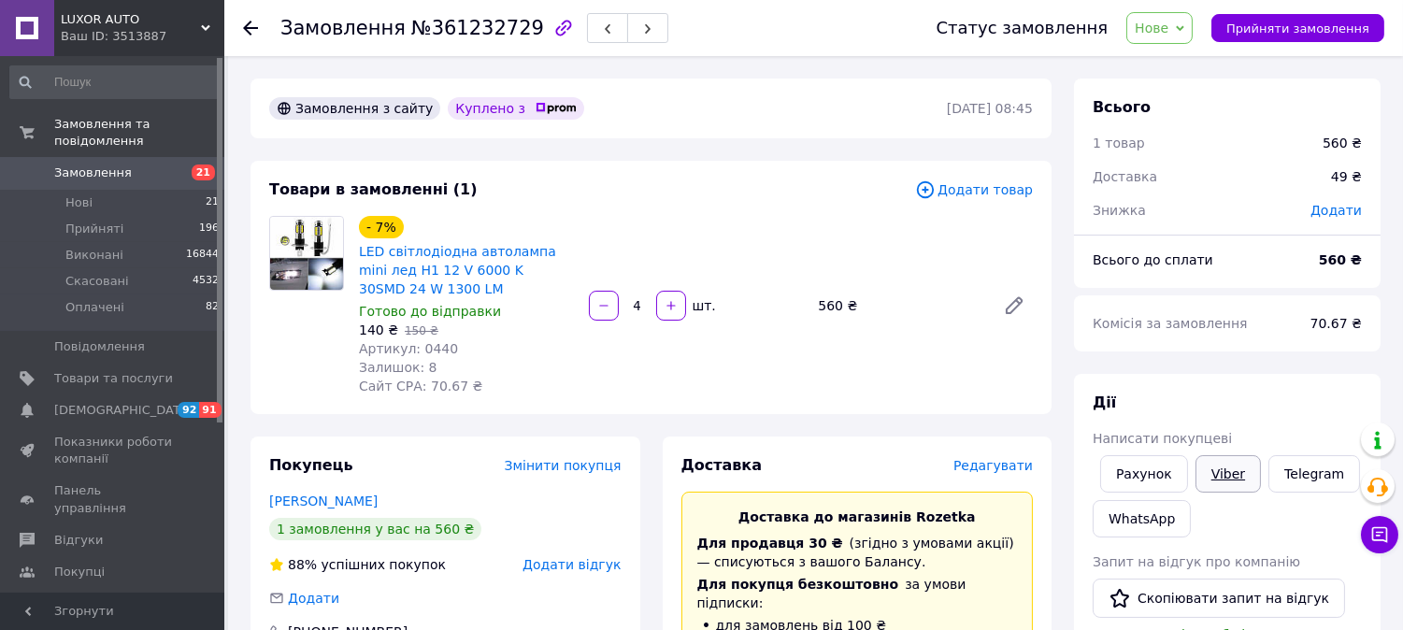
click at [1211, 484] on link "Viber" at bounding box center [1228, 473] width 65 height 37
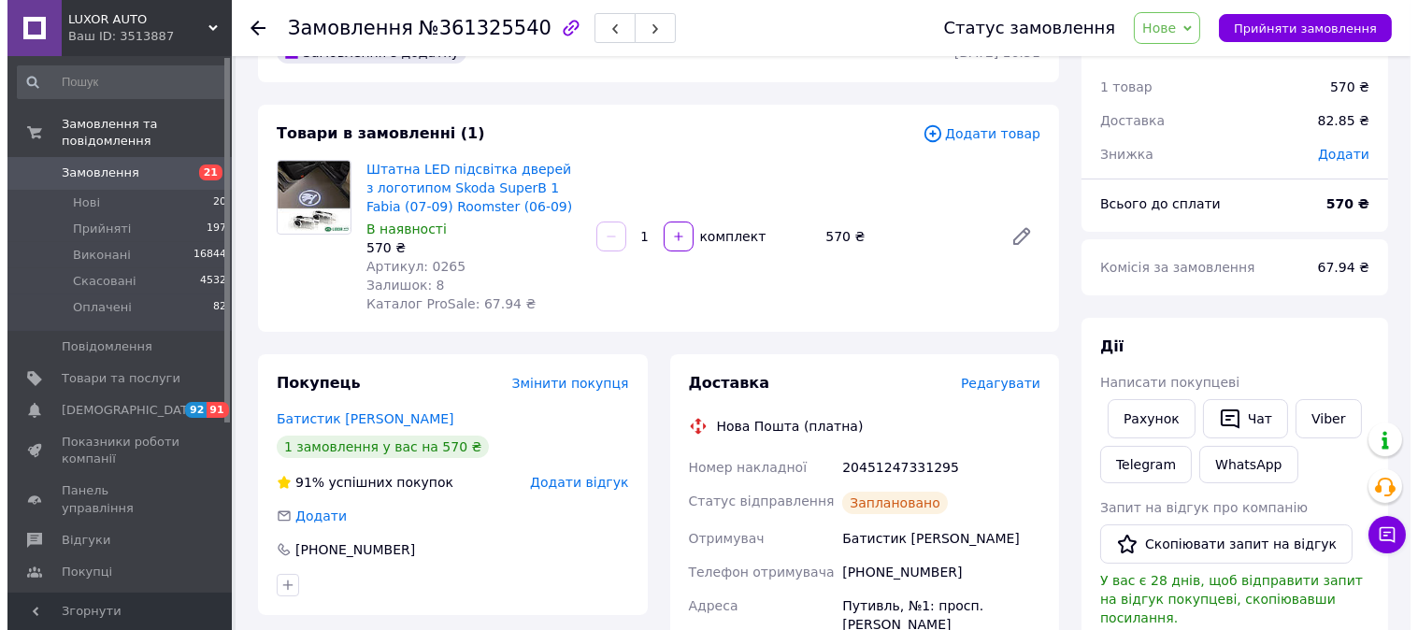
scroll to position [104, 0]
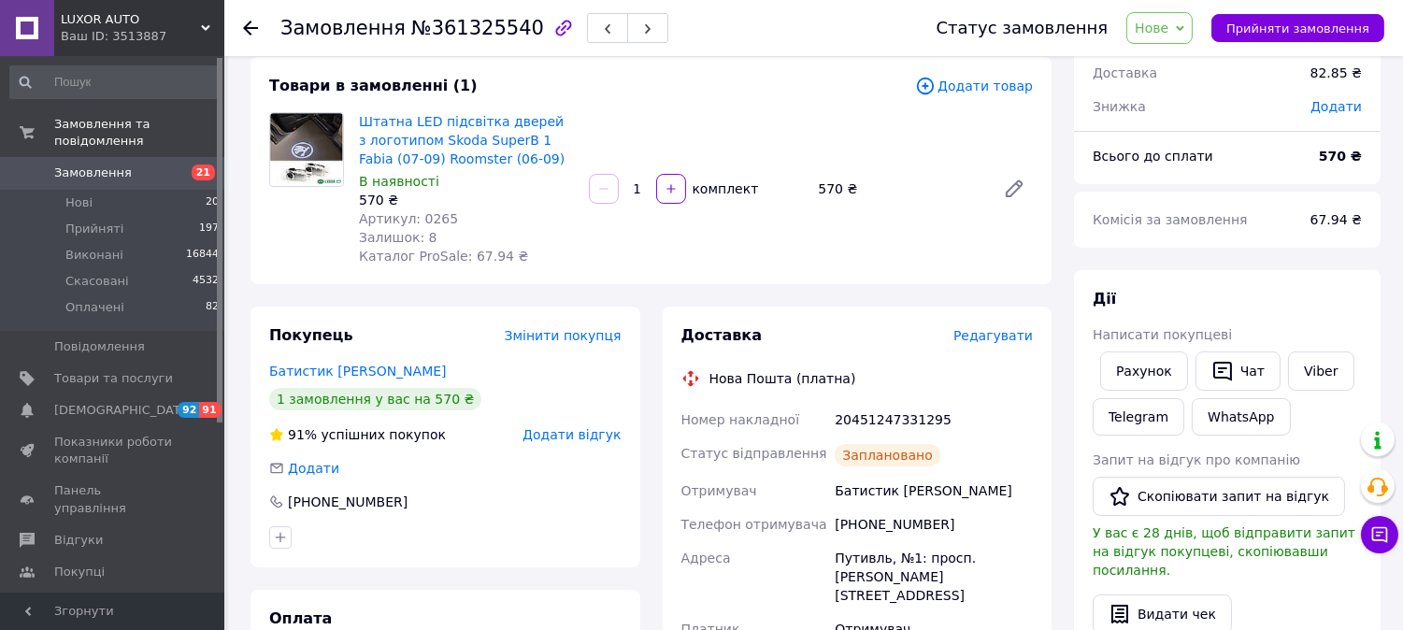
click at [974, 332] on span "Редагувати" at bounding box center [992, 335] width 79 height 15
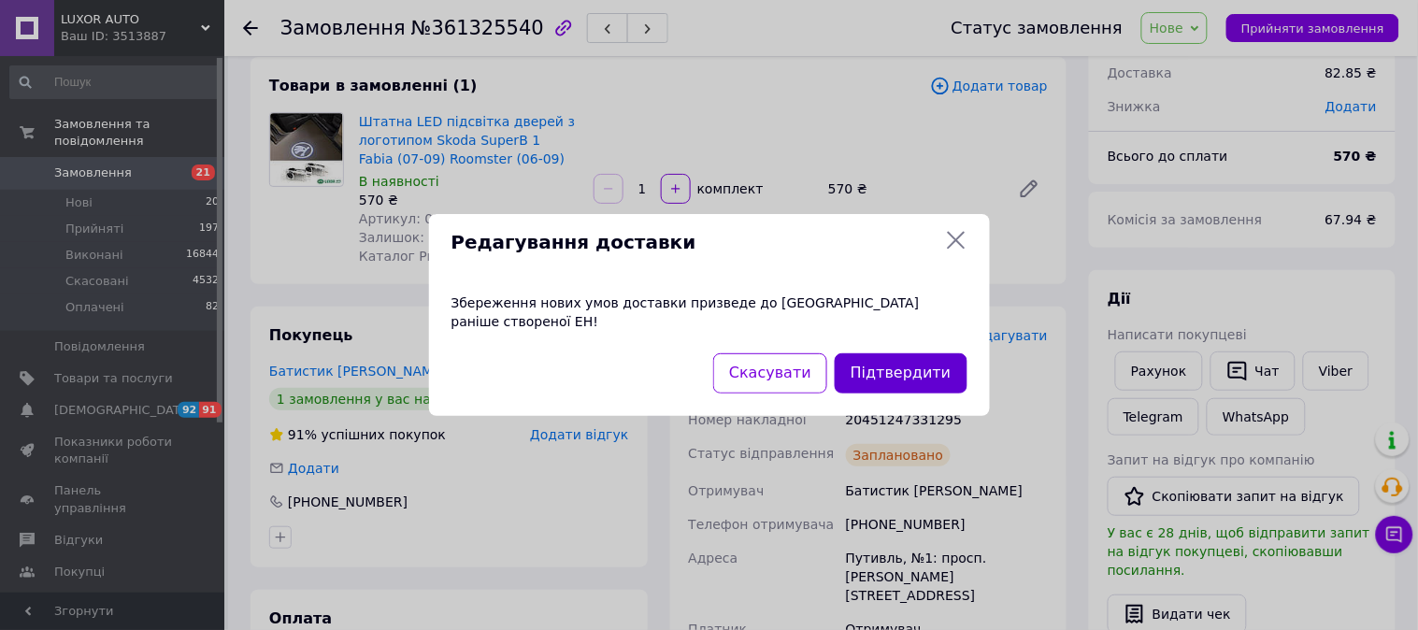
click at [864, 365] on button "Підтвердити" at bounding box center [901, 373] width 132 height 40
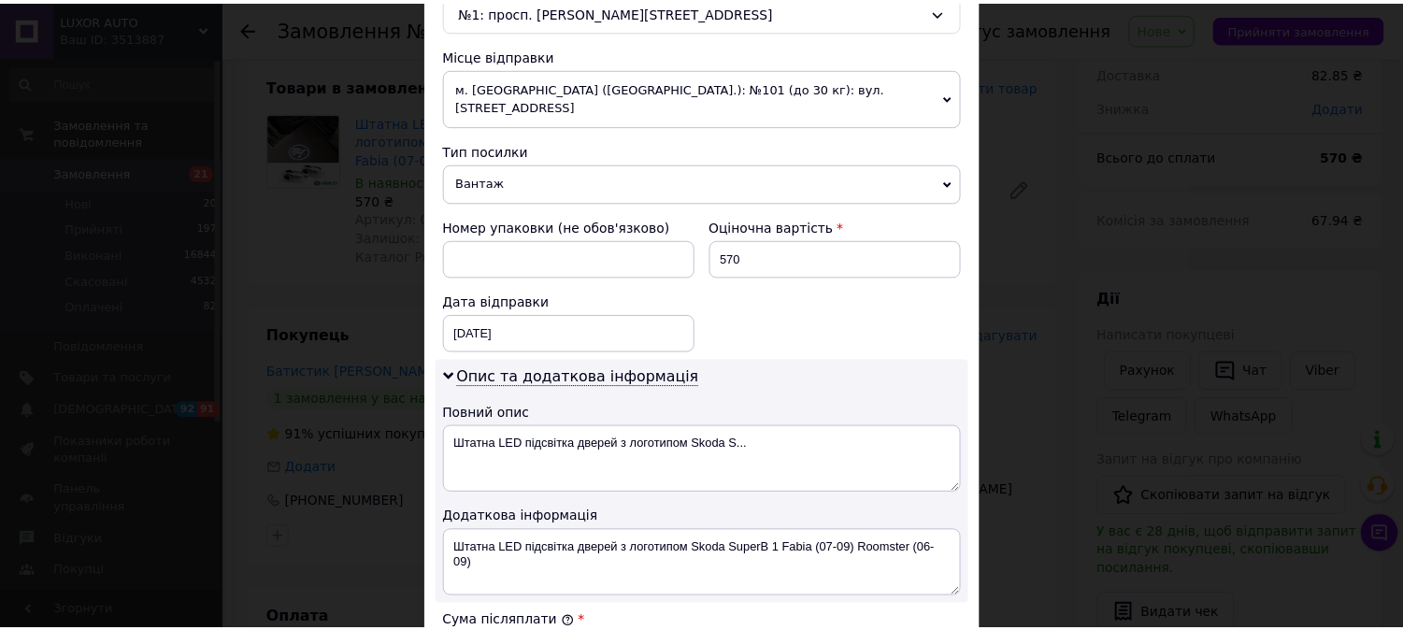
scroll to position [1008, 0]
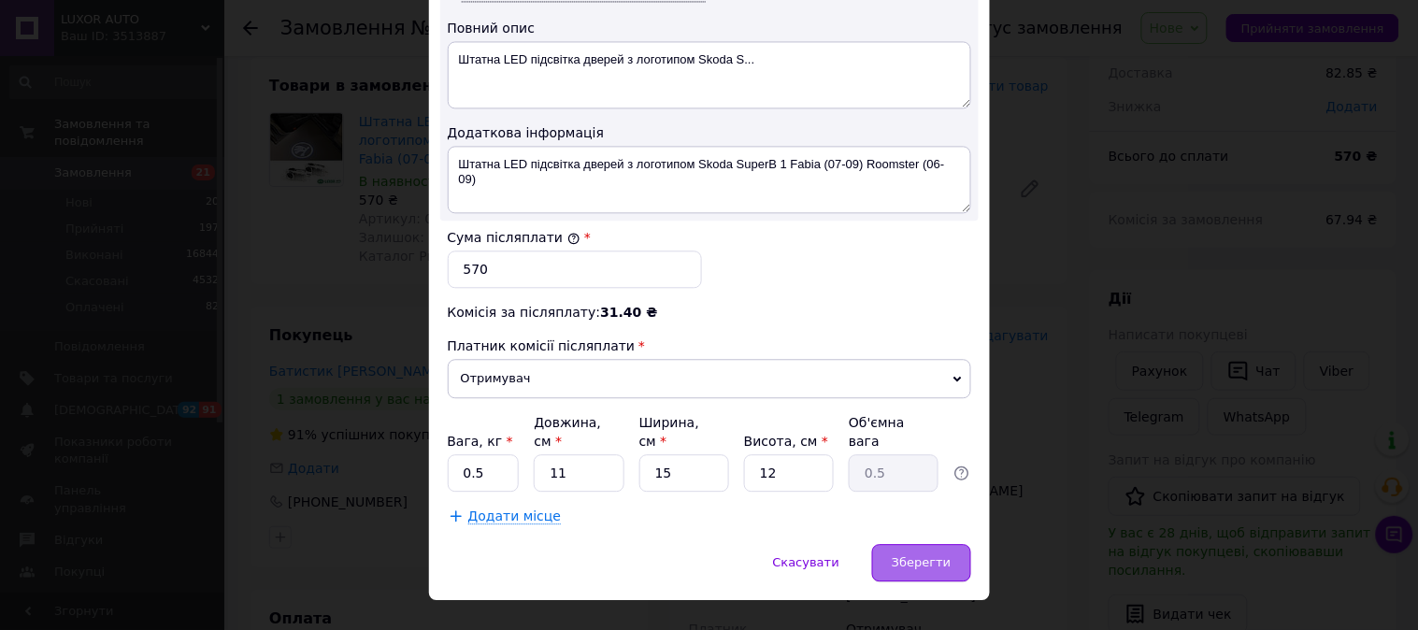
click at [931, 555] on span "Зберегти" at bounding box center [921, 562] width 59 height 14
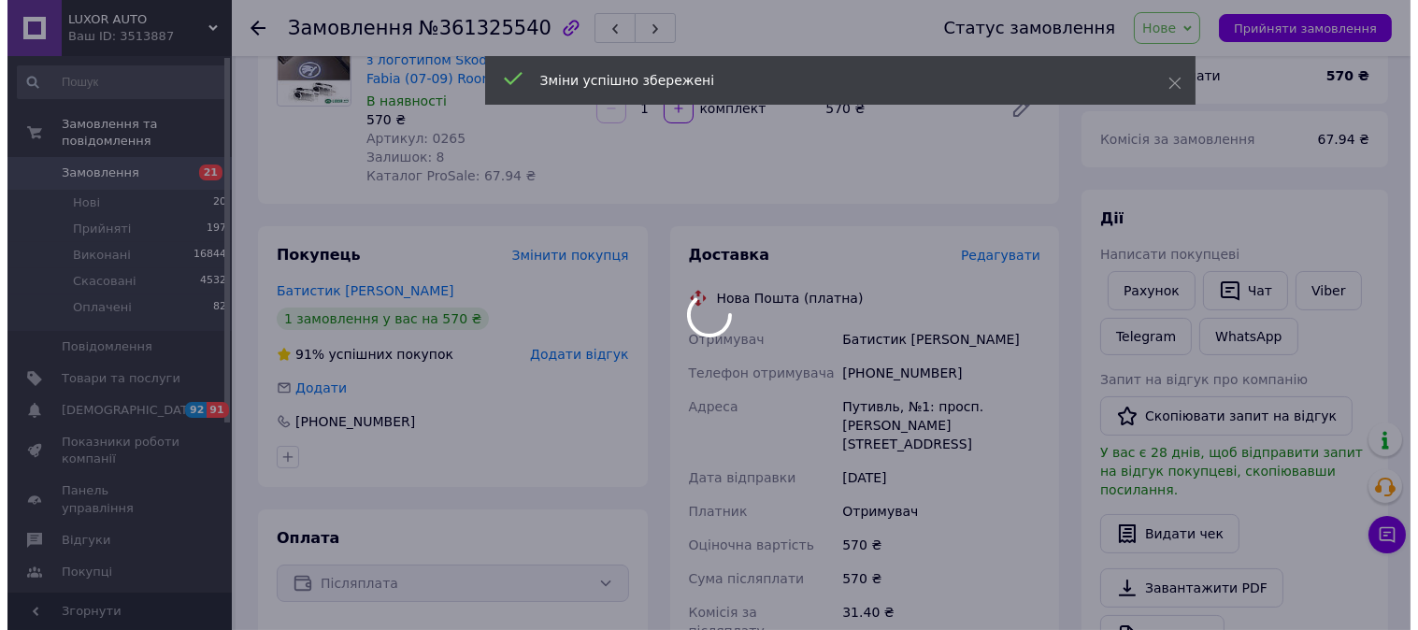
scroll to position [311, 0]
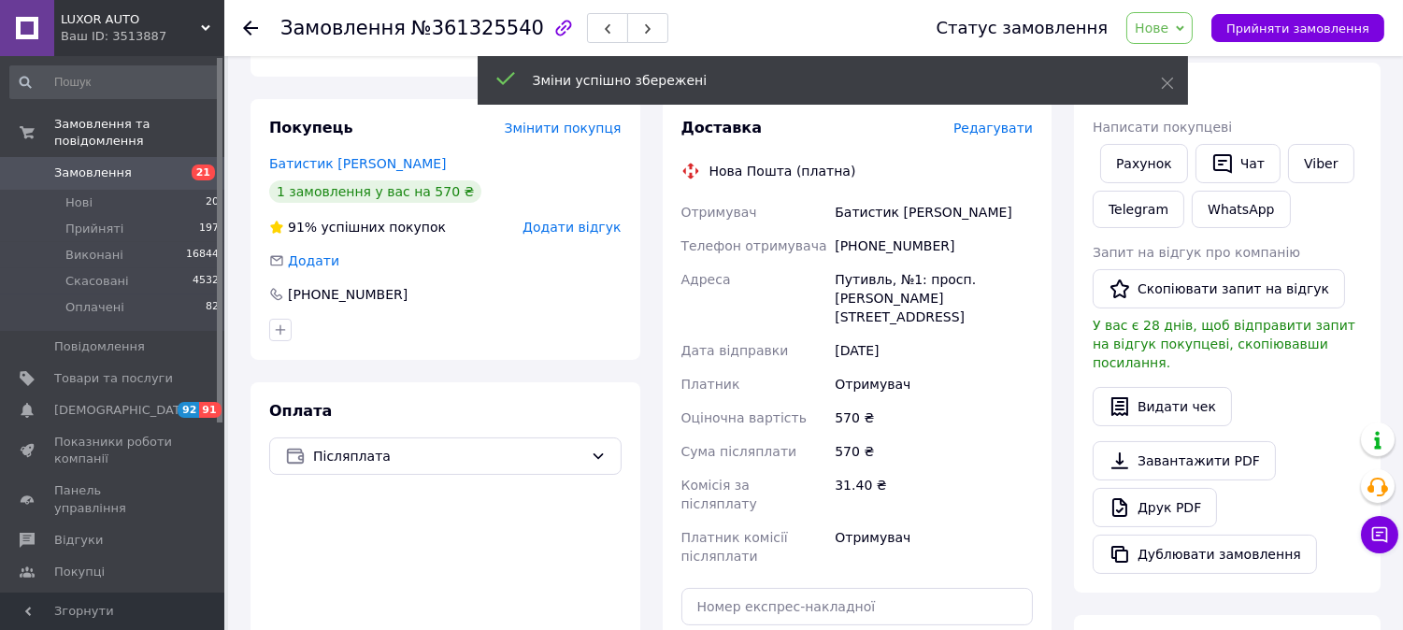
click at [1189, 33] on span "Нове" at bounding box center [1159, 28] width 66 height 32
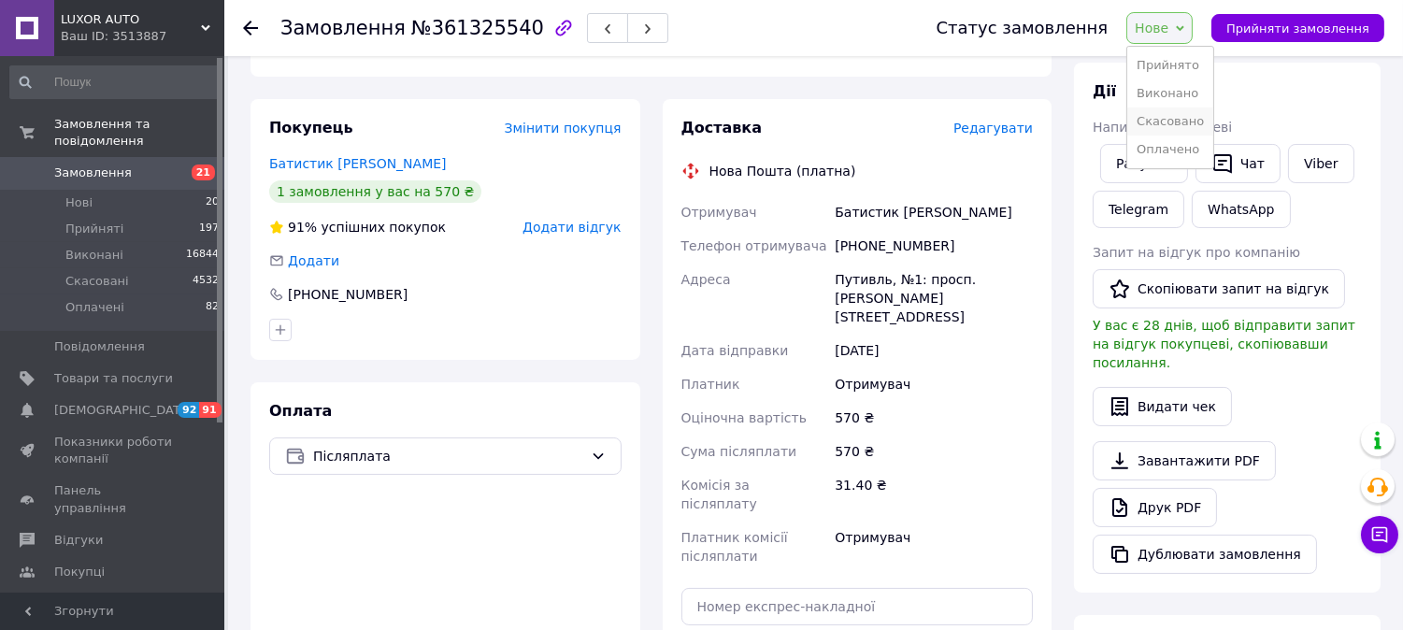
click at [1199, 131] on li "Скасовано" at bounding box center [1170, 121] width 86 height 28
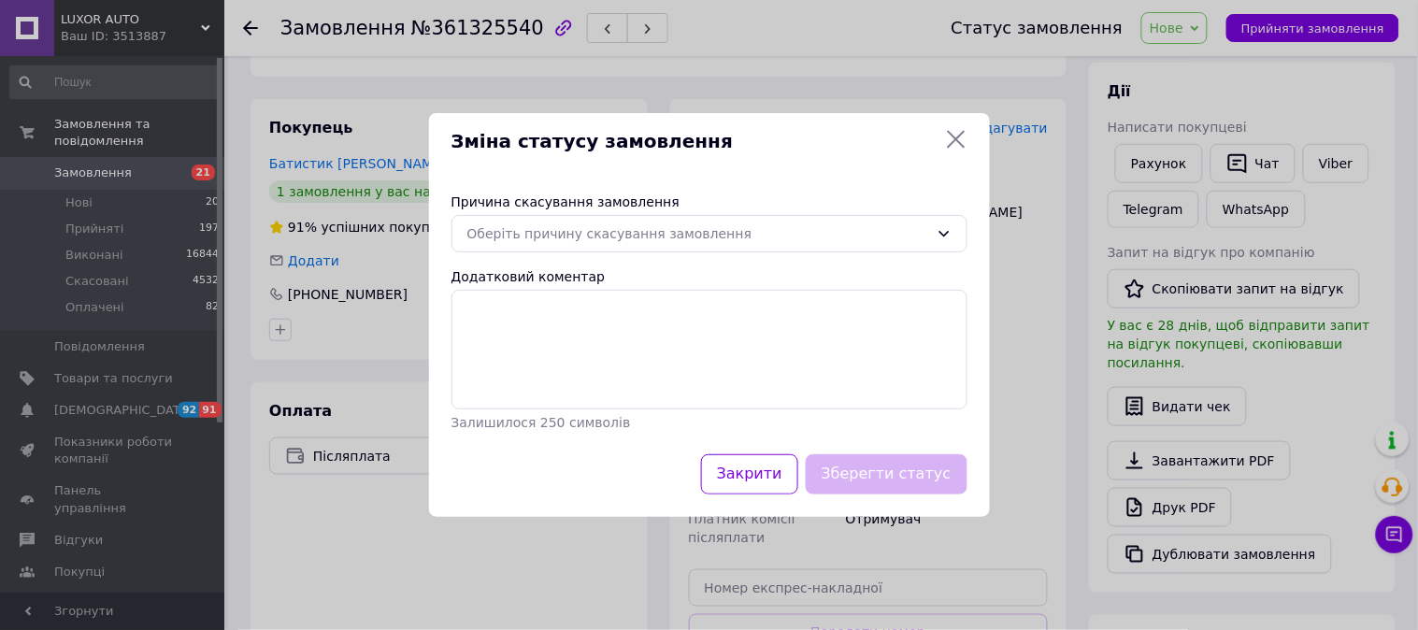
click at [623, 252] on div "Причина скасування замовлення Оберіть причину скасування замовлення Додатковий …" at bounding box center [709, 312] width 561 height 284
click at [599, 241] on div "Оберіть причину скасування замовлення" at bounding box center [698, 233] width 462 height 21
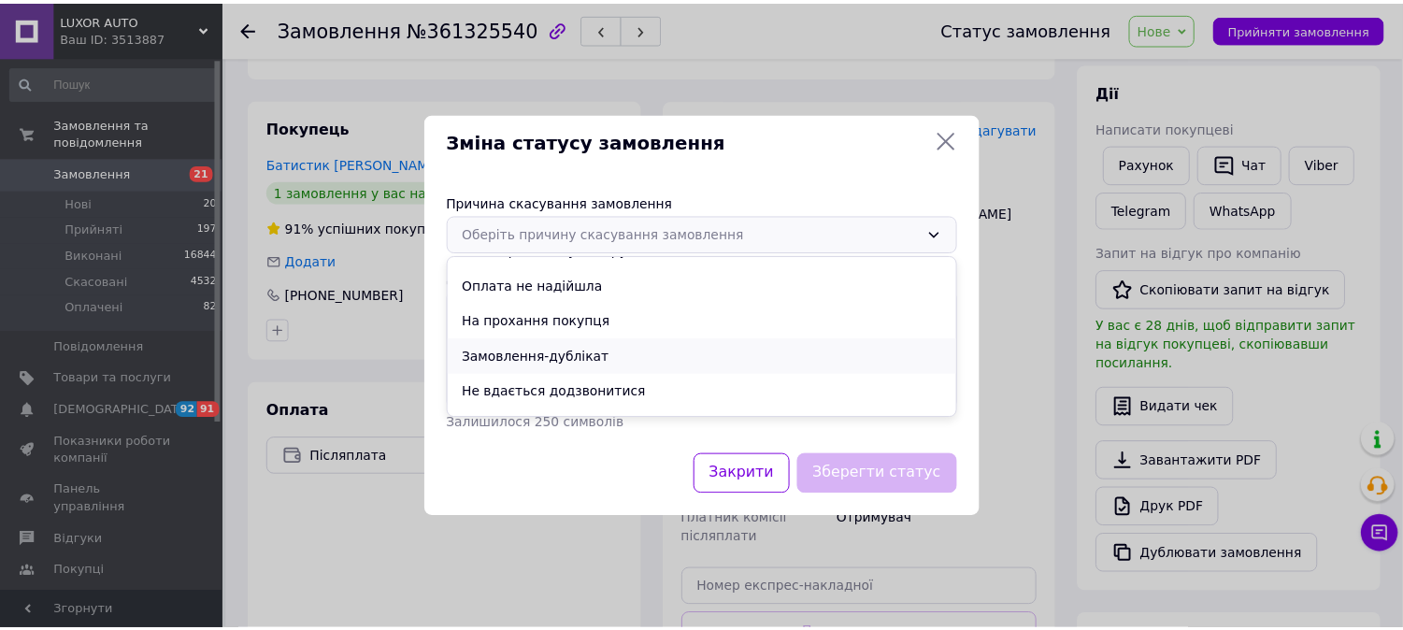
scroll to position [87, 0]
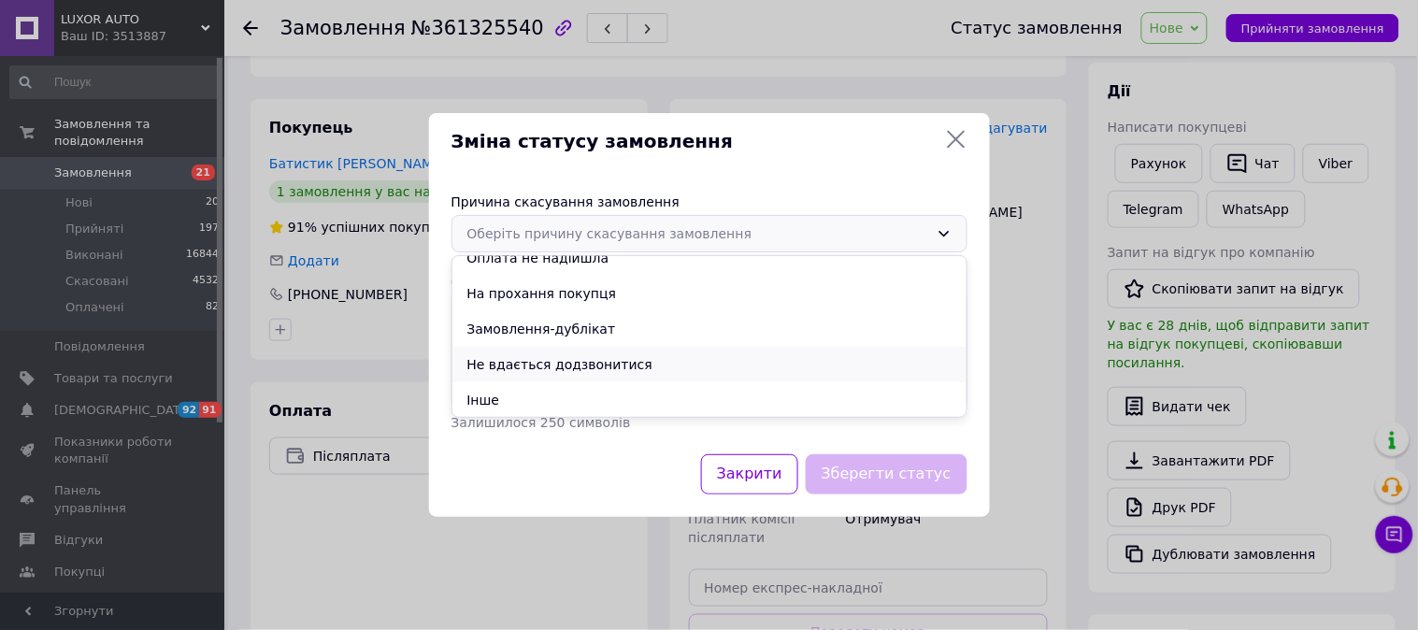
click at [601, 370] on li "Не вдається додзвонитися" at bounding box center [709, 365] width 514 height 36
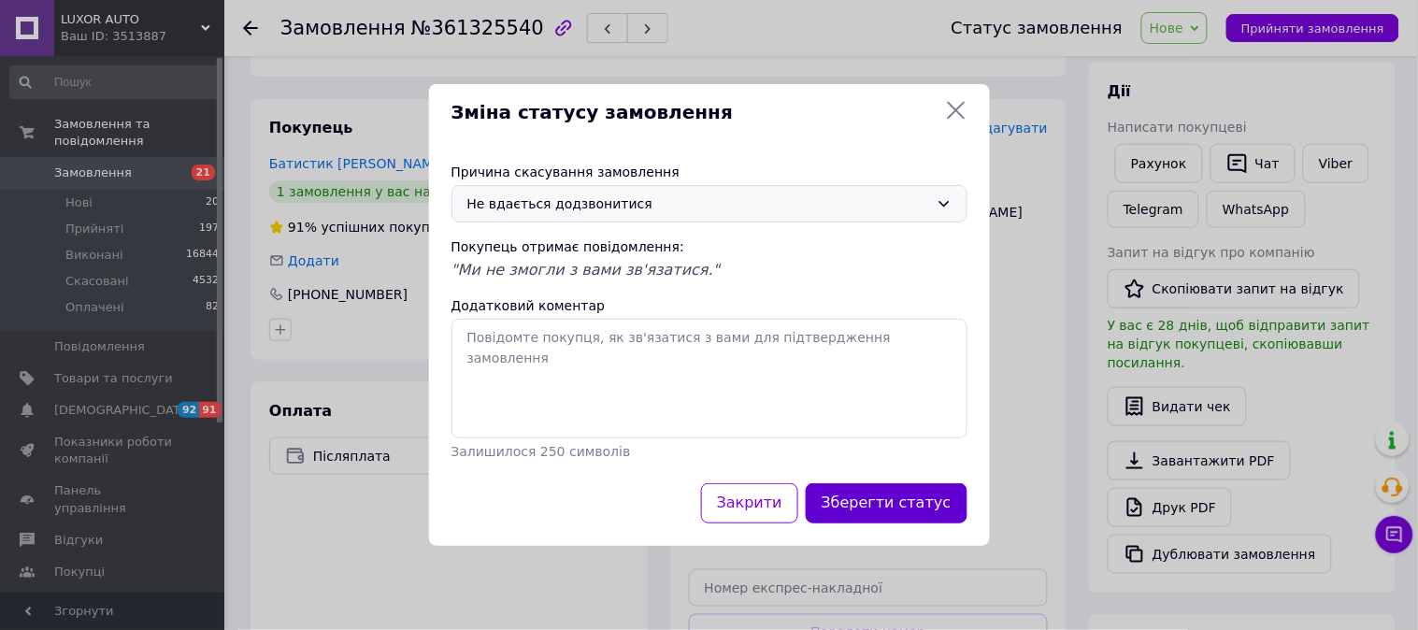
click at [893, 500] on button "Зберегти статус" at bounding box center [887, 503] width 162 height 40
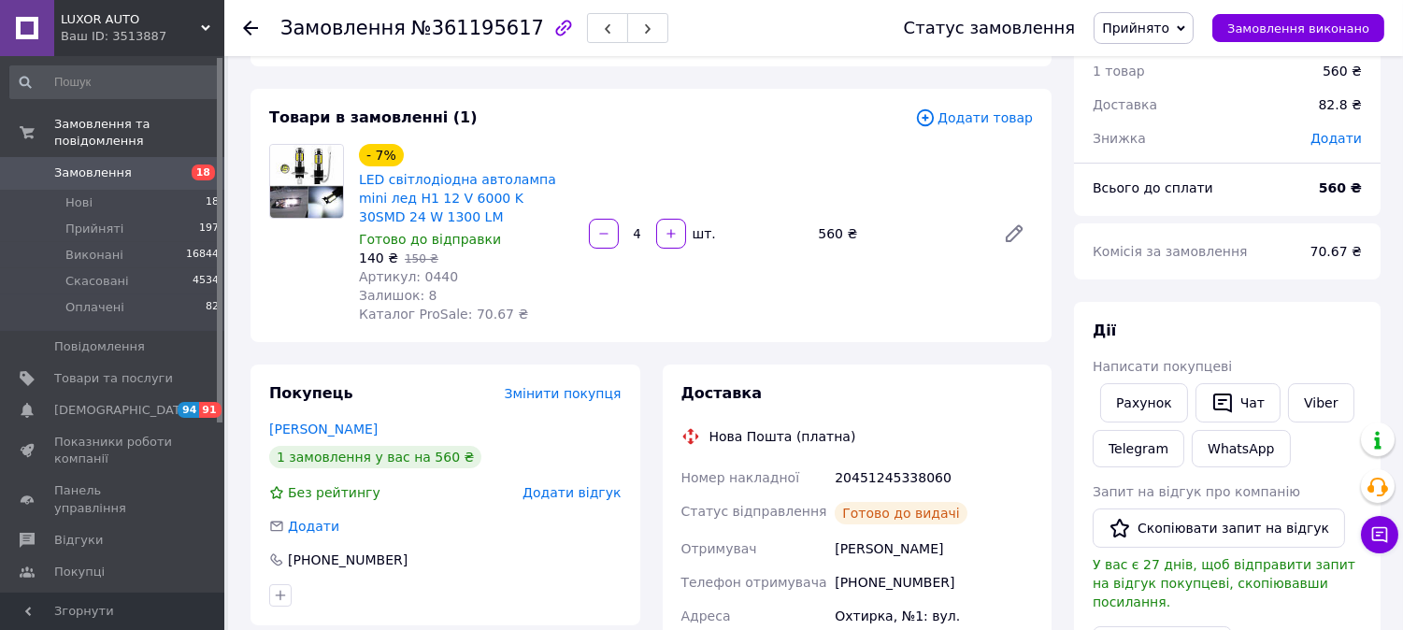
scroll to position [104, 0]
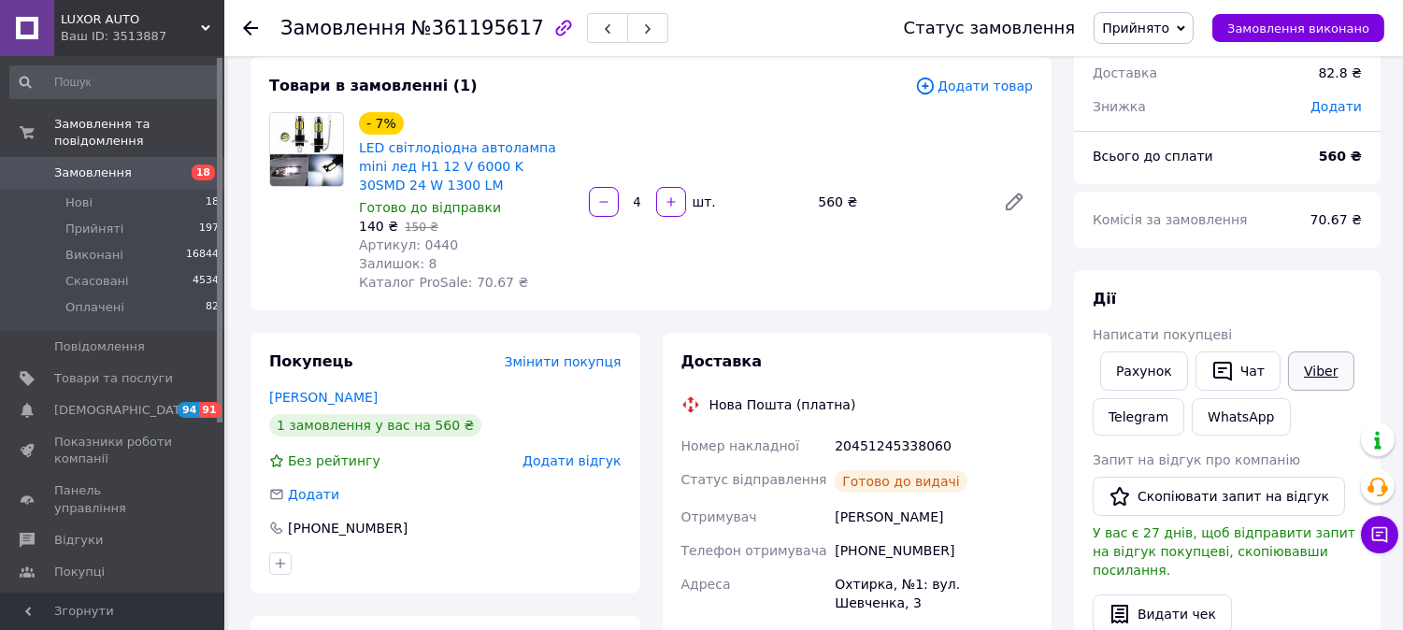
click at [1304, 366] on link "Viber" at bounding box center [1320, 370] width 65 height 39
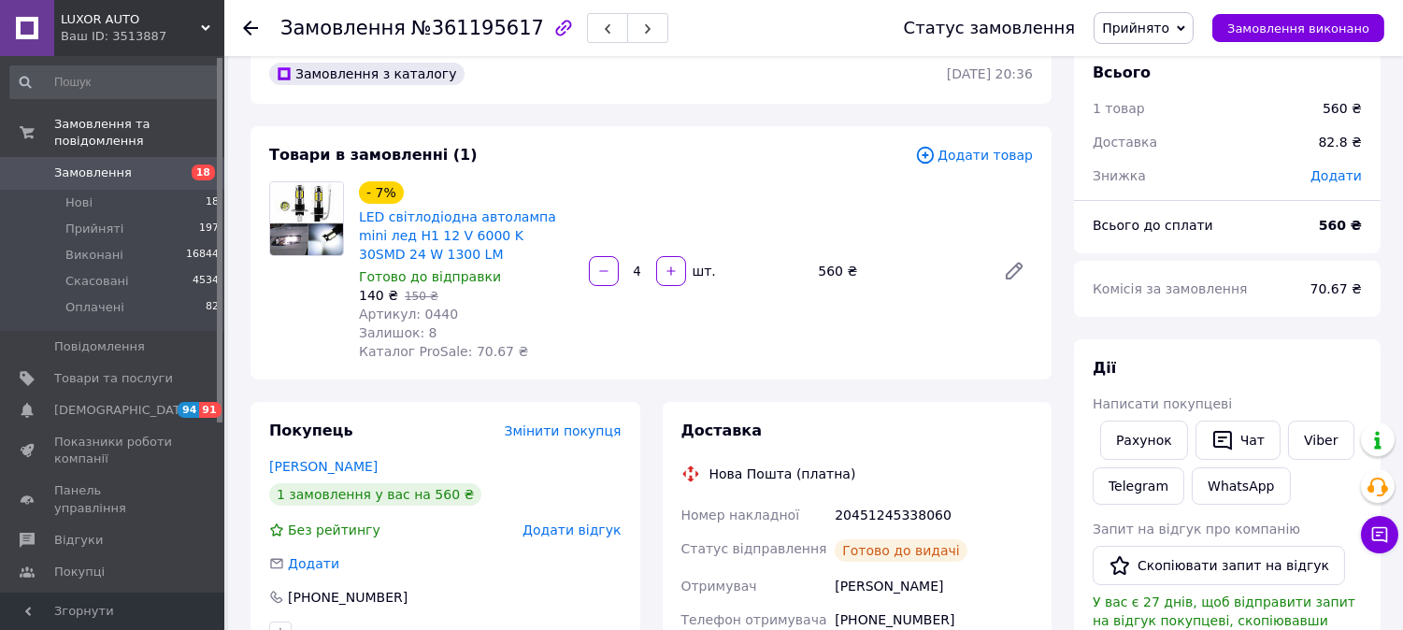
scroll to position [0, 0]
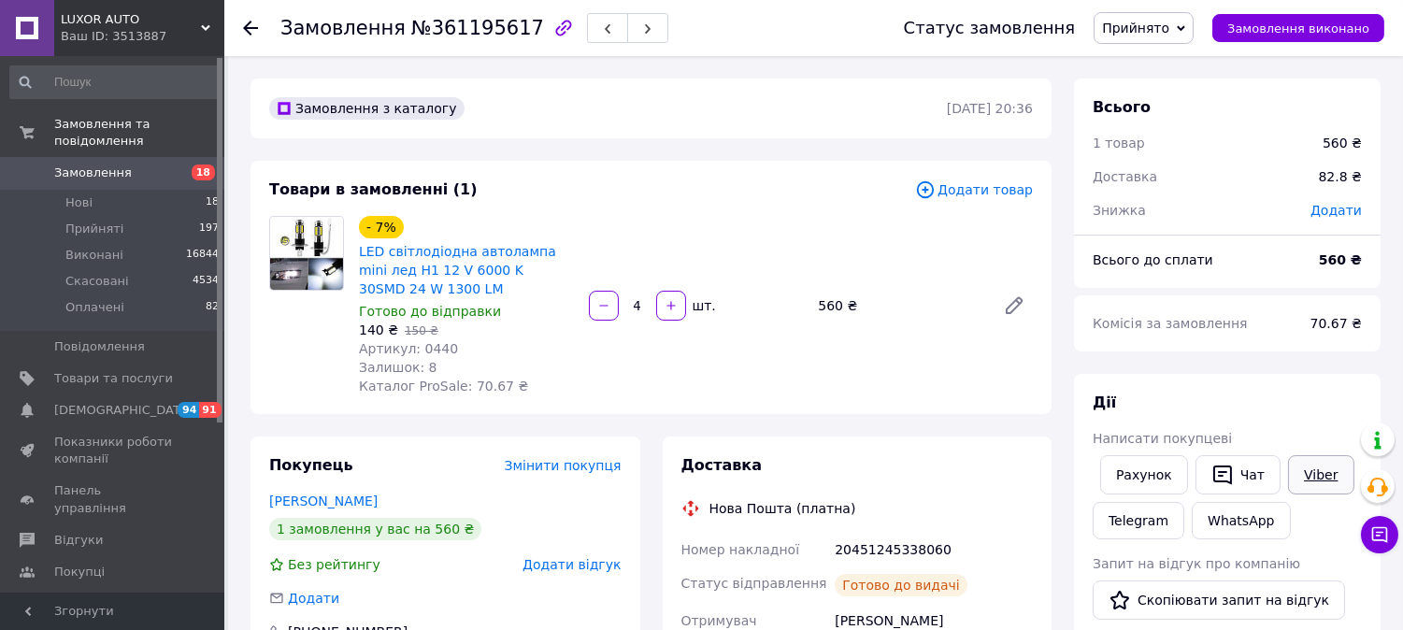
click at [1307, 461] on link "Viber" at bounding box center [1320, 474] width 65 height 39
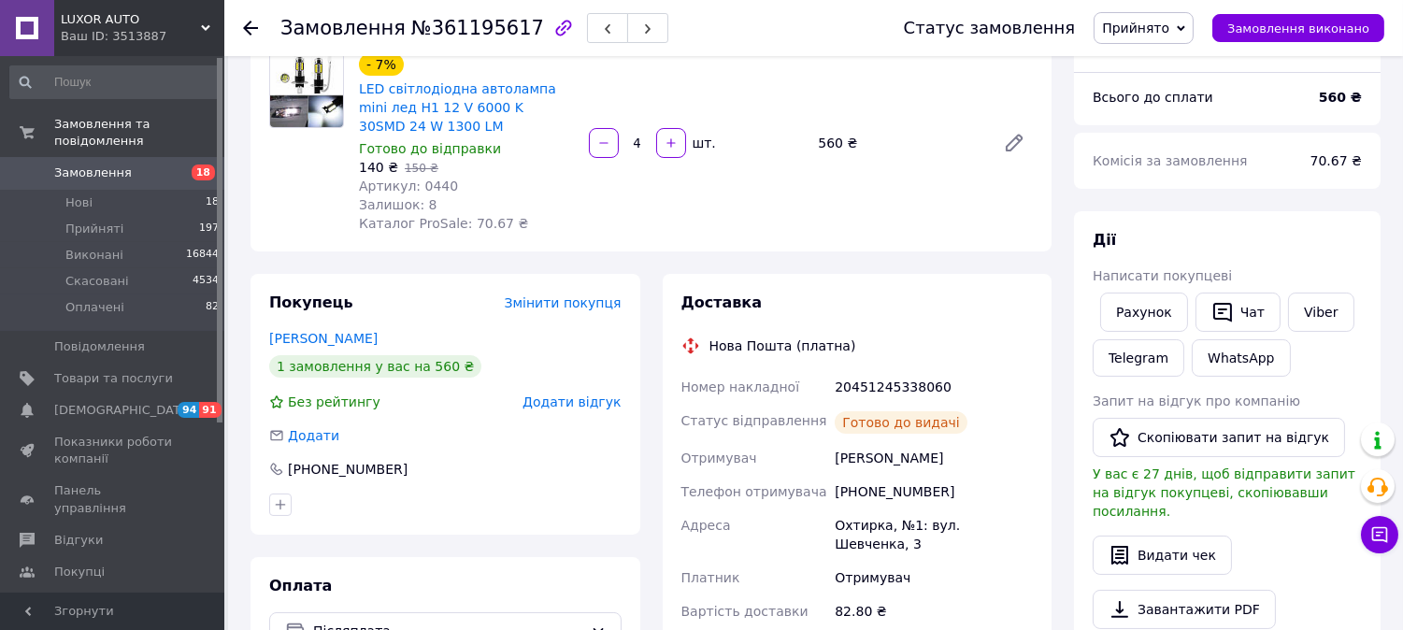
scroll to position [208, 0]
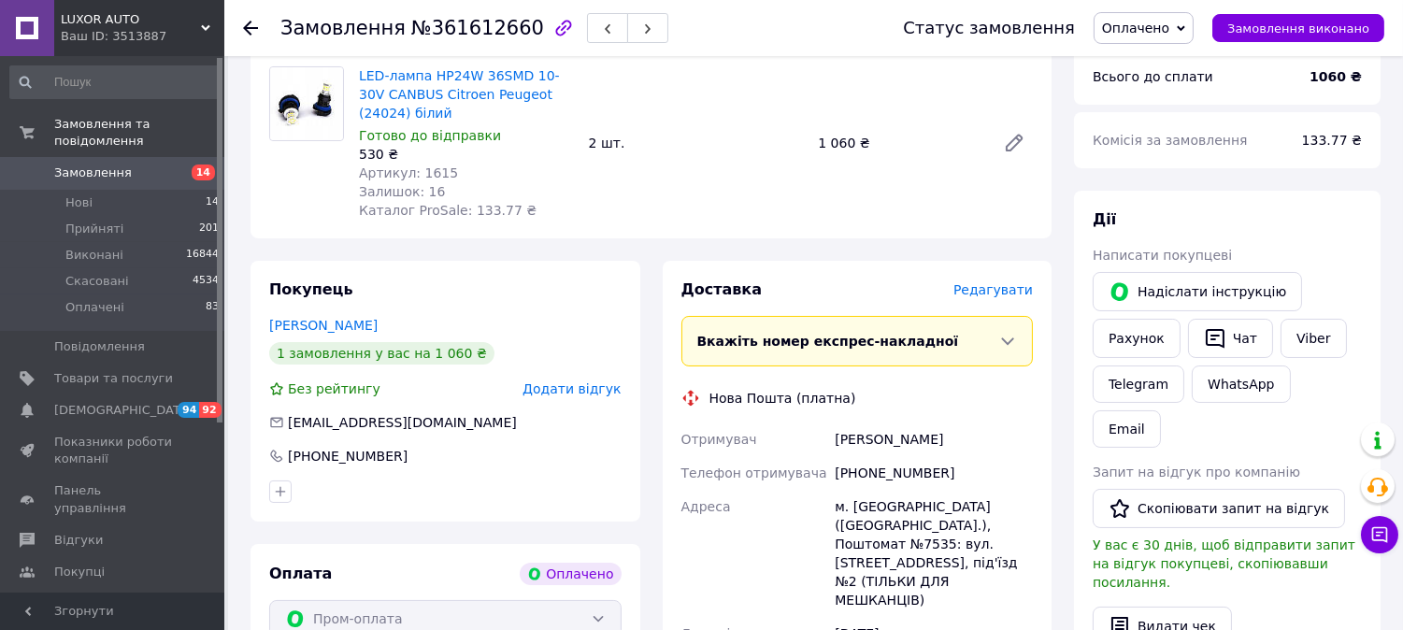
scroll to position [311, 0]
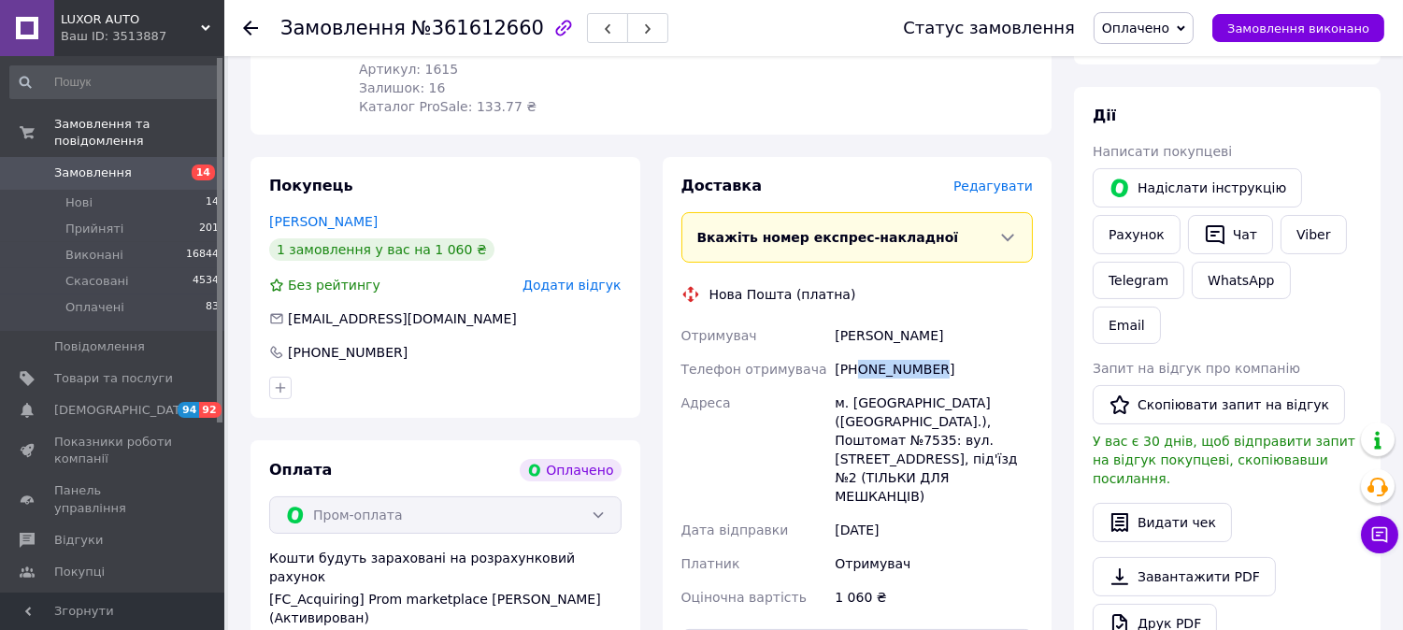
drag, startPoint x: 856, startPoint y: 366, endPoint x: 956, endPoint y: 378, distance: 100.6
click at [956, 378] on div "[PHONE_NUMBER]" at bounding box center [934, 369] width 206 height 34
copy div "0984228043"
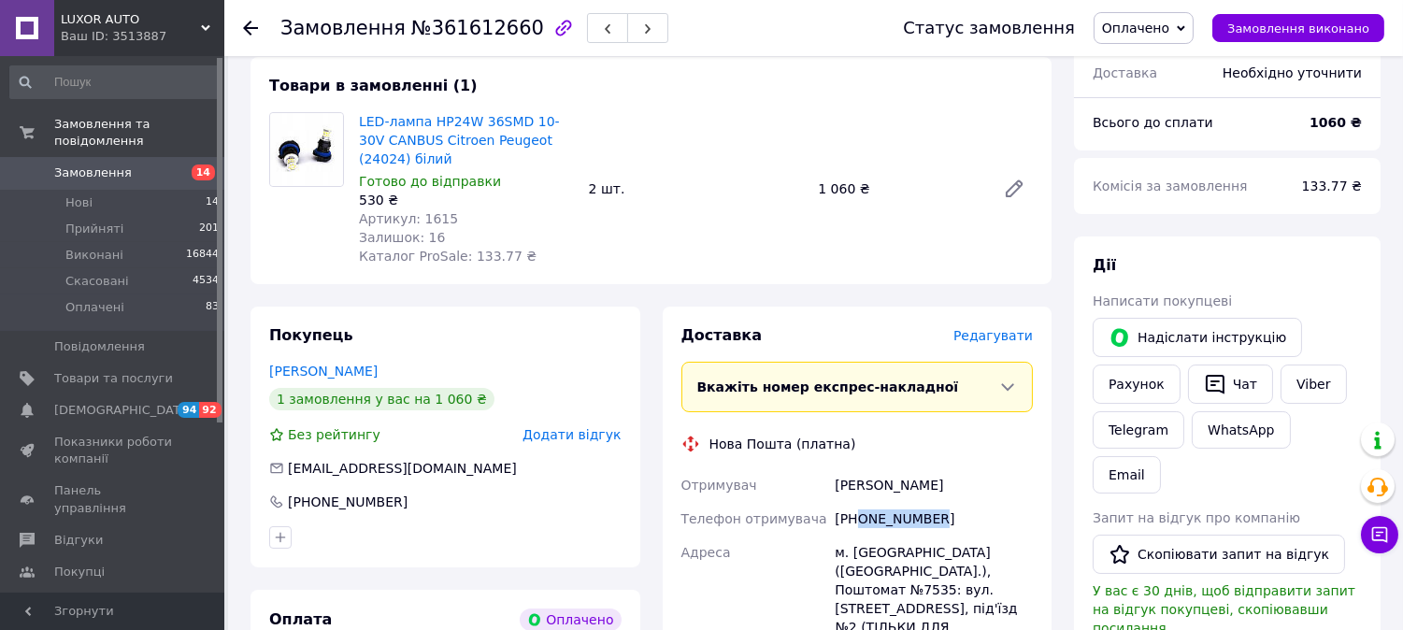
scroll to position [104, 0]
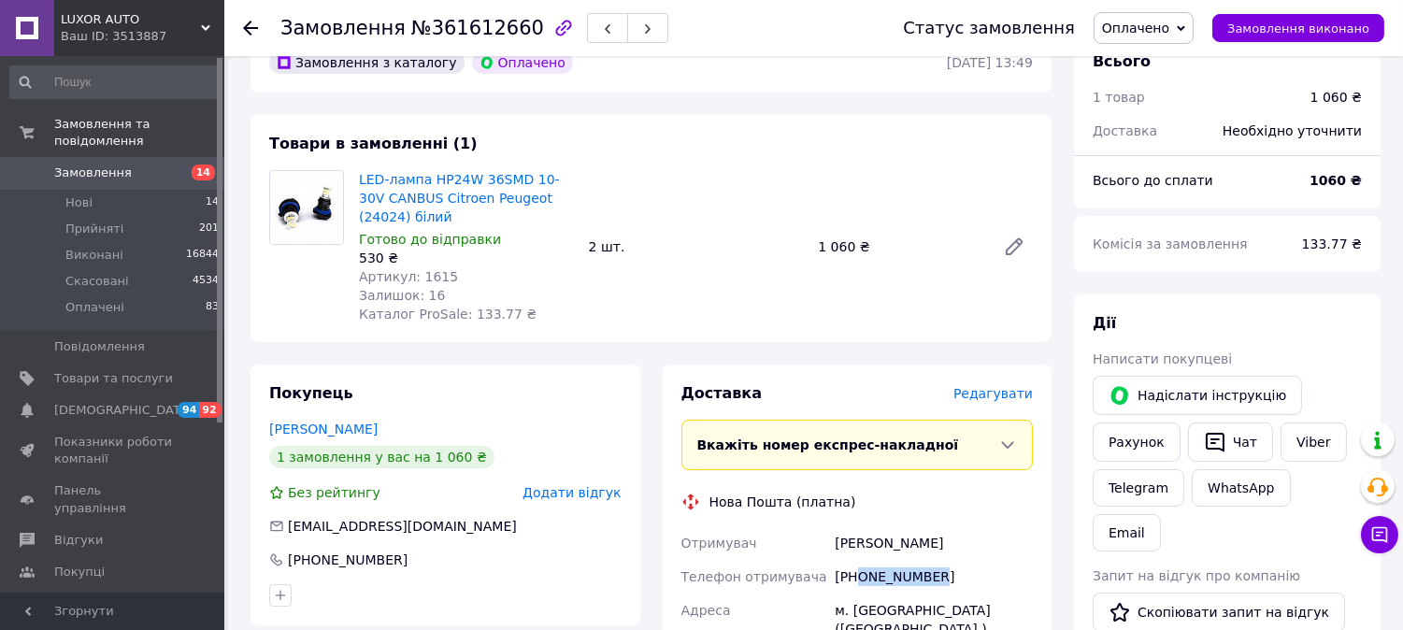
copy div "0984228043"
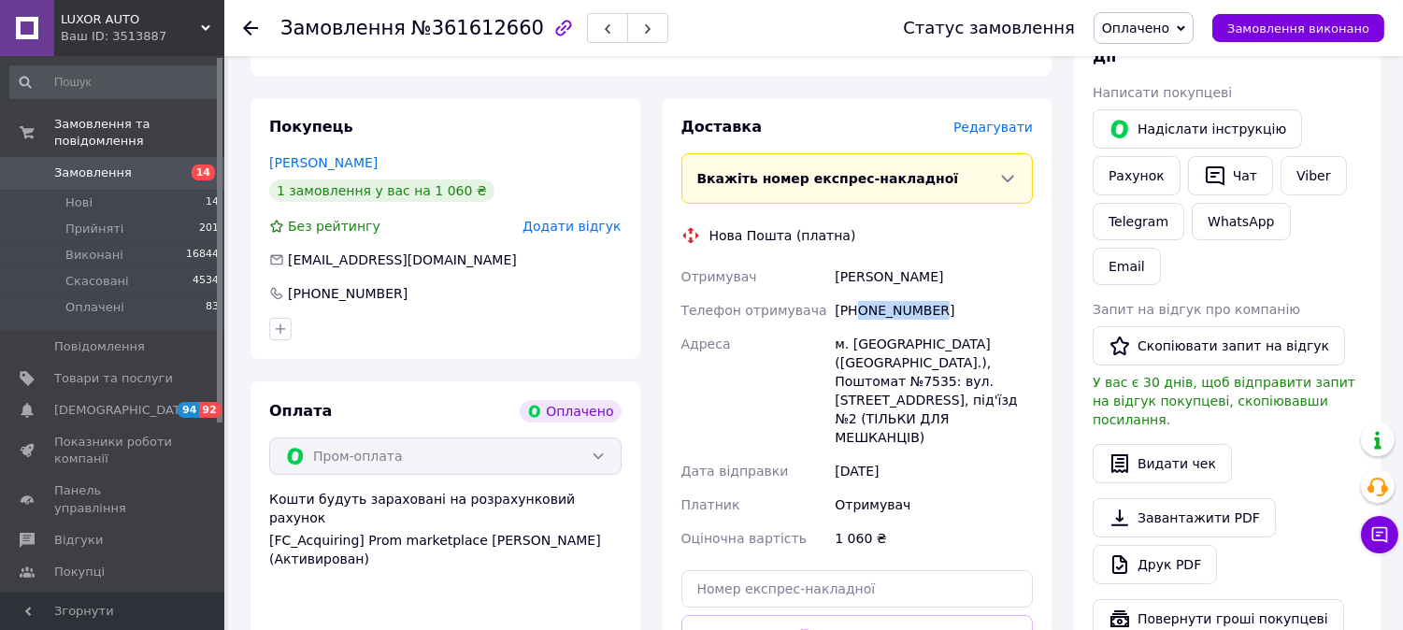
scroll to position [519, 0]
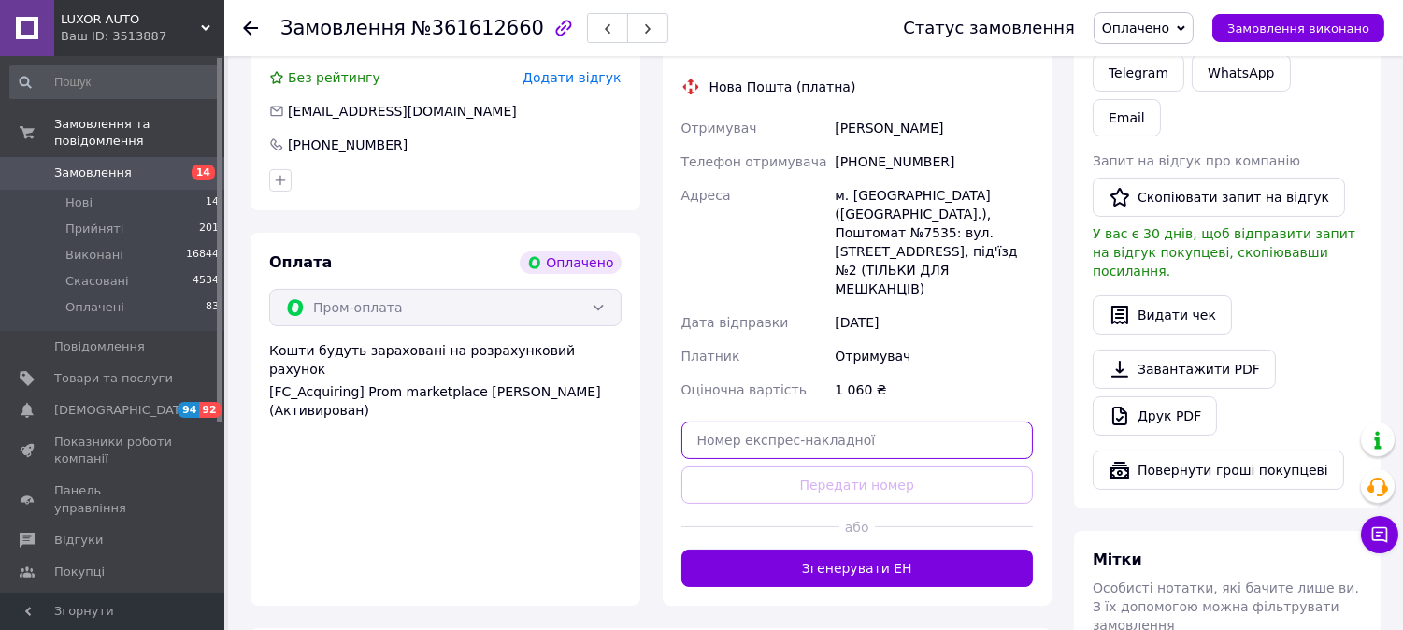
click at [791, 422] on input "text" at bounding box center [857, 440] width 352 height 37
paste input "20451247376972"
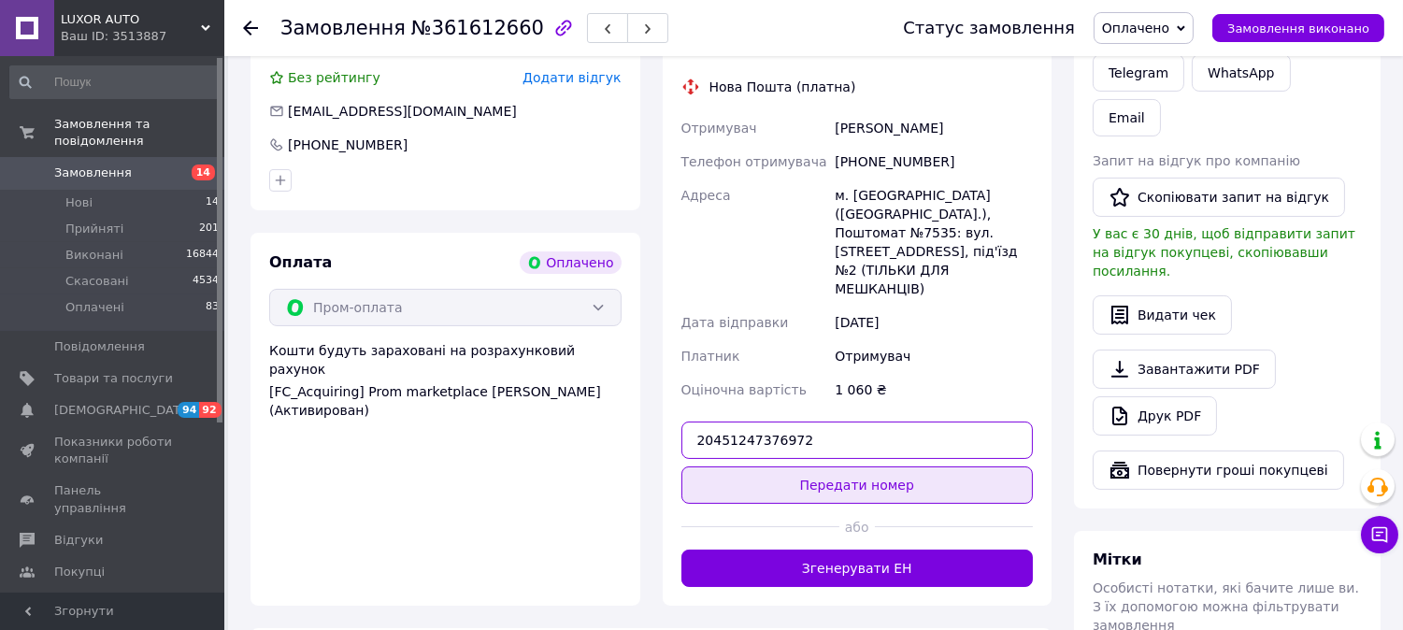
type input "20451247376972"
click at [802, 466] on button "Передати номер" at bounding box center [857, 484] width 352 height 37
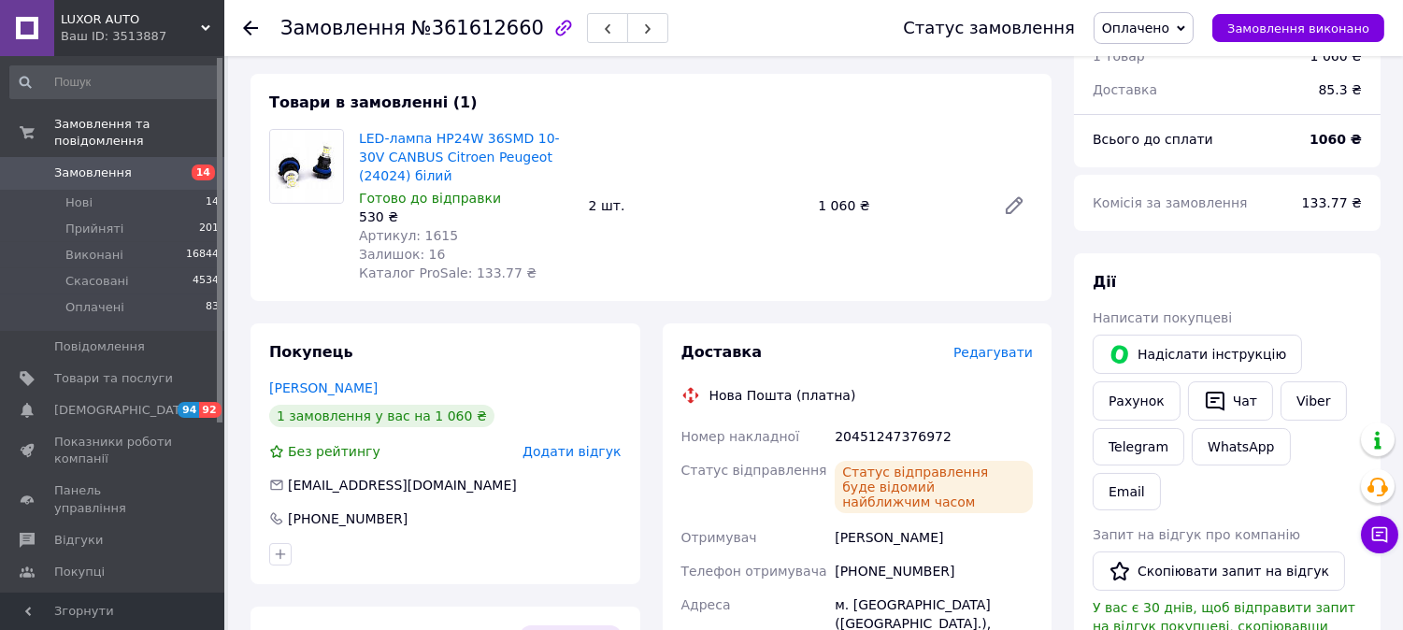
scroll to position [0, 0]
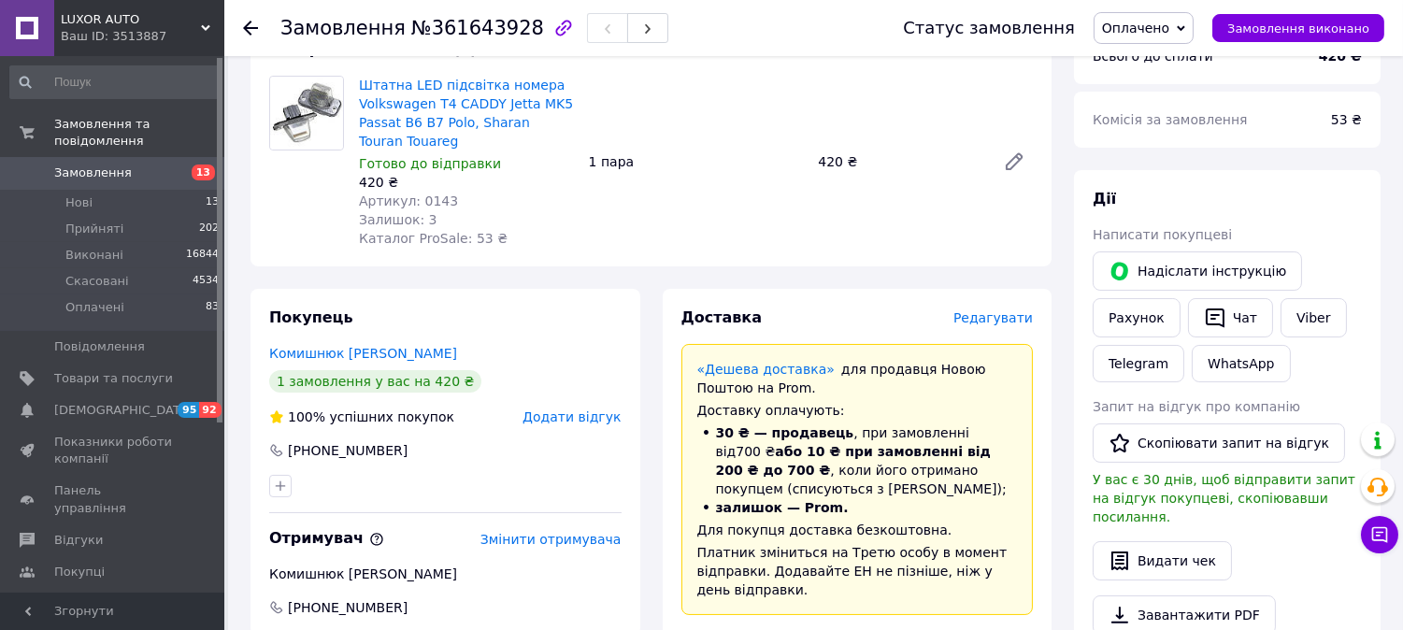
scroll to position [415, 0]
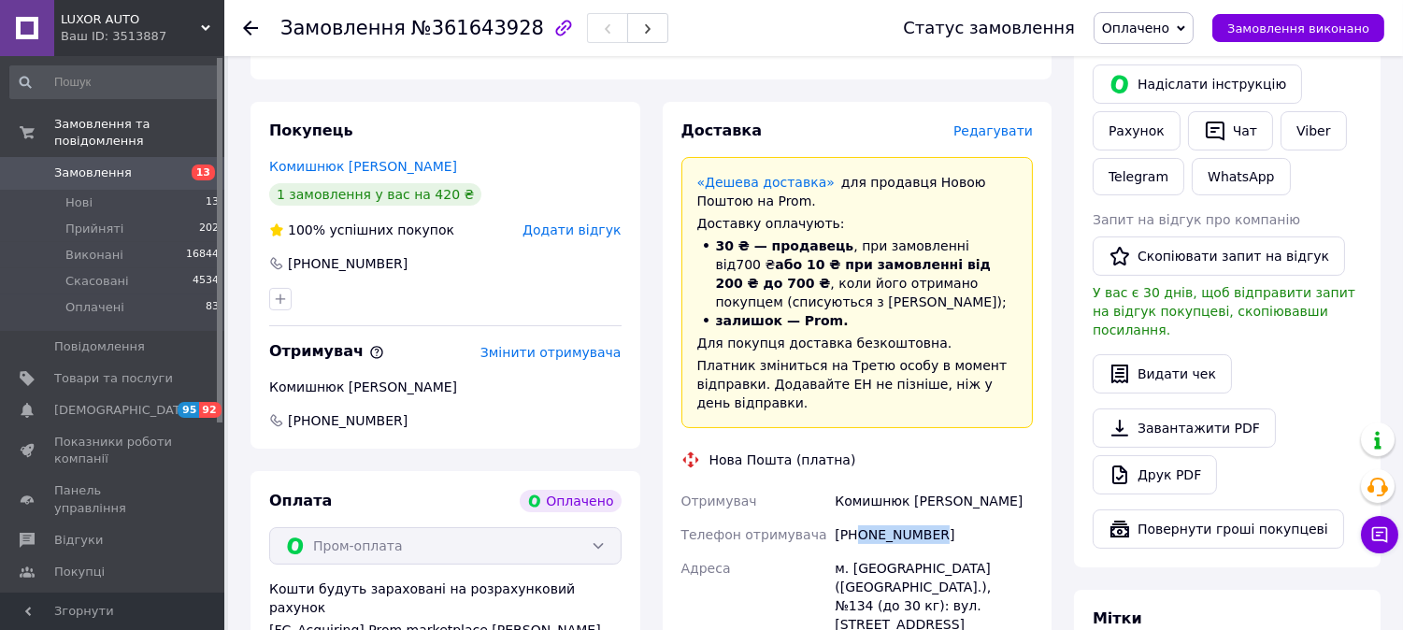
drag, startPoint x: 856, startPoint y: 520, endPoint x: 980, endPoint y: 524, distance: 123.5
click at [980, 524] on div "[PHONE_NUMBER]" at bounding box center [934, 535] width 206 height 34
copy div "0973340915"
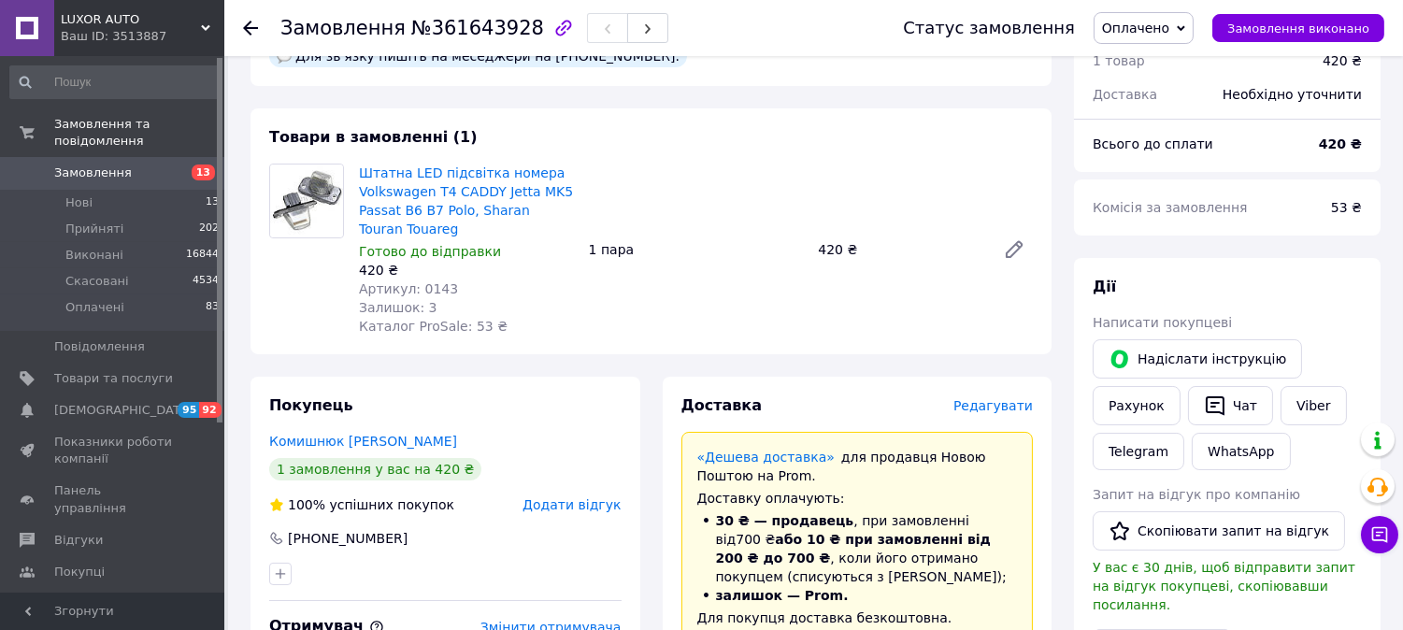
scroll to position [311, 0]
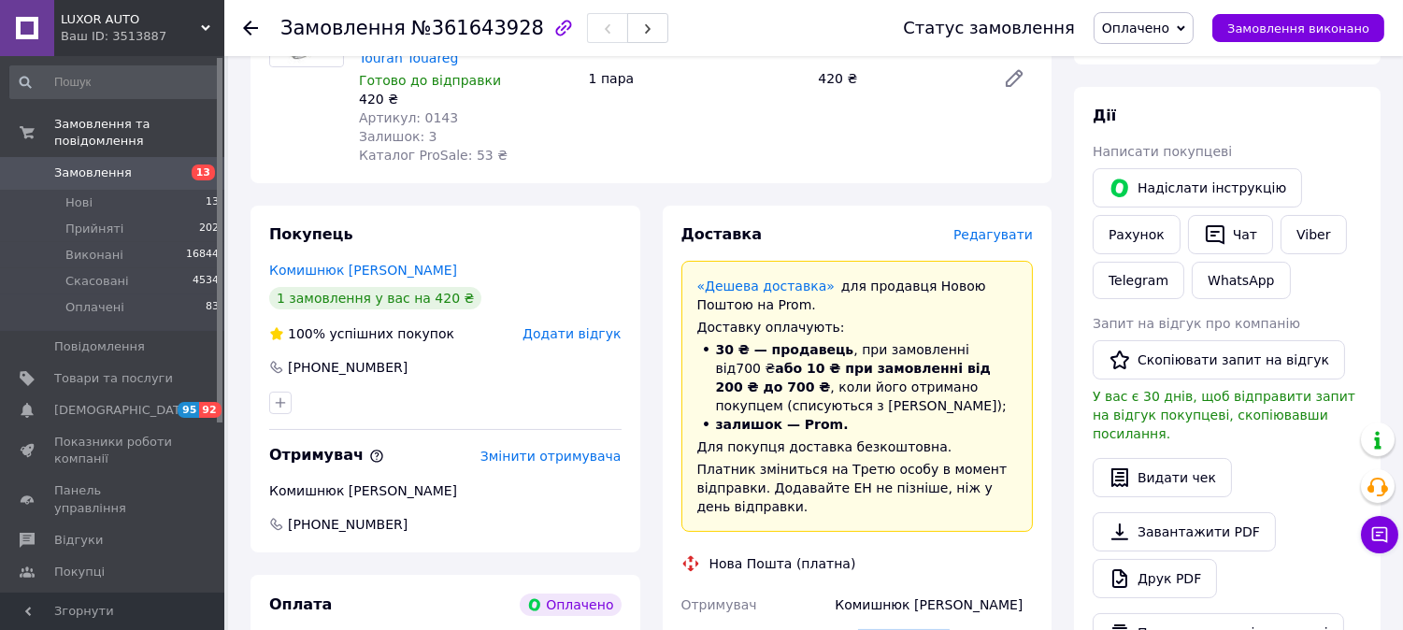
copy div "0973340915"
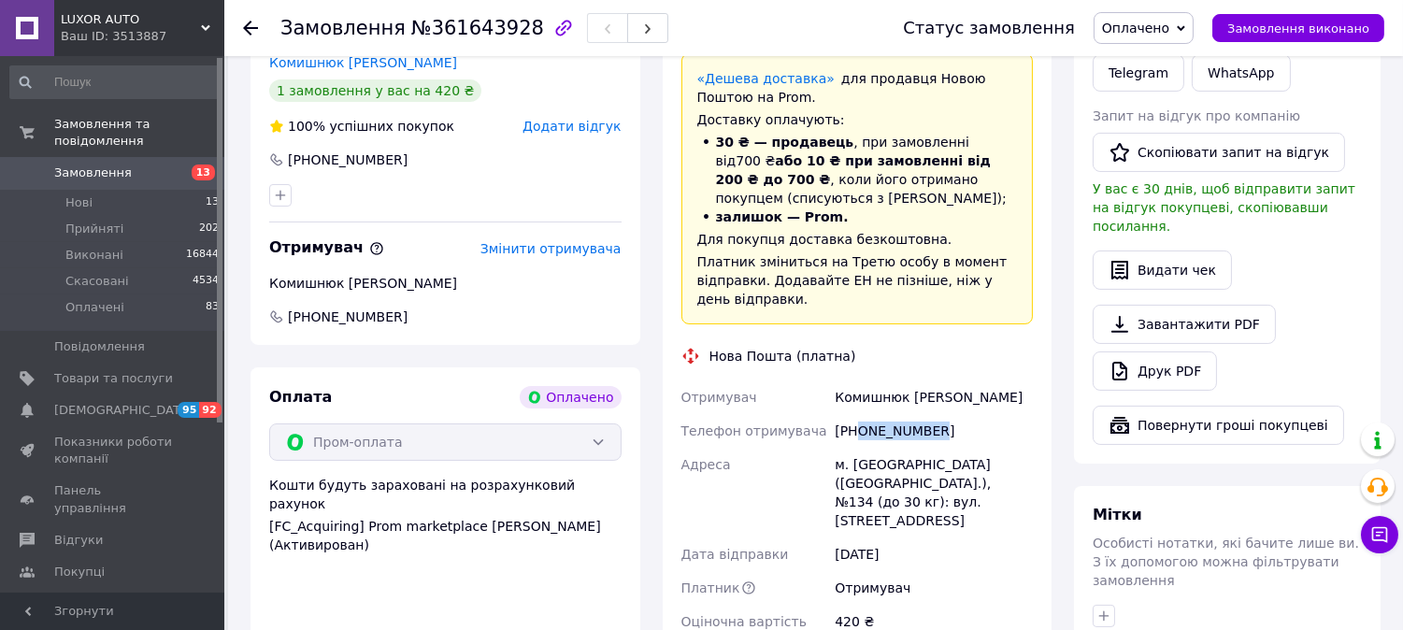
scroll to position [830, 0]
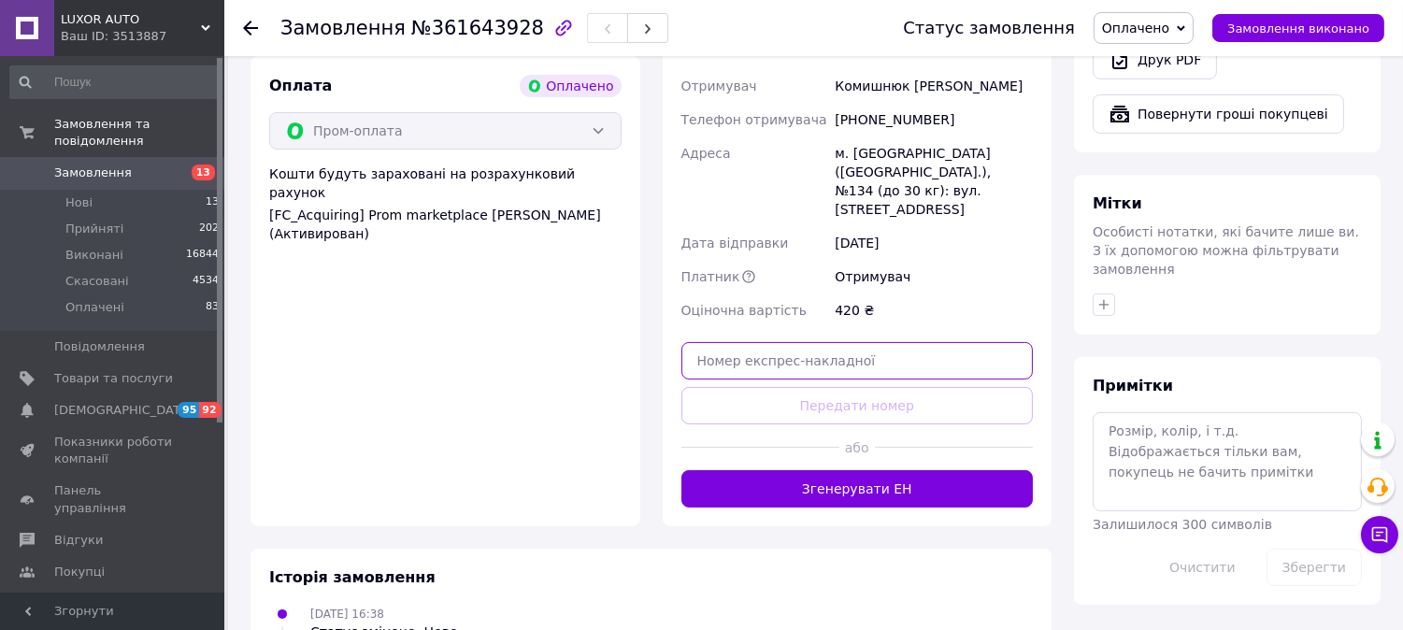
click at [810, 342] on input "text" at bounding box center [857, 360] width 352 height 37
paste input "20451247388435"
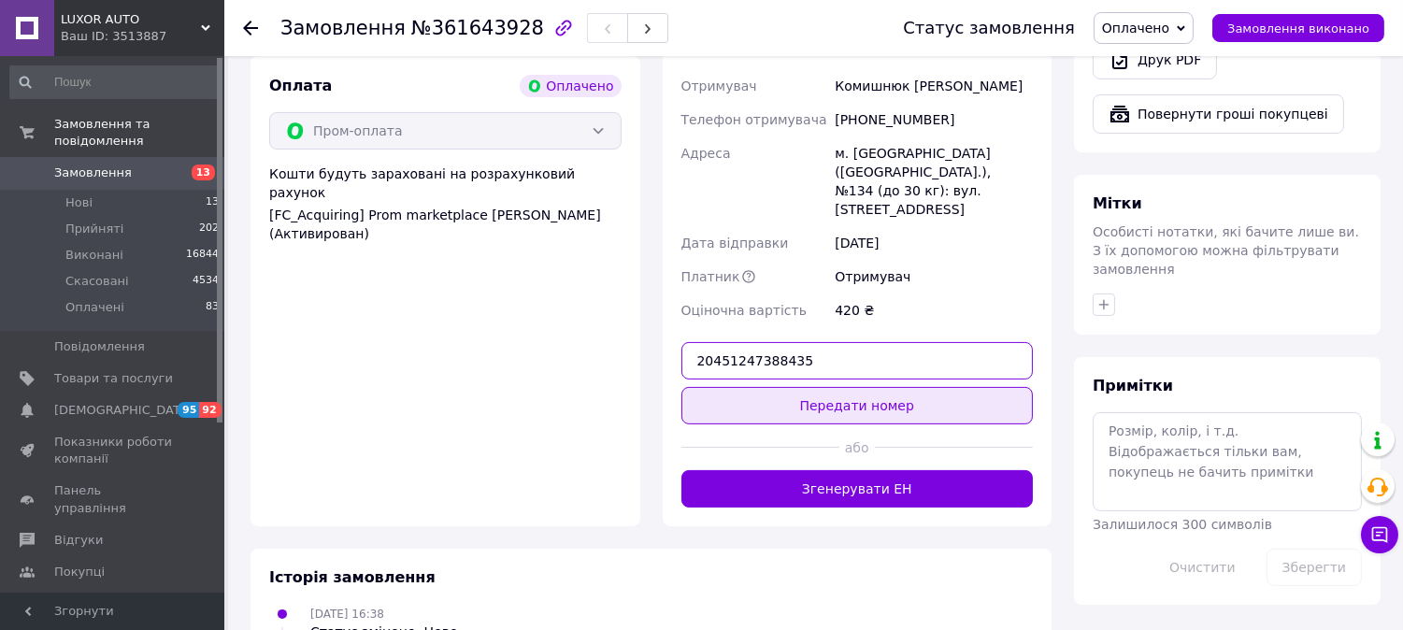
type input "20451247388435"
click at [843, 387] on button "Передати номер" at bounding box center [857, 405] width 352 height 37
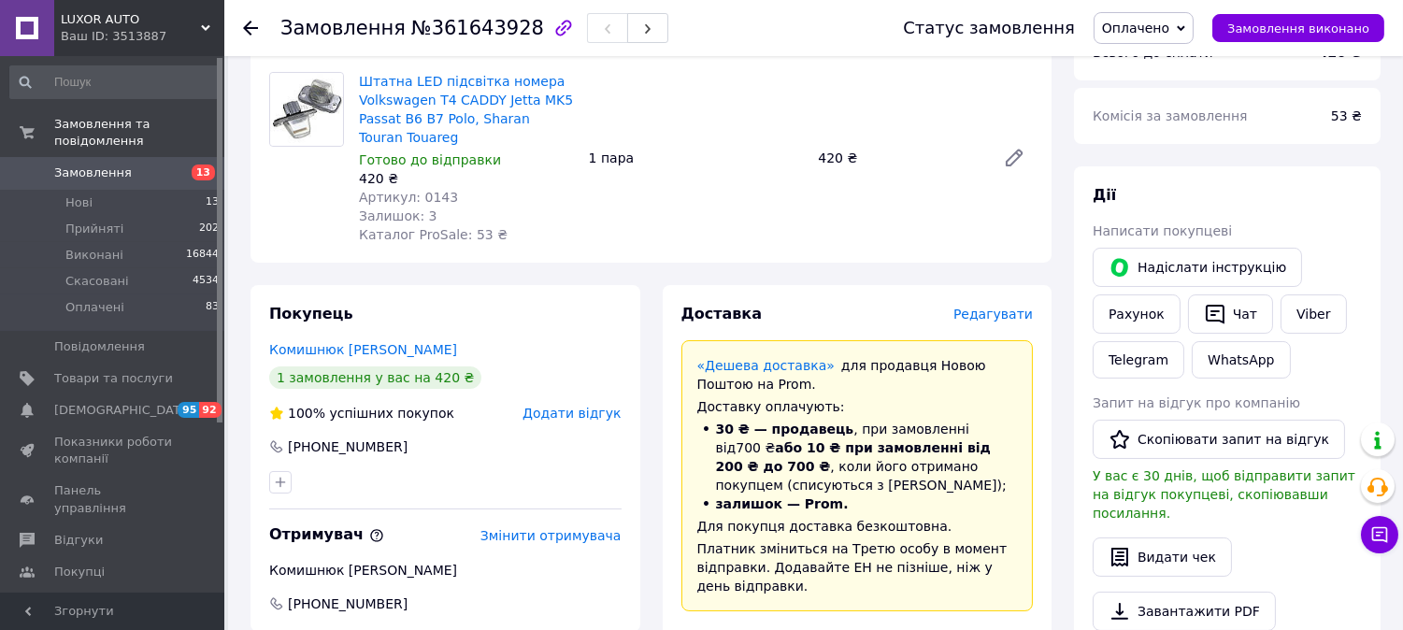
scroll to position [104, 0]
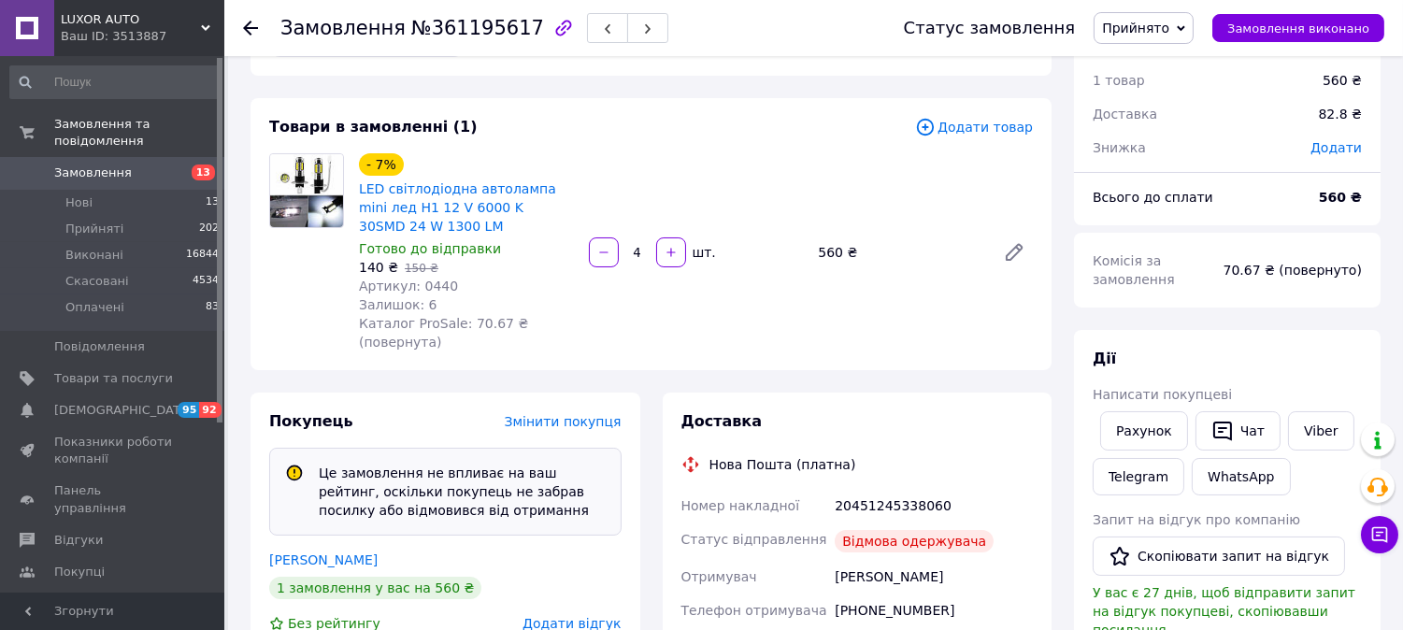
scroll to position [311, 0]
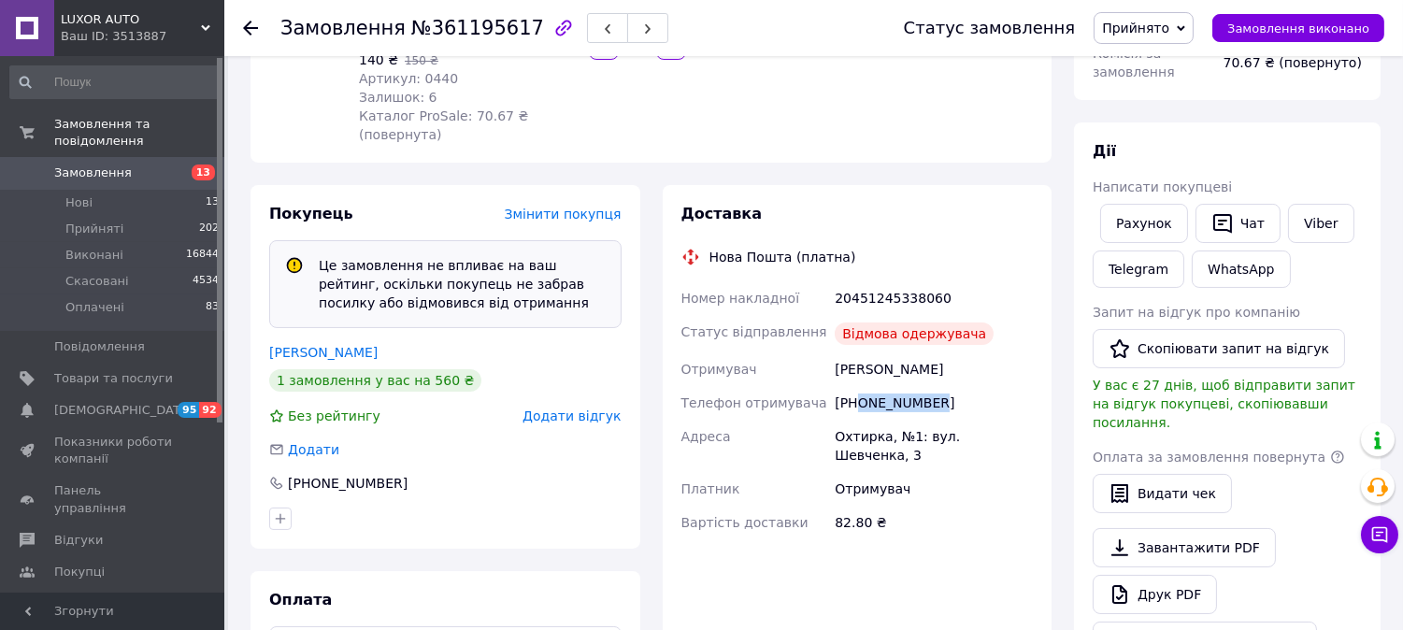
drag, startPoint x: 856, startPoint y: 398, endPoint x: 976, endPoint y: 344, distance: 131.4
click at [1061, 407] on div "Доставка Нова Пошта (платна) Номер накладної 20451245338060 Статус відправлення…" at bounding box center [858, 433] width 412 height 497
copy div "0667090198"
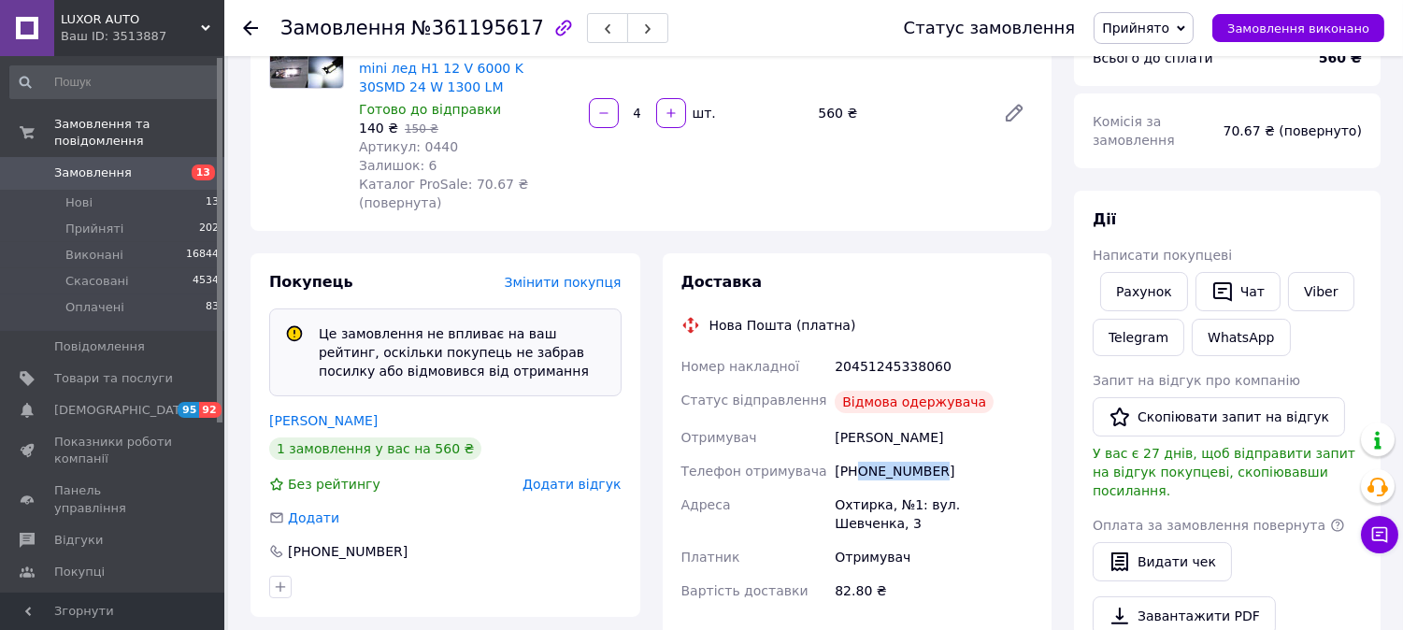
scroll to position [208, 0]
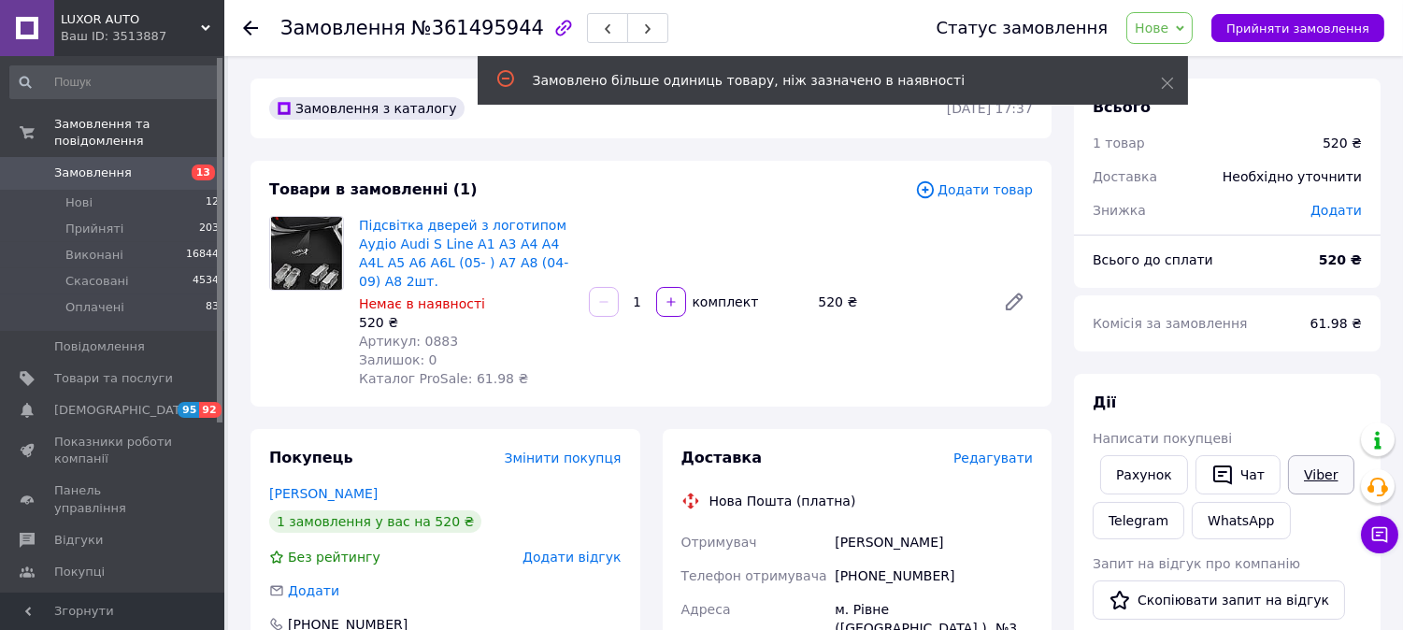
click at [1314, 465] on link "Viber" at bounding box center [1320, 474] width 65 height 39
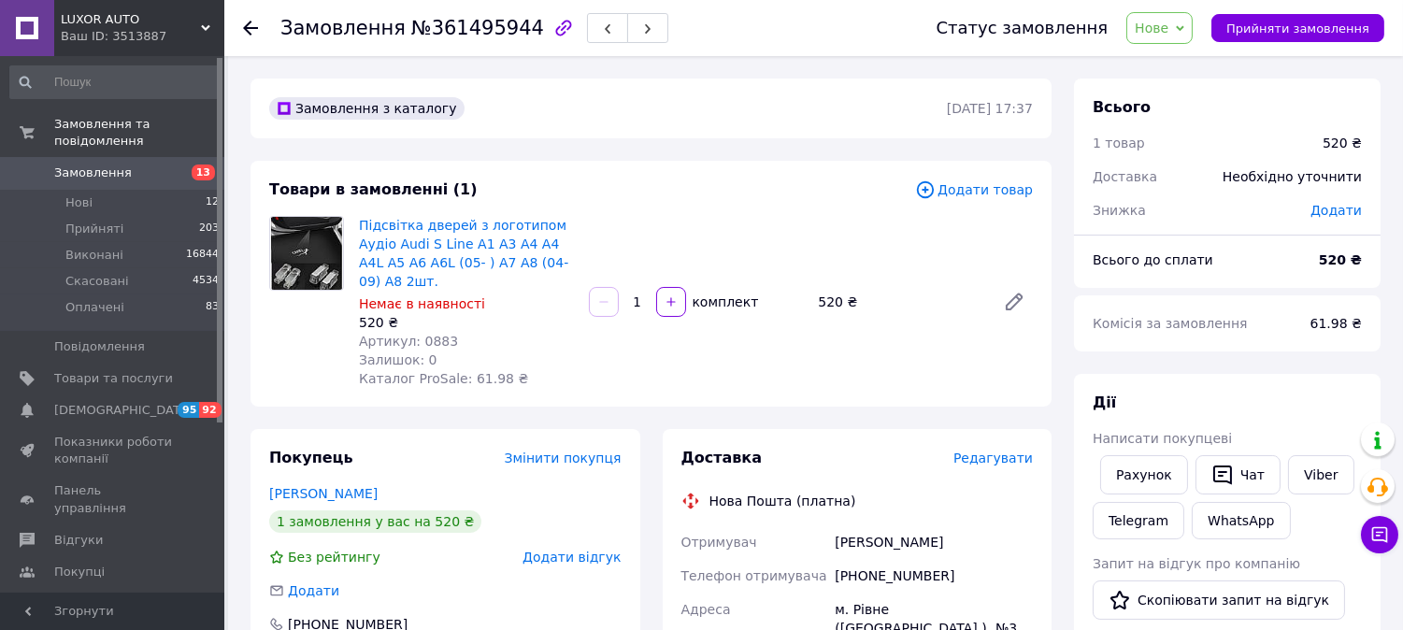
click at [1178, 40] on span "Нове" at bounding box center [1159, 28] width 66 height 32
click link "Viber"
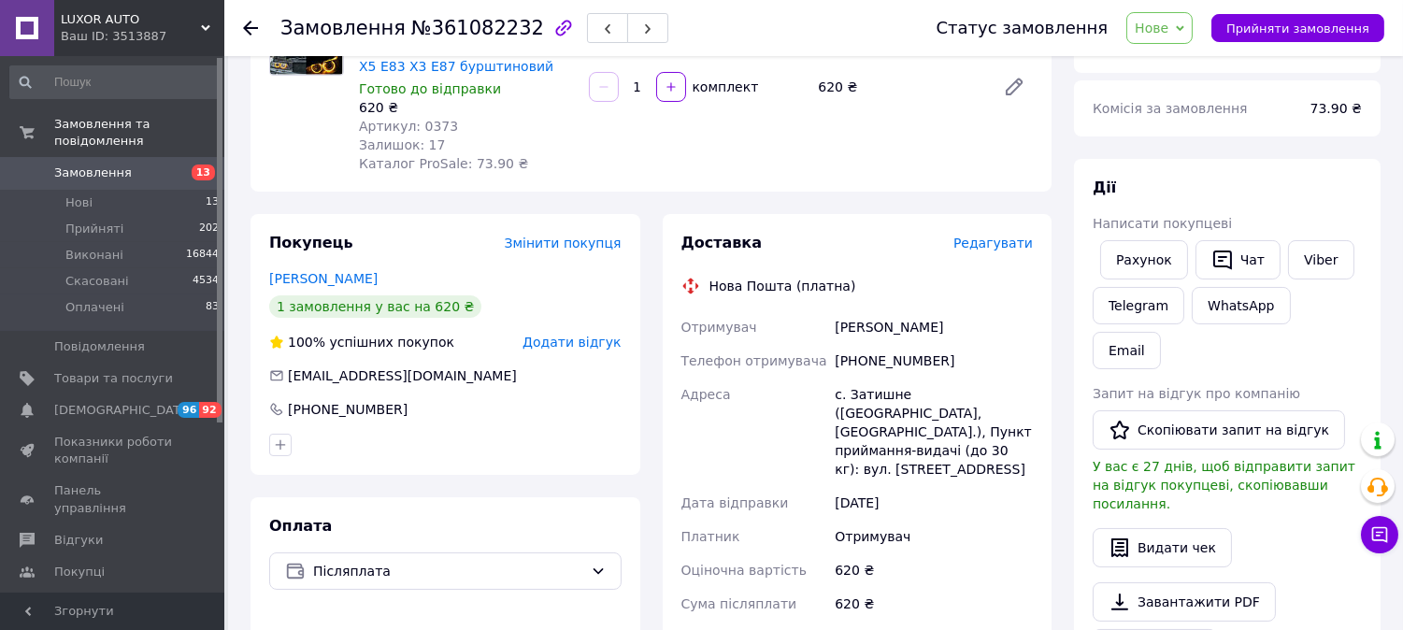
scroll to position [311, 0]
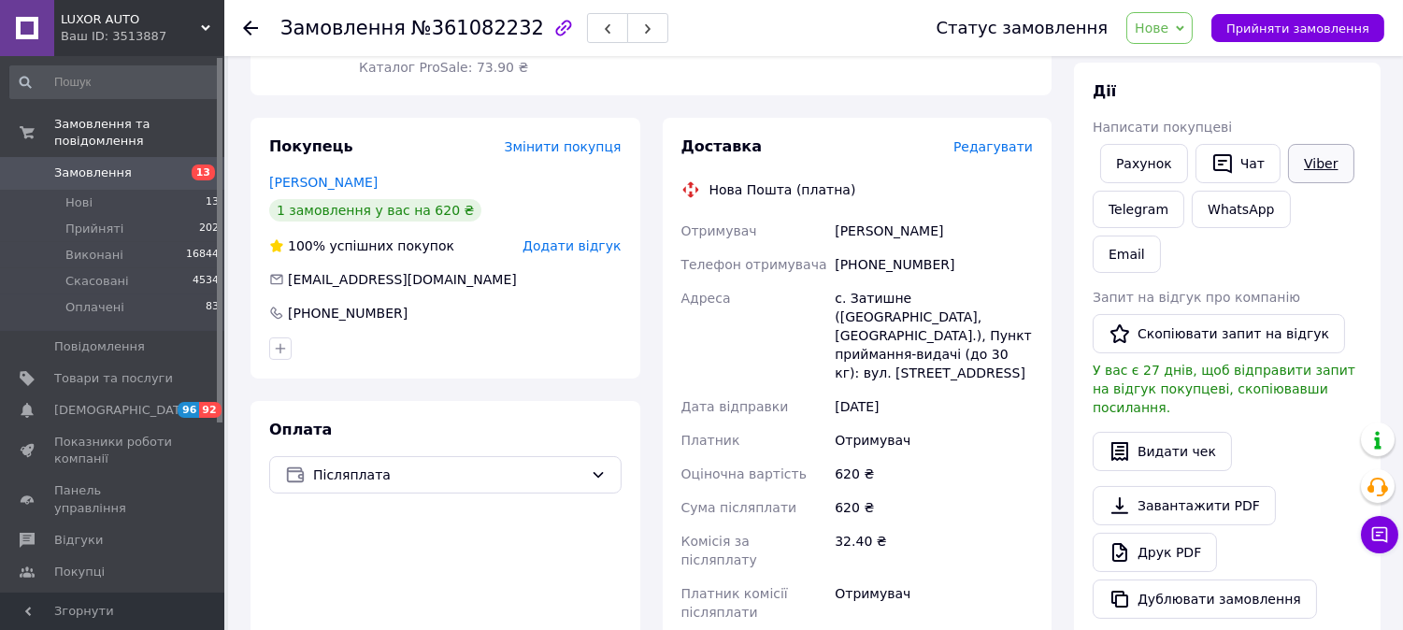
click at [1305, 156] on link "Viber" at bounding box center [1320, 163] width 65 height 39
